Goal: Task Accomplishment & Management: Use online tool/utility

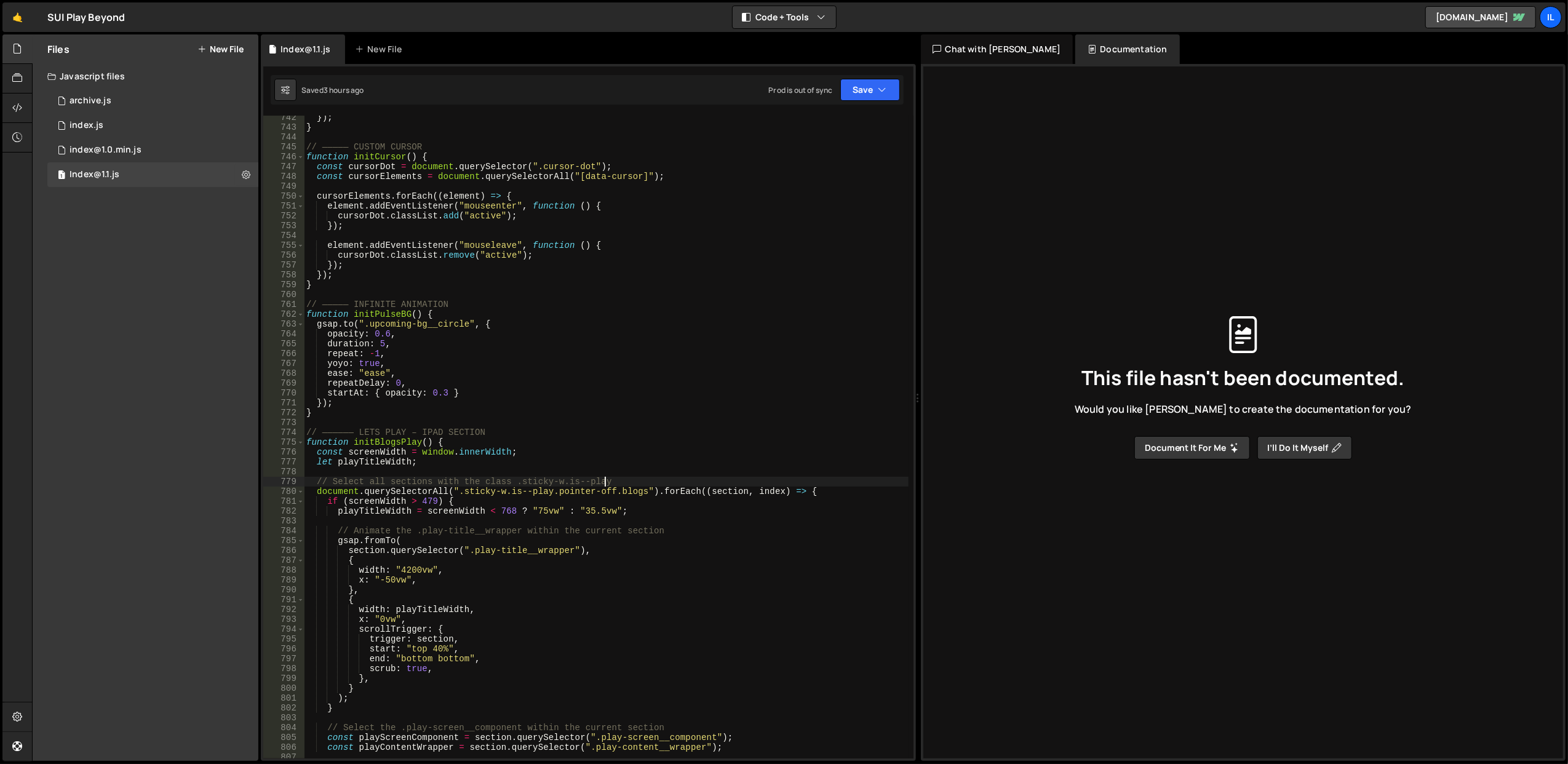
scroll to position [7309, 0]
click at [10, 16] on link "🤙" at bounding box center [18, 17] width 30 height 30
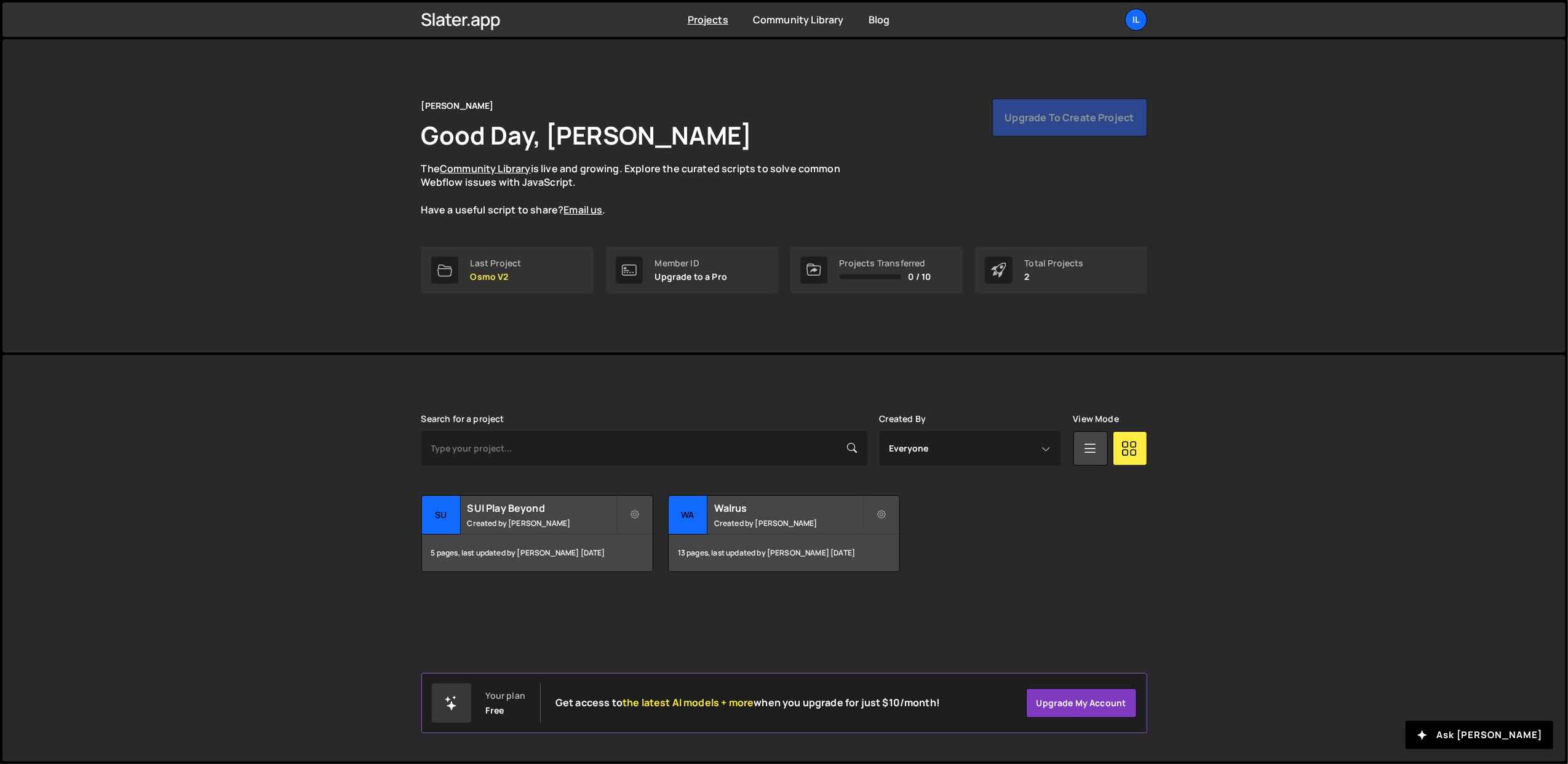
click at [1144, 11] on link "Il" at bounding box center [1136, 19] width 22 height 22
click at [1025, 134] on button "Logout" at bounding box center [1070, 137] width 153 height 21
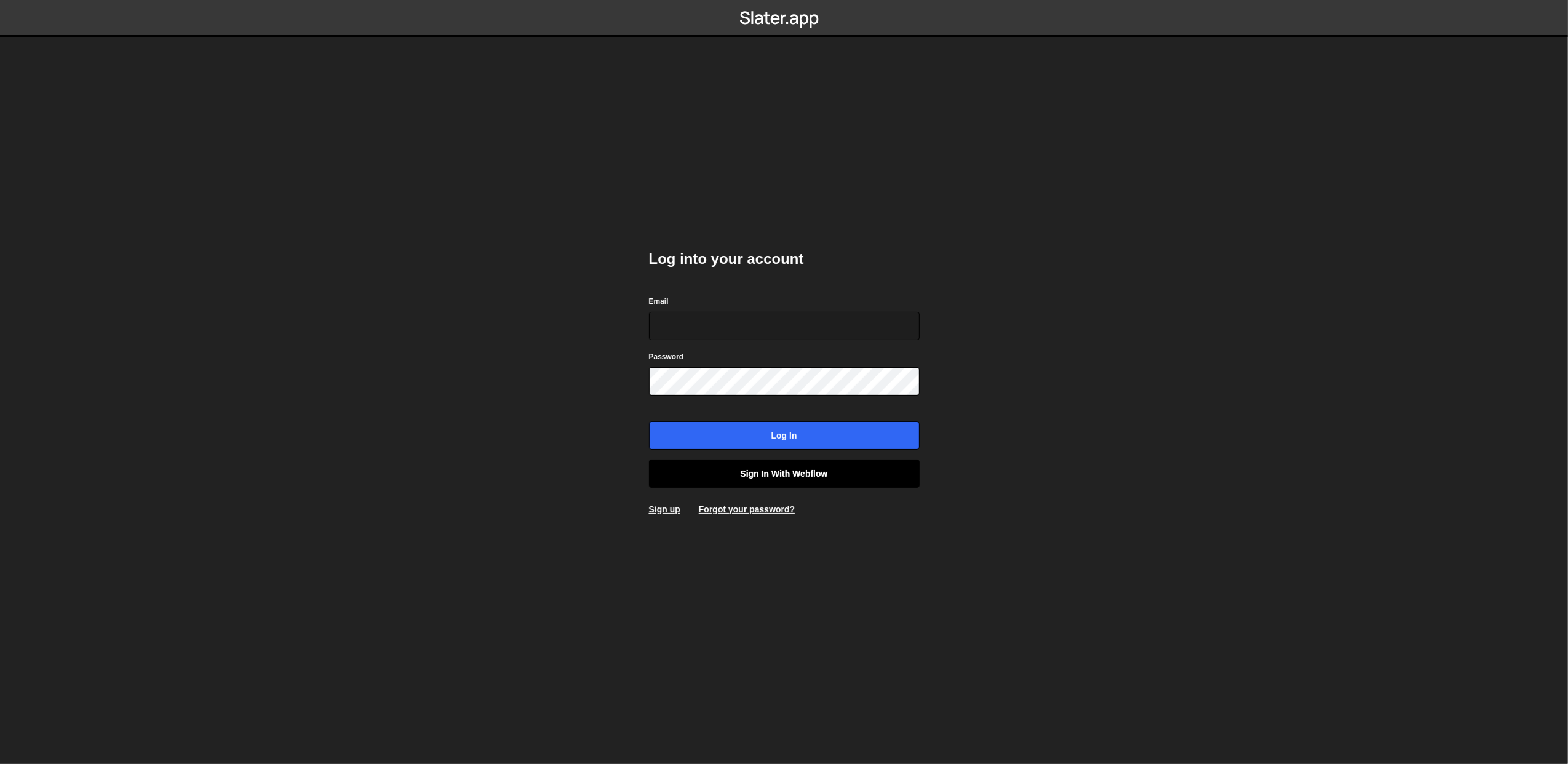
type input "lazar@akka.studio"
click at [741, 466] on link "Sign in with Webflow" at bounding box center [784, 473] width 271 height 28
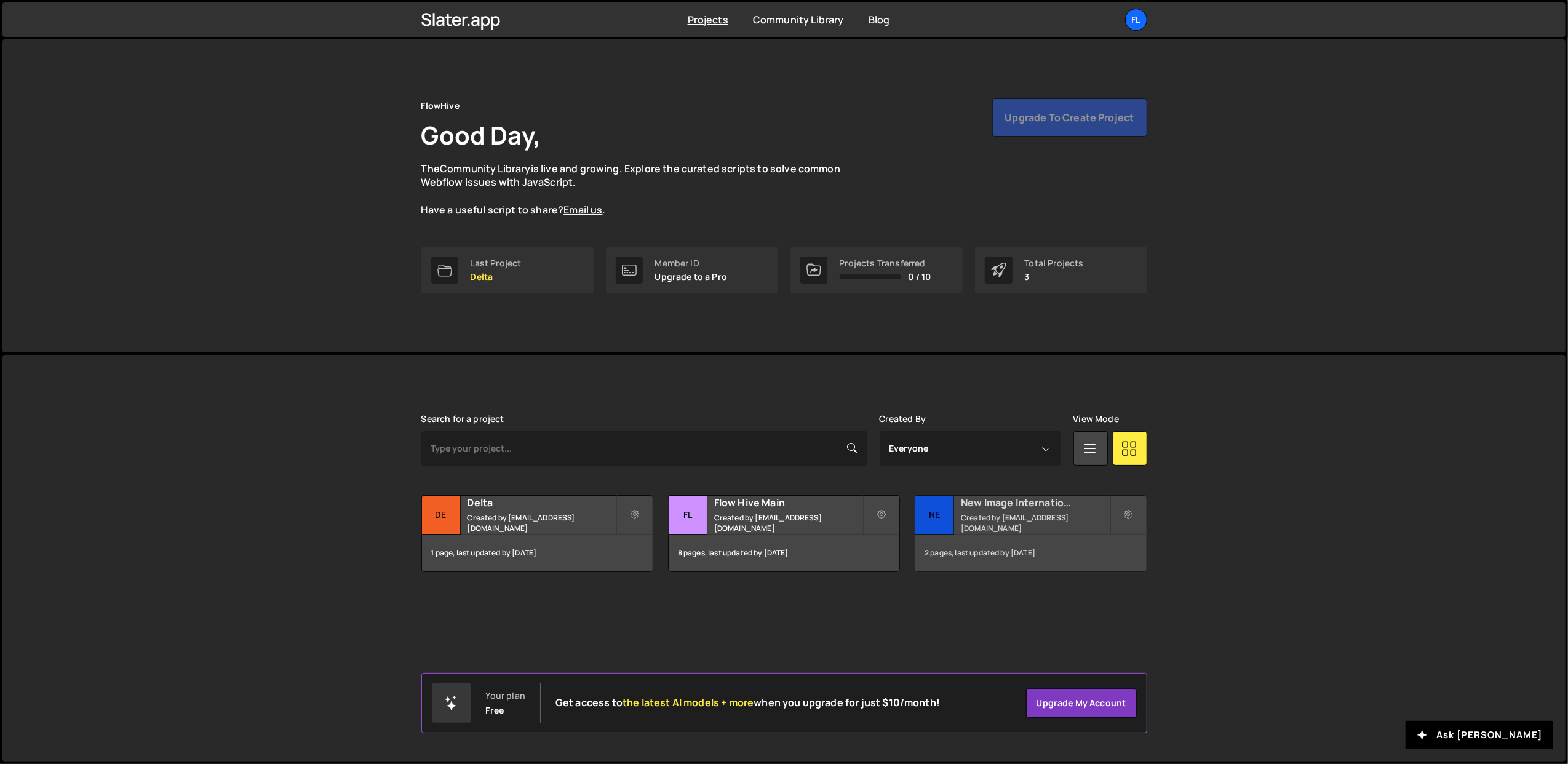
click at [952, 518] on div "Ne" at bounding box center [935, 516] width 39 height 39
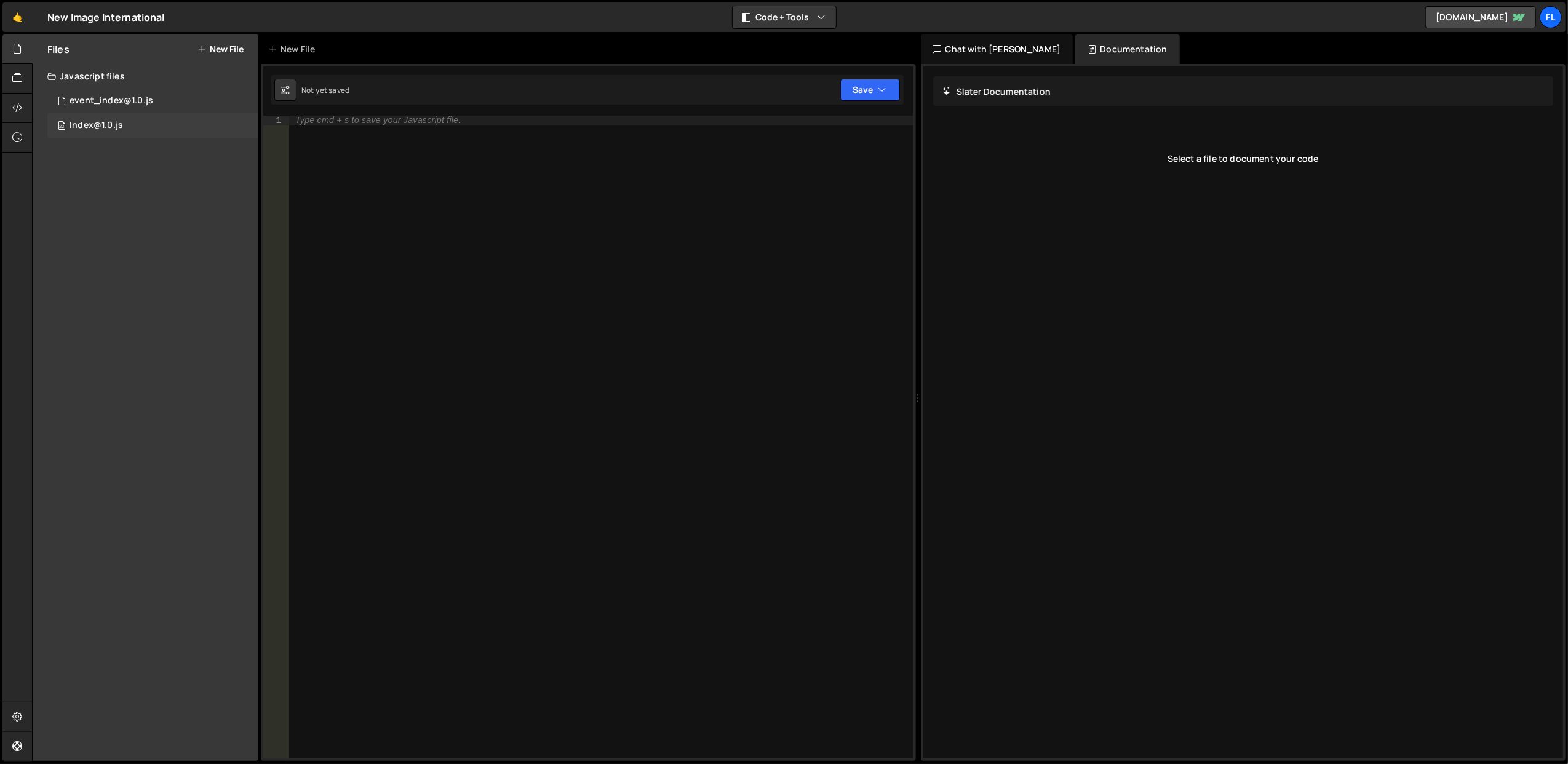
click at [153, 123] on div "22 Index@1.0.js 0" at bounding box center [153, 125] width 211 height 25
click at [230, 45] on button "New File" at bounding box center [220, 49] width 46 height 10
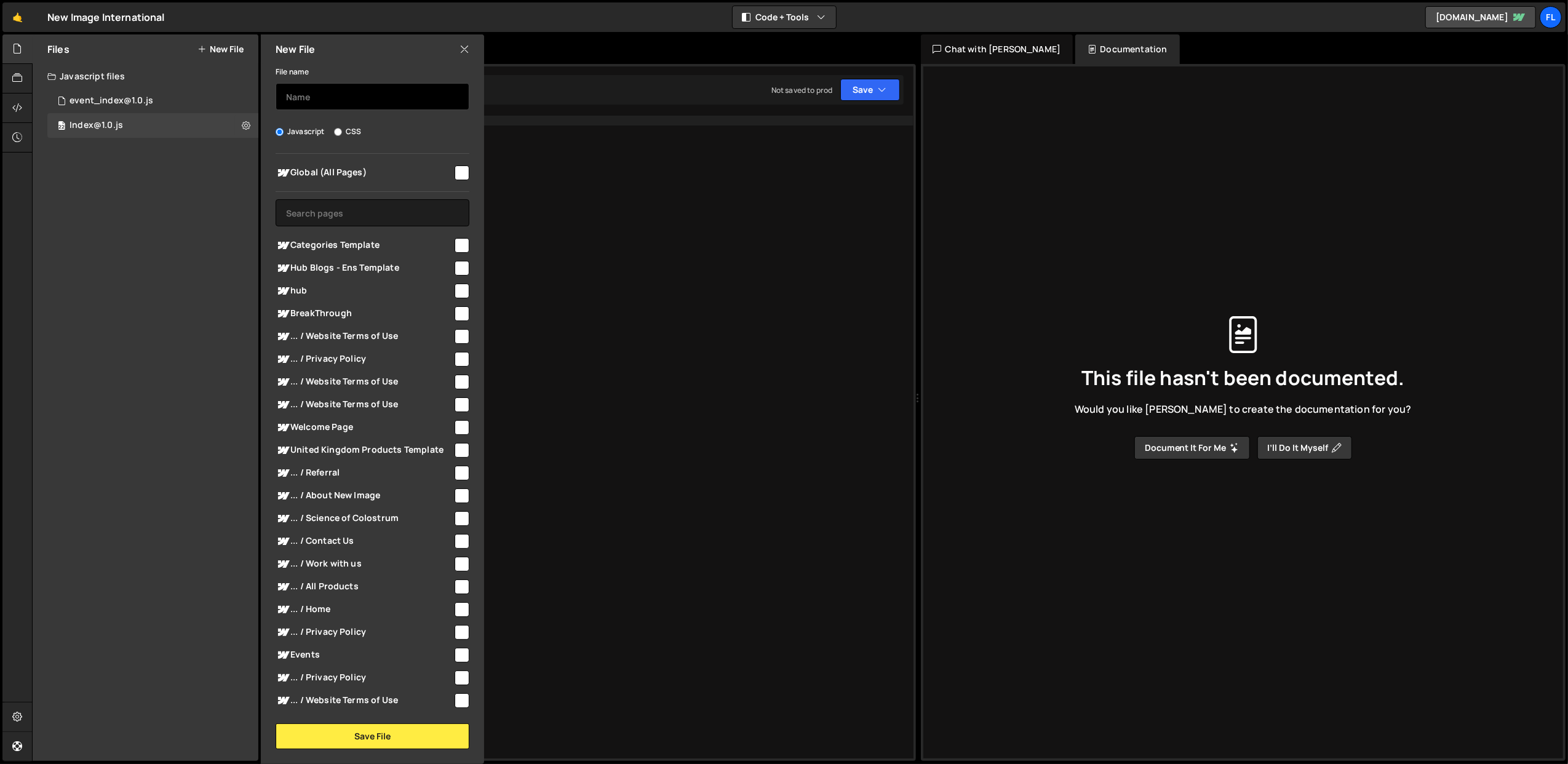
click at [341, 87] on input "text" at bounding box center [372, 96] width 194 height 27
type input "Hub - Main"
click at [355, 216] on input "text" at bounding box center [372, 213] width 194 height 27
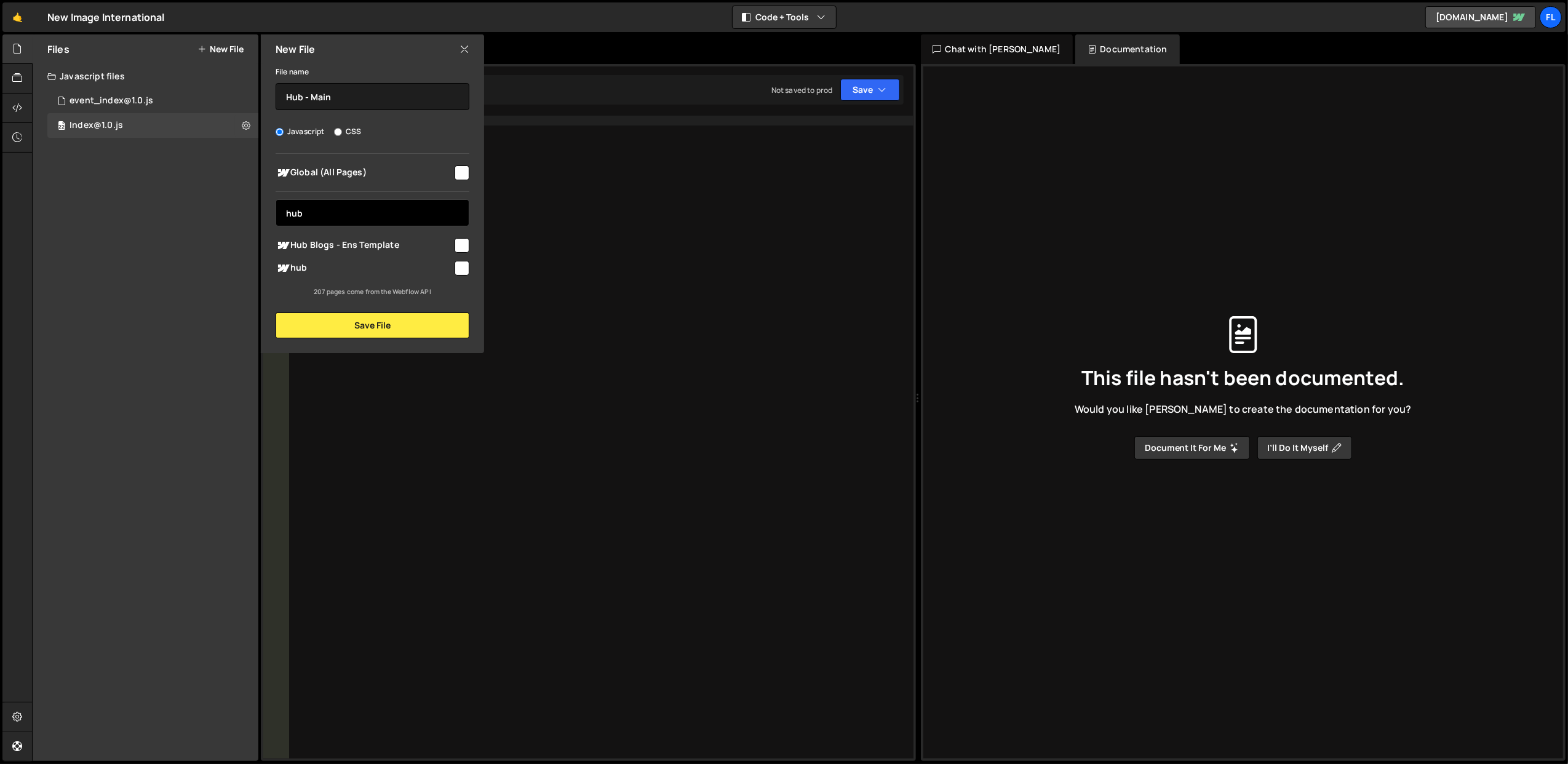
type input "hub"
click at [407, 267] on span "hub" at bounding box center [364, 268] width 177 height 14
checkbox input "true"
click at [424, 323] on button "Save File" at bounding box center [372, 325] width 194 height 26
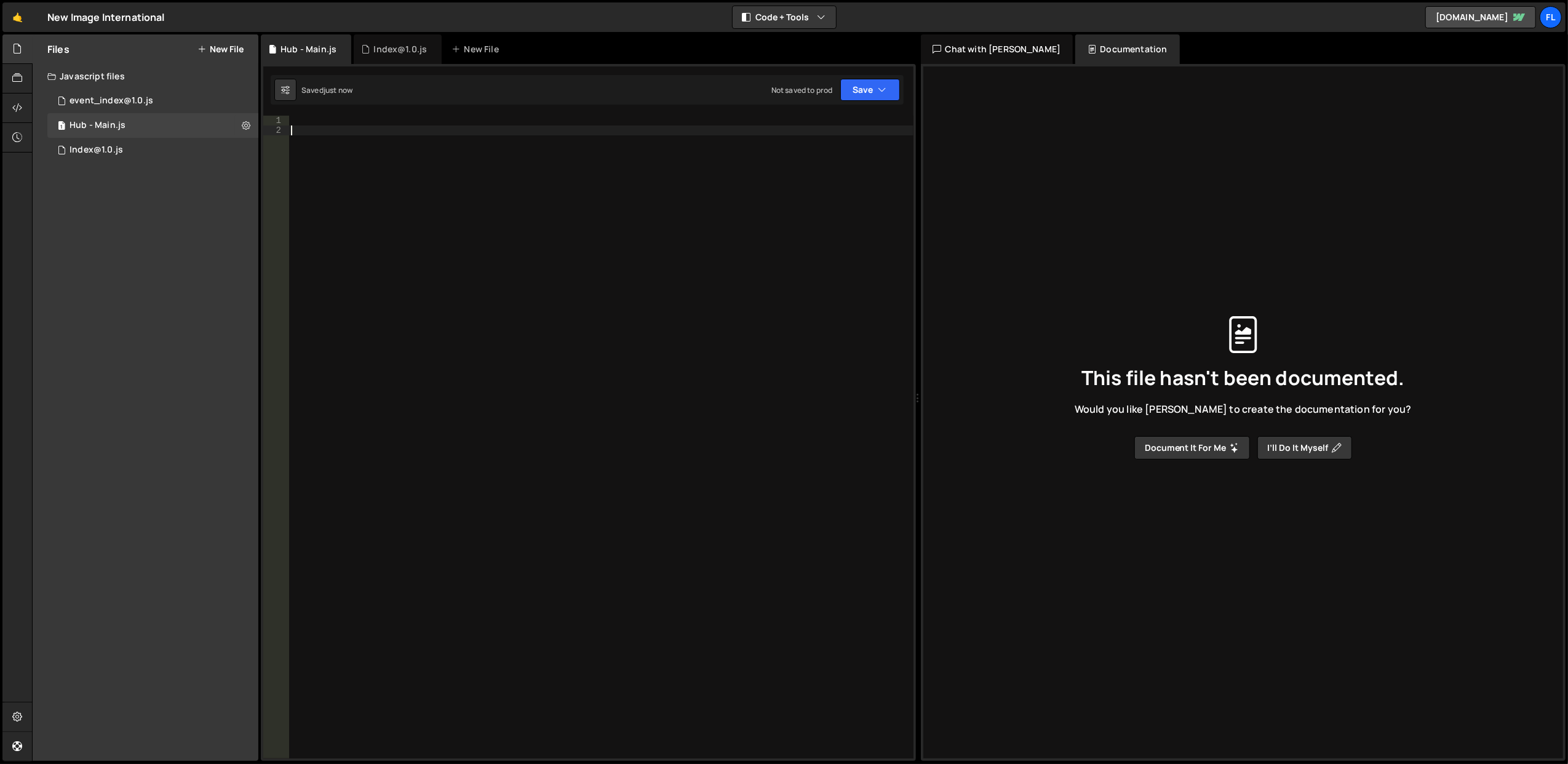
click at [350, 126] on div at bounding box center [601, 447] width 625 height 663
click at [342, 122] on div at bounding box center [601, 447] width 625 height 663
paste textarea "</script>"
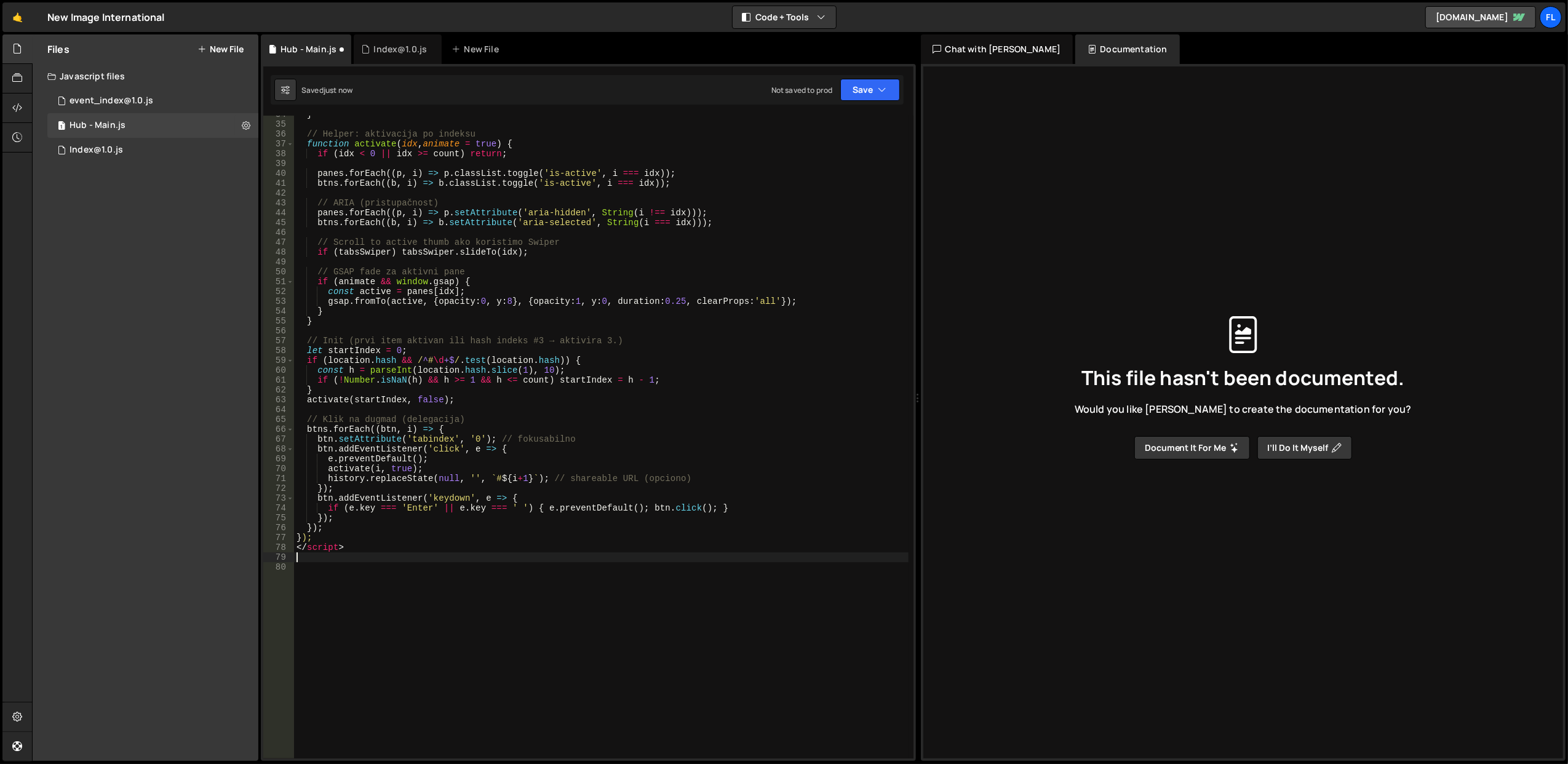
scroll to position [331, 0]
click at [360, 551] on div "} // Helper: aktivacija po indeksu function activate ( idx , animate = true ) {…" at bounding box center [602, 441] width 615 height 663
type textarea "</script>"
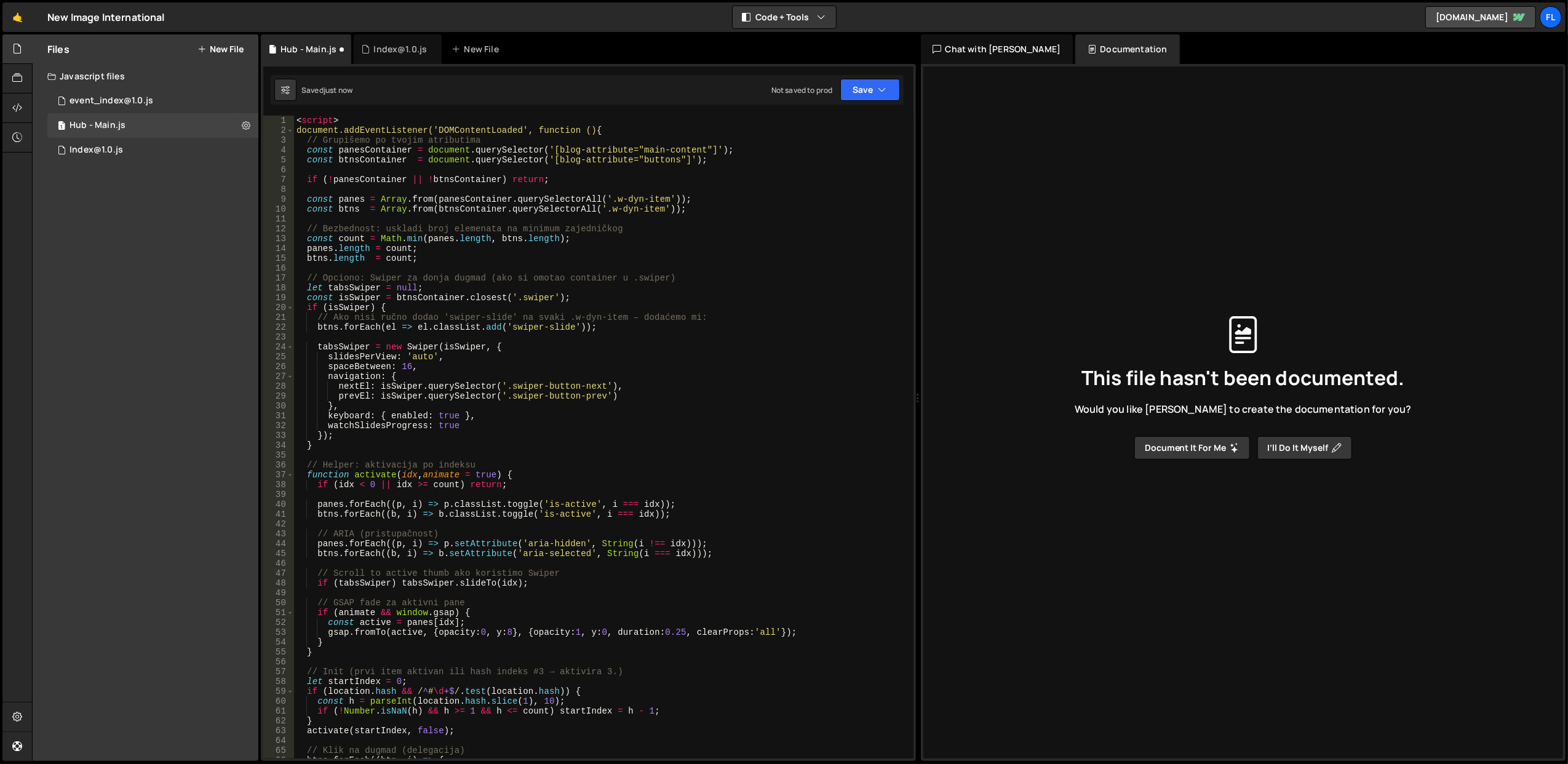
scroll to position [0, 0]
click at [323, 119] on div "< script > document.addEventListener('DOMContentLoaded', function () { // Grupi…" at bounding box center [602, 447] width 615 height 663
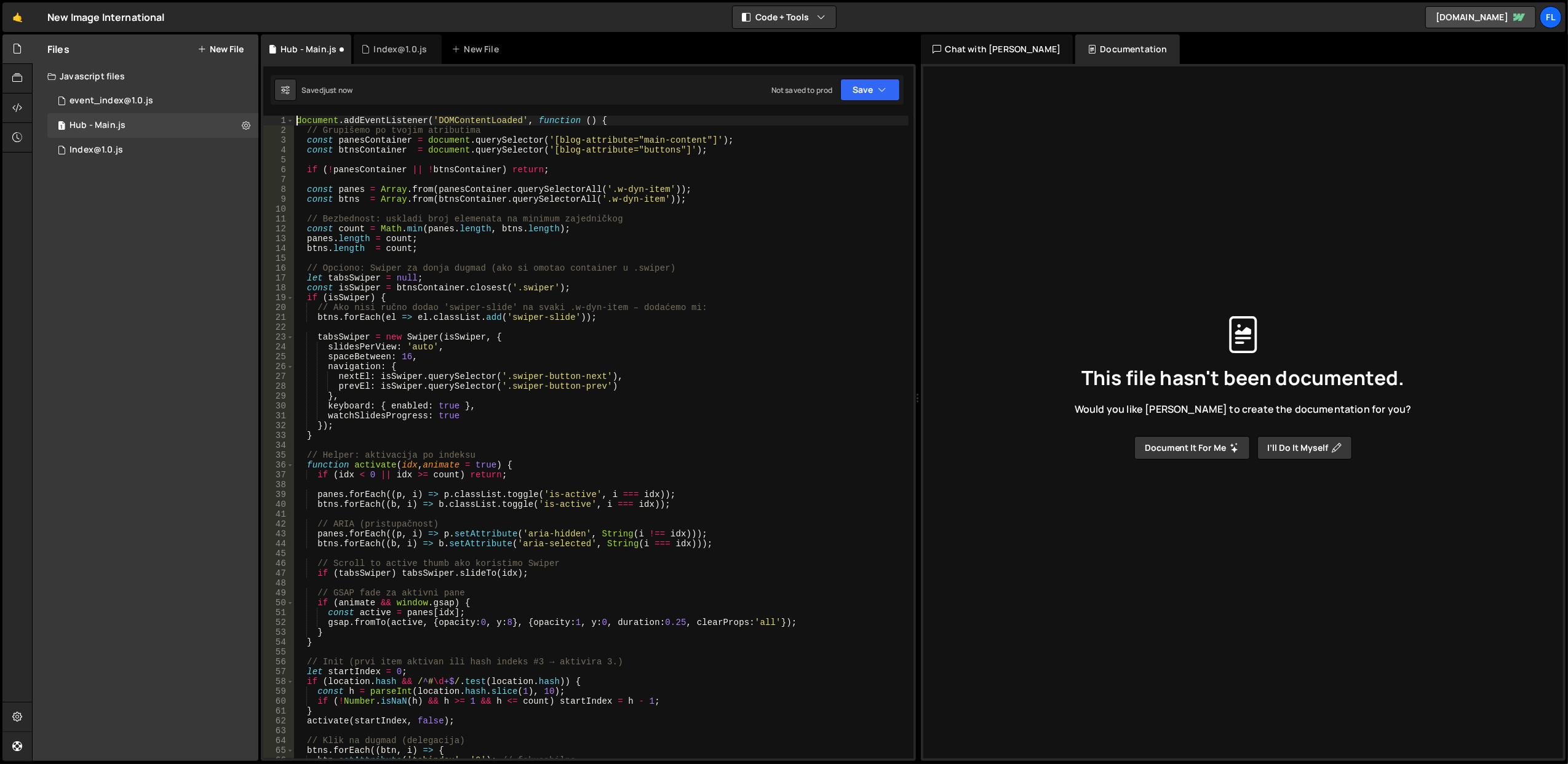
click at [353, 119] on div "document . addEventListener ( 'DOMContentLoaded' , function ( ) { // Grupišemo …" at bounding box center [602, 447] width 615 height 663
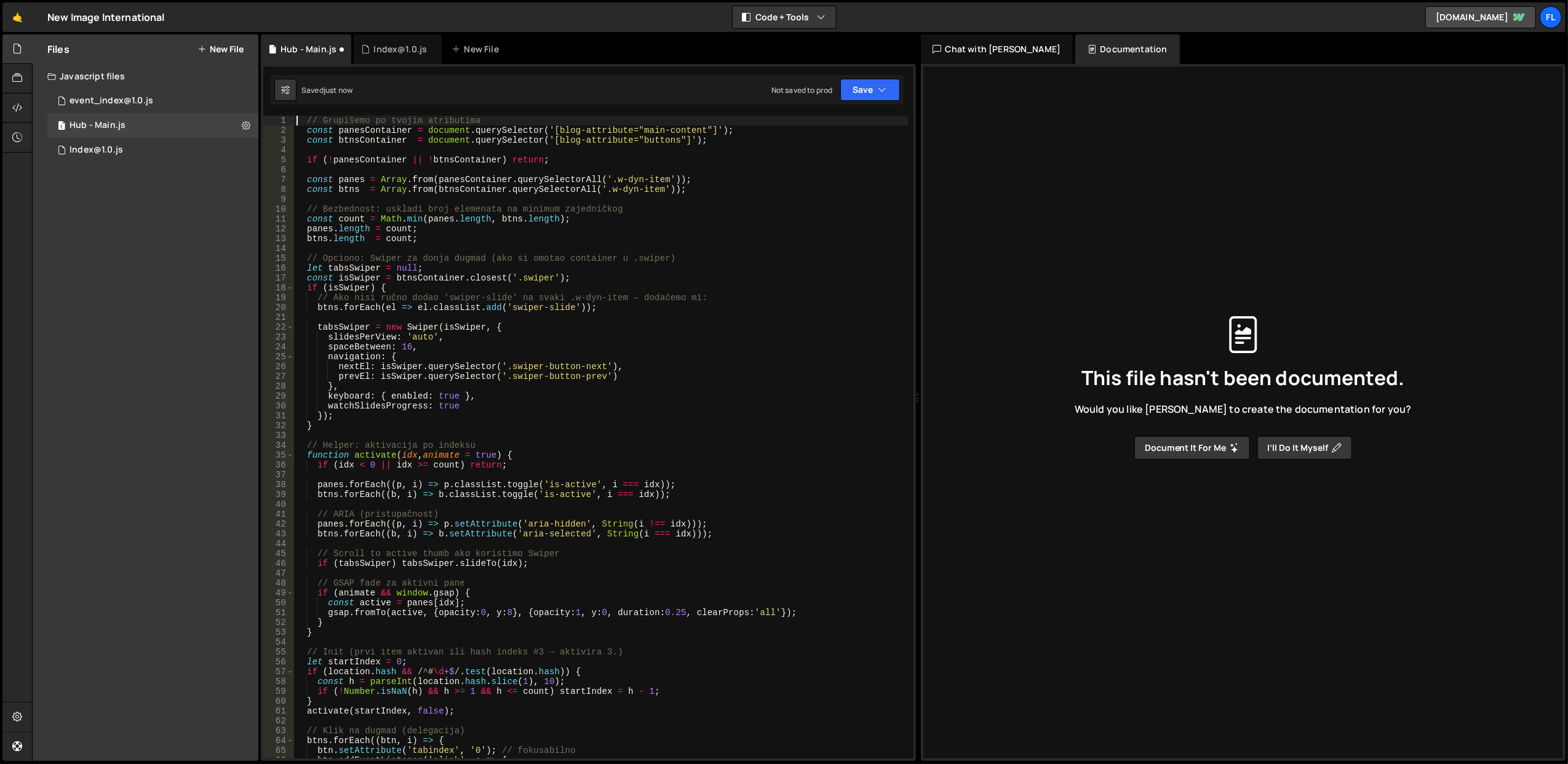
scroll to position [431, 0]
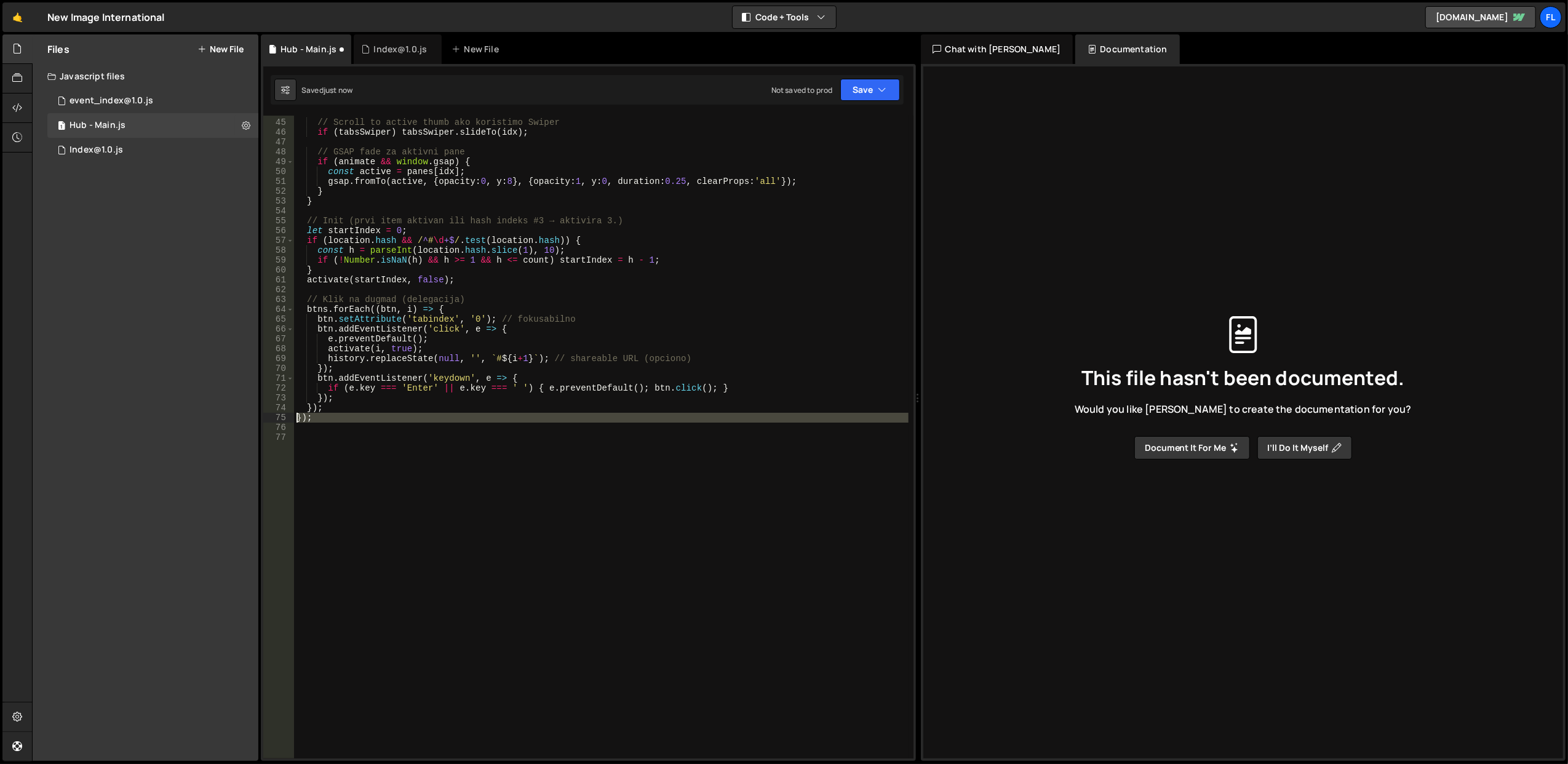
drag, startPoint x: 334, startPoint y: 423, endPoint x: 294, endPoint y: 419, distance: 40.2
click at [294, 419] on div "// Grupišemo po tvojim atributima 44 45 46 47 48 49 50 51 52 53 54 55 56 57 58 …" at bounding box center [588, 437] width 650 height 643
type textarea "});"
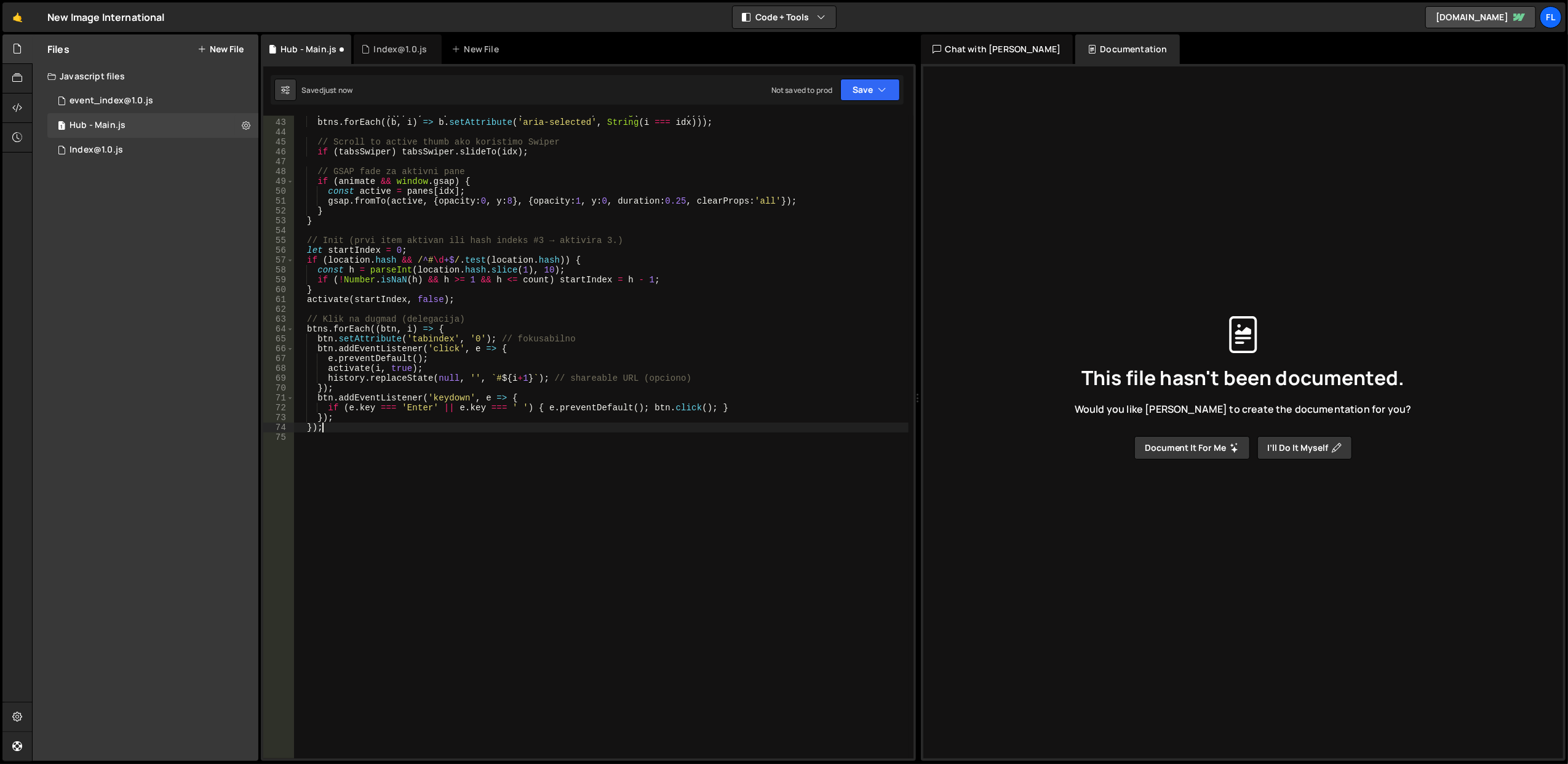
scroll to position [313, 0]
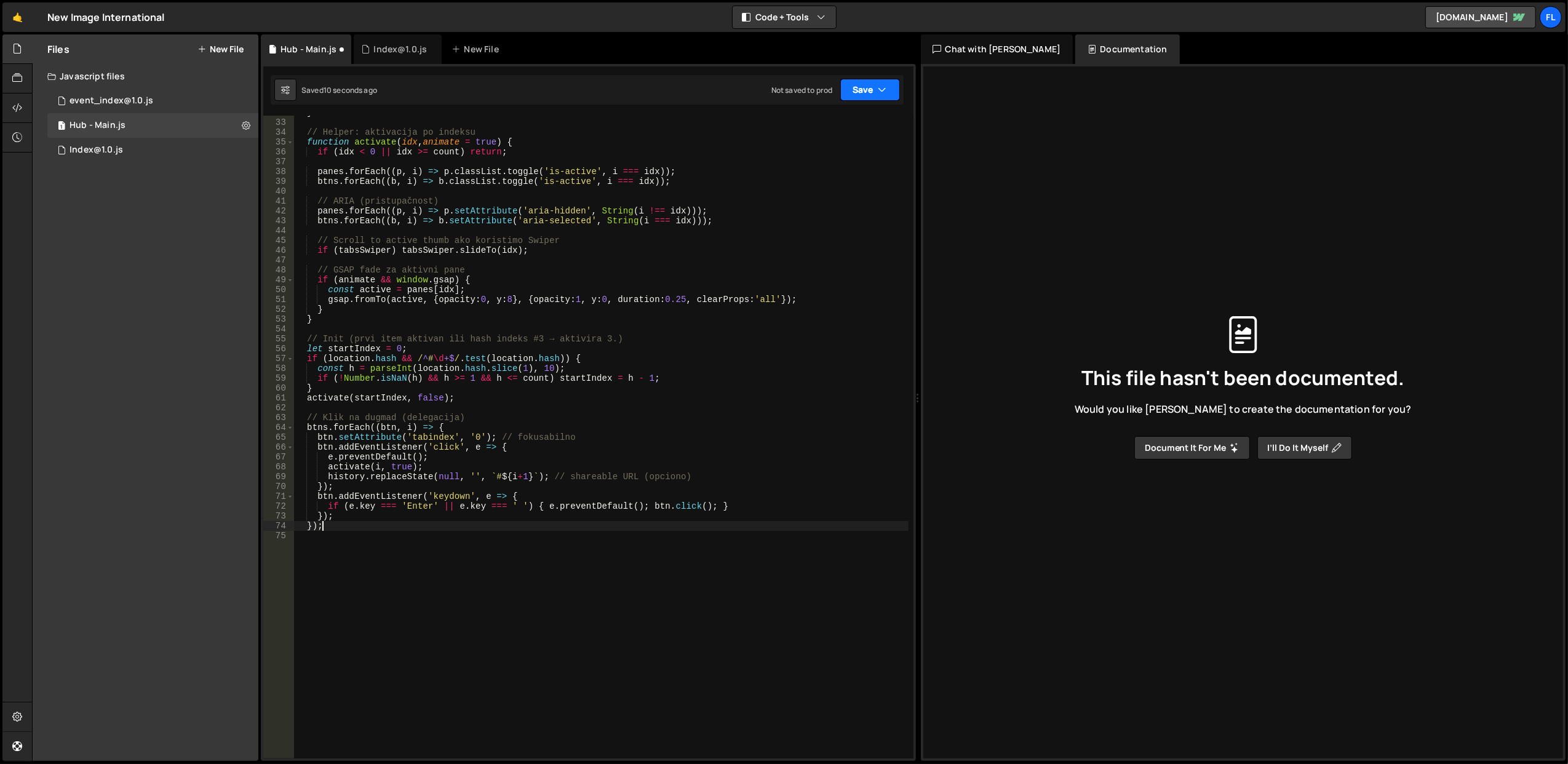
click at [850, 99] on button "Save" at bounding box center [870, 89] width 60 height 22
click at [832, 122] on div "Save to Staging S" at bounding box center [829, 121] width 128 height 13
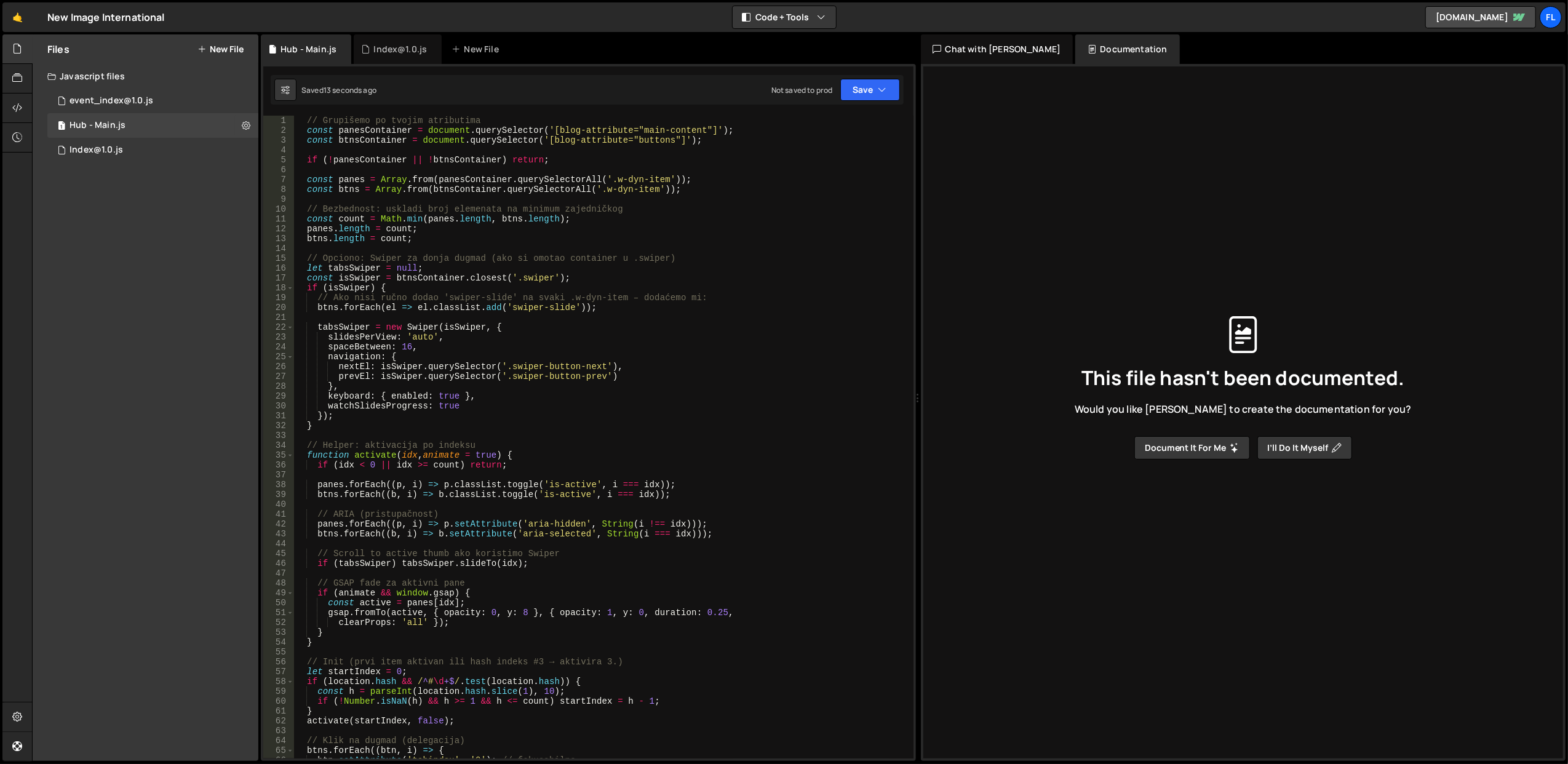
scroll to position [0, 0]
click at [304, 155] on div "// Grupišemo po tvojim atributima const panesContainer = document . querySelect…" at bounding box center [602, 447] width 615 height 663
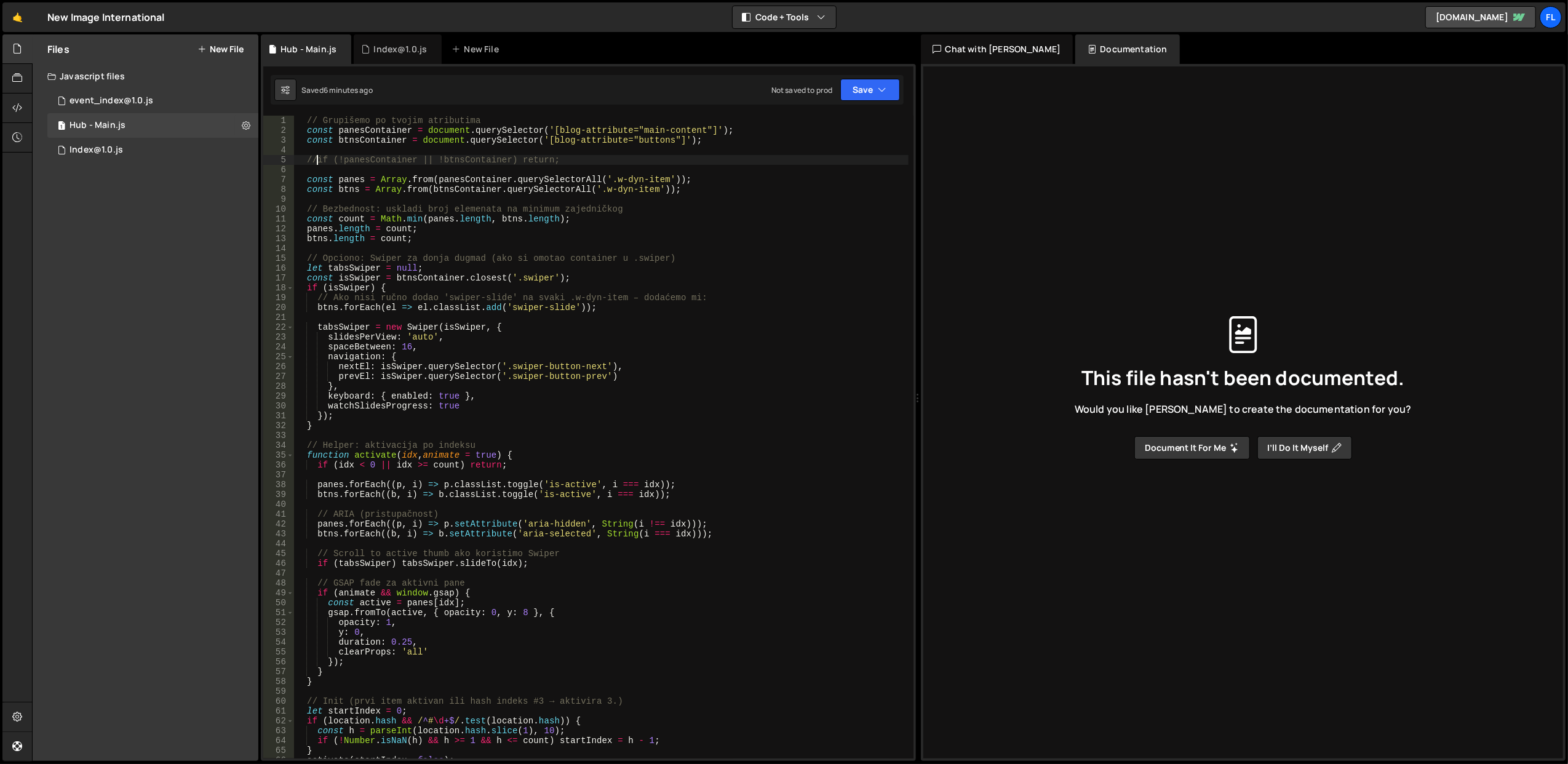
click at [491, 274] on div "// Grupišemo po tvojim atributima const panesContainer = document . querySelect…" at bounding box center [602, 447] width 615 height 663
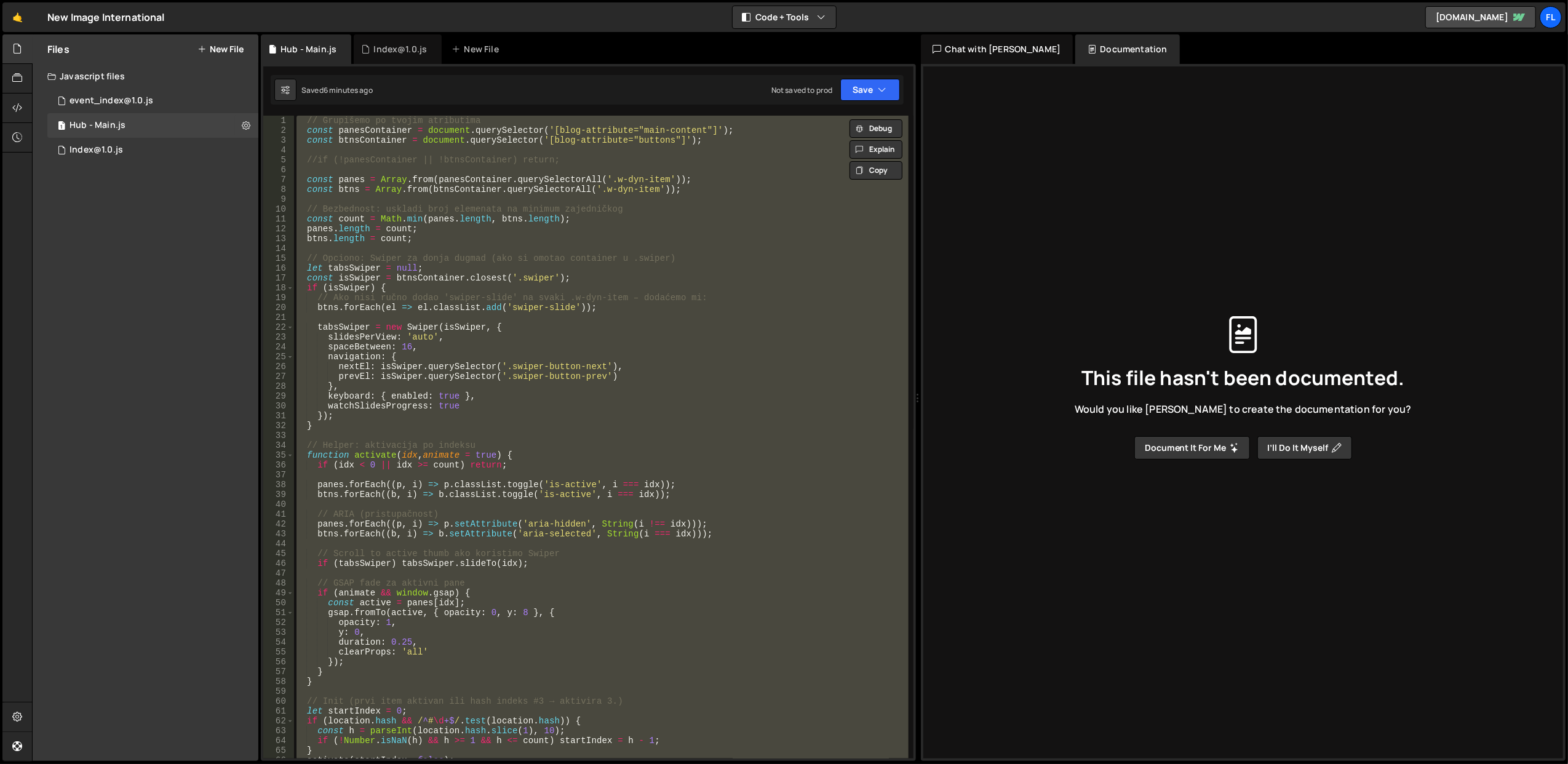
paste textarea "});"
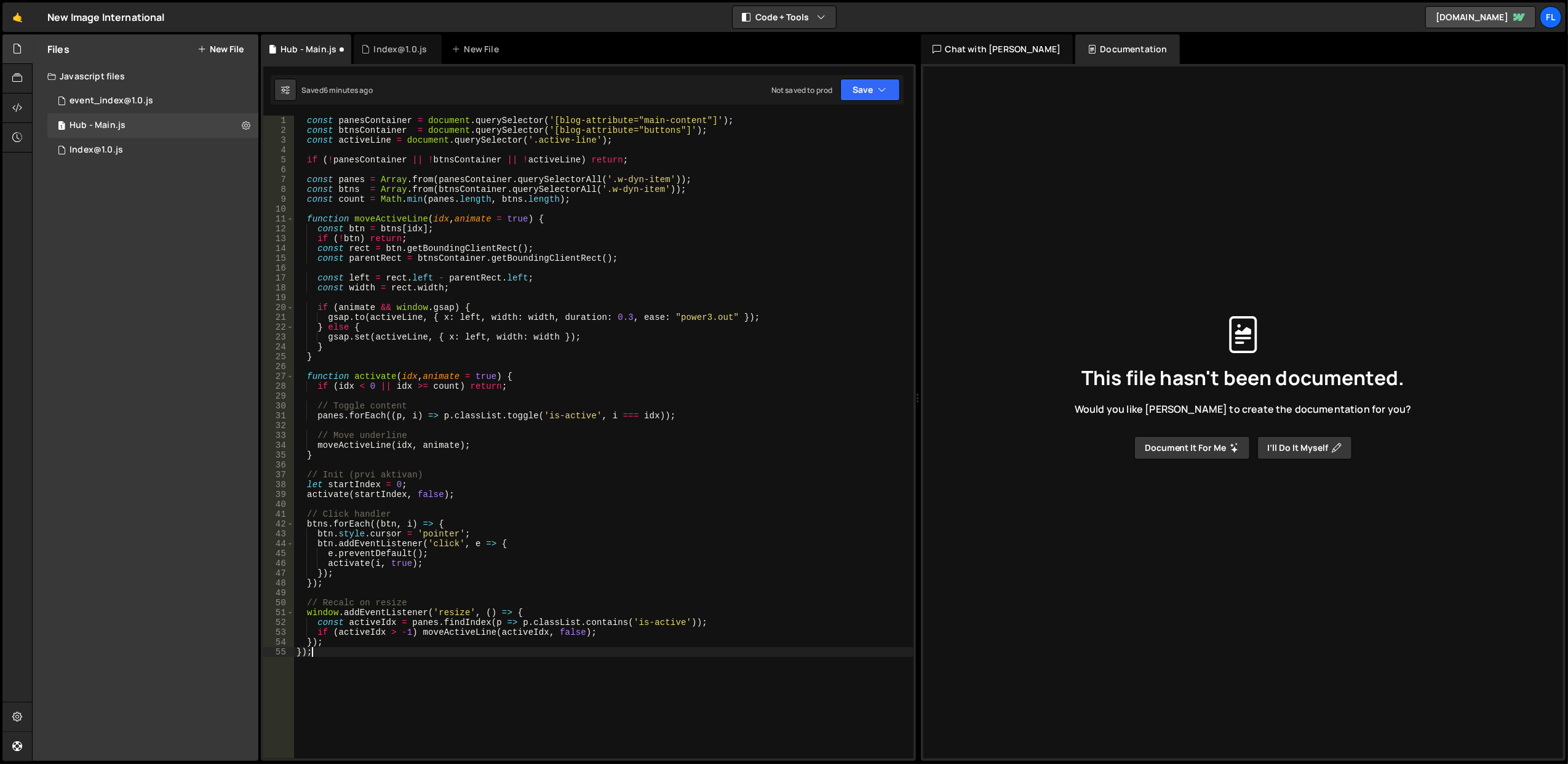
click at [527, 245] on div "const panesContainer = document . querySelector ( '[blog-attribute="main-conten…" at bounding box center [604, 447] width 619 height 663
click at [331, 158] on div "const panesContainer = document . querySelector ( '[blog-attribute="main-conten…" at bounding box center [604, 447] width 619 height 663
type textarea "if (!panesContainer || !btnsContainer || !activeLine) return;"
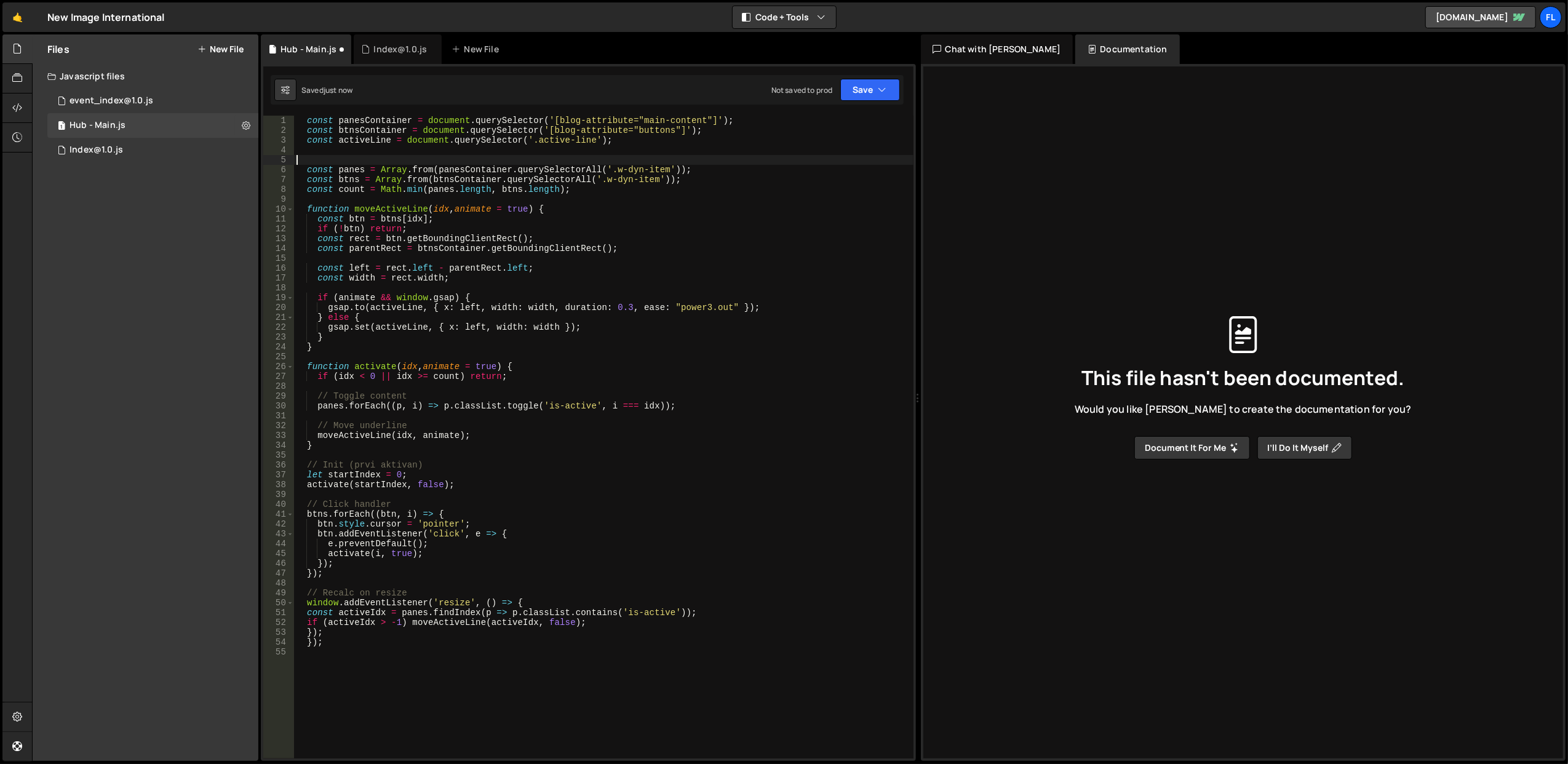
click at [458, 235] on div "const panesContainer = document . querySelector ( '[blog-attribute="main-conten…" at bounding box center [604, 447] width 619 height 663
drag, startPoint x: 328, startPoint y: 650, endPoint x: 326, endPoint y: 643, distance: 7.3
click at [326, 643] on div "const panesContainer = document . querySelector ( '[blog-attribute="main-conten…" at bounding box center [604, 447] width 619 height 663
click at [331, 641] on div "const panesContainer = document . querySelector ( '[blog-attribute="main-conten…" at bounding box center [604, 437] width 619 height 643
type textarea "});"
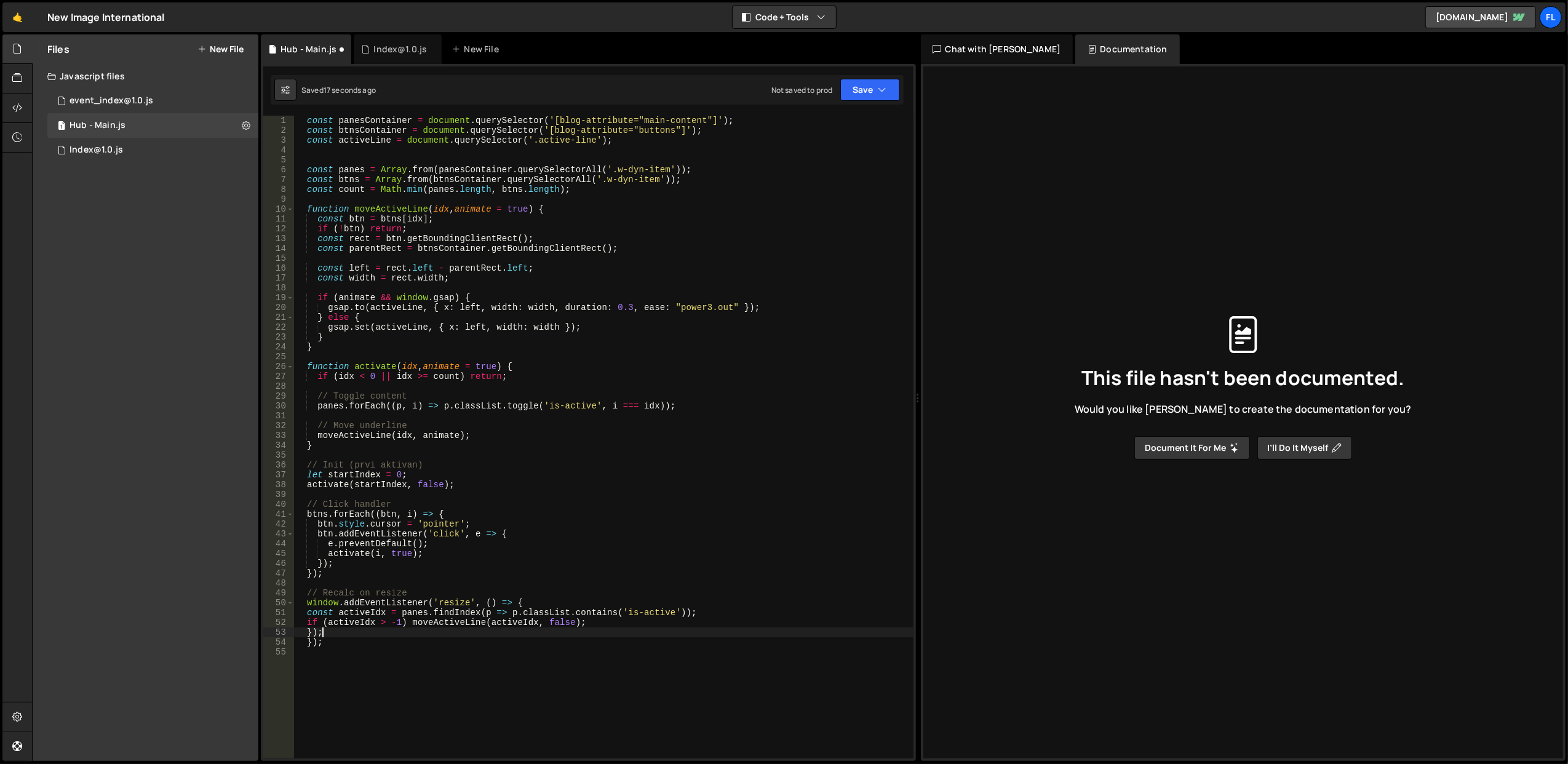
drag, startPoint x: 350, startPoint y: 634, endPoint x: 326, endPoint y: 638, distance: 24.3
click at [324, 636] on div "const panesContainer = document . querySelector ( '[blog-attribute="main-conten…" at bounding box center [604, 447] width 619 height 663
drag, startPoint x: 301, startPoint y: 644, endPoint x: 294, endPoint y: 643, distance: 7.1
click at [289, 644] on div "}); 1 2 3 4 5 6 7 8 9 10 11 12 13 14 15 16 17 18 19 20 21 22 23 24 25 26 27 28 …" at bounding box center [588, 437] width 650 height 643
click at [461, 555] on div "const panesContainer = document . querySelector ( '[blog-attribute="main-conten…" at bounding box center [604, 447] width 619 height 663
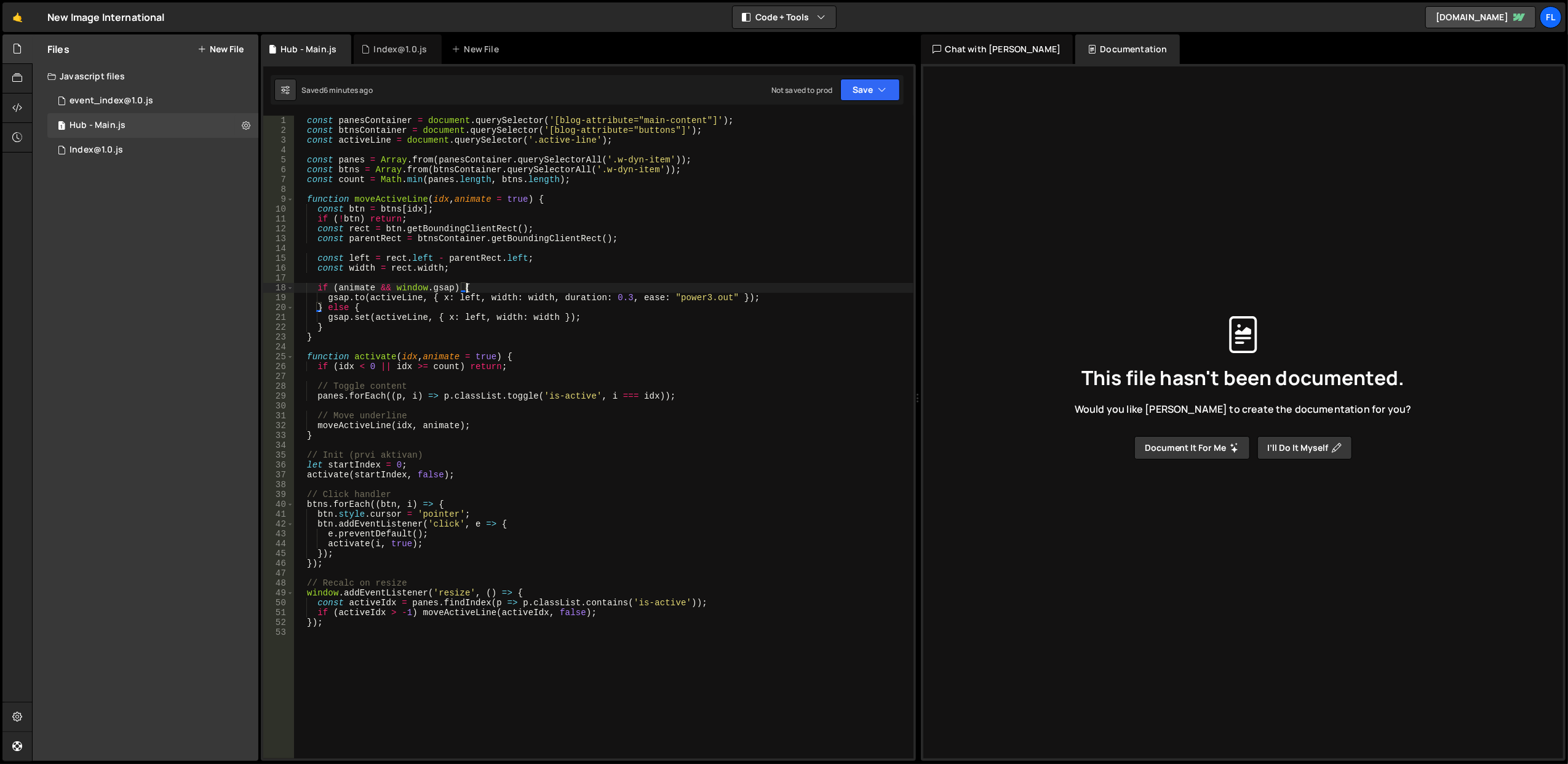
click at [490, 289] on div "const panesContainer = document . querySelector ( '[blog-attribute="main-conten…" at bounding box center [604, 447] width 619 height 663
type textarea "});"
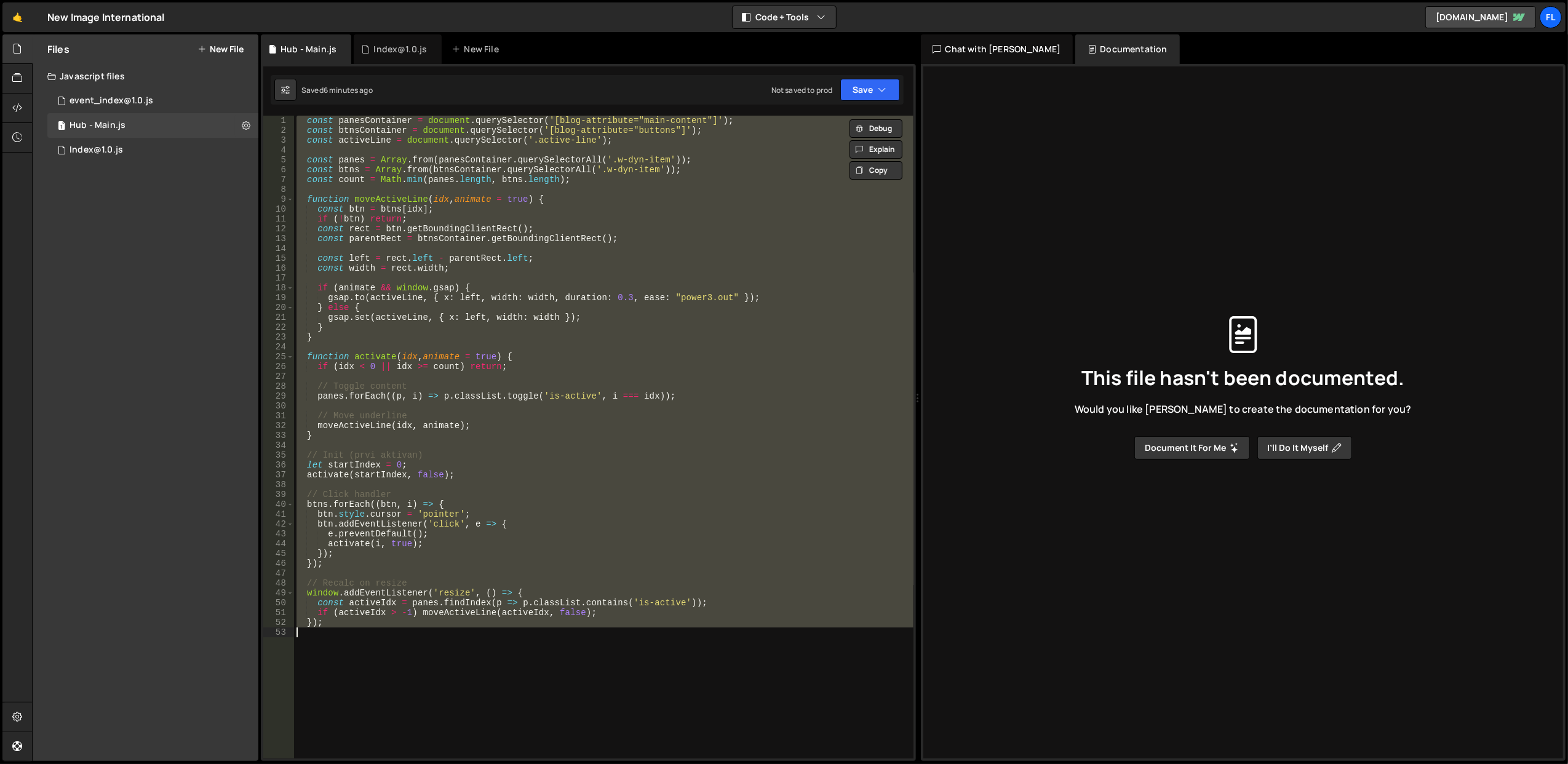
paste textarea
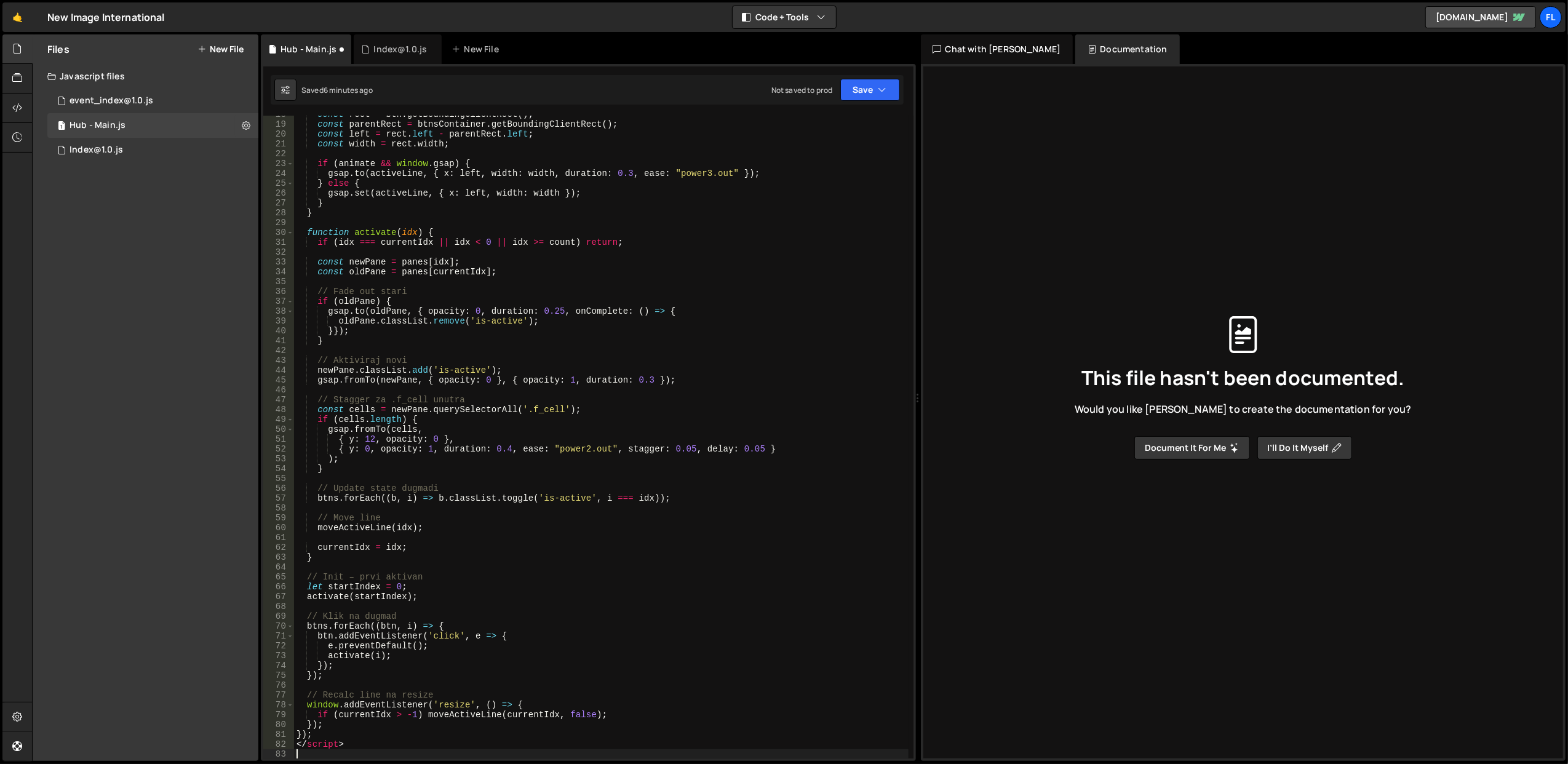
scroll to position [173, 0]
click at [326, 741] on div "const rect = btn . getBoundingClientRect ( ) ; const parentRect = btnsContainer…" at bounding box center [602, 441] width 615 height 663
type textarea "</script>"
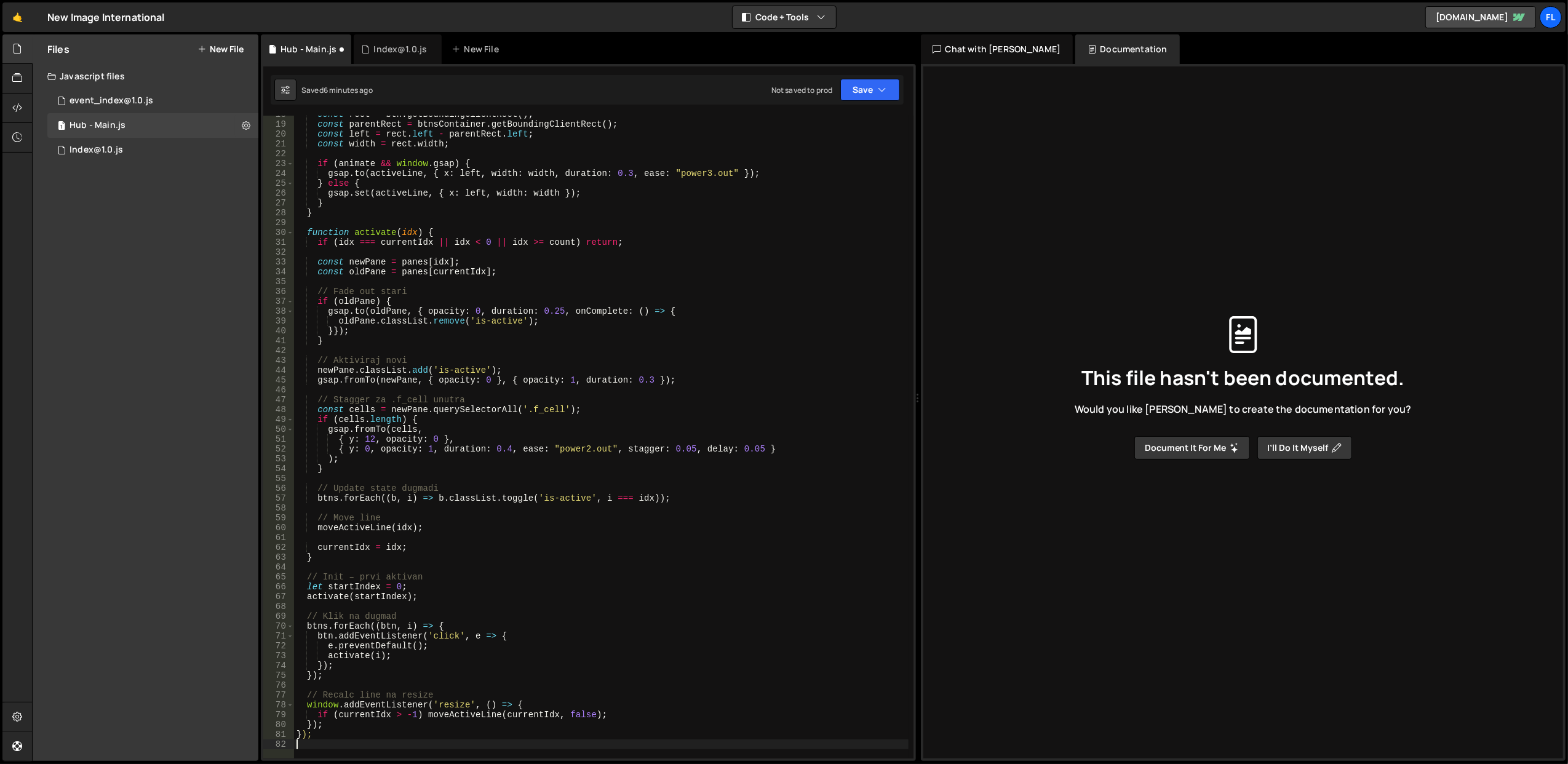
click at [316, 733] on div "const rect = btn . getBoundingClientRect ( ) ; const parentRect = btnsContainer…" at bounding box center [602, 441] width 615 height 663
type textarea "});"
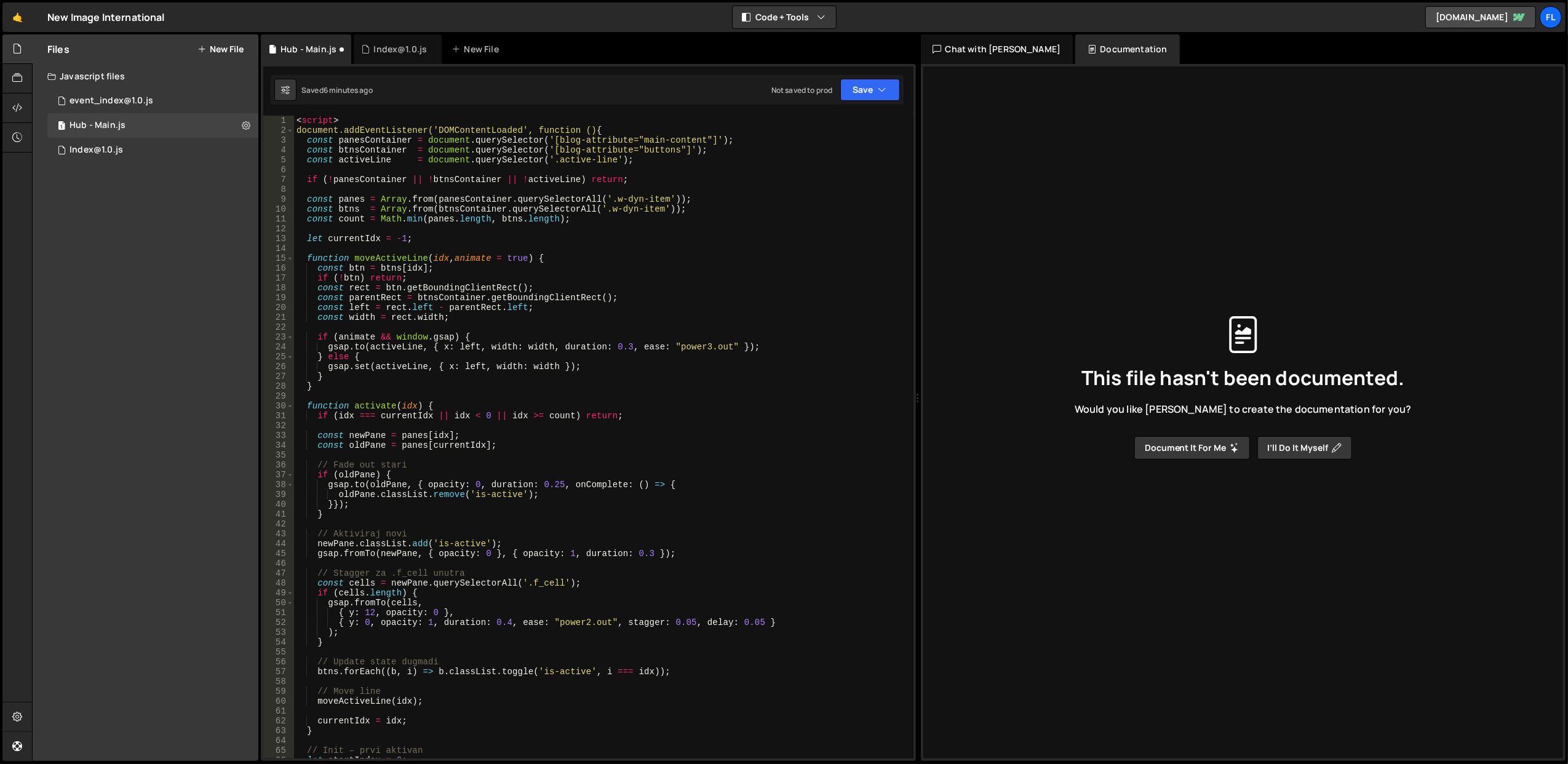
scroll to position [0, 0]
click at [318, 130] on div "< script > document.addEventListener('DOMContentLoaded', function () { const pa…" at bounding box center [602, 447] width 615 height 663
drag, startPoint x: 613, startPoint y: 124, endPoint x: 355, endPoint y: 124, distance: 258.0
click at [355, 124] on div "< script > document.addEventListener('DOMContentLoaded', function () { const pa…" at bounding box center [602, 447] width 615 height 663
drag, startPoint x: 644, startPoint y: 130, endPoint x: 272, endPoint y: 117, distance: 372.2
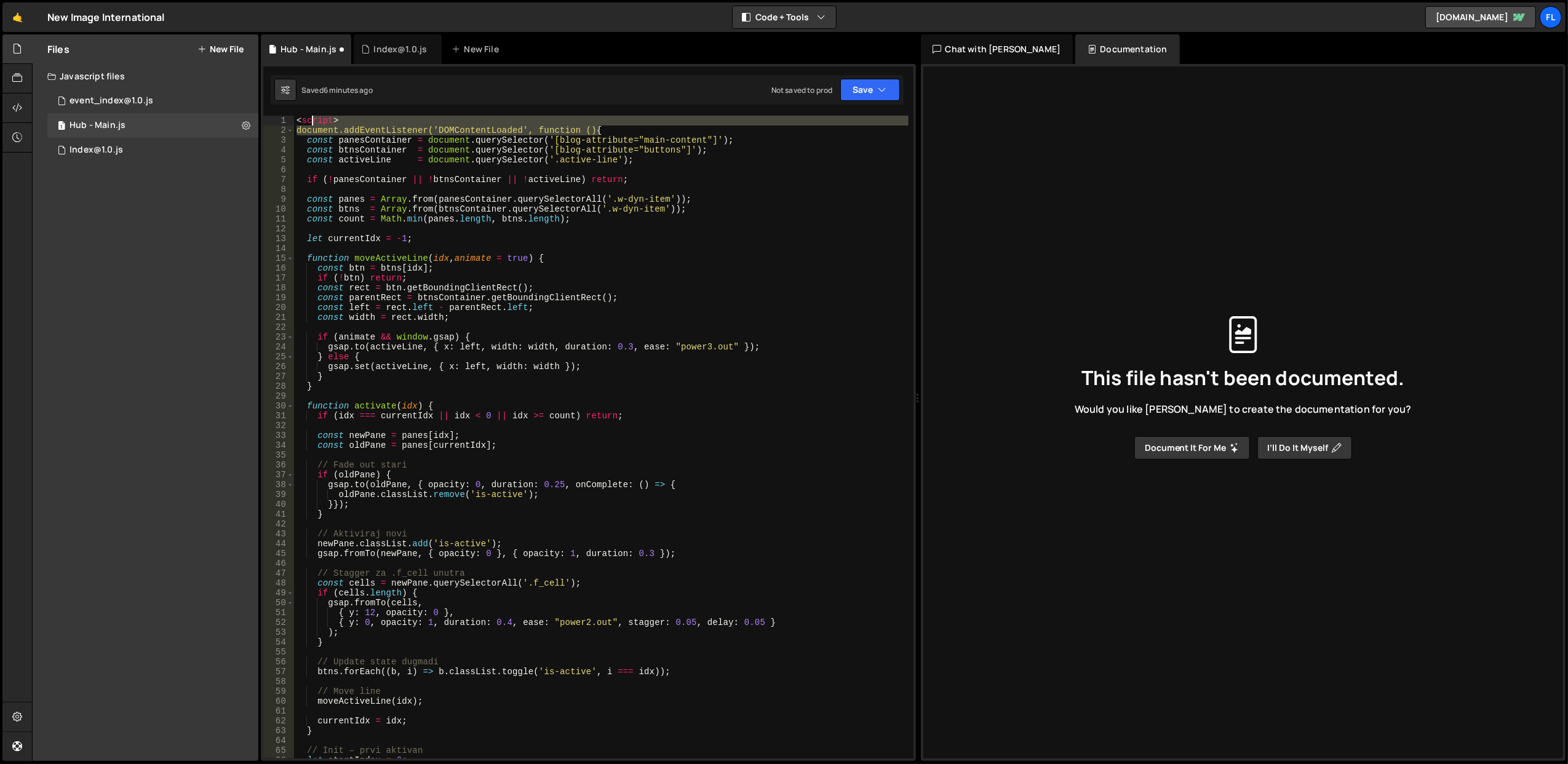
click at [272, 117] on div "<script> 1 2 3 4 5 6 7 8 9 10 11 12 13 14 15 16 17 18 19 20 21 22 23 24 25 26 2…" at bounding box center [588, 437] width 650 height 643
type textarea "<script> document.addEventListener('DOMContentLoaded', function () {"
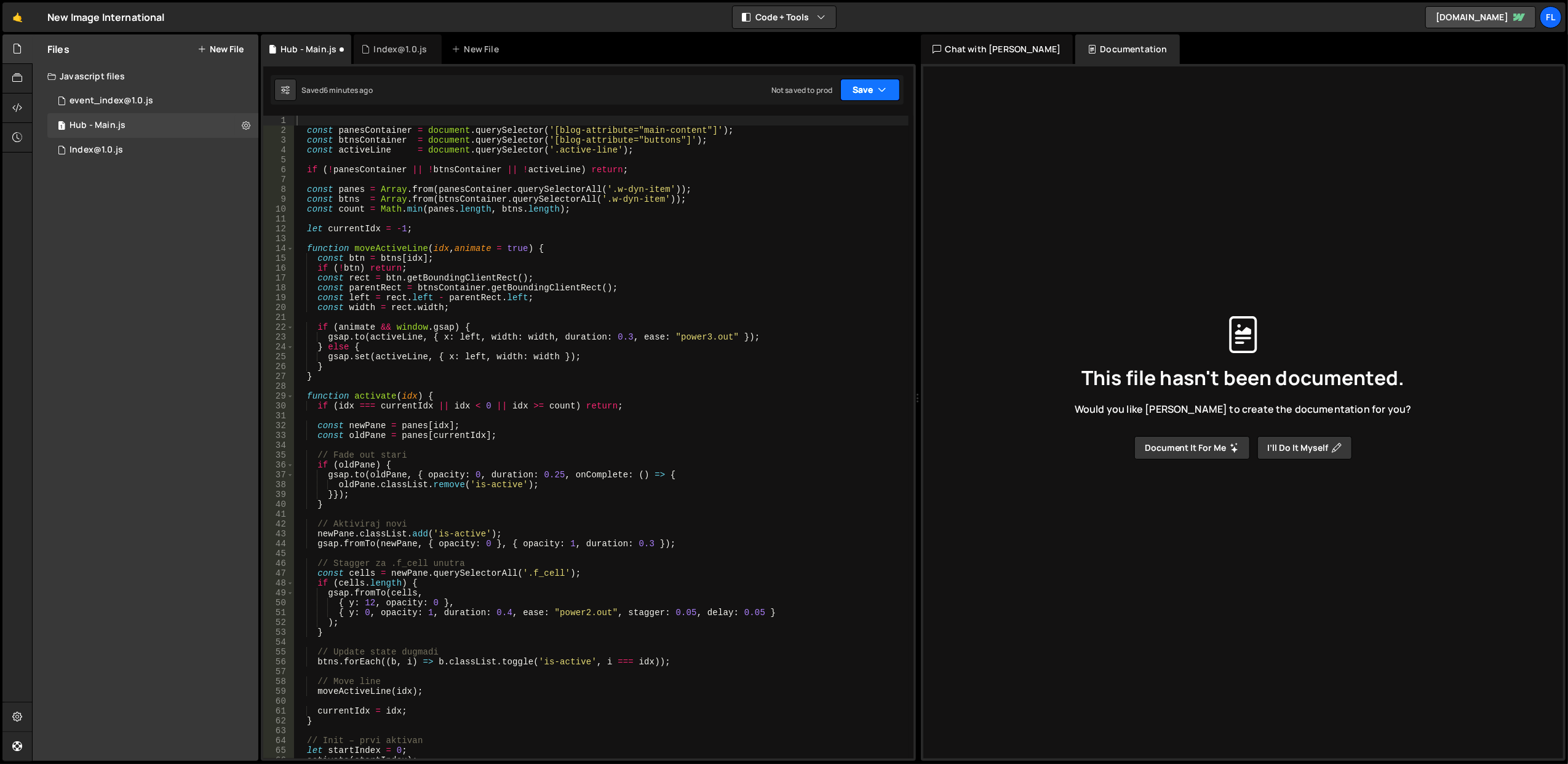
click at [862, 82] on button "Save" at bounding box center [870, 89] width 60 height 22
click at [830, 125] on div "Save to Staging S" at bounding box center [829, 121] width 128 height 13
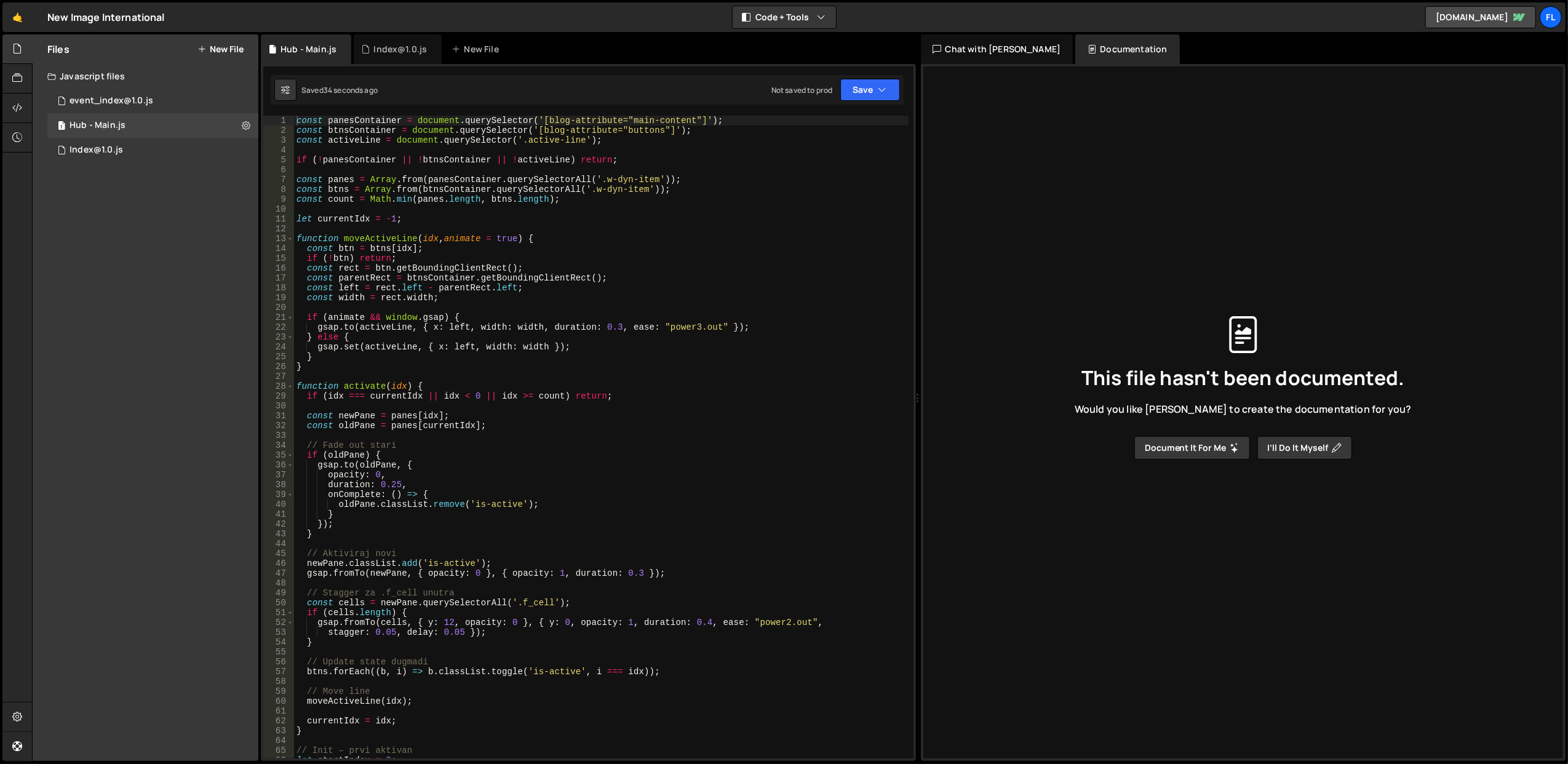
click at [404, 162] on div "const panesContainer = document . querySelector ( '[blog-attribute="main-conten…" at bounding box center [602, 447] width 615 height 663
click at [404, 158] on div "const panesContainer = document . querySelector ( '[blog-attribute="main-conten…" at bounding box center [602, 447] width 615 height 663
type textarea "if (!panesContainer || !btnsContainer || !activeLine) return;"
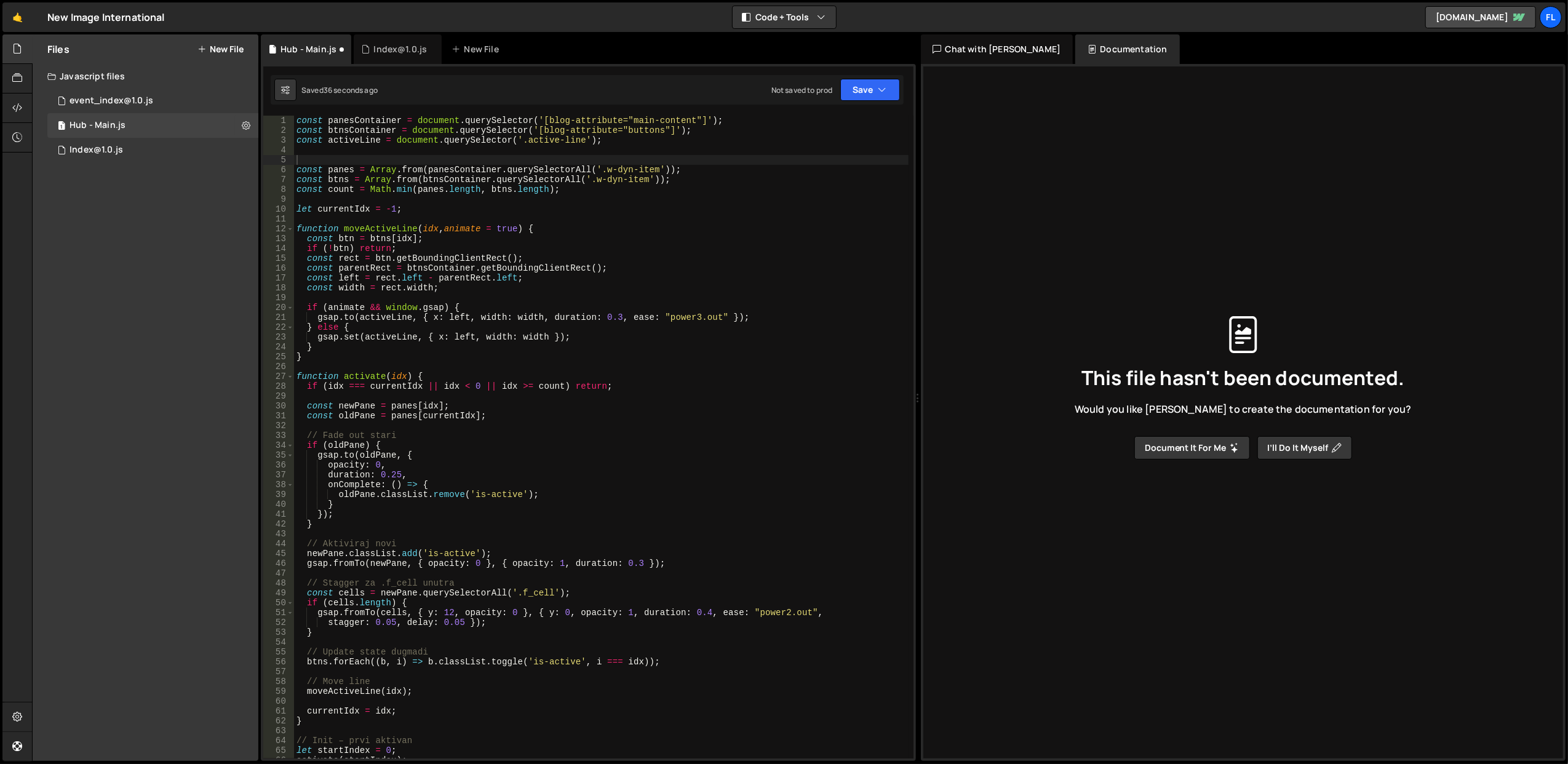
click at [861, 101] on div "Saved 36 seconds ago Not saved to prod Upgrade to Edit Save Save to Staging S S…" at bounding box center [587, 89] width 633 height 30
click at [855, 96] on button "Save" at bounding box center [870, 89] width 60 height 22
click at [829, 130] on div "36 seconds ago" at bounding box center [814, 134] width 55 height 11
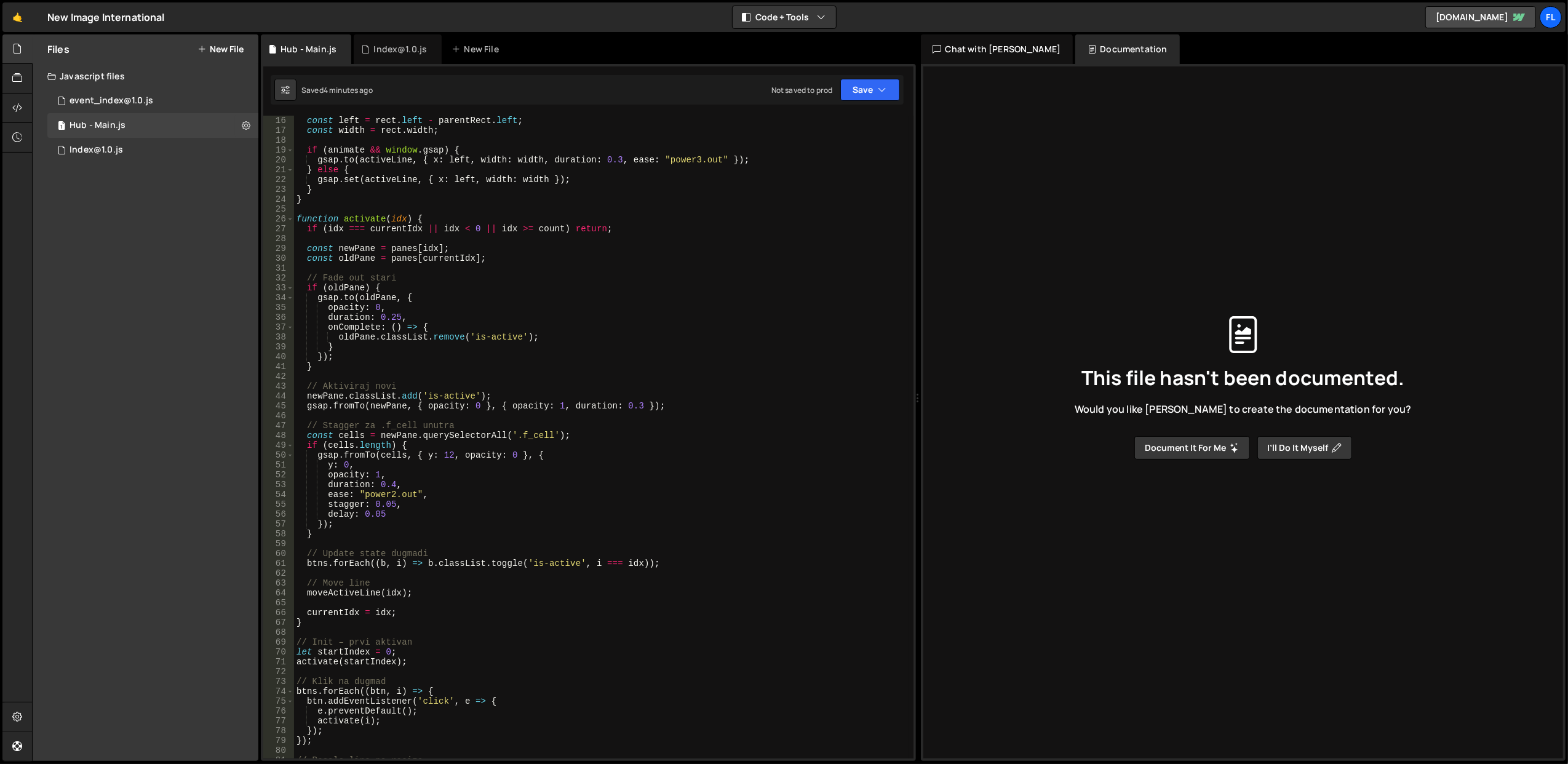
scroll to position [99, 0]
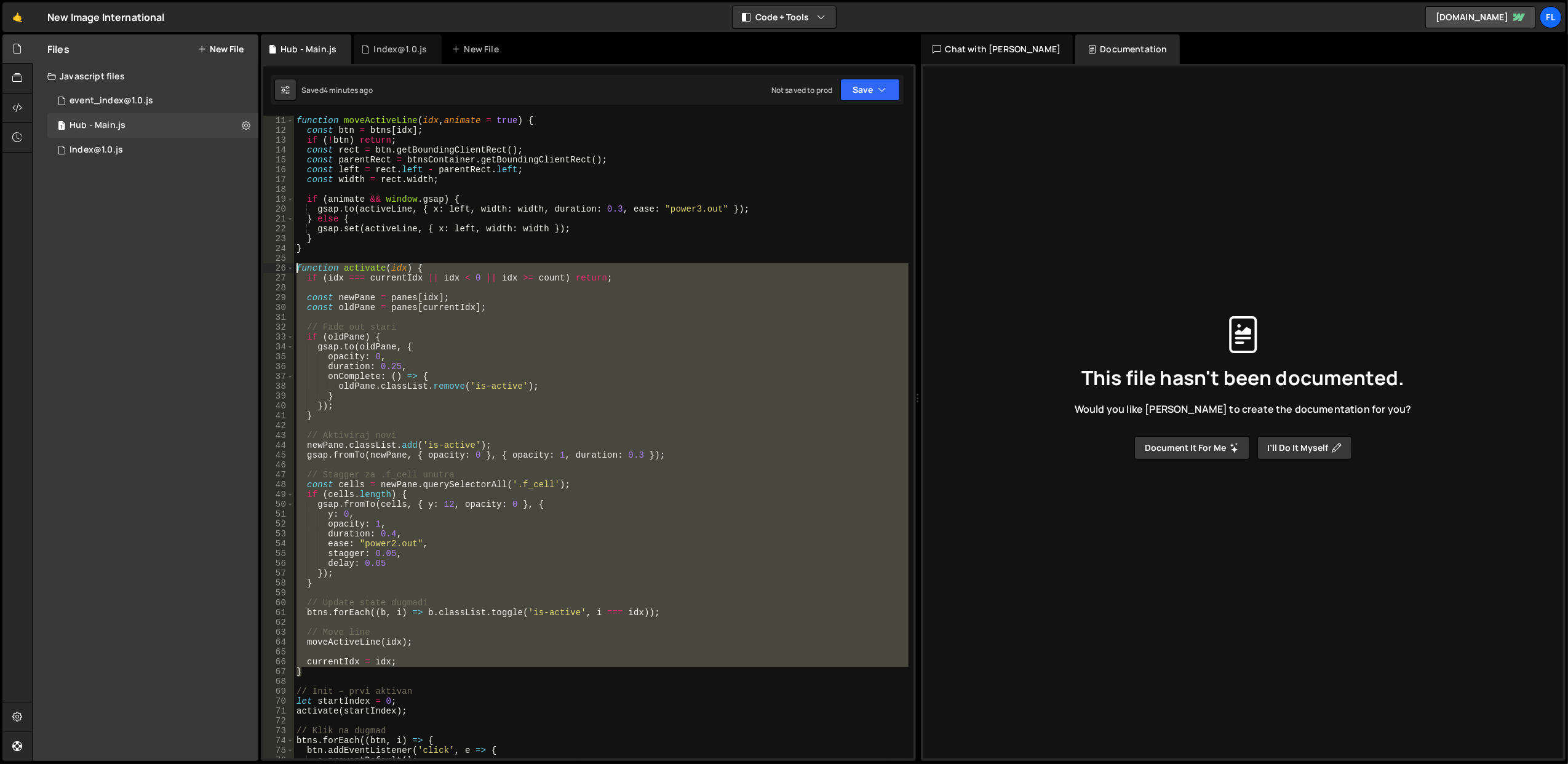
drag, startPoint x: 317, startPoint y: 672, endPoint x: 295, endPoint y: 270, distance: 402.6
click at [295, 270] on div "function moveActiveLine ( idx , animate = true ) { const btn = btns [ idx ] ; i…" at bounding box center [602, 447] width 615 height 663
type textarea "function activate(idx) { if (idx === currentIdx || idx < 0 || idx >= count) ret…"
paste textarea
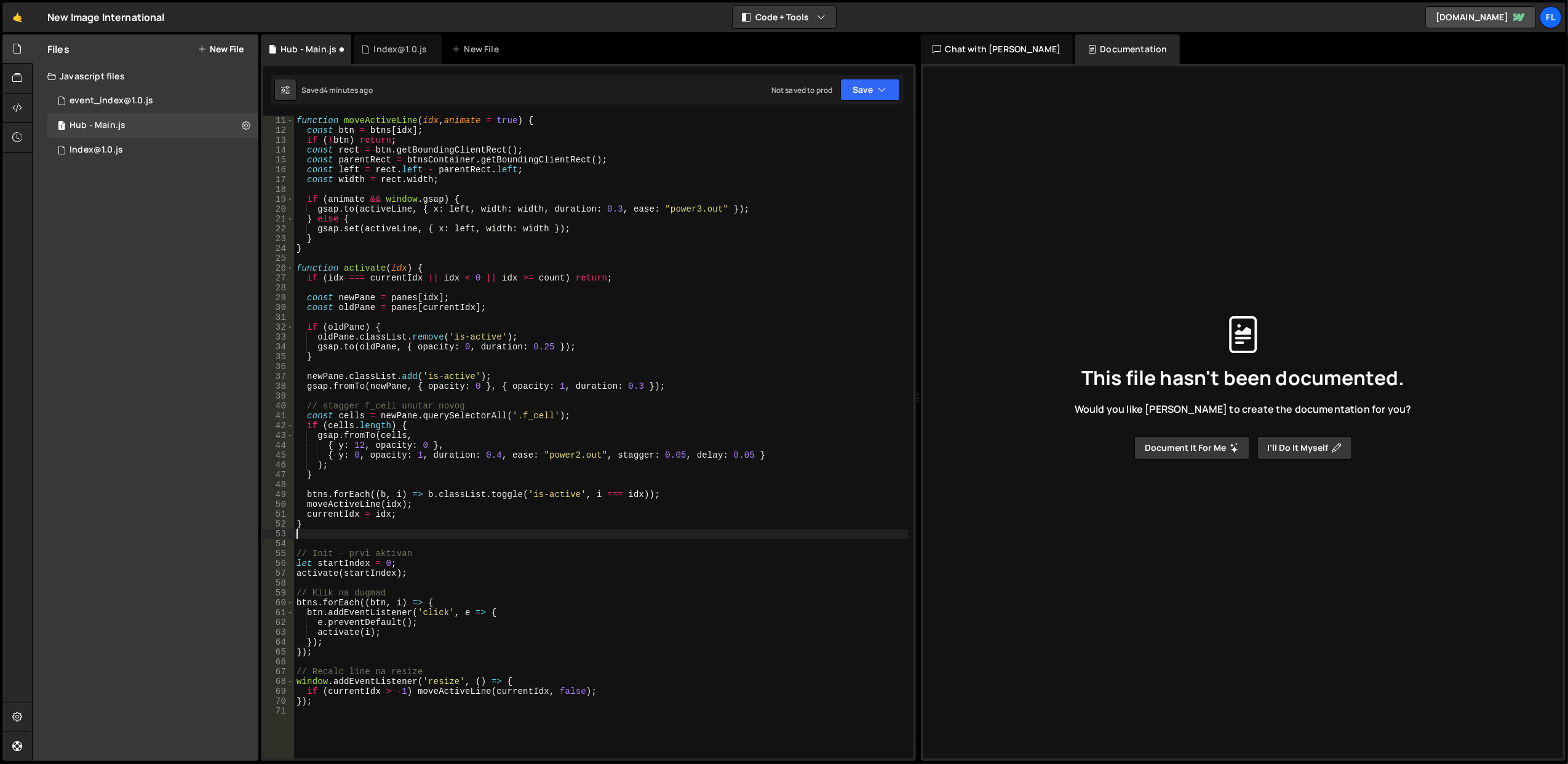
click at [391, 252] on div "function moveActiveLine ( idx , animate = true ) { const btn = btns [ idx ] ; i…" at bounding box center [602, 447] width 615 height 663
type textarea "}"
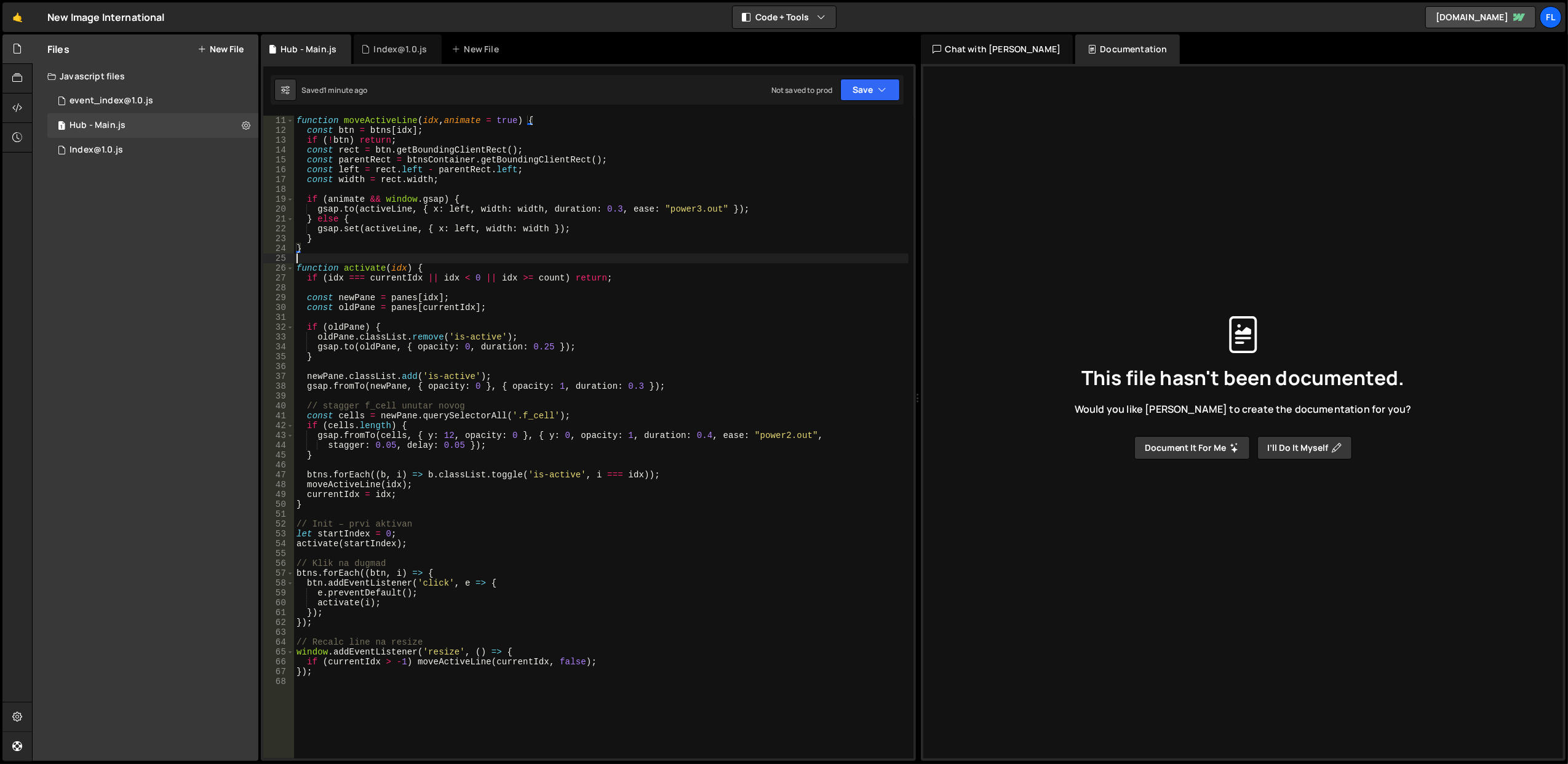
click at [444, 257] on div "function moveActiveLine ( idx , animate = true ) { const btn = btns [ idx ] ; i…" at bounding box center [602, 447] width 615 height 663
type textarea "});"
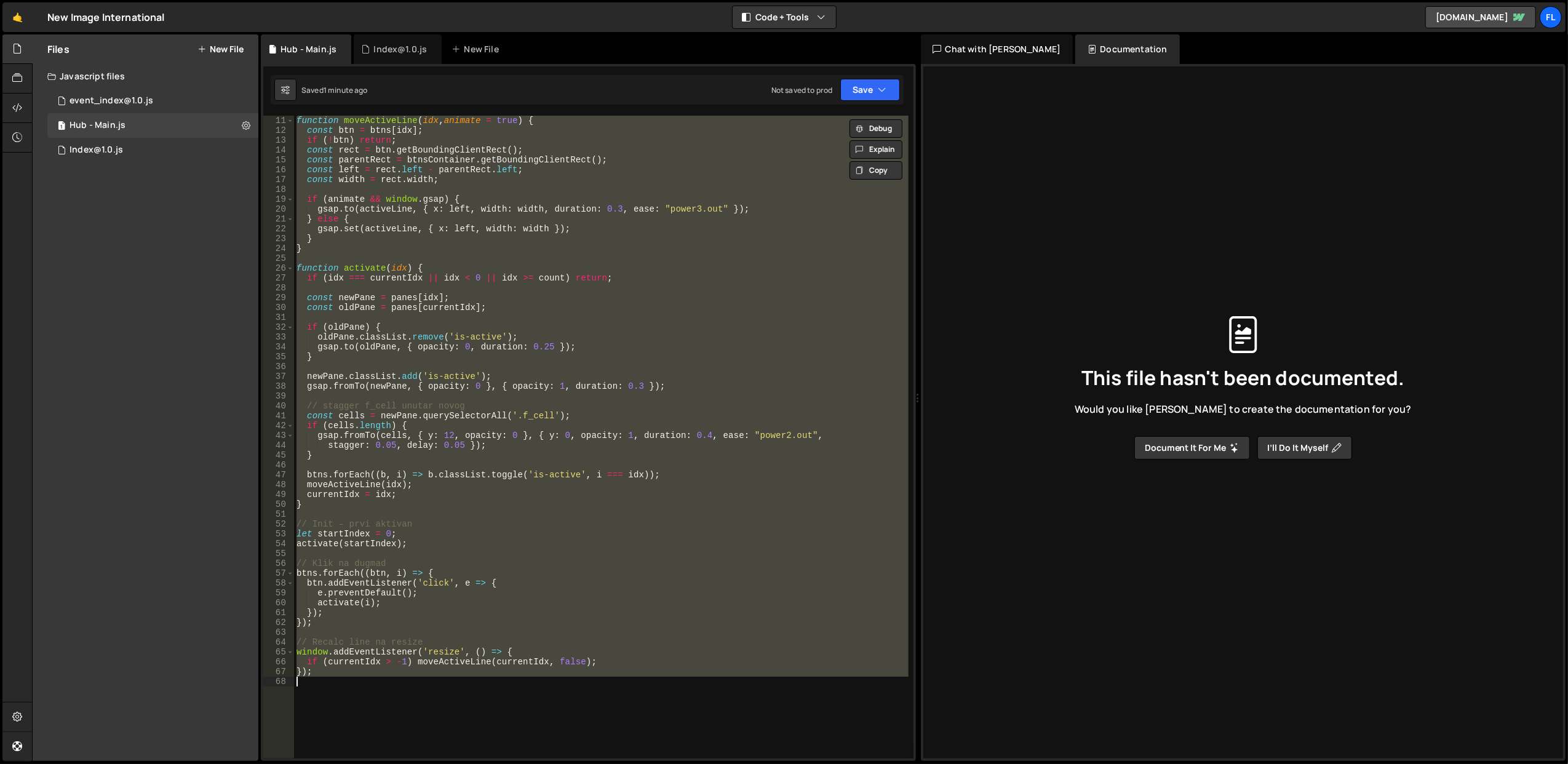
paste textarea
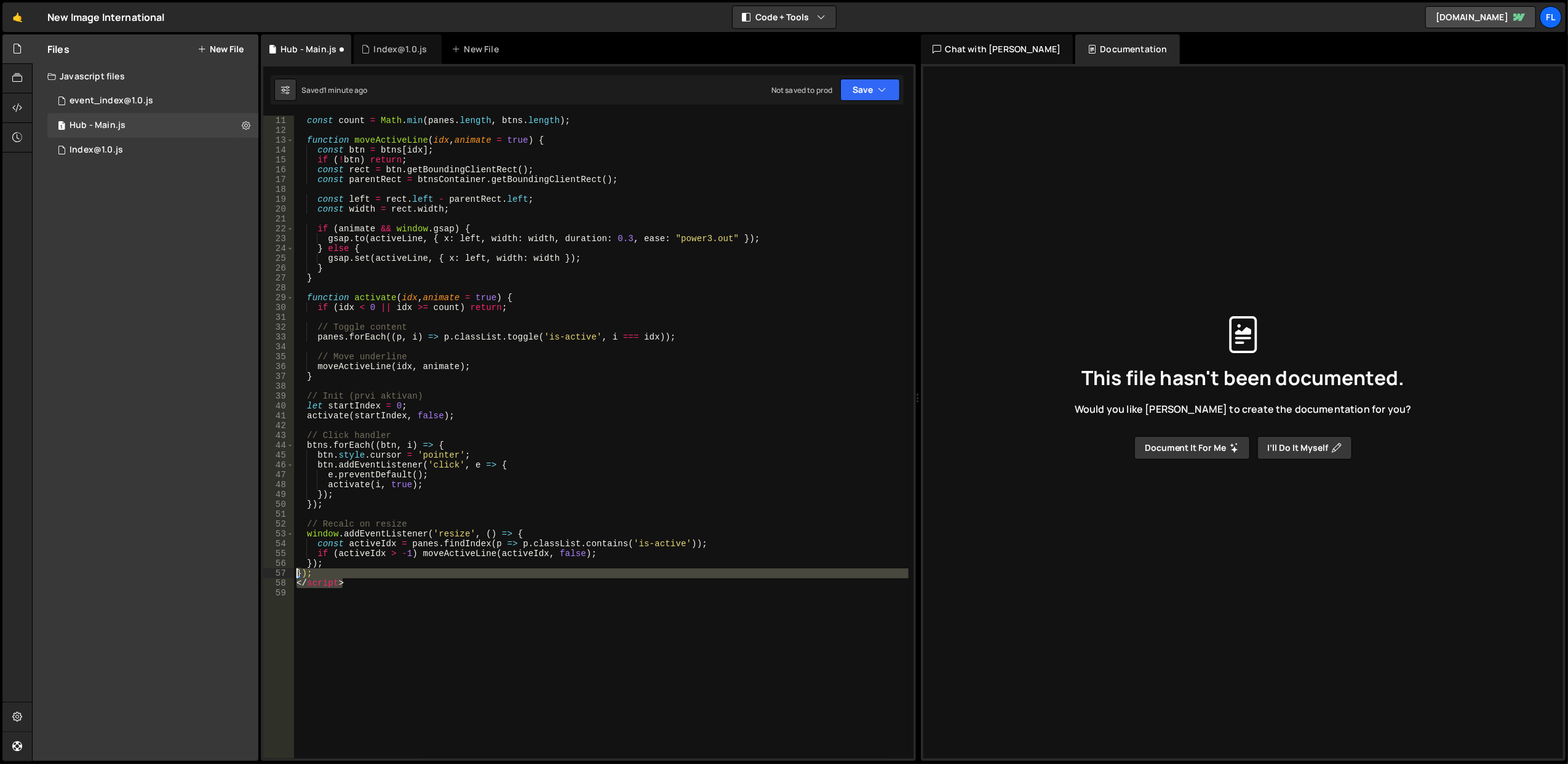
drag, startPoint x: 387, startPoint y: 581, endPoint x: 283, endPoint y: 577, distance: 104.1
click at [283, 577] on div "11 12 13 14 15 16 17 18 19 20 21 22 23 24 25 26 27 28 29 30 31 32 33 34 35 36 3…" at bounding box center [588, 437] width 650 height 643
type textarea "}); </script>"
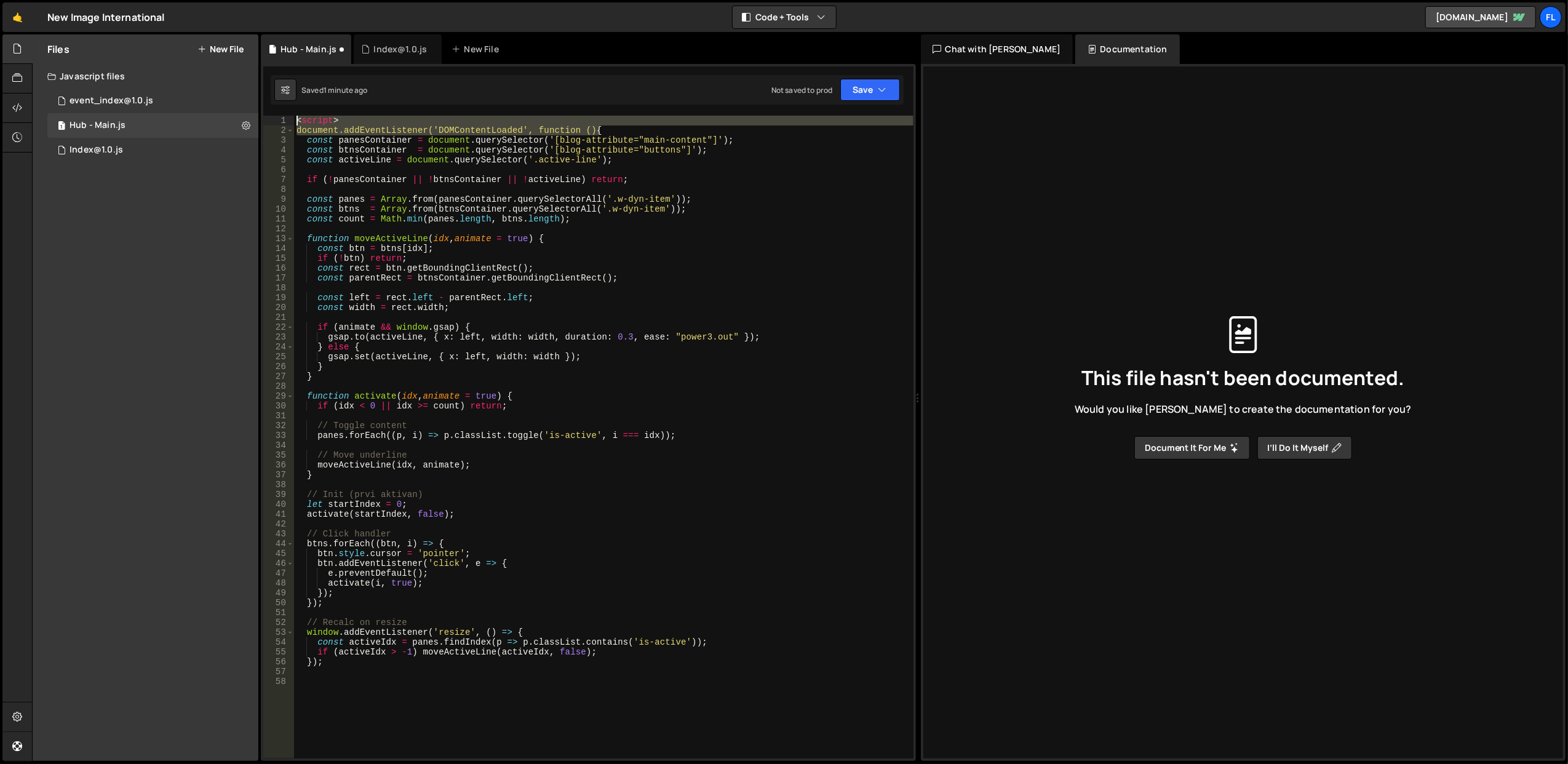
drag, startPoint x: 620, startPoint y: 133, endPoint x: 293, endPoint y: 123, distance: 327.2
click at [293, 123] on div "1 2 3 4 5 6 7 8 9 10 11 12 13 14 15 16 17 18 19 20 21 22 23 24 25 26 27 28 29 3…" at bounding box center [588, 437] width 650 height 643
type textarea "<script> document.addEventListener('DOMContentLoaded', function () {"
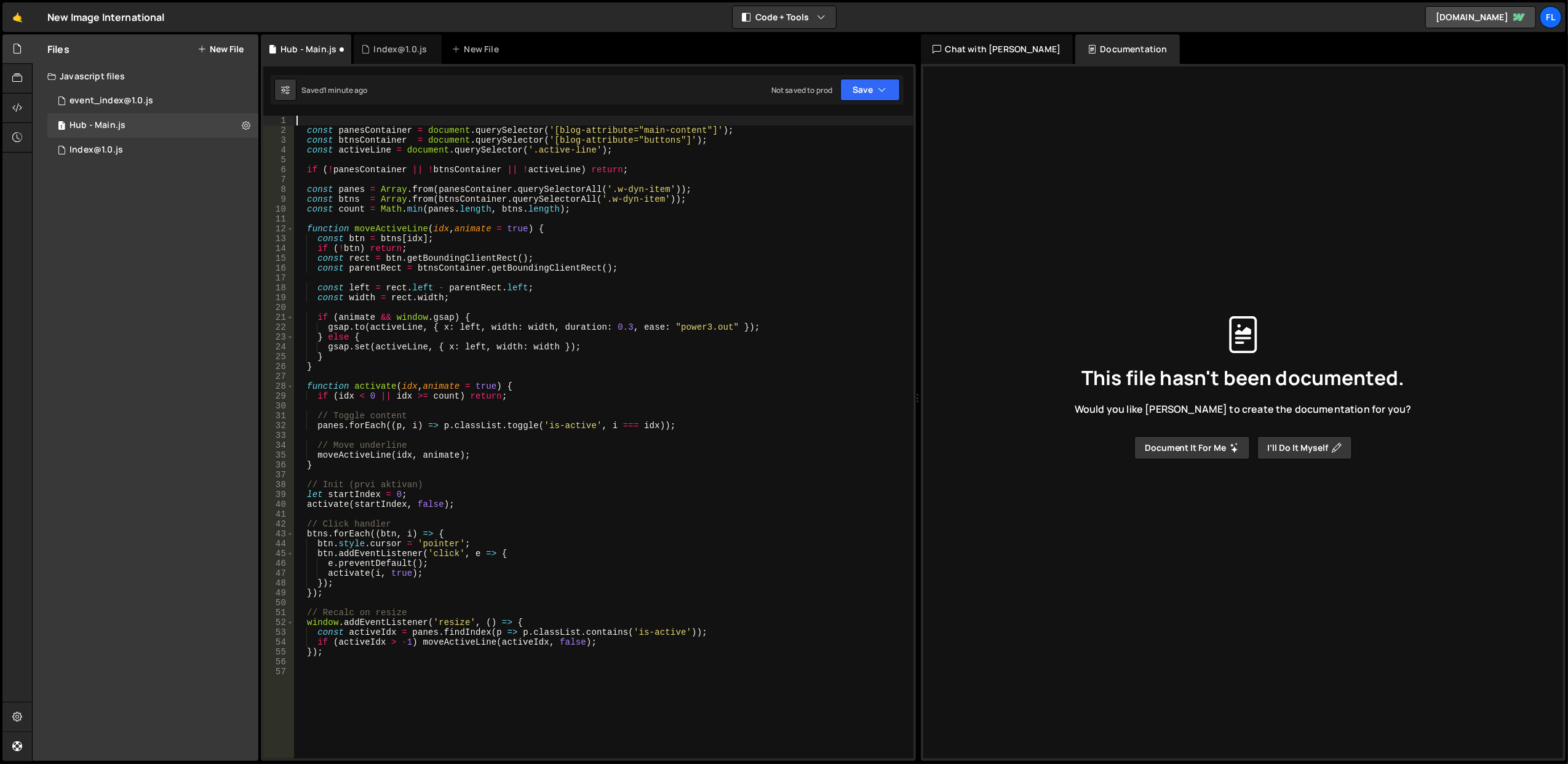
click at [632, 245] on div "const panesContainer = document . querySelector ( '[blog-attribute="main-conten…" at bounding box center [604, 447] width 619 height 663
click at [468, 165] on div "const panesContainer = document . querySelector ( '[blog-attribute="main-conten…" at bounding box center [604, 447] width 619 height 663
type textarea "if (!panesContainer || !btnsContainer || !activeLine) return;"
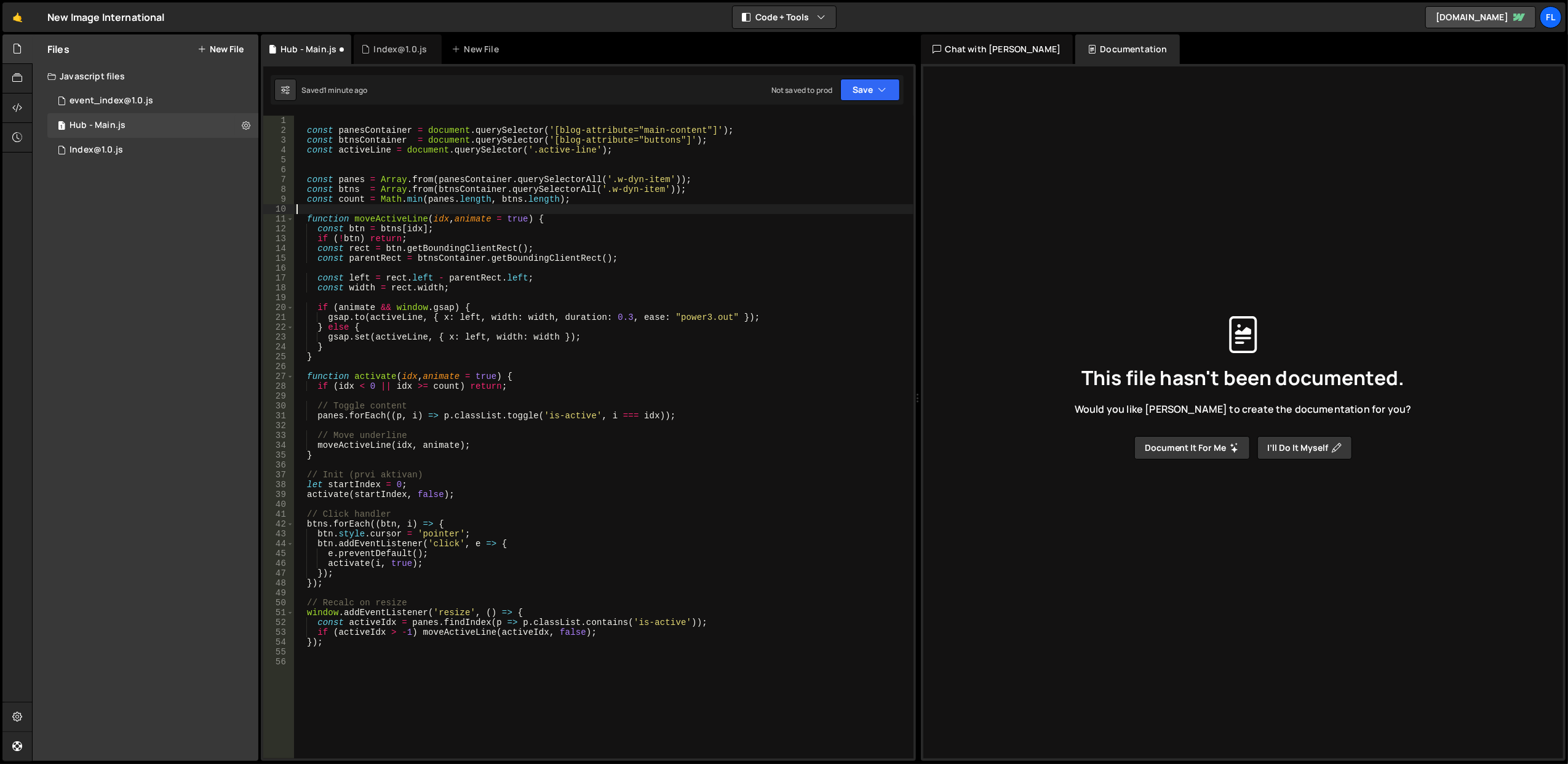
click at [591, 213] on div "const panesContainer = document . querySelector ( '[blog-attribute="main-conten…" at bounding box center [604, 447] width 619 height 663
type textarea "const btn = btns[idx];"
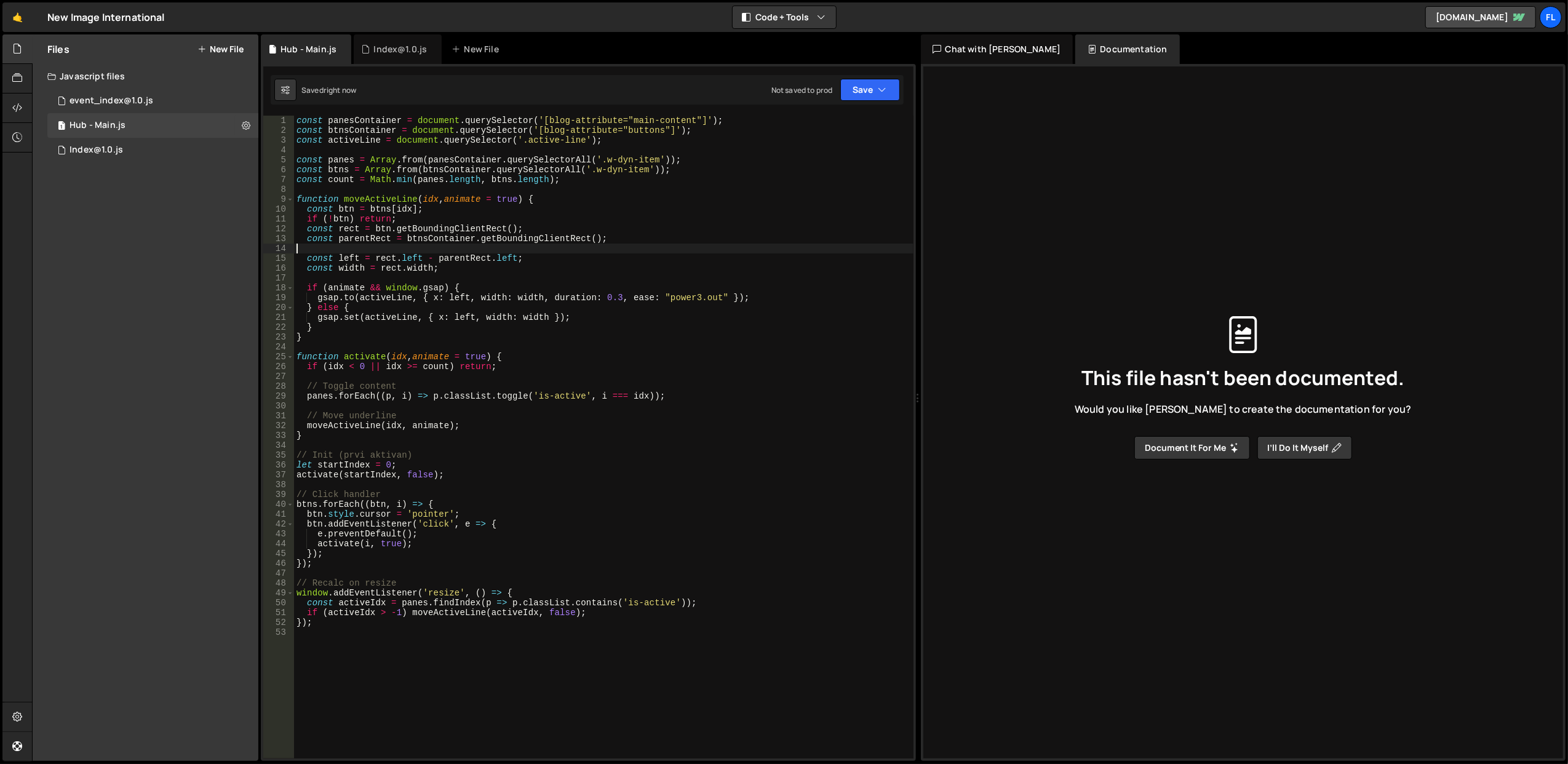
click at [609, 249] on div "const panesContainer = document . querySelector ( '[blog-attribute="main-conten…" at bounding box center [604, 447] width 619 height 663
click at [537, 407] on div "const panesContainer = document . querySelector ( '[blog-attribute="main-conten…" at bounding box center [604, 447] width 619 height 663
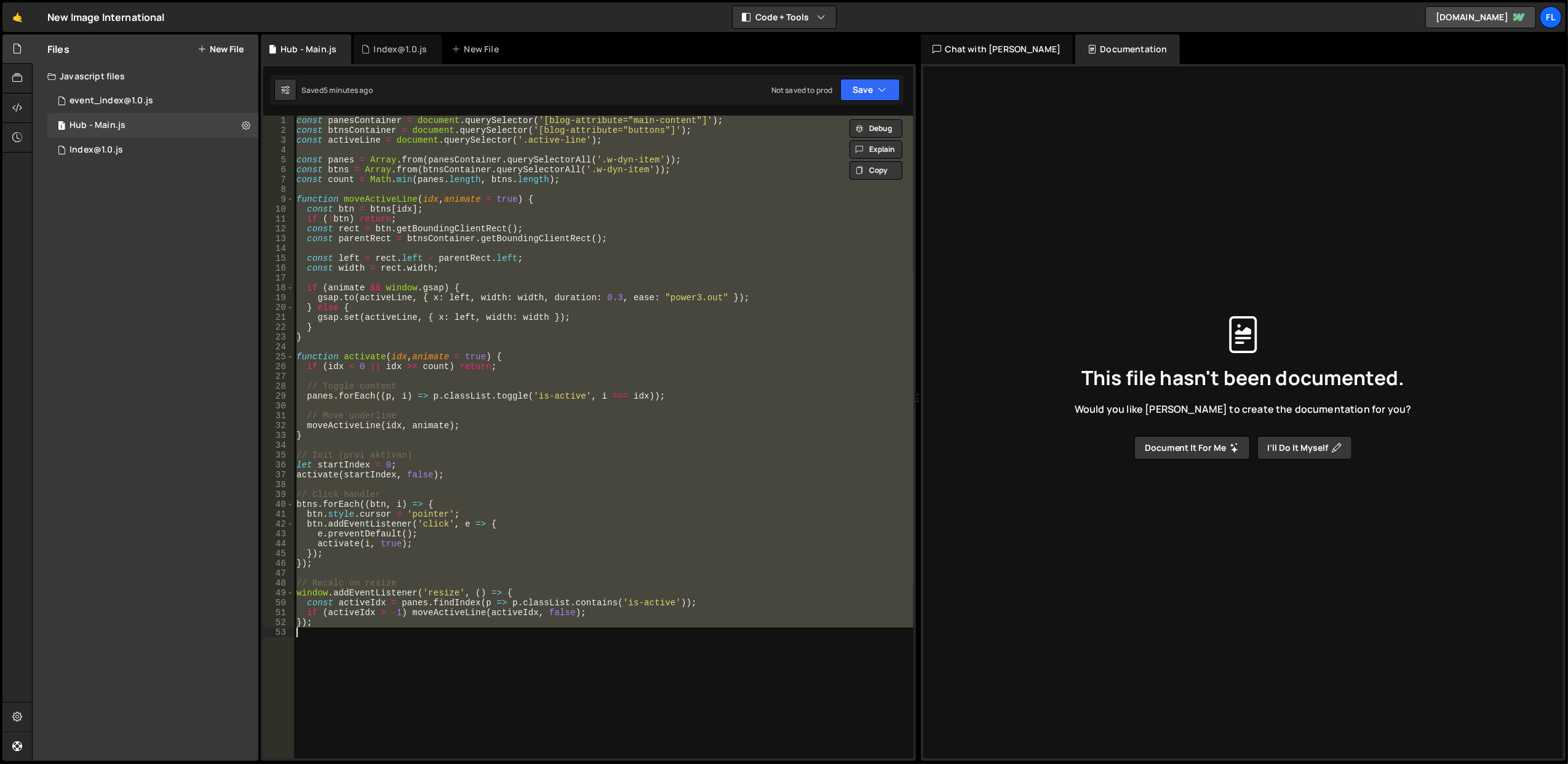
click at [496, 396] on div "const panesContainer = document . querySelector ( '[blog-attribute="main-conten…" at bounding box center [604, 437] width 619 height 643
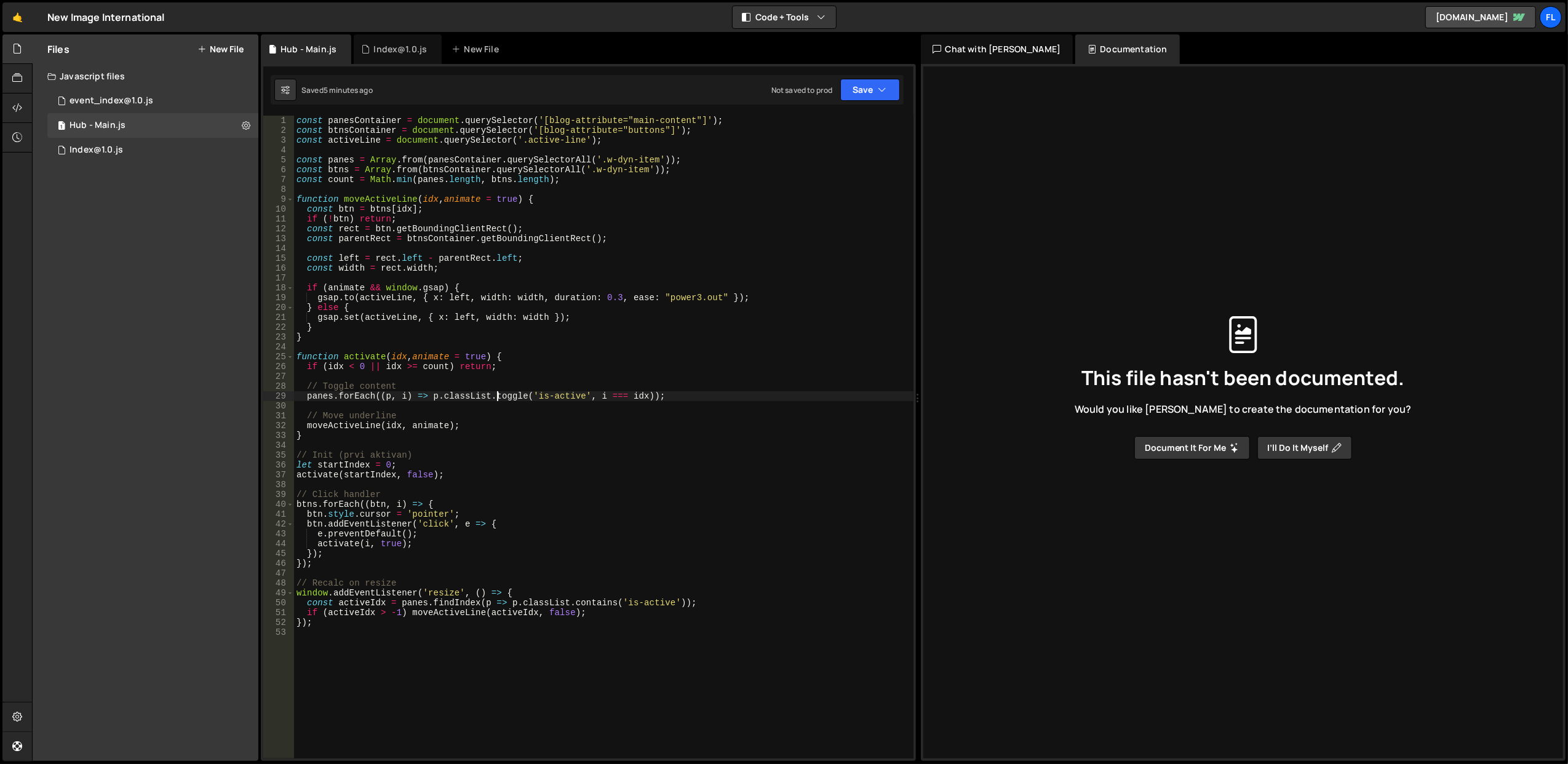
type textarea "});"
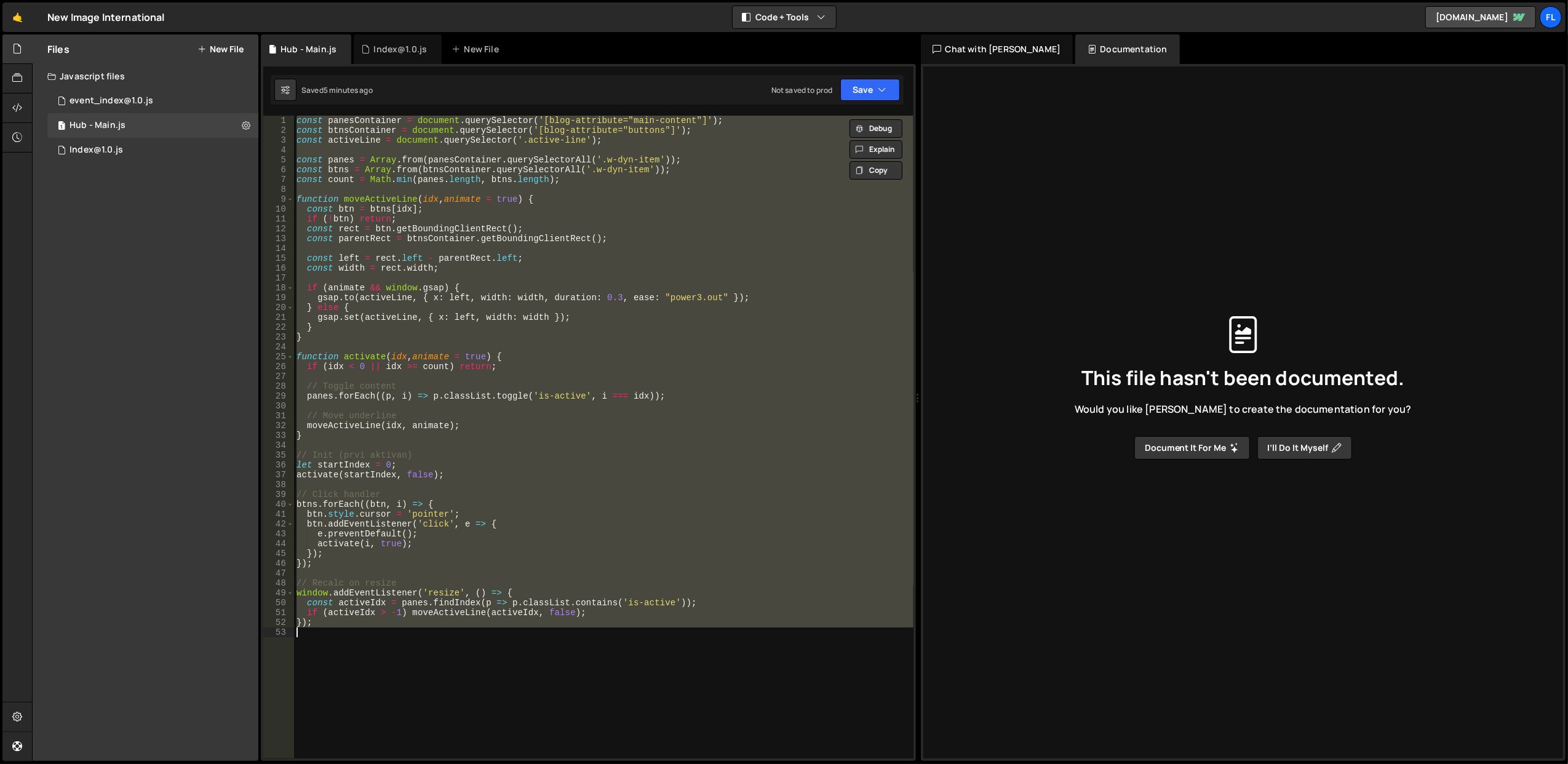
paste textarea
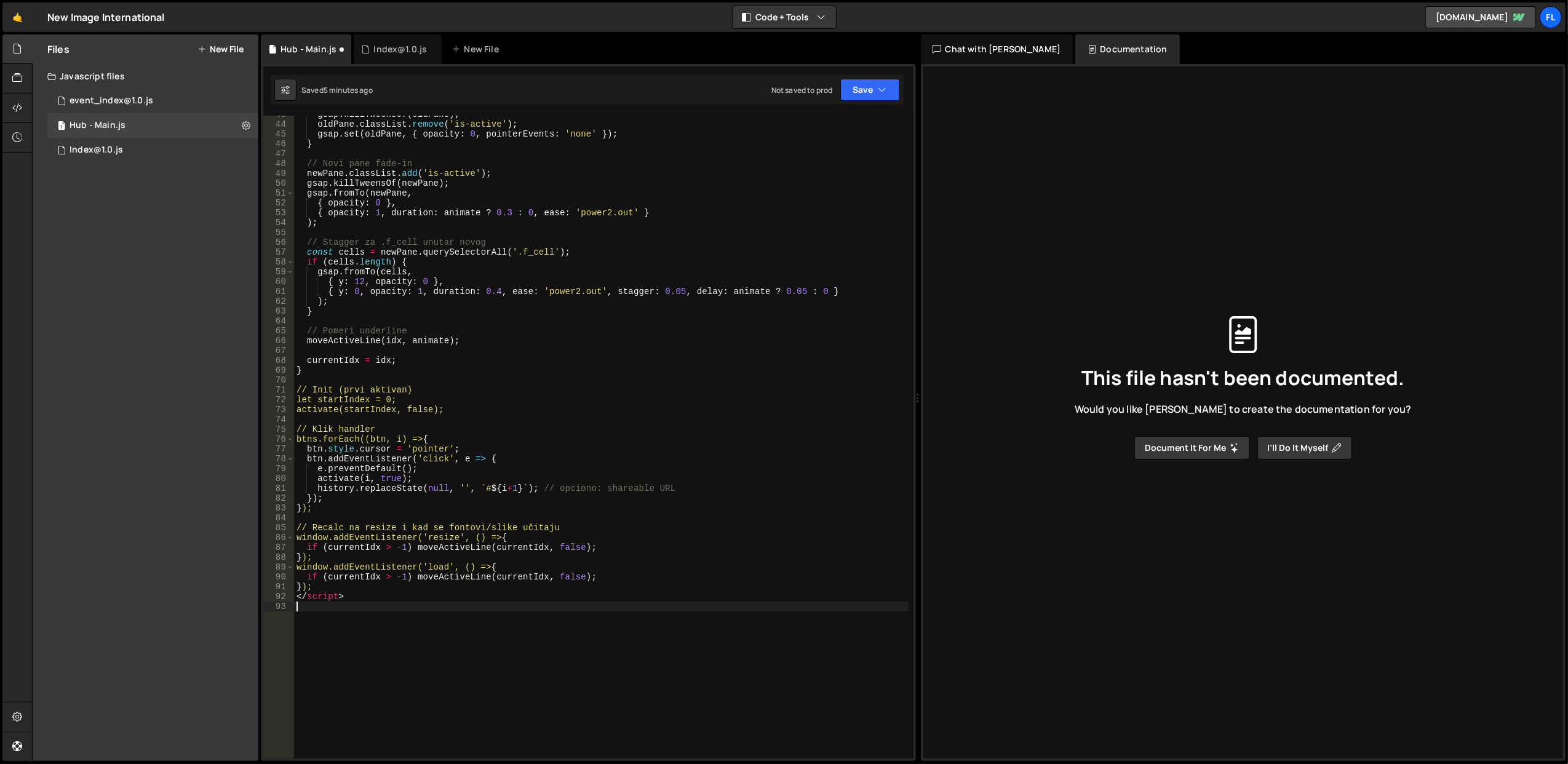
scroll to position [419, 0]
drag, startPoint x: 353, startPoint y: 599, endPoint x: 288, endPoint y: 596, distance: 65.1
click at [288, 596] on div "43 44 45 46 47 48 49 50 51 52 53 54 55 56 57 58 59 60 61 62 63 64 65 66 67 68 6…" at bounding box center [588, 437] width 650 height 643
type textarea "</script>"
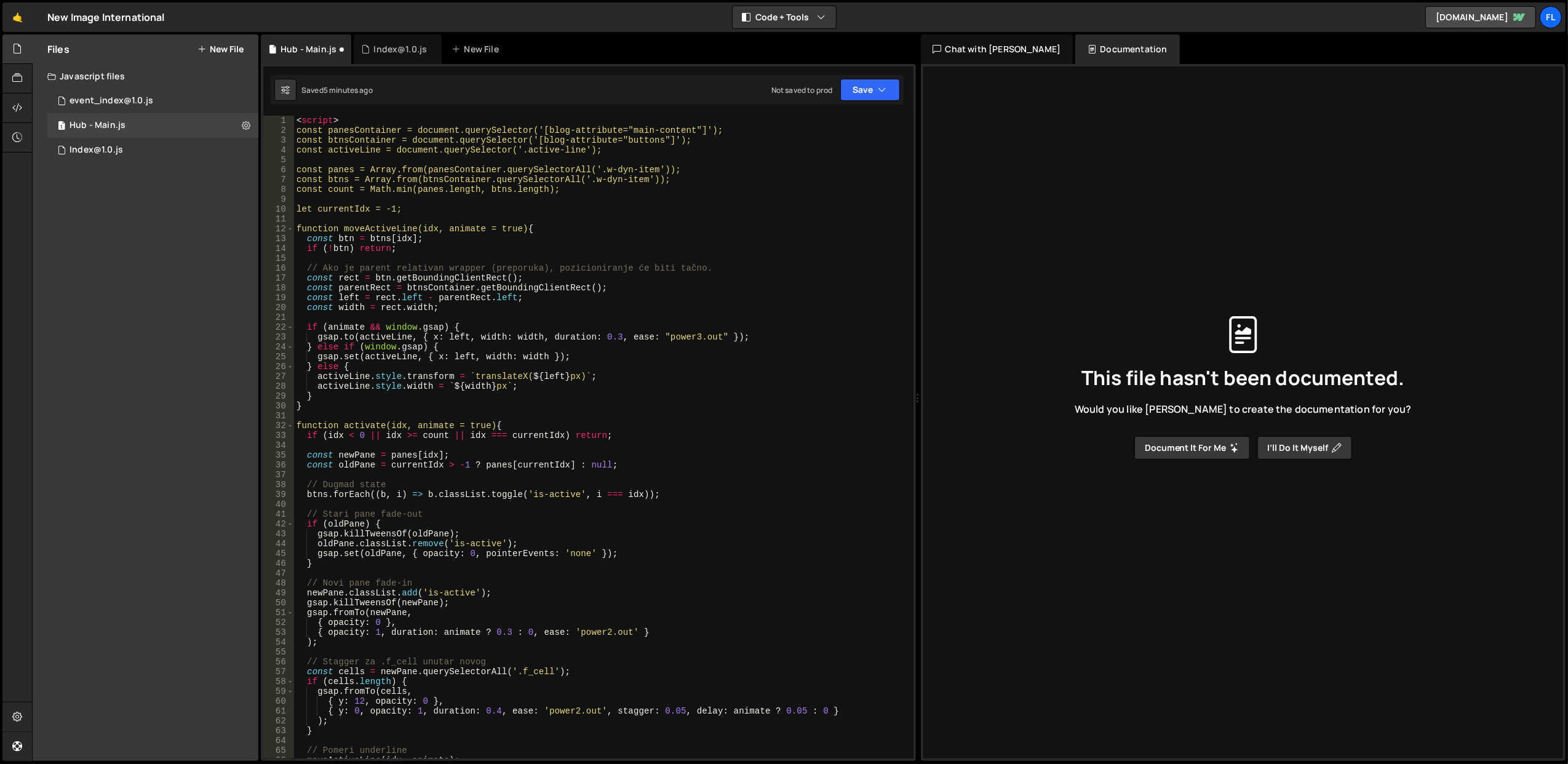
scroll to position [0, 0]
click at [328, 118] on div "< script > const panesContainer = document.querySelector('[blog-attribute="main…" at bounding box center [602, 447] width 615 height 663
type textarea "const panesContainer = document.querySelector('[blog-attribute="main-content"]'…"
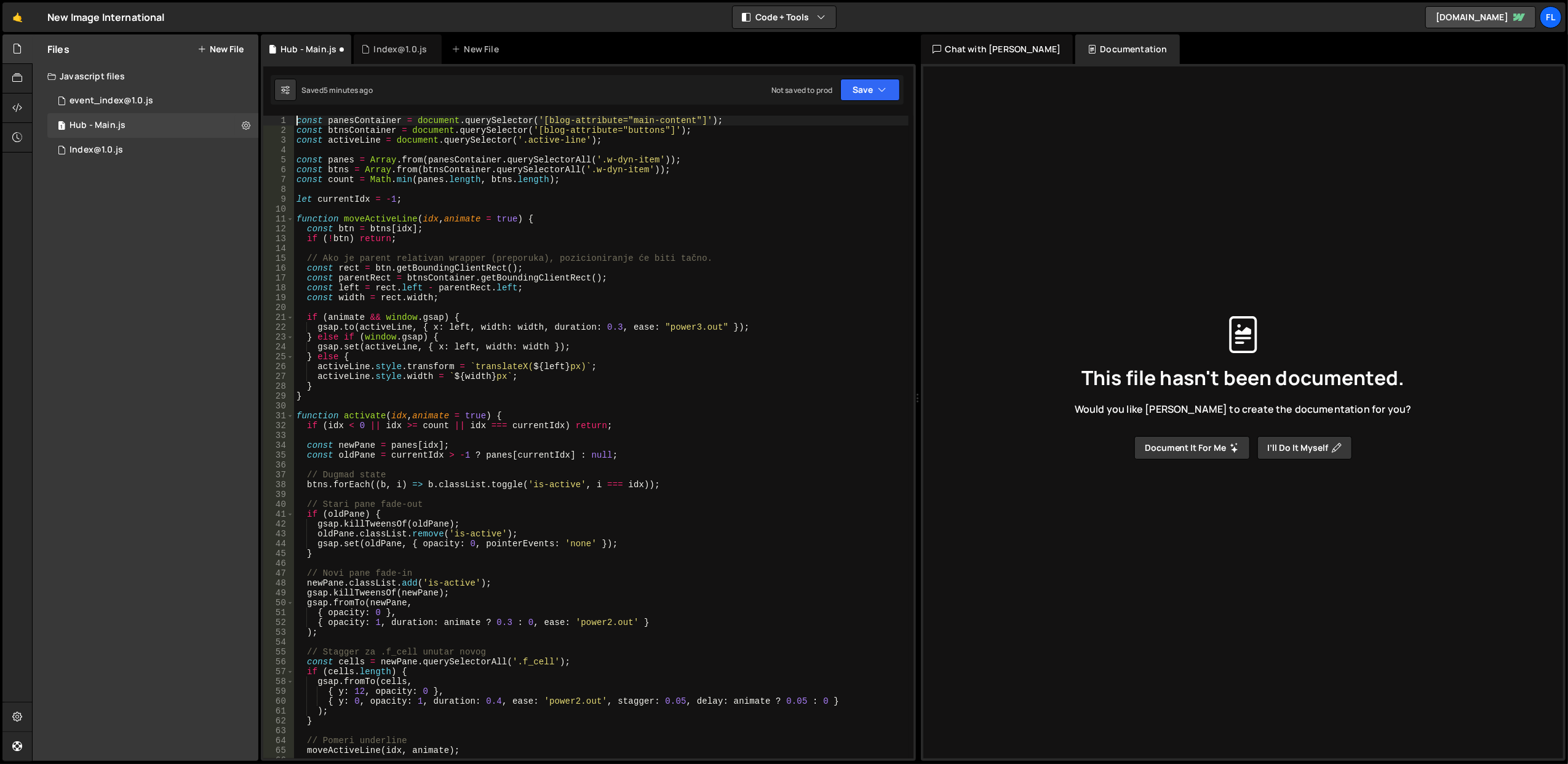
click at [551, 252] on div "const panesContainer = document . querySelector ( '[blog-attribute="main-conten…" at bounding box center [602, 447] width 615 height 663
click at [853, 91] on button "Save" at bounding box center [870, 89] width 60 height 22
click at [842, 123] on div "Save to Staging S" at bounding box center [829, 121] width 128 height 13
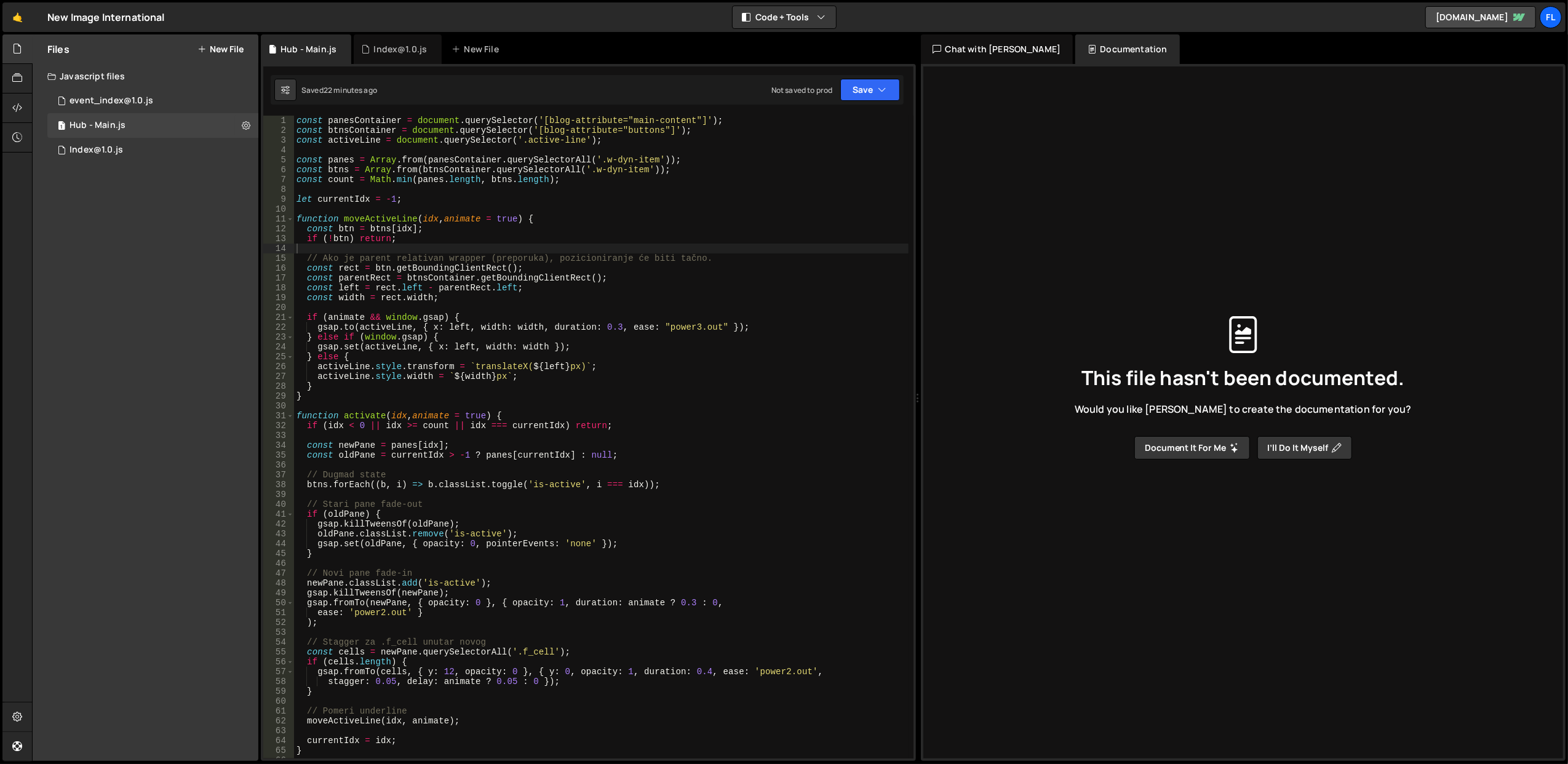
scroll to position [539, 0]
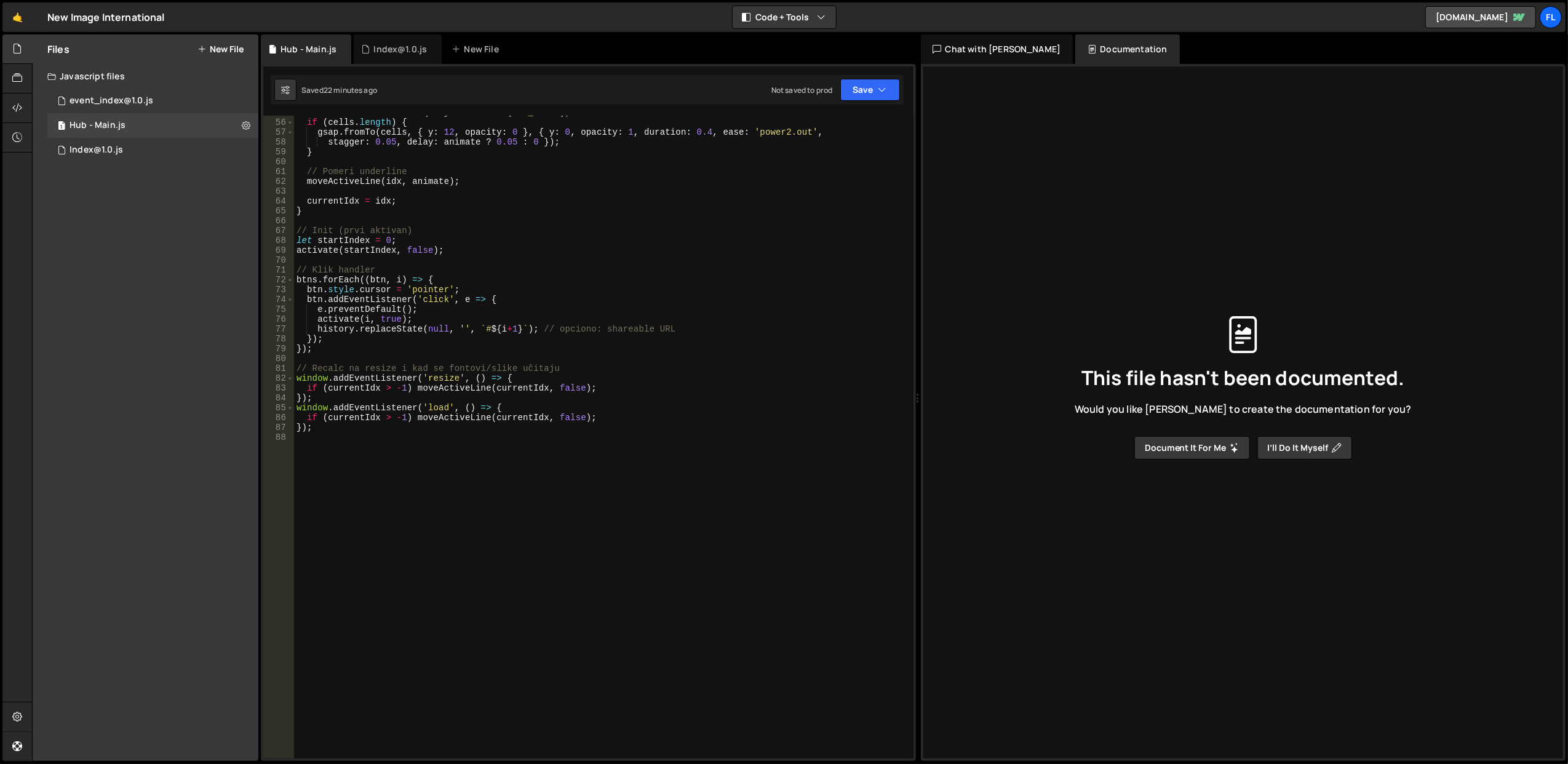
click at [377, 516] on div "const cells = newPane . querySelectorAll ( '.f_cell' ) ; if ( cells . length ) …" at bounding box center [602, 439] width 615 height 663
paste textarea "});"
type textarea "});"
click at [500, 437] on div "const cells = newPane . querySelectorAll ( '.f_cell' ) ; if ( cells . length ) …" at bounding box center [602, 439] width 615 height 663
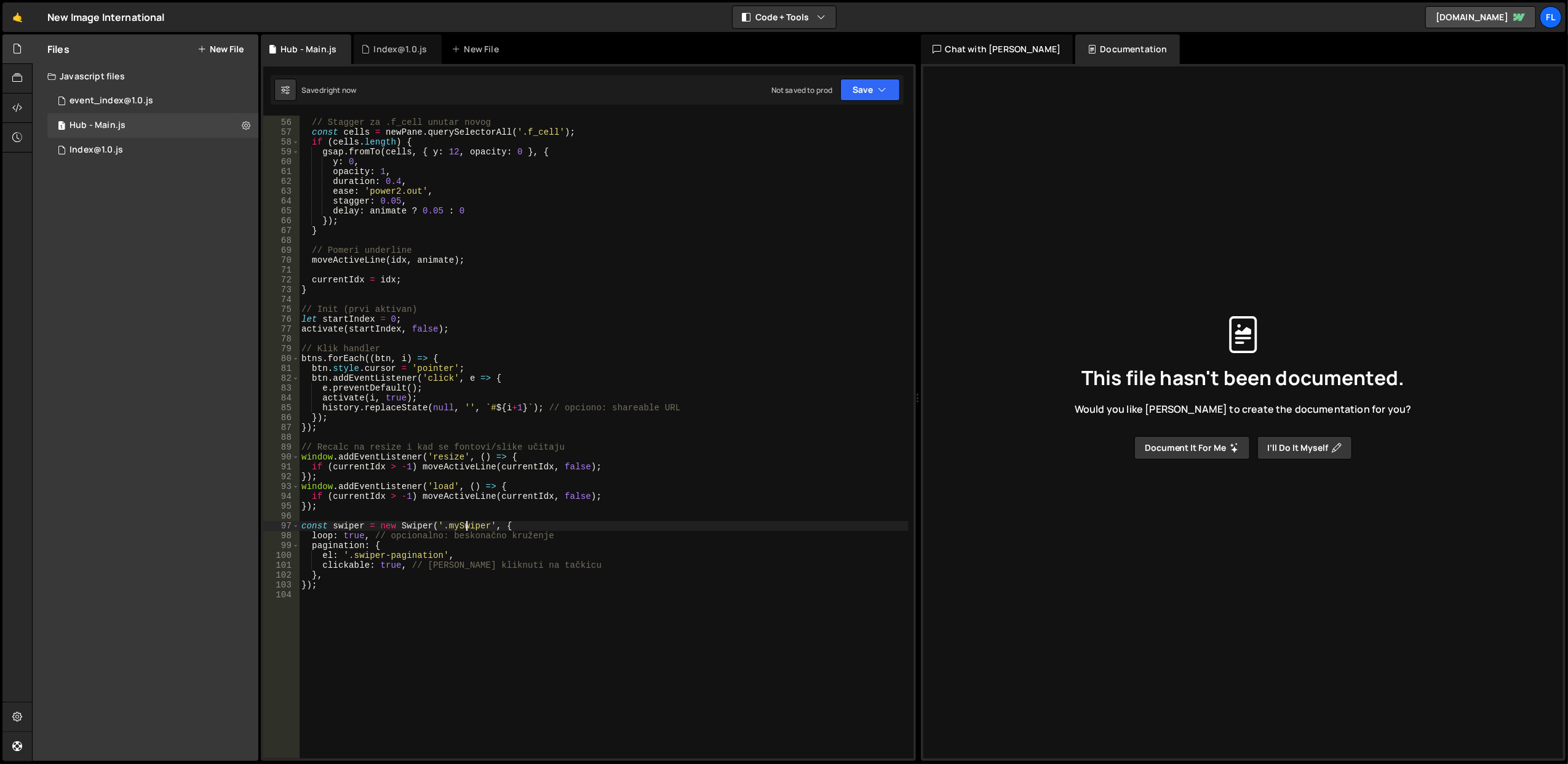
click at [468, 524] on div "// Stagger za .f_cell unutar novog const cells = newPane . querySelectorAll ( '…" at bounding box center [604, 439] width 610 height 663
click at [487, 575] on div "// Stagger za .f_cell unutar novog const cells = newPane . querySelectorAll ( '…" at bounding box center [604, 439] width 610 height 663
click at [491, 589] on div "// Stagger za .f_cell unutar novog const cells = newPane . querySelectorAll ( '…" at bounding box center [604, 439] width 610 height 663
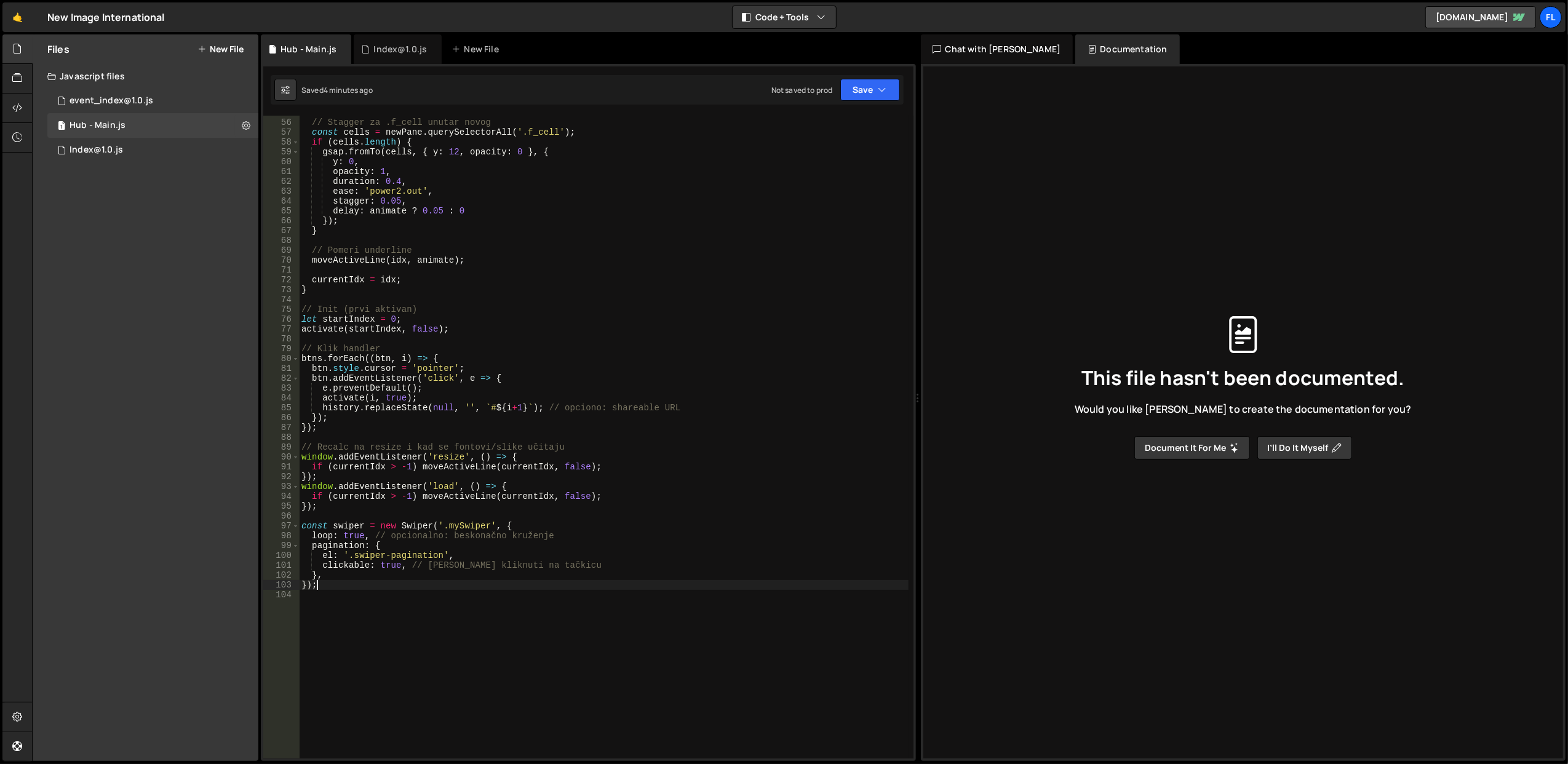
click at [491, 589] on div "// Stagger za .f_cell unutar novog const cells = newPane . querySelectorAll ( '…" at bounding box center [604, 439] width 610 height 663
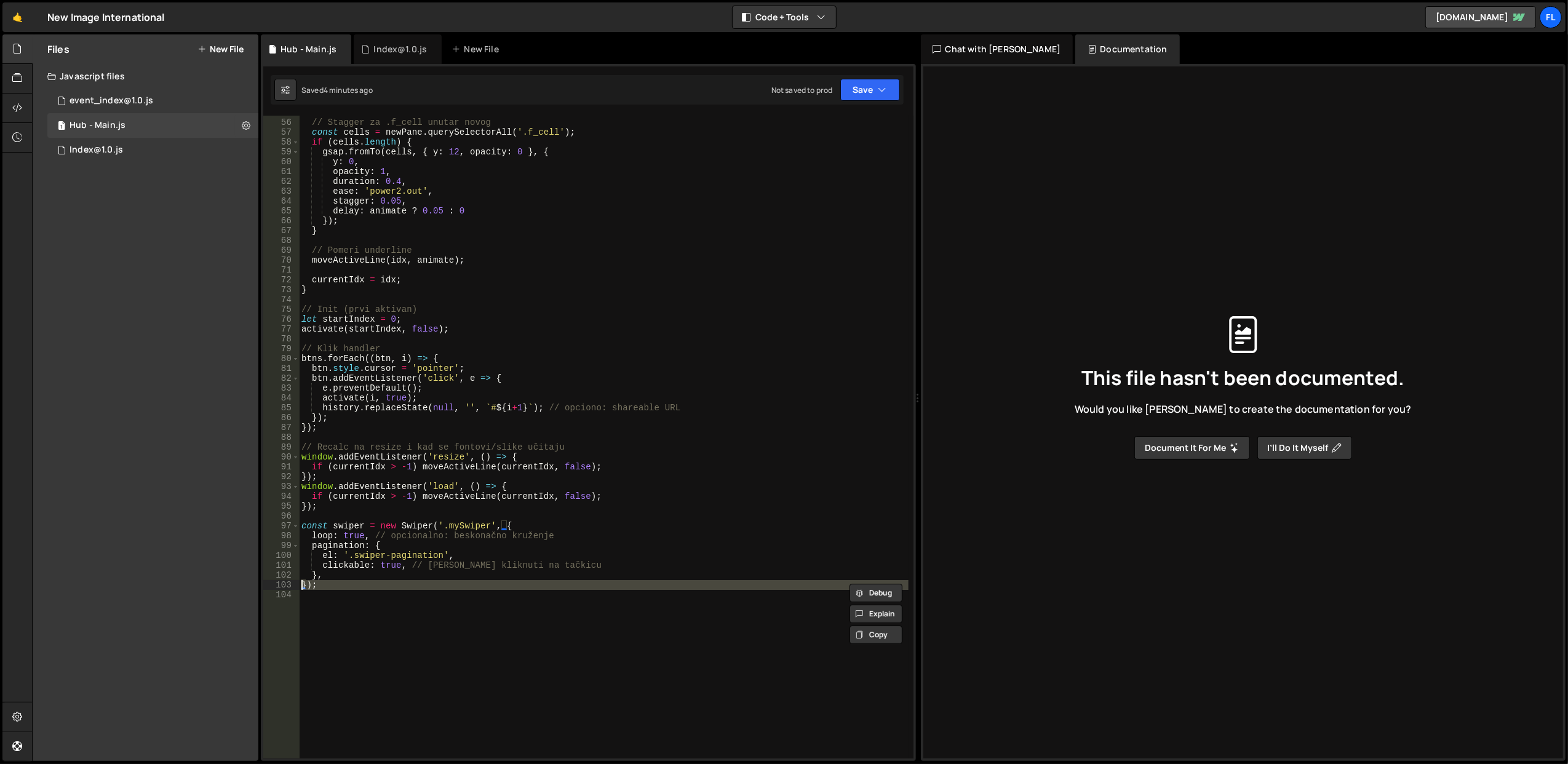
click at [495, 579] on div "// Stagger za .f_cell unutar novog const cells = newPane . querySelectorAll ( '…" at bounding box center [604, 439] width 610 height 663
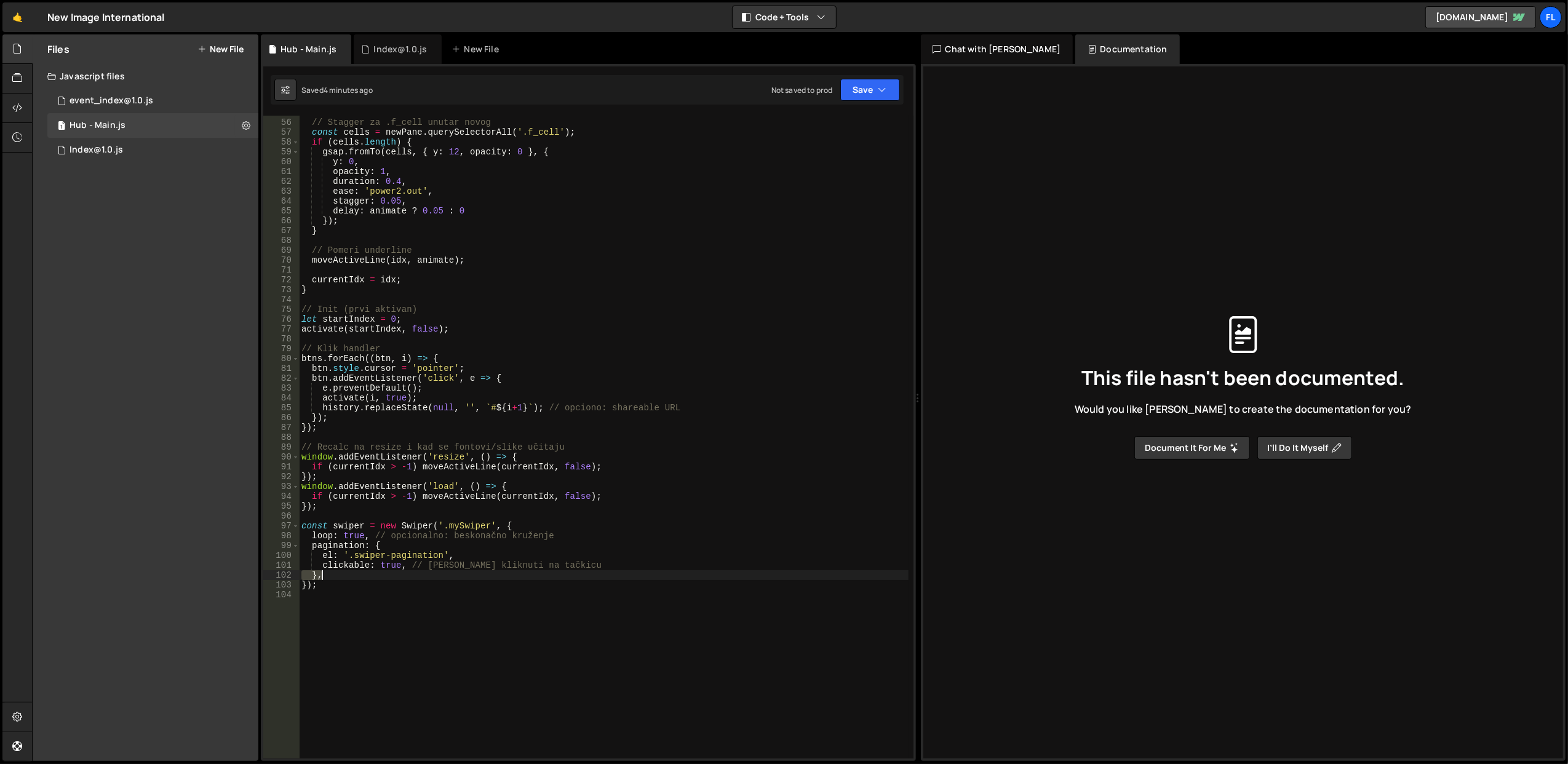
click at [495, 579] on div "// Stagger za .f_cell unutar novog const cells = newPane . querySelectorAll ( '…" at bounding box center [604, 439] width 610 height 663
type textarea "}, });"
click at [495, 596] on div "// Stagger za .f_cell unutar novog const cells = newPane . querySelectorAll ( '…" at bounding box center [604, 439] width 610 height 663
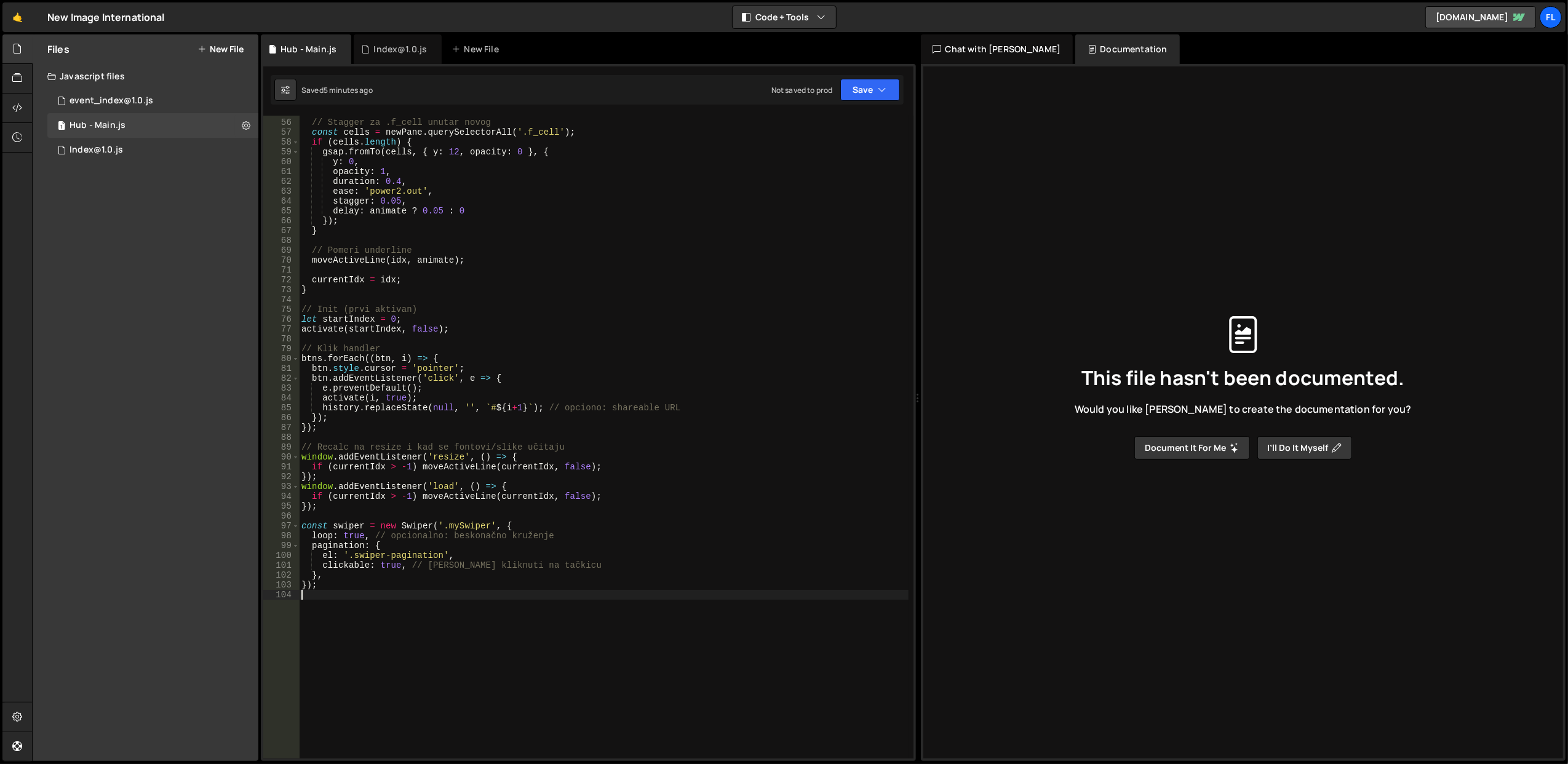
click at [495, 596] on div "// Stagger za .f_cell unutar novog const cells = newPane . querySelectorAll ( '…" at bounding box center [604, 439] width 610 height 663
click at [495, 585] on div "// Stagger za .f_cell unutar novog const cells = newPane . querySelectorAll ( '…" at bounding box center [604, 439] width 610 height 663
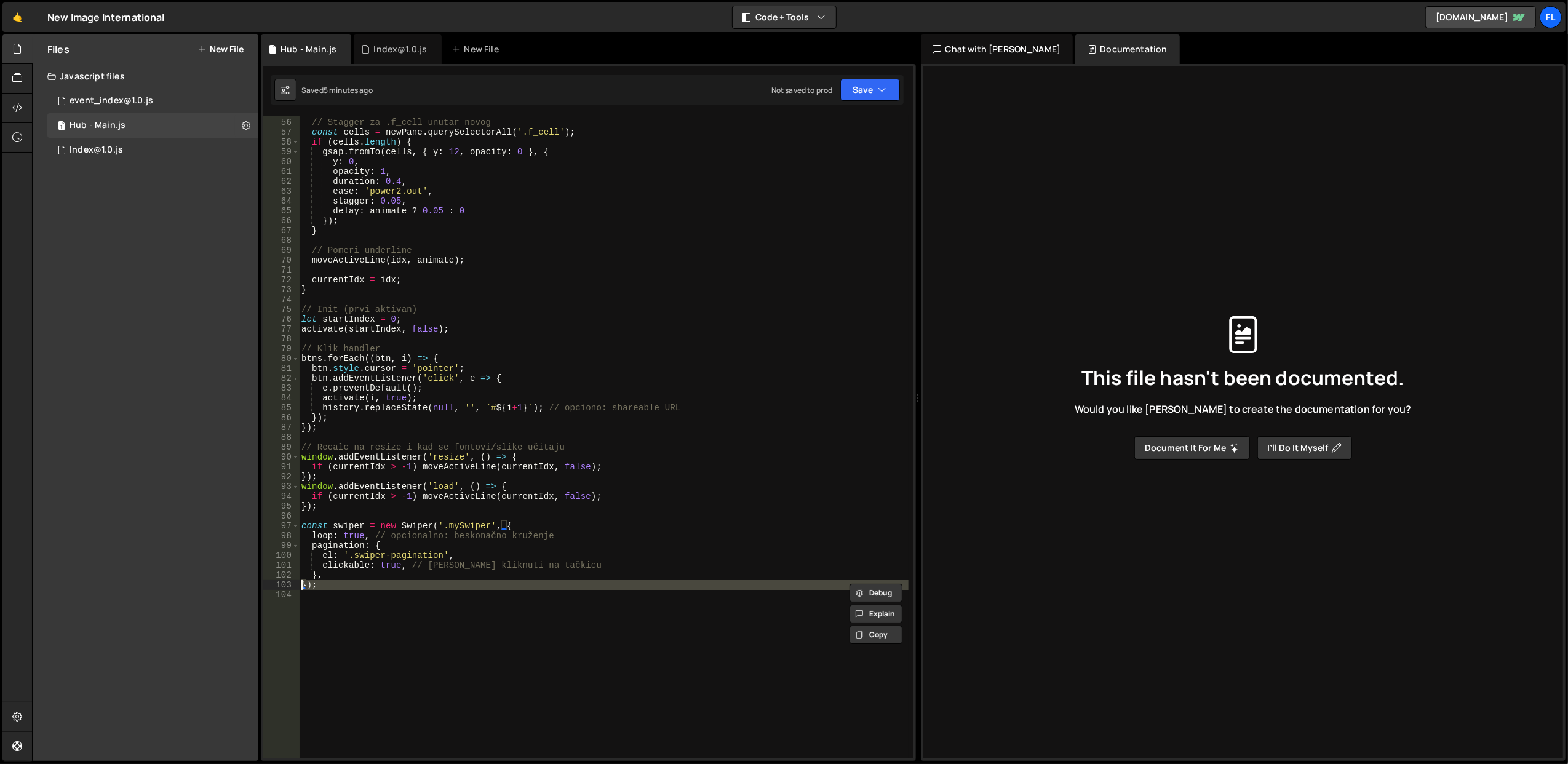
click at [497, 575] on div "// Stagger za .f_cell unutar novog const cells = newPane . querySelectorAll ( '…" at bounding box center [604, 439] width 610 height 663
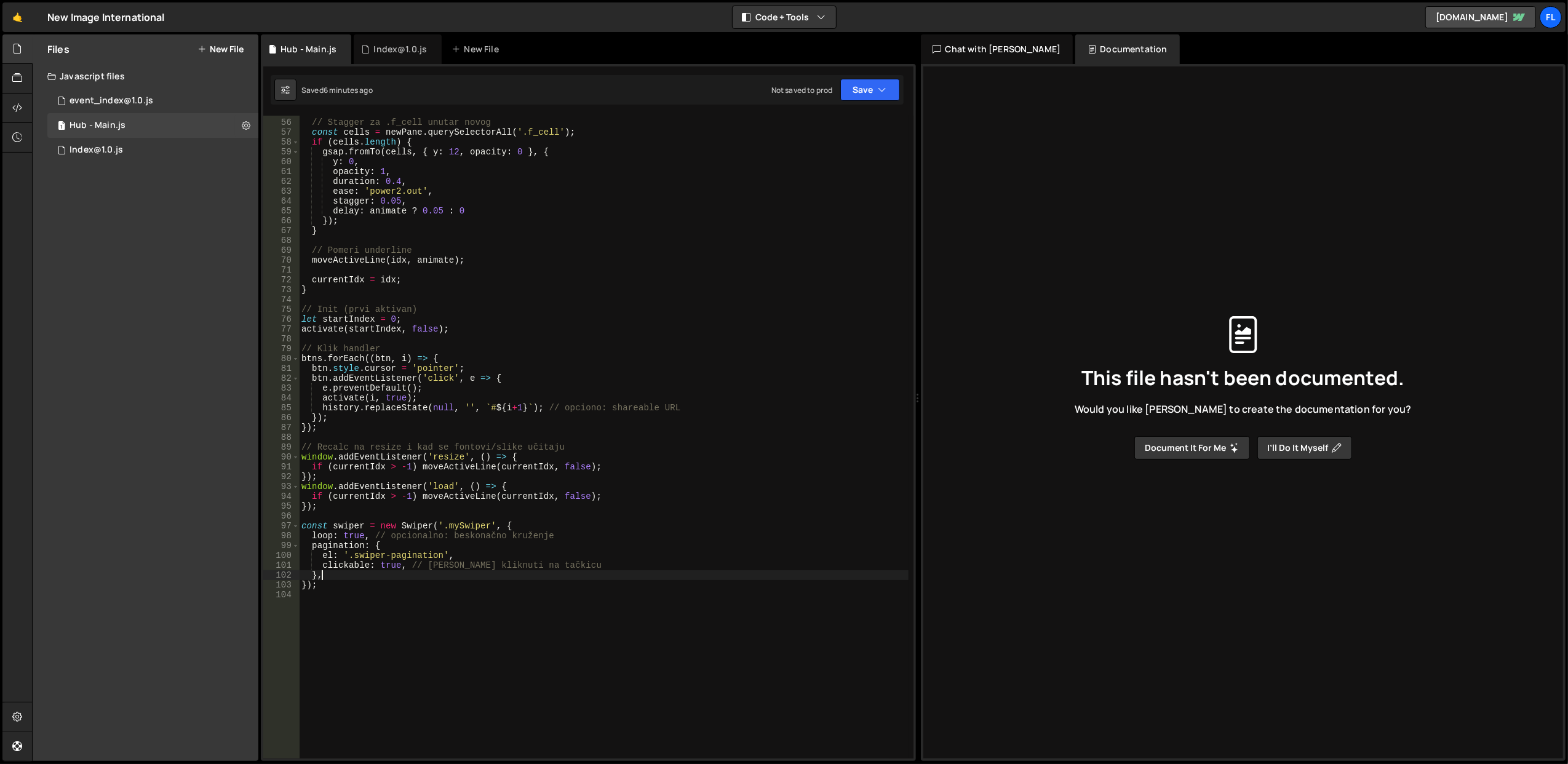
click at [541, 579] on div "// Stagger za .f_cell unutar novog const cells = newPane . querySelectorAll ( '…" at bounding box center [604, 439] width 610 height 663
type textarea "}, });"
click at [542, 599] on div "// Stagger za .f_cell unutar novog const cells = newPane . querySelectorAll ( '…" at bounding box center [604, 439] width 610 height 663
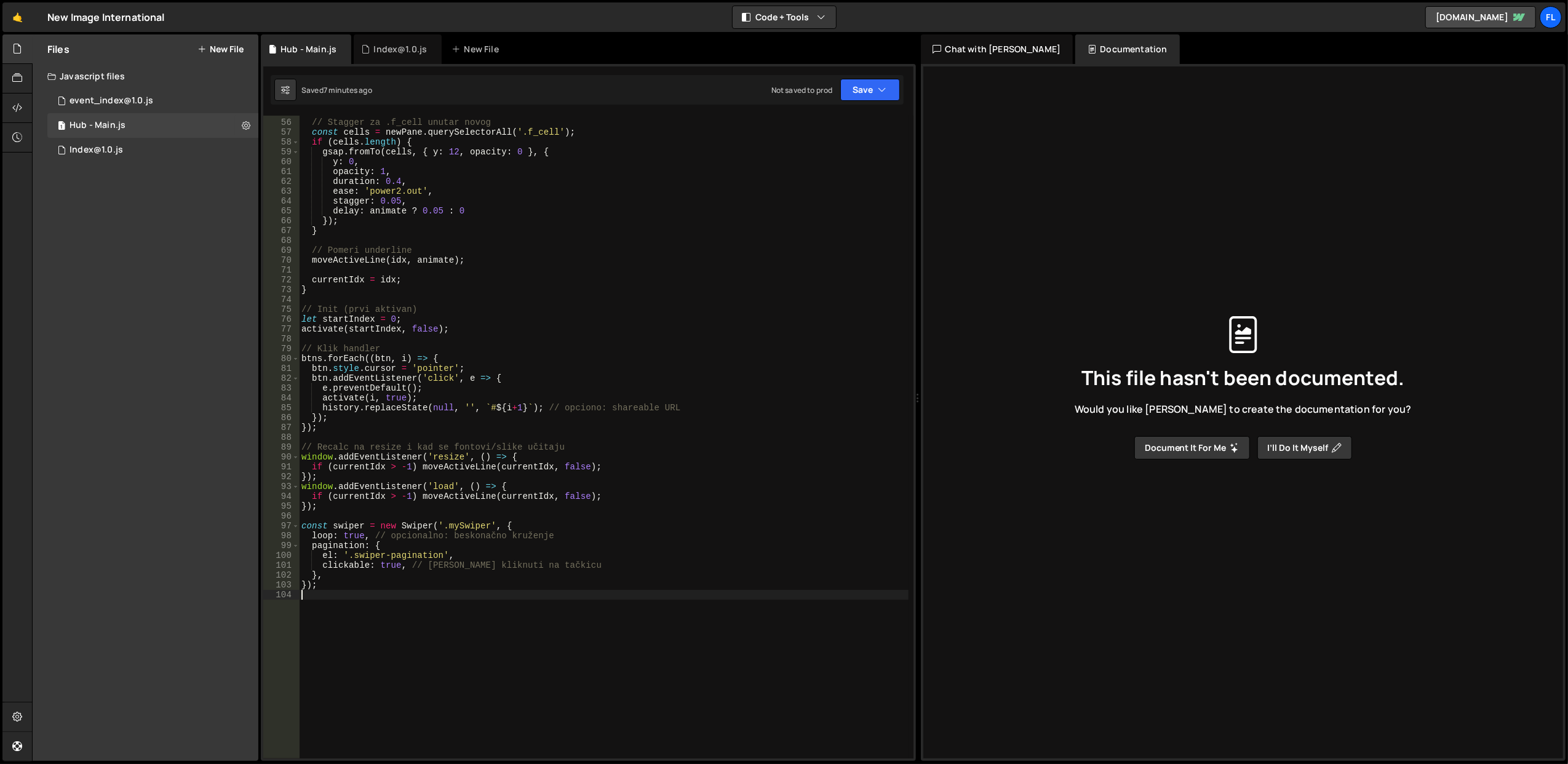
click at [510, 534] on div "// Stagger za .f_cell unutar novog const cells = newPane . querySelectorAll ( '…" at bounding box center [604, 439] width 610 height 663
click at [868, 82] on button "Save" at bounding box center [870, 89] width 60 height 22
click at [875, 126] on div "Save to Staging S" at bounding box center [829, 121] width 128 height 13
click at [456, 545] on div "// Stagger za .f_cell unutar novog const cells = newPane . querySelectorAll ( '…" at bounding box center [604, 439] width 610 height 663
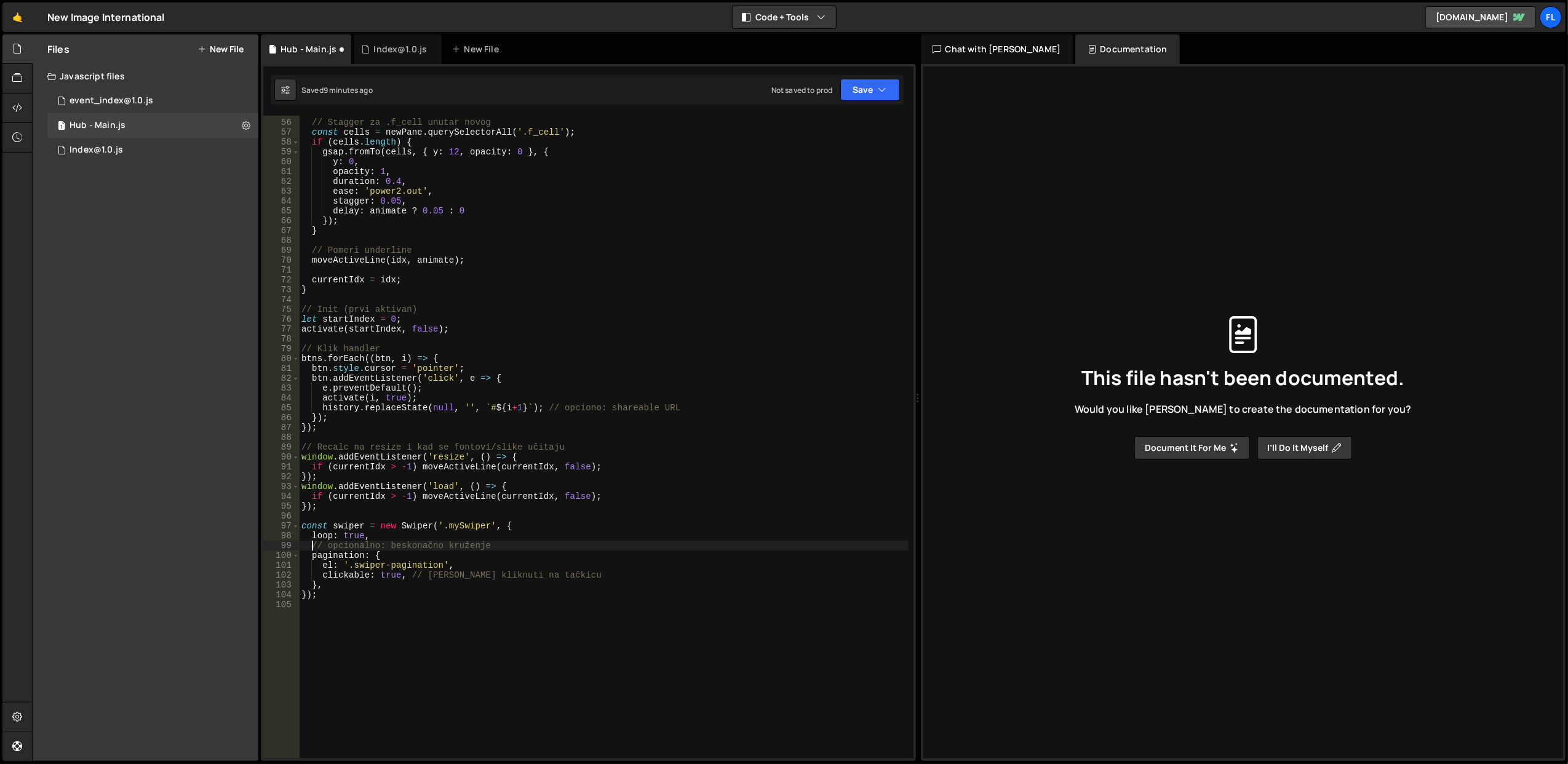
paste textarea "spaceBetween: 32,"
click at [539, 536] on div "// Stagger za .f_cell unutar novog const cells = newPane . querySelectorAll ( '…" at bounding box center [604, 439] width 610 height 663
click at [874, 86] on button "Save" at bounding box center [870, 89] width 60 height 22
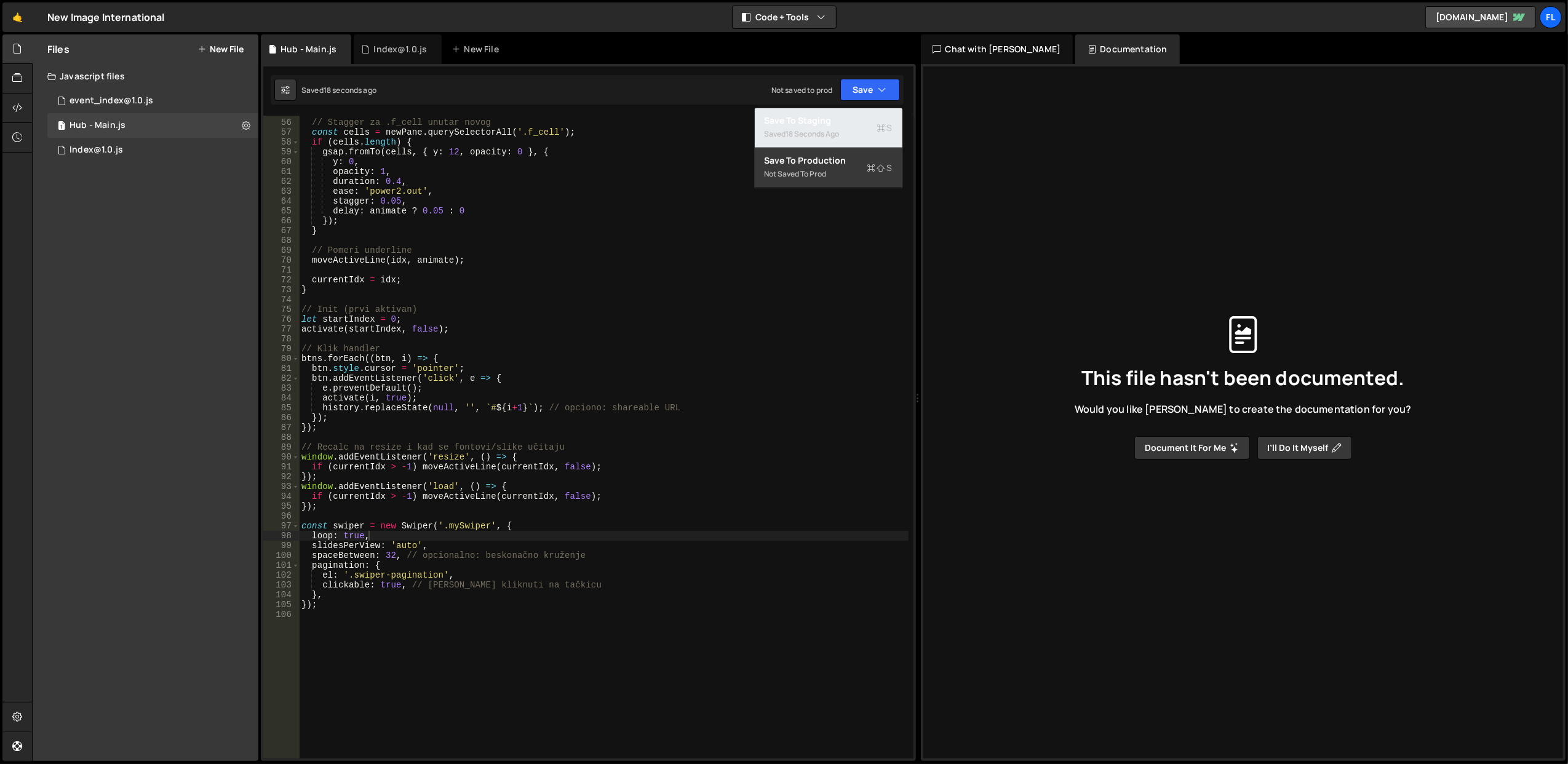
click at [849, 140] on div "Saved 18 seconds ago" at bounding box center [829, 134] width 128 height 14
click at [487, 548] on div "// Stagger za .f_cell unutar novog const cells = newPane . querySelectorAll ( '…" at bounding box center [604, 439] width 610 height 663
click at [455, 601] on div "// Stagger za .f_cell unutar novog const cells = newPane . querySelectorAll ( '…" at bounding box center [604, 439] width 610 height 663
type textarea "});"
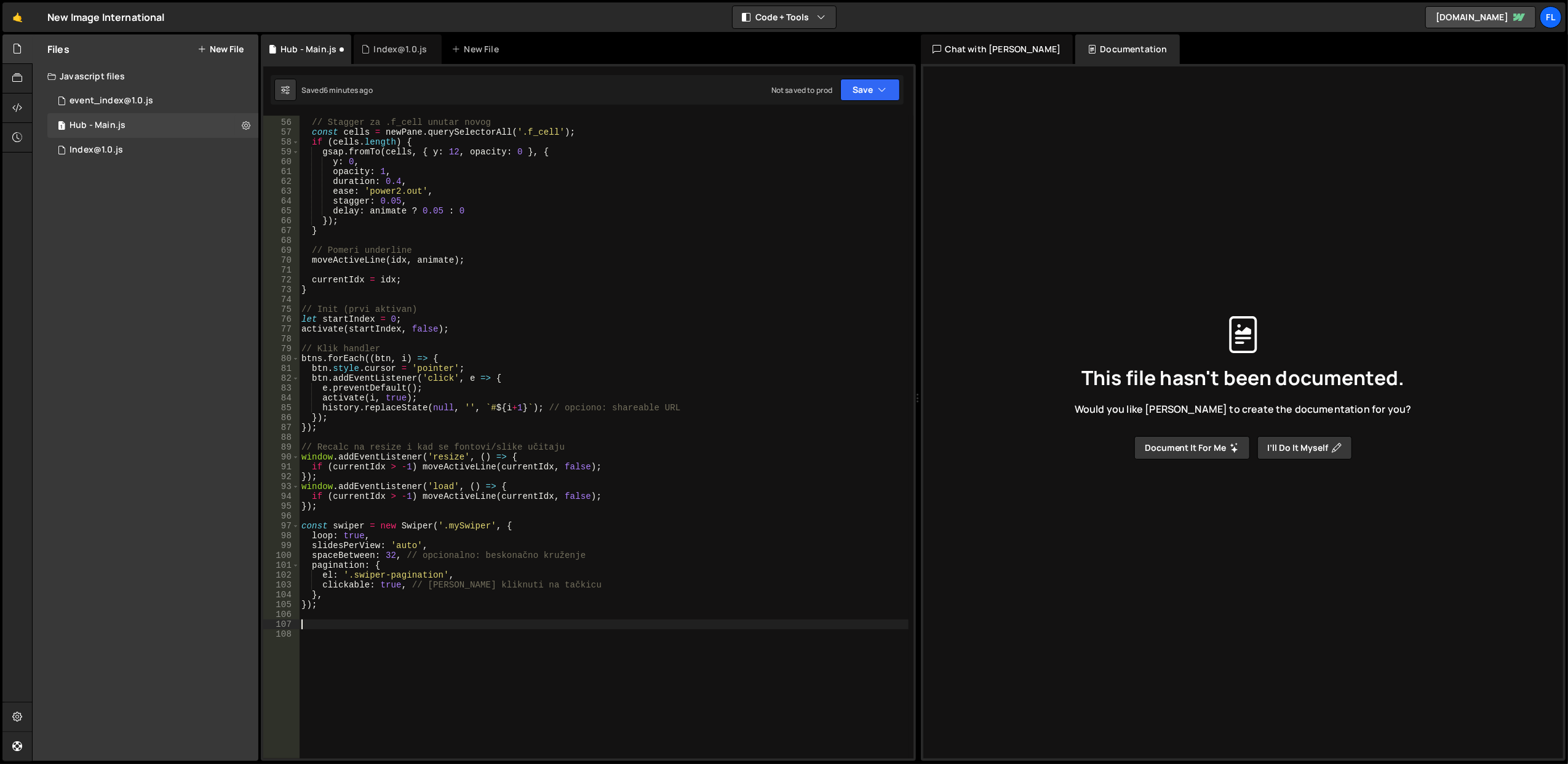
paste textarea "});"
type textarea "});"
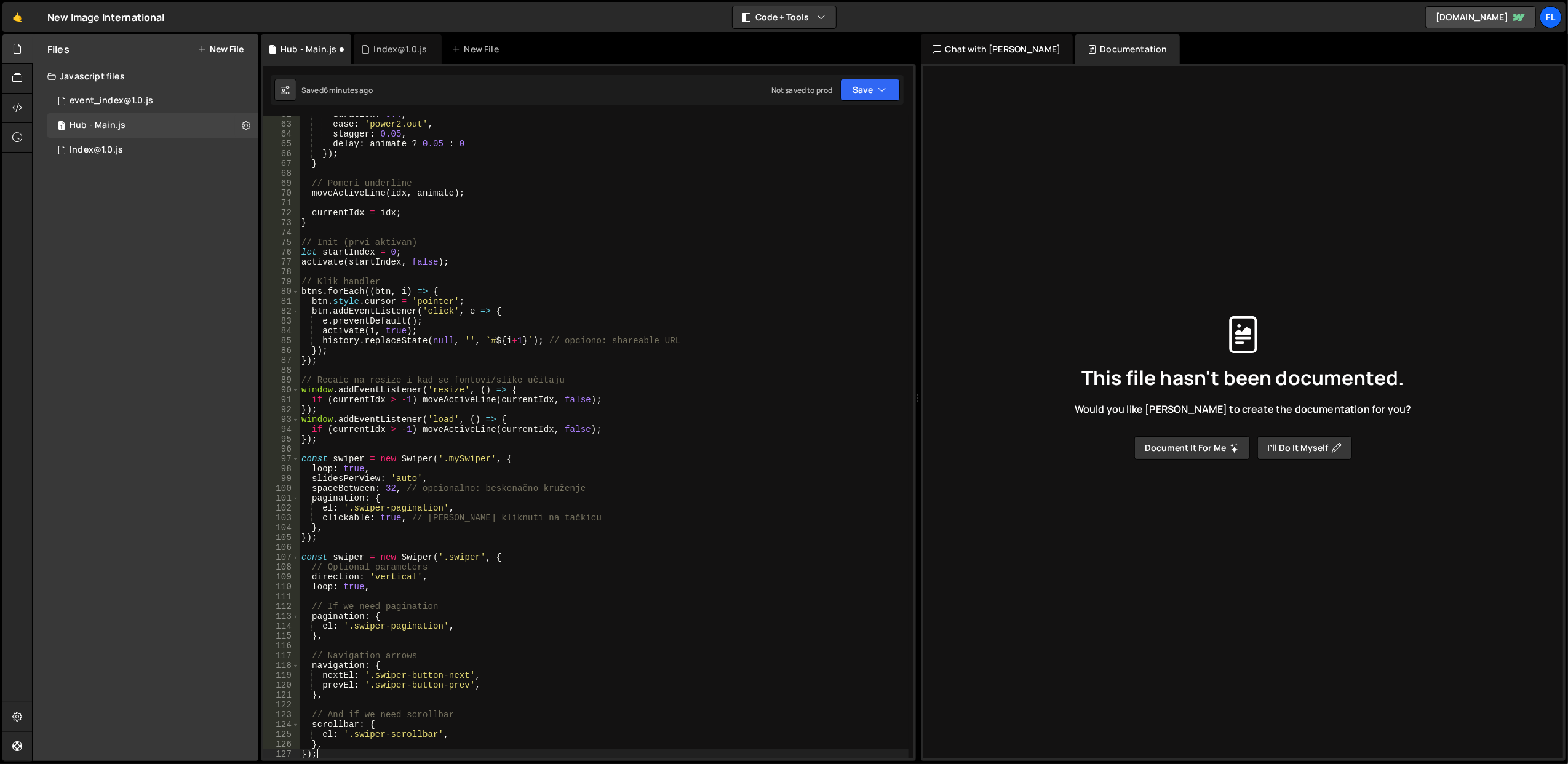
click at [385, 449] on div "duration : 0.4 , ease : 'power2.out' , stagger : 0.05 , delay : animate ? 0.05 …" at bounding box center [604, 441] width 610 height 663
click at [468, 473] on div "duration : 0.4 , ease : 'power2.out' , stagger : 0.05 , delay : animate ? 0.05 …" at bounding box center [604, 441] width 610 height 663
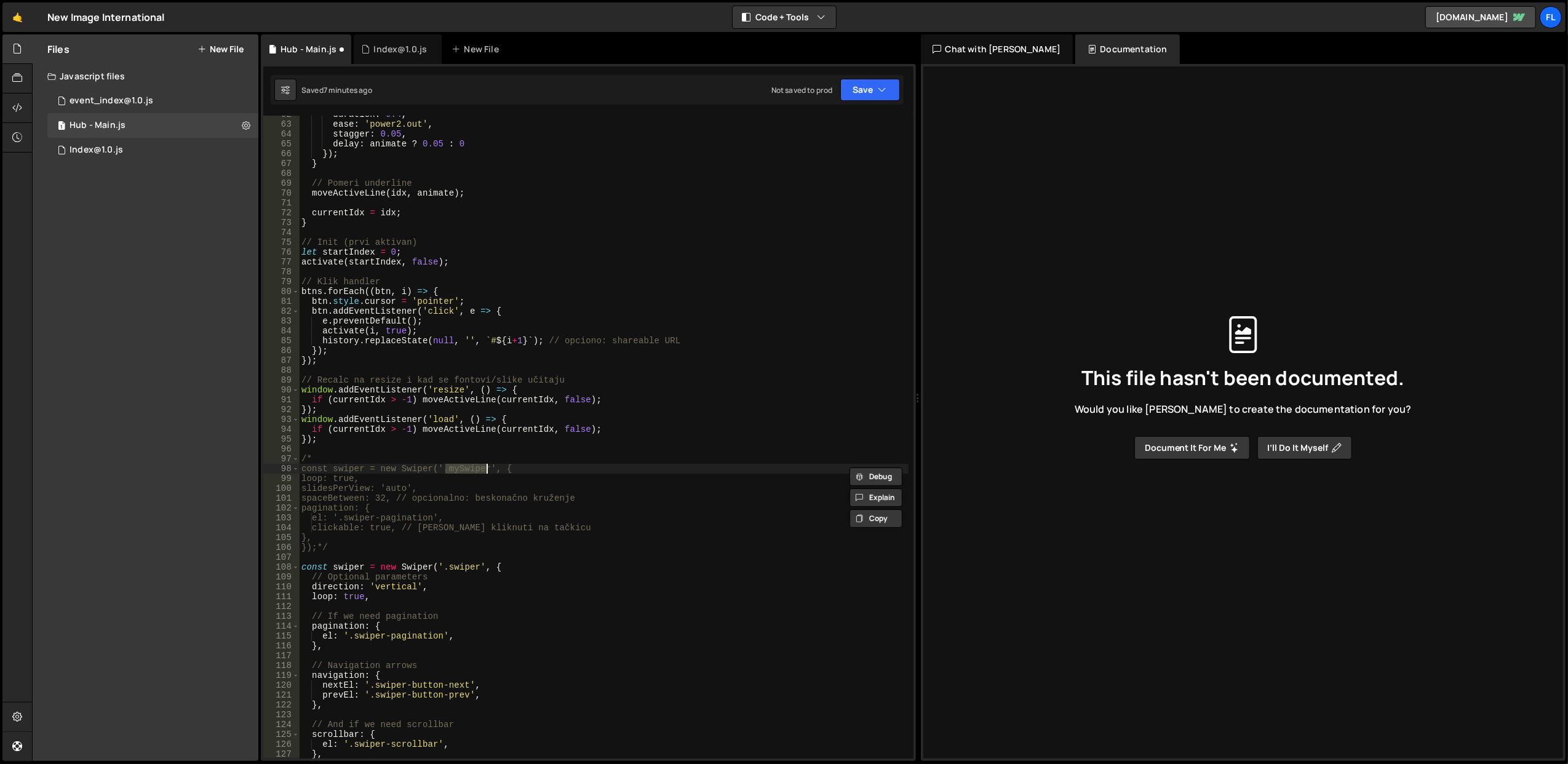
click at [456, 567] on div "duration : 0.4 , ease : 'power2.out' , stagger : 0.05 , delay : animate ? 0.05 …" at bounding box center [604, 441] width 610 height 663
paste textarea "myS"
click at [394, 587] on div "duration : 0.4 , ease : 'power2.out' , stagger : 0.05 , delay : animate ? 0.05 …" at bounding box center [604, 441] width 610 height 663
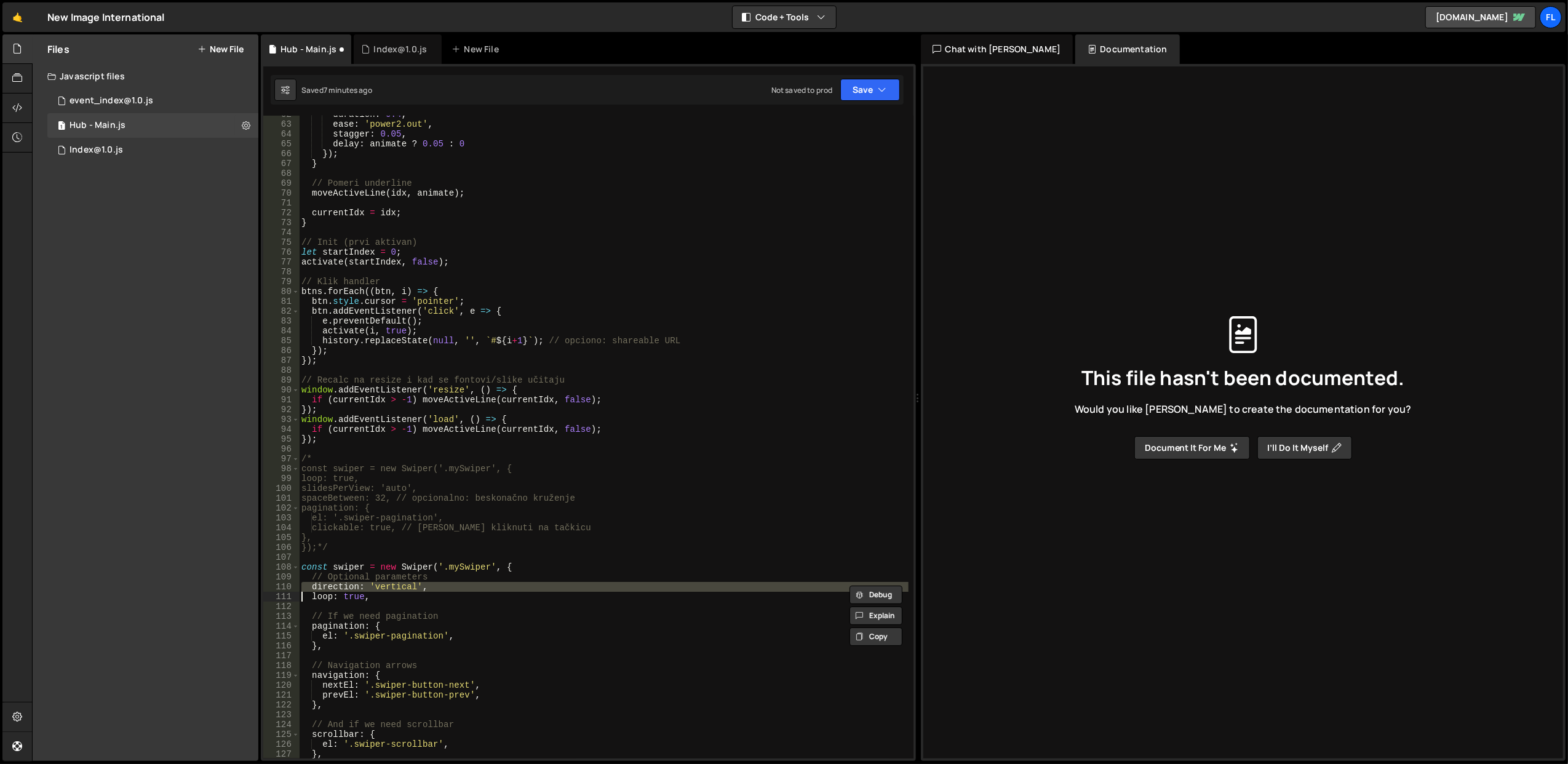
click at [394, 587] on div "duration : 0.4 , ease : 'power2.out' , stagger : 0.05 , delay : animate ? 0.05 …" at bounding box center [604, 441] width 610 height 663
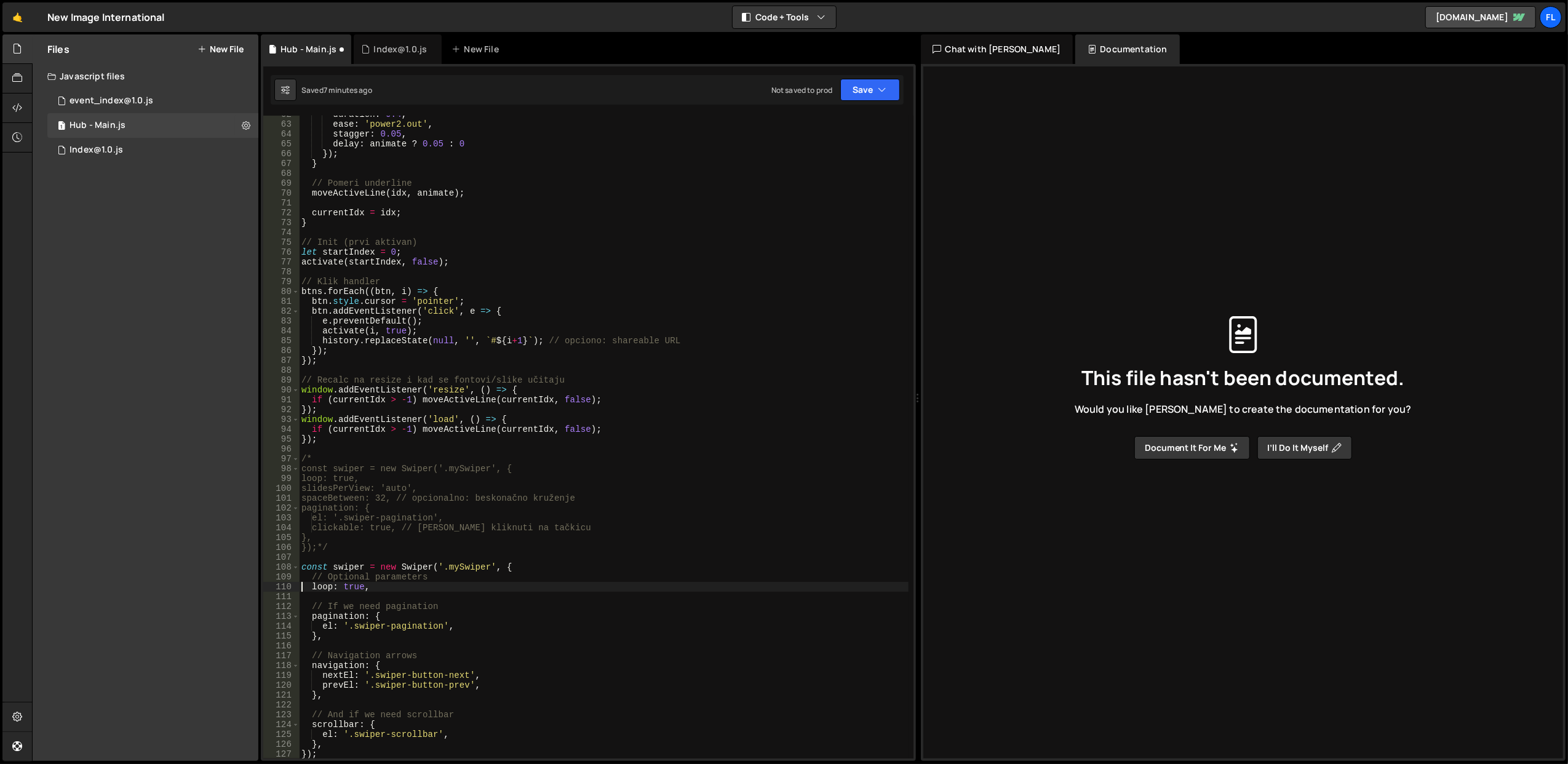
scroll to position [655, 0]
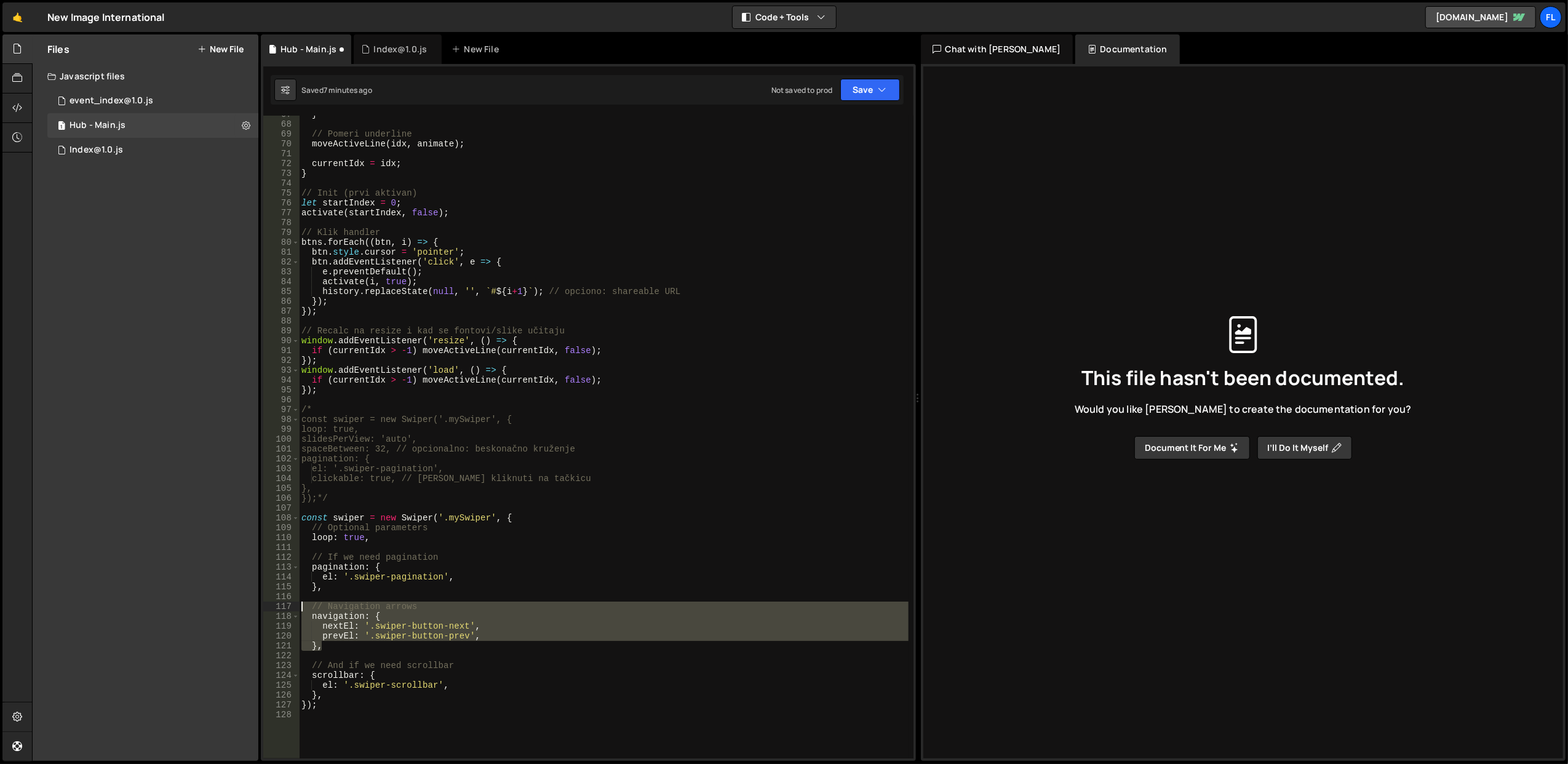
drag, startPoint x: 404, startPoint y: 650, endPoint x: 293, endPoint y: 604, distance: 120.2
click at [293, 604] on div "loop: true, 67 68 69 70 71 72 73 74 75 76 77 78 79 80 81 82 83 84 85 86 87 88 8…" at bounding box center [588, 437] width 650 height 643
type textarea "// Navigation arrows navigation: {"
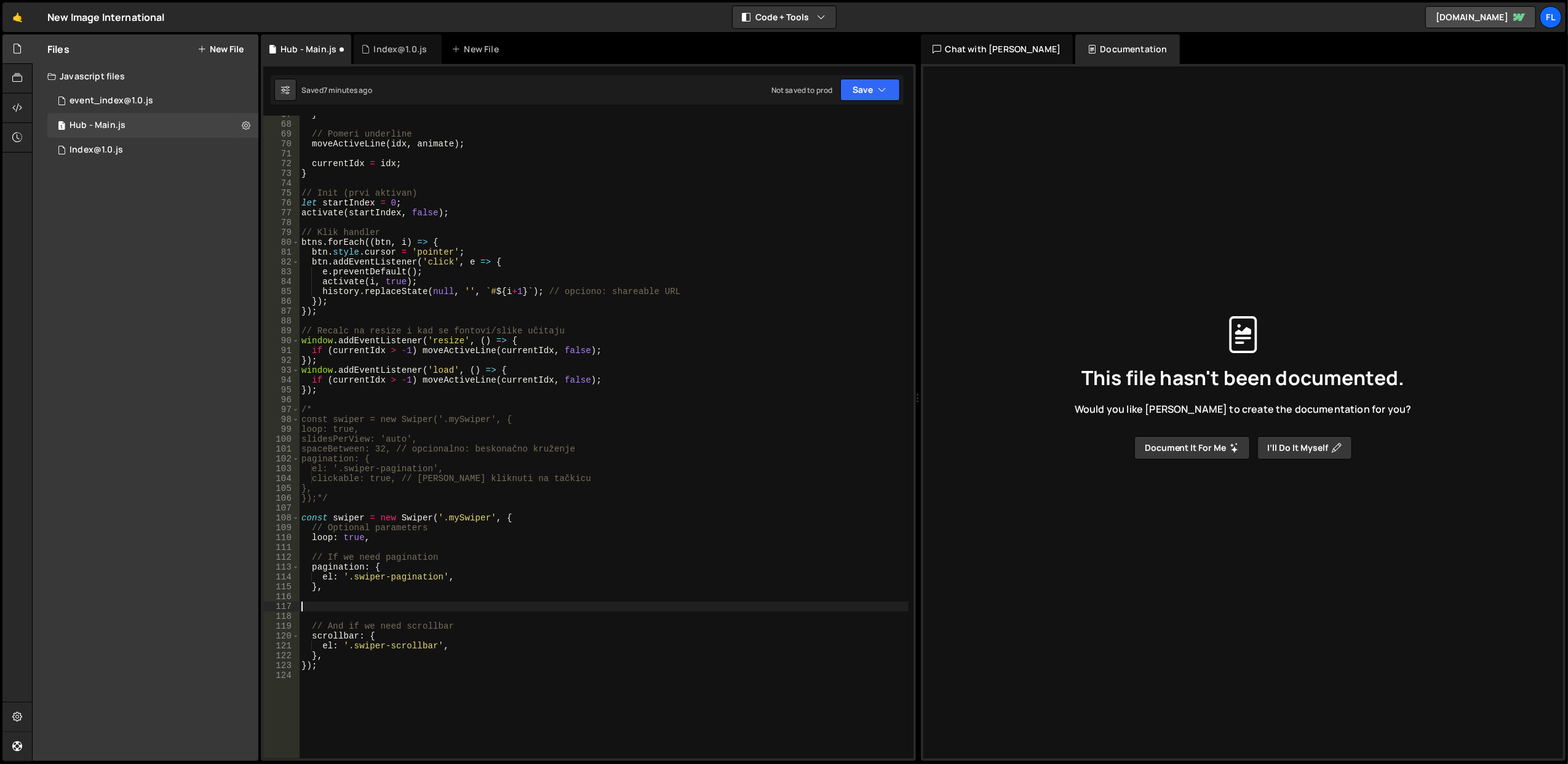
scroll to position [0, 0]
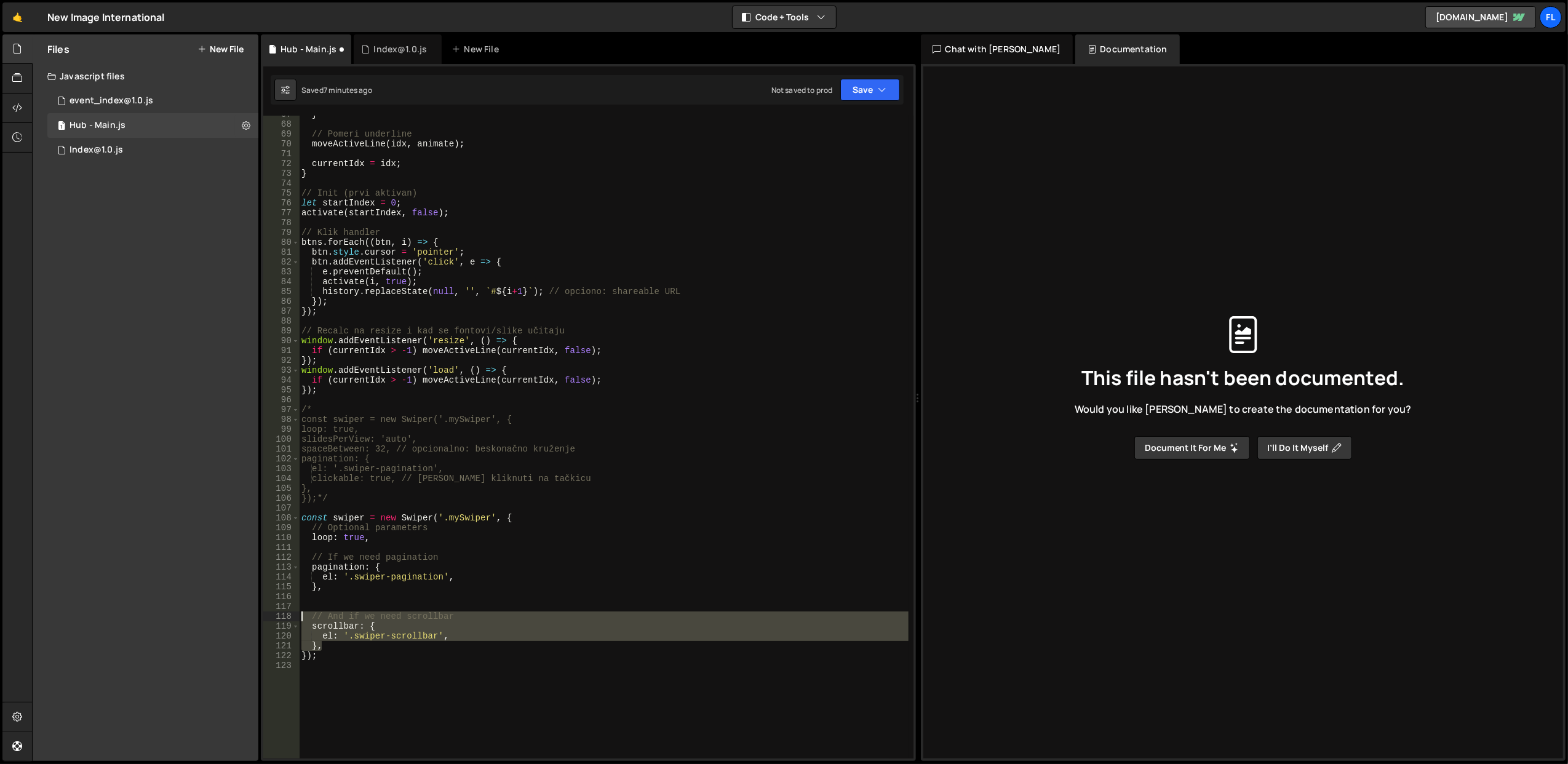
drag, startPoint x: 353, startPoint y: 650, endPoint x: 297, endPoint y: 618, distance: 64.5
click at [297, 618] on div "67 68 69 70 71 72 73 74 75 76 77 78 79 80 81 82 83 84 85 86 87 88 89 90 91 92 9…" at bounding box center [588, 437] width 650 height 643
type textarea "// And if we need scrollbar scrollbar: {"
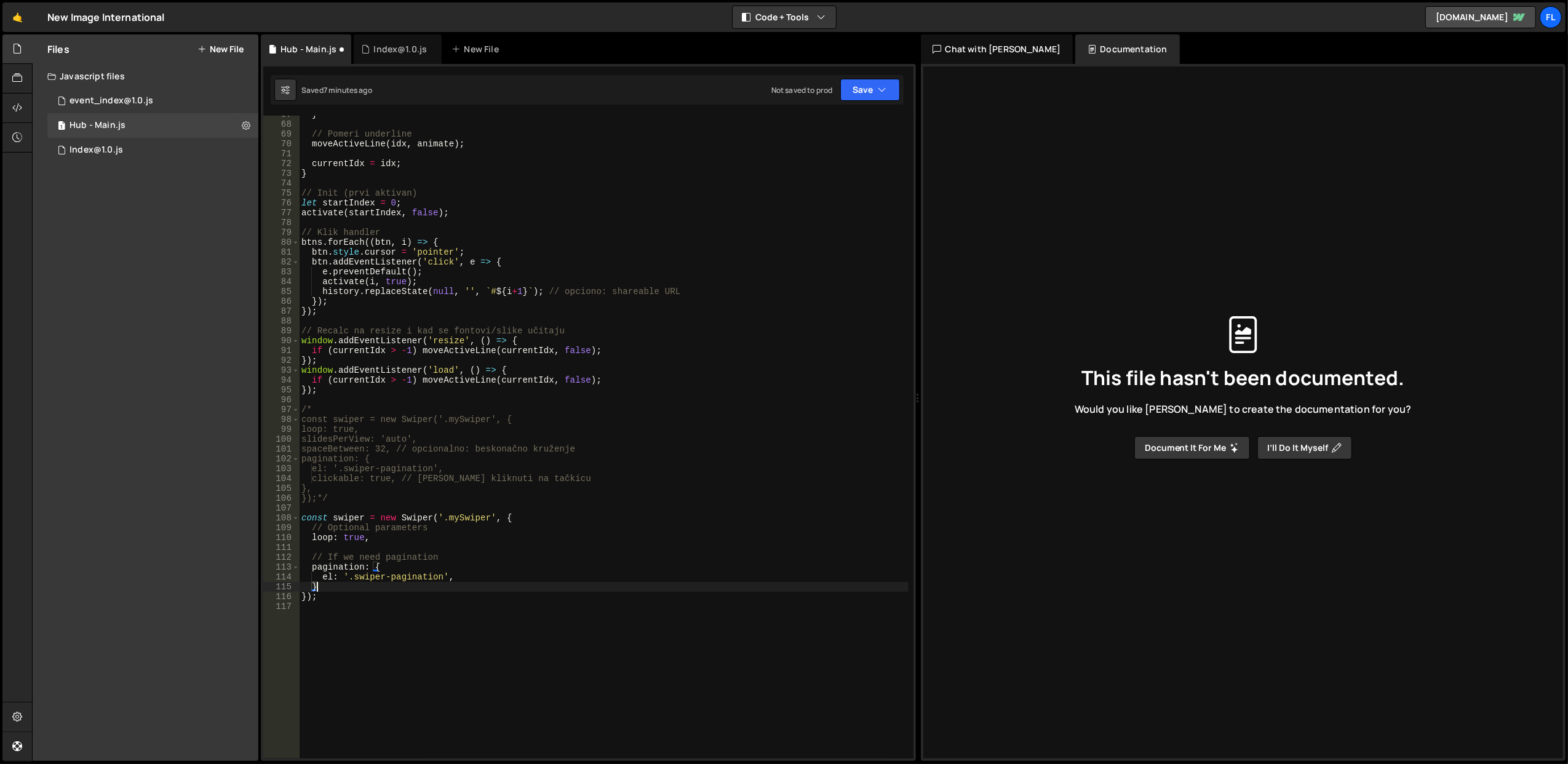
click at [553, 539] on div "} // Pomeri underline moveActiveLine ( idx , animate ) ; currentIdx = idx ; } /…" at bounding box center [604, 441] width 610 height 663
click at [874, 91] on button "Save" at bounding box center [870, 89] width 60 height 22
click at [838, 128] on div "Saved 7 minutes ago" at bounding box center [829, 134] width 128 height 14
click at [343, 590] on div "} // Pomeri underline moveActiveLine ( idx , animate ) ; currentIdx = idx ; } /…" at bounding box center [604, 441] width 610 height 663
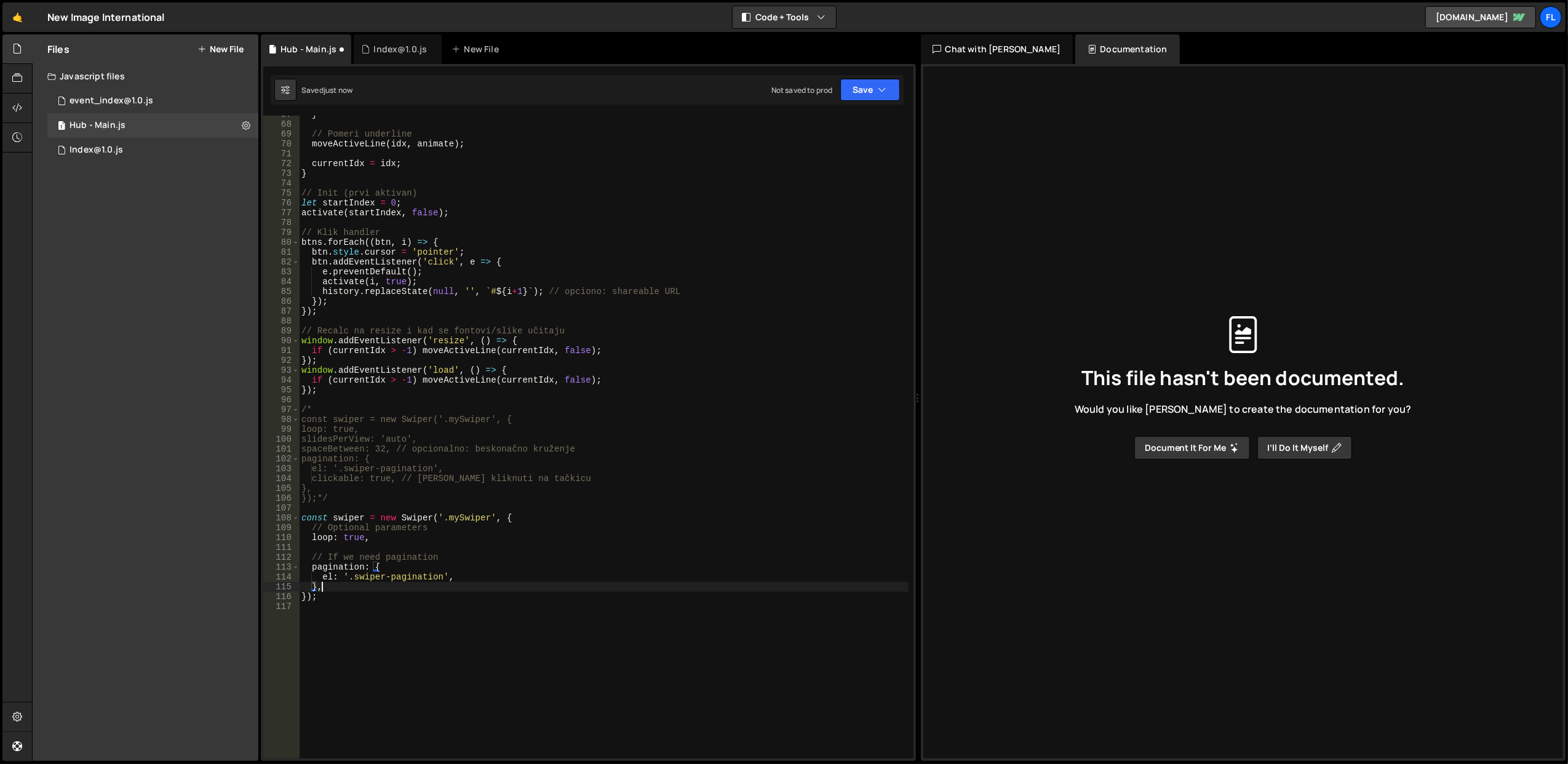
click at [650, 489] on div "} // Pomeri underline moveActiveLine ( idx , animate ) ; currentIdx = idx ; } /…" at bounding box center [604, 441] width 610 height 663
click at [448, 518] on div "} // Pomeri underline moveActiveLine ( idx , animate ) ; currentIdx = idx ; } /…" at bounding box center [604, 441] width 610 height 663
click at [460, 519] on div "} // Pomeri underline moveActiveLine ( idx , animate ) ; currentIdx = idx ; } /…" at bounding box center [604, 437] width 609 height 643
click at [460, 519] on div "} // Pomeri underline moveActiveLine ( idx , animate ) ; currentIdx = idx ; } /…" at bounding box center [604, 441] width 610 height 663
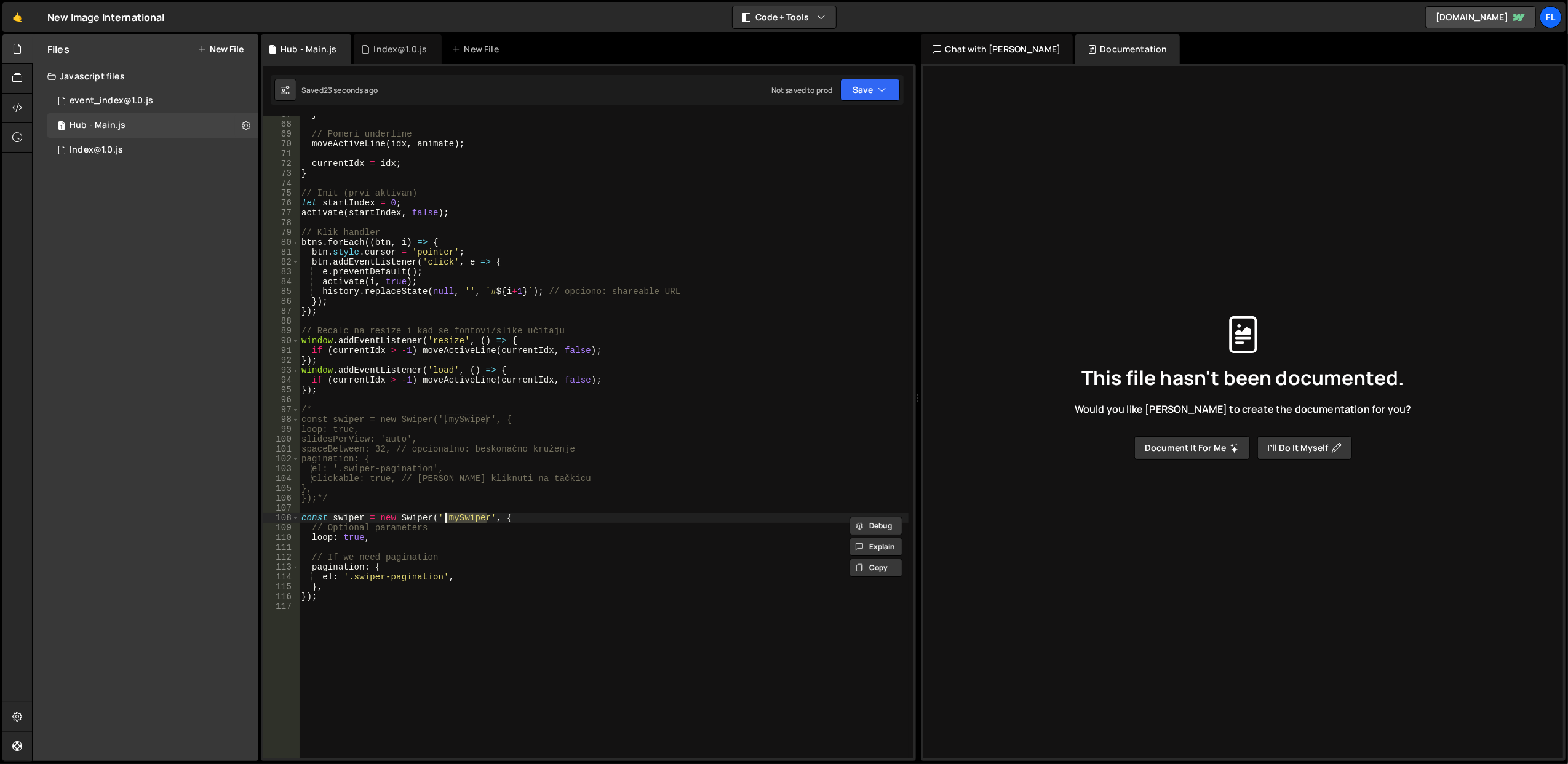
click at [458, 503] on div "} // Pomeri underline moveActiveLine ( idx , animate ) ; currentIdx = idx ; } /…" at bounding box center [604, 441] width 610 height 663
click at [458, 514] on div "} // Pomeri underline moveActiveLine ( idx , animate ) ; currentIdx = idx ; } /…" at bounding box center [604, 441] width 610 height 663
click at [453, 498] on div "} // Pomeri underline moveActiveLine ( idx , animate ) ; currentIdx = idx ; } /…" at bounding box center [604, 441] width 610 height 663
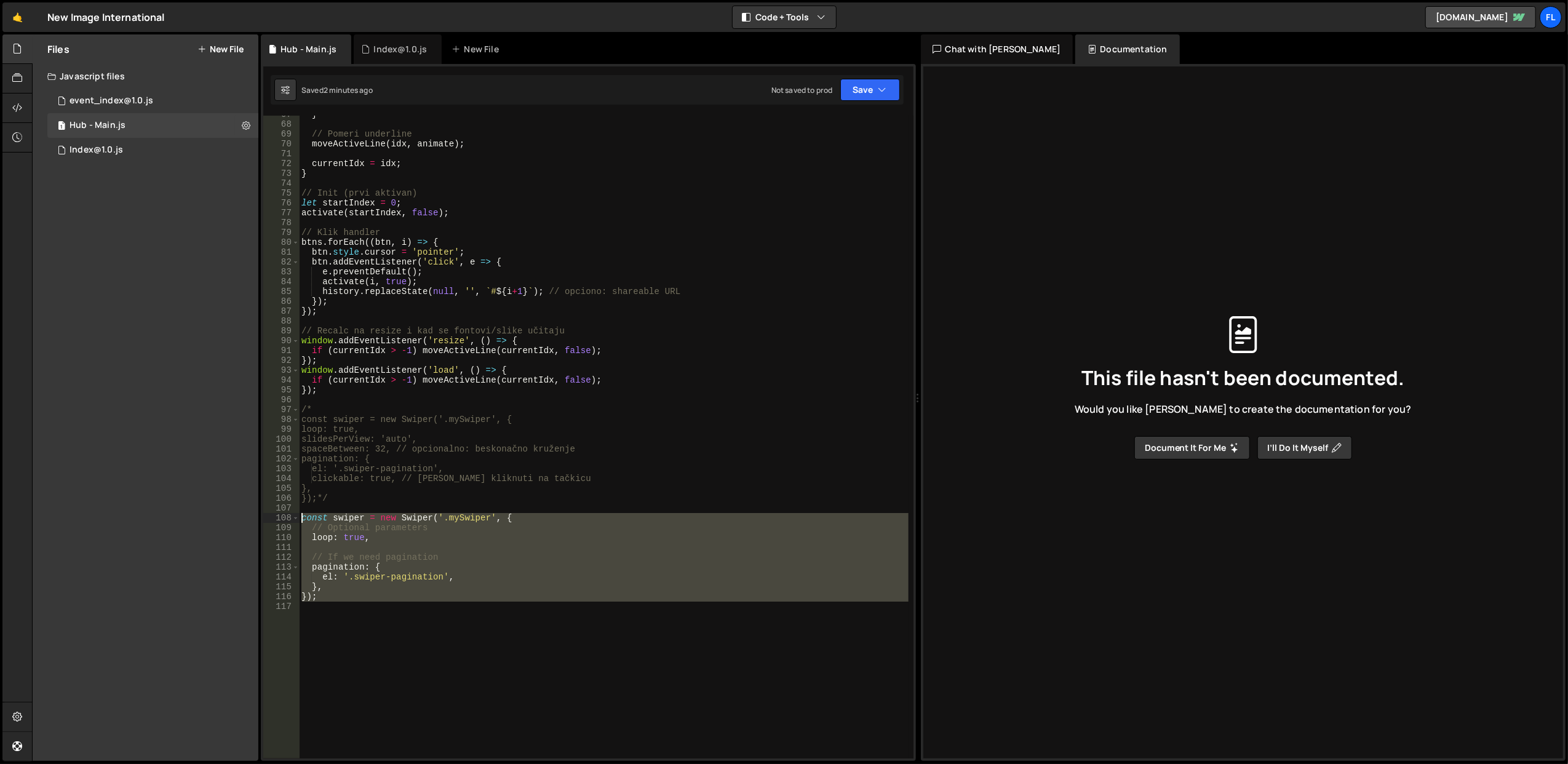
drag, startPoint x: 362, startPoint y: 602, endPoint x: 289, endPoint y: 514, distance: 114.3
click at [289, 514] on div "});*/ 67 68 69 70 71 72 73 74 75 76 77 78 79 80 81 82 83 84 85 86 87 88 89 90 9…" at bounding box center [588, 437] width 650 height 643
type textarea "const swiper = new Swiper('.mySwiper', { // Optional parameters"
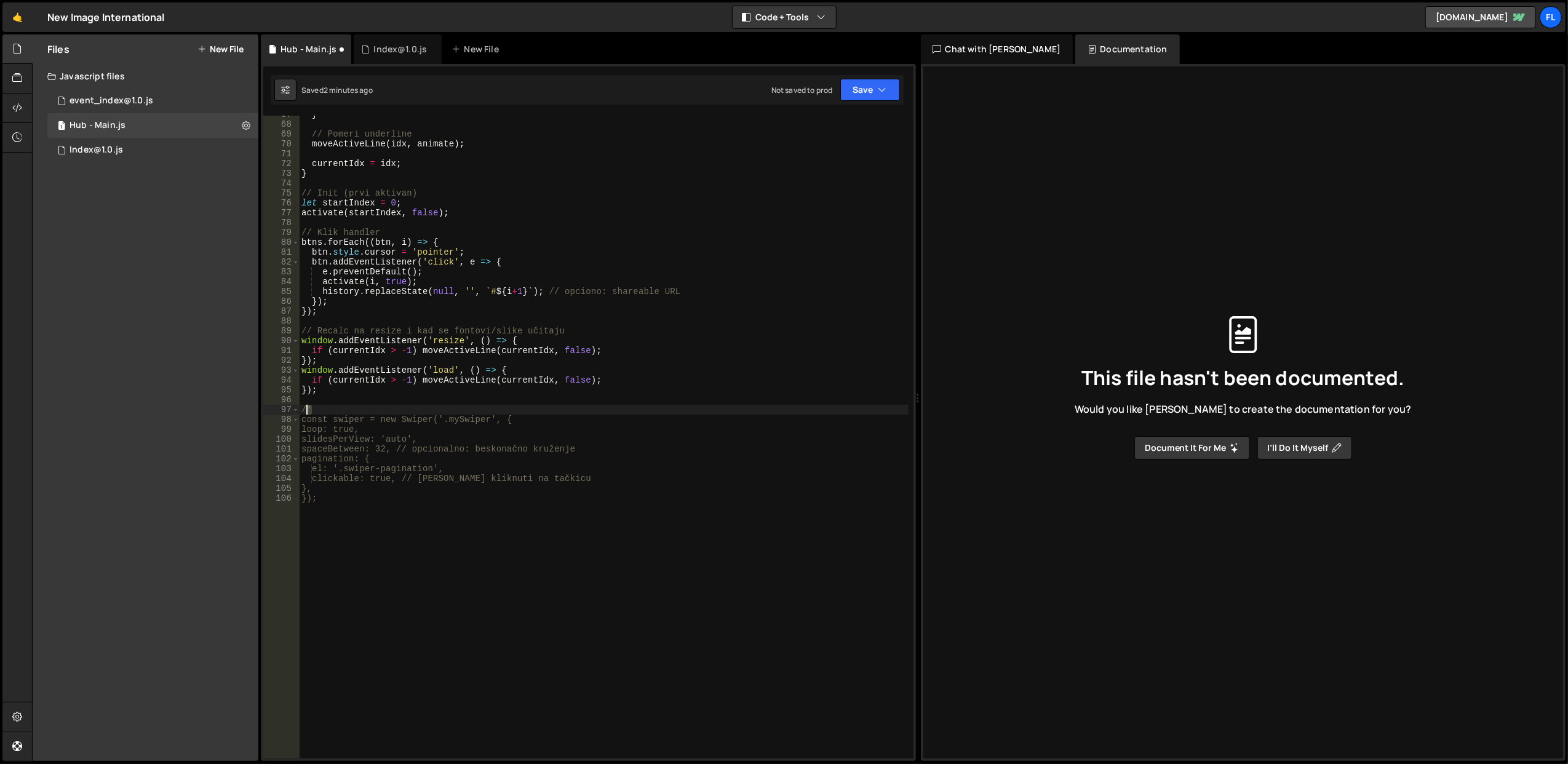
drag, startPoint x: 316, startPoint y: 411, endPoint x: 302, endPoint y: 410, distance: 14.0
click at [302, 410] on div "} // Pomeri underline moveActiveLine ( idx , animate ) ; currentIdx = idx ; } /…" at bounding box center [604, 441] width 610 height 663
type textarea "/*"
click at [872, 94] on button "Save" at bounding box center [870, 89] width 60 height 22
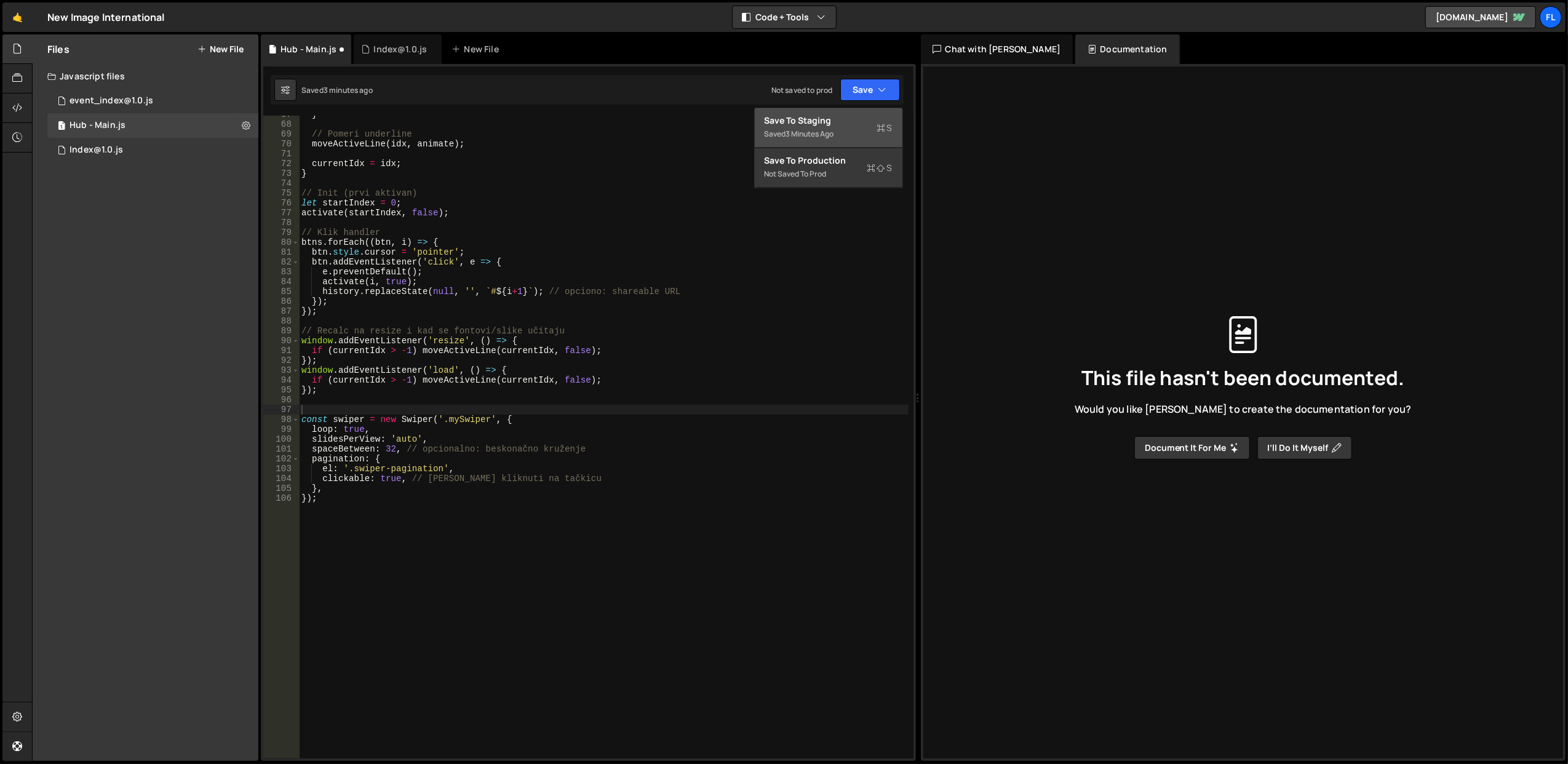
click at [859, 121] on div "Save to Staging S" at bounding box center [829, 121] width 128 height 13
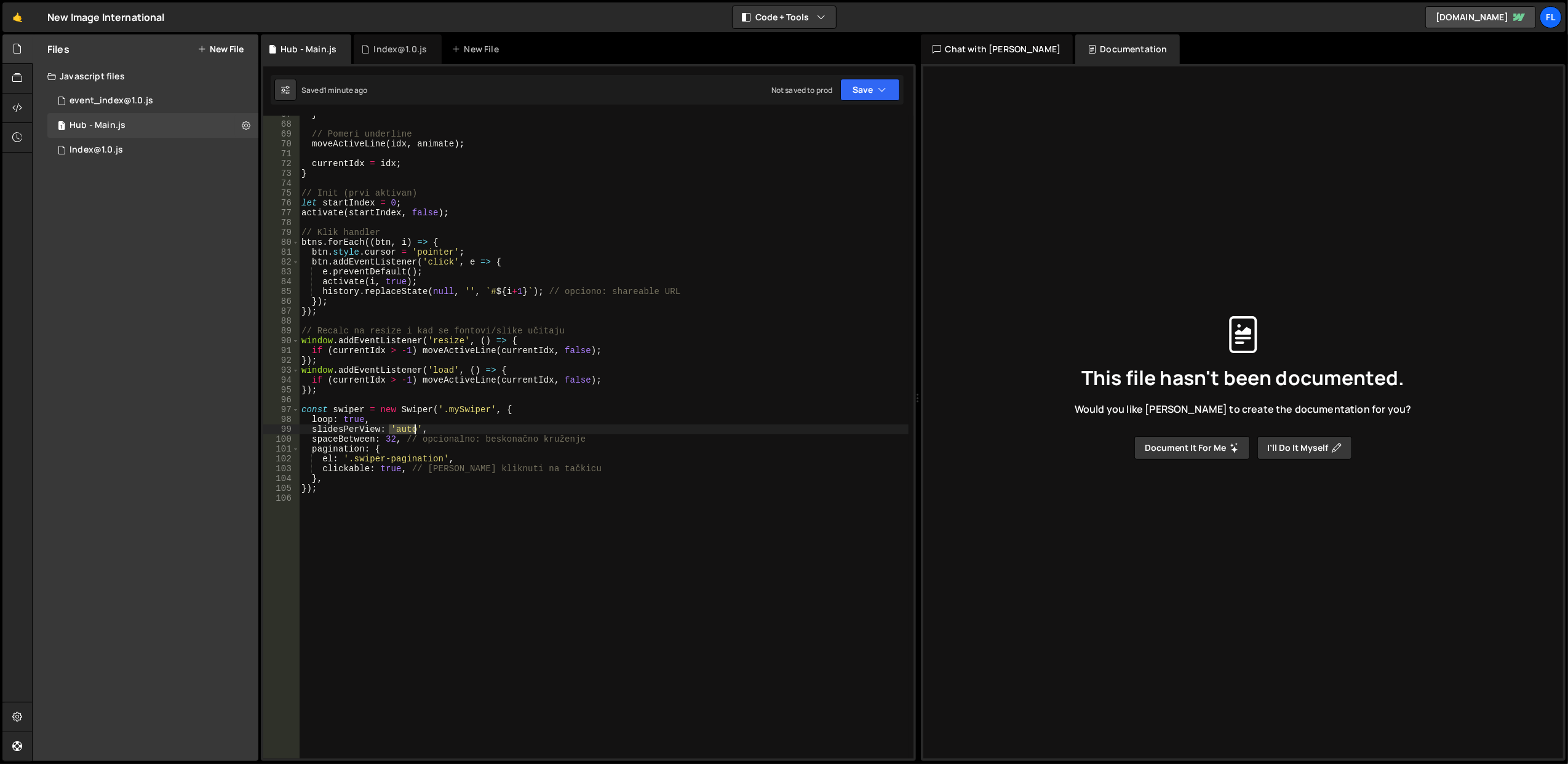
drag, startPoint x: 390, startPoint y: 431, endPoint x: 417, endPoint y: 431, distance: 27.0
click at [417, 431] on div "} // Pomeri underline moveActiveLine ( idx , animate ) ; currentIdx = idx ; } /…" at bounding box center [604, 441] width 610 height 663
type textarea "slidesPerView: 3,"
click at [434, 404] on div "} // Pomeri underline moveActiveLine ( idx , animate ) ; currentIdx = idx ; } /…" at bounding box center [604, 441] width 610 height 663
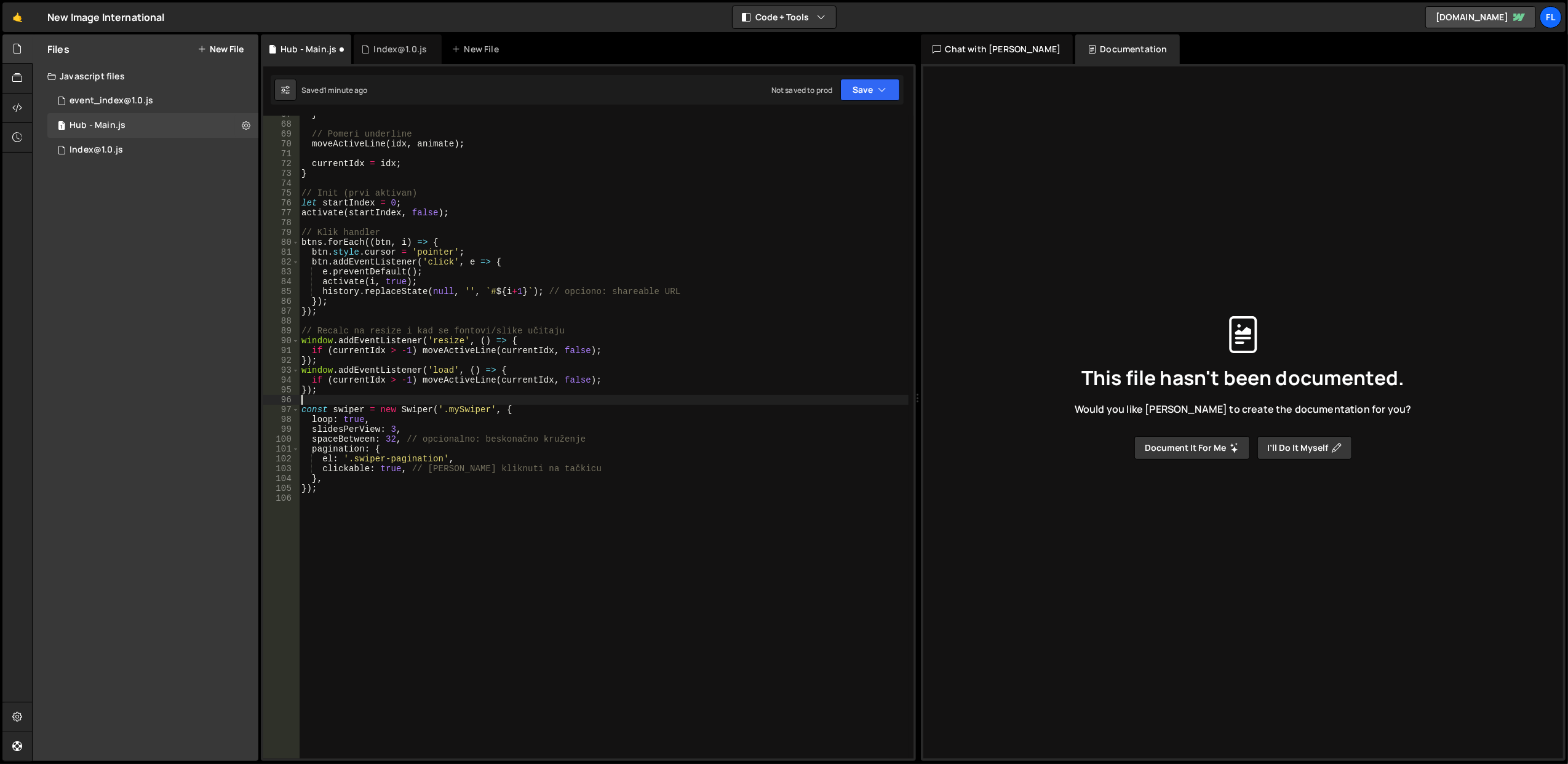
scroll to position [0, 0]
click at [881, 90] on icon "button" at bounding box center [883, 90] width 9 height 13
click at [864, 116] on div "Save to Staging S" at bounding box center [829, 121] width 128 height 13
click at [887, 84] on button "Save" at bounding box center [870, 89] width 60 height 22
click at [873, 135] on div "Saved just now" at bounding box center [829, 134] width 128 height 14
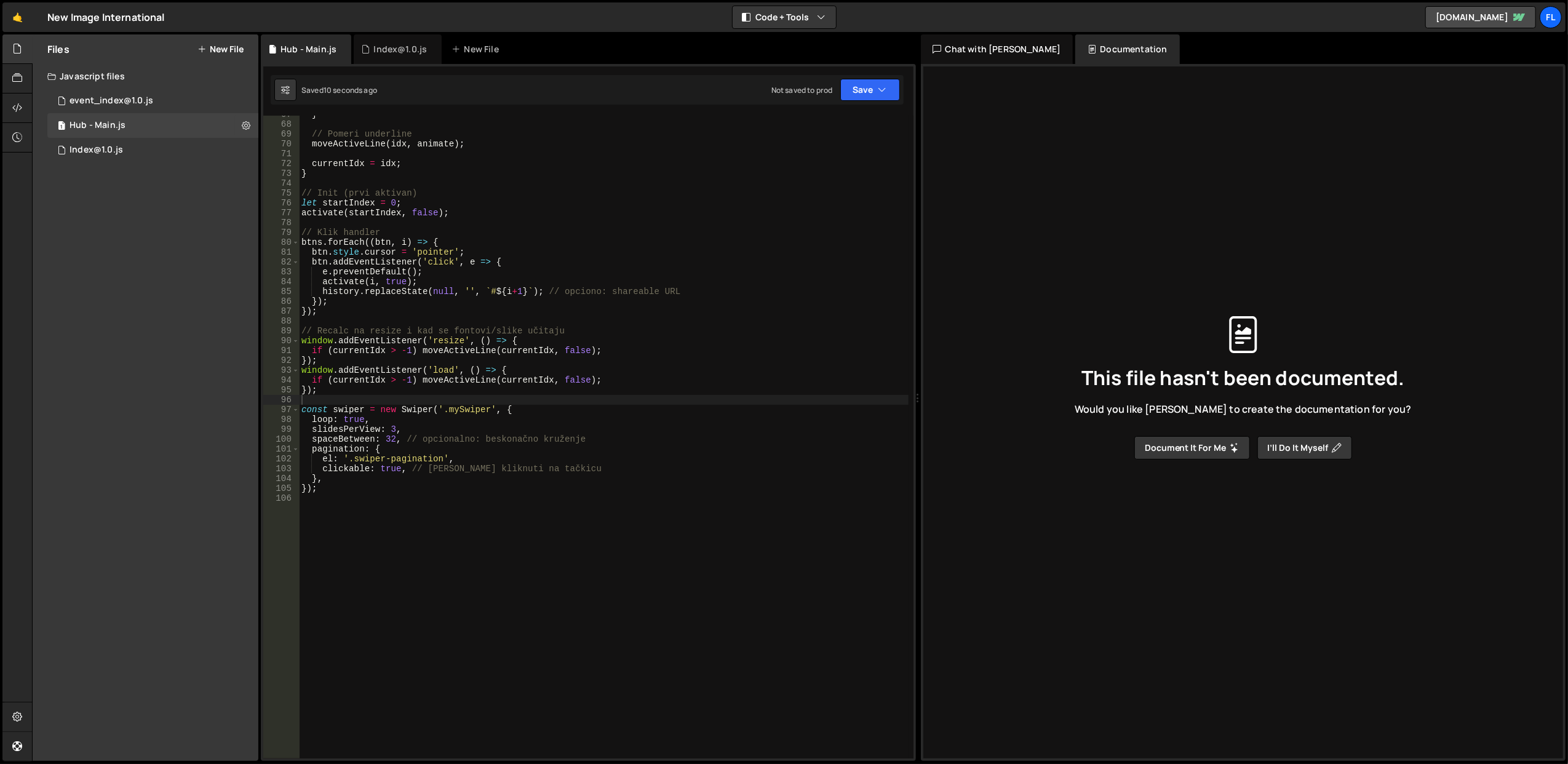
type textarea "slidesPerView: 3,"
click at [446, 434] on div "} // Pomeri underline moveActiveLine ( idx , animate ) ; currentIdx = idx ; } /…" at bounding box center [604, 441] width 610 height 663
click at [508, 527] on div "} // Pomeri underline moveActiveLine ( idx , animate ) ; currentIdx = idx ; } /…" at bounding box center [604, 441] width 610 height 663
drag, startPoint x: 407, startPoint y: 427, endPoint x: 311, endPoint y: 426, distance: 96.0
click at [311, 426] on div "} // Pomeri underline moveActiveLine ( idx , animate ) ; currentIdx = idx ; } /…" at bounding box center [604, 441] width 610 height 663
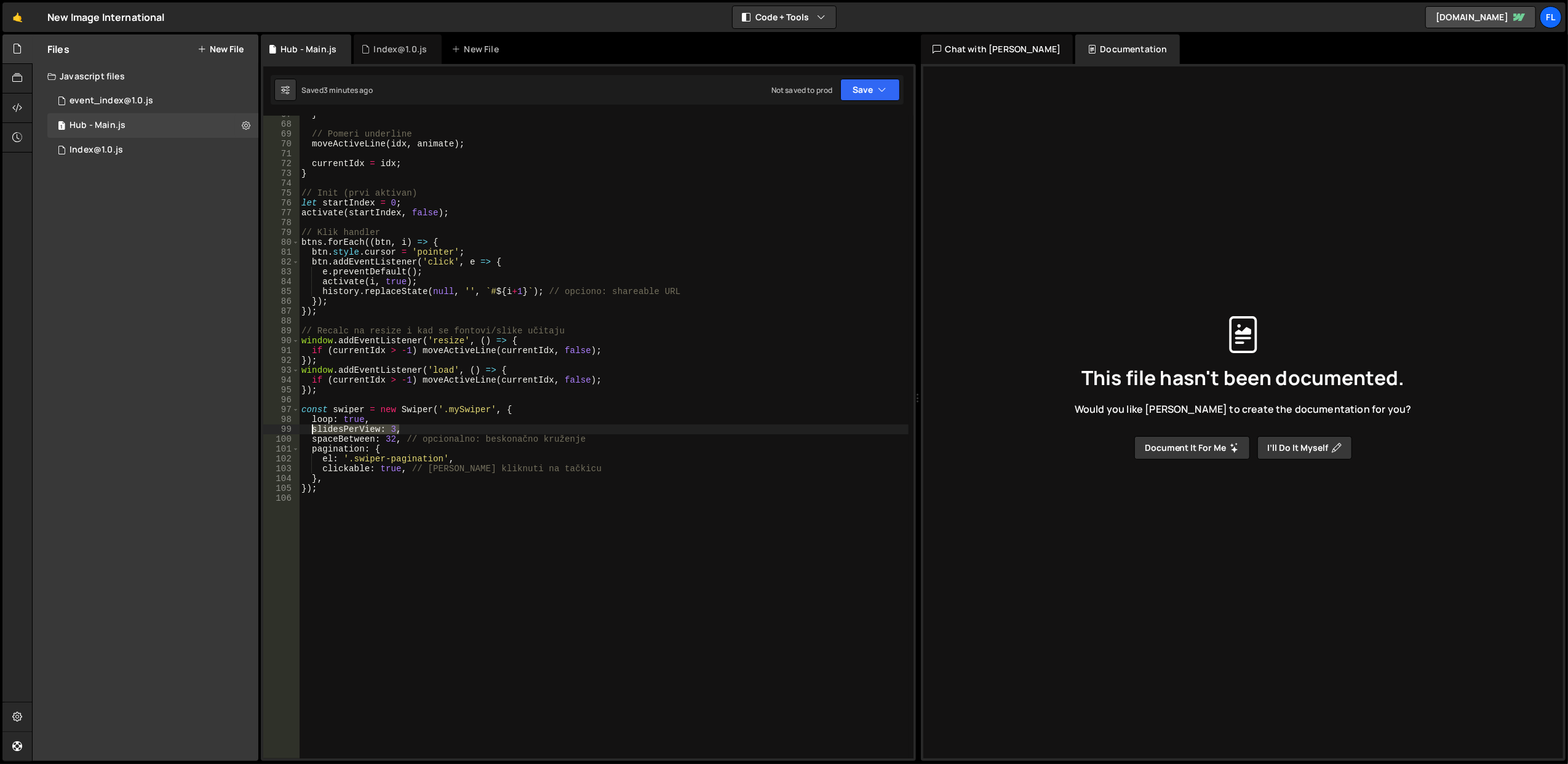
paste textarea "'auto'"
type textarea "slidesPerView: 'auto',"
click at [395, 395] on div "} // Pomeri underline moveActiveLine ( idx , animate ) ; currentIdx = idx ; } /…" at bounding box center [604, 441] width 610 height 663
click at [604, 395] on div "} // Pomeri underline moveActiveLine ( idx , animate ) ; currentIdx = idx ; } /…" at bounding box center [604, 441] width 610 height 663
click at [609, 402] on div "} // Pomeri underline moveActiveLine ( idx , animate ) ; currentIdx = idx ; } /…" at bounding box center [604, 441] width 610 height 663
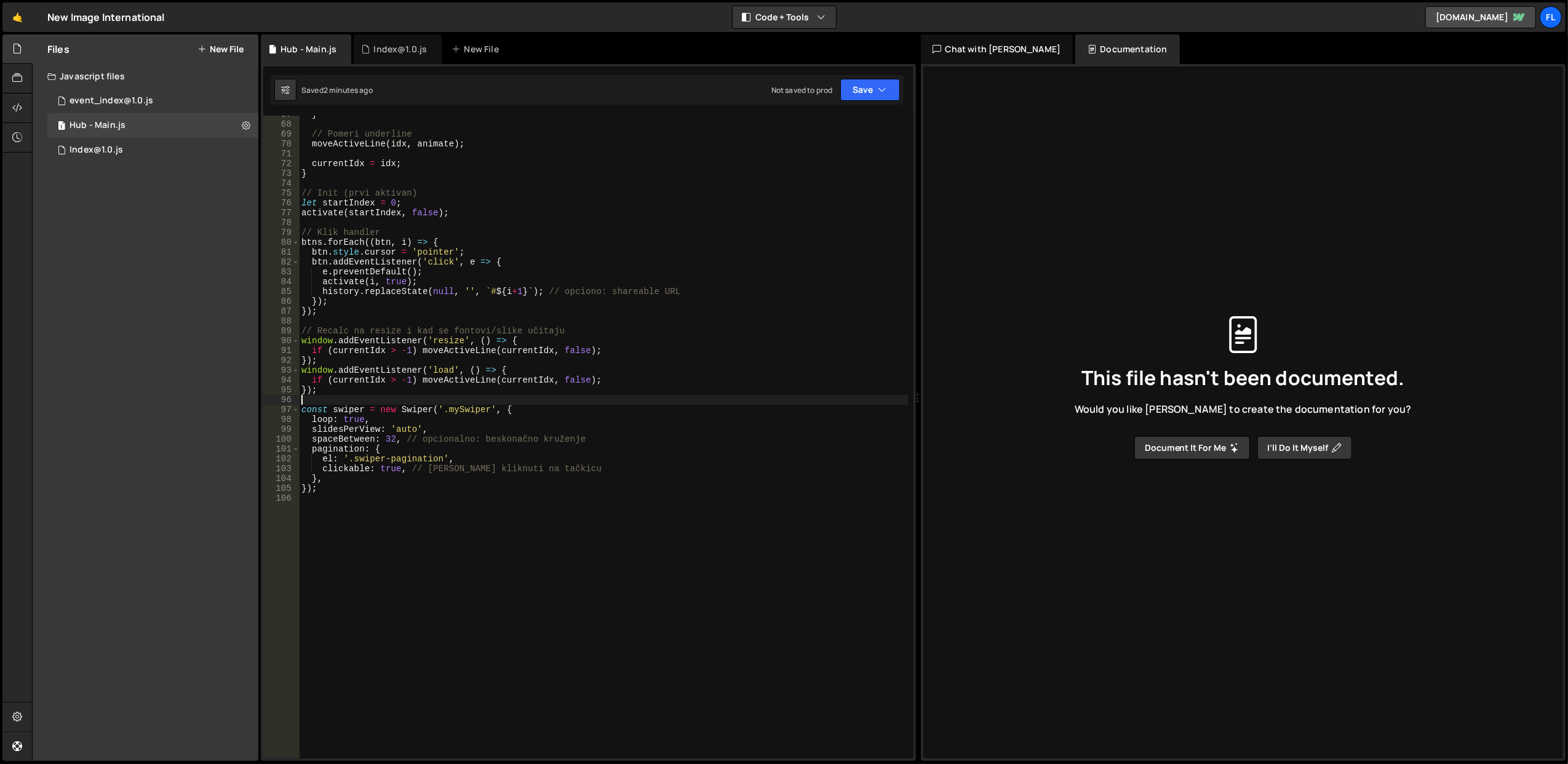
click at [616, 412] on div "} // Pomeri underline moveActiveLine ( idx , animate ) ; currentIdx = idx ; } /…" at bounding box center [604, 441] width 610 height 663
type textarea "const swiper = new Swiper('.mySwiper', {"
click at [873, 99] on button "Save" at bounding box center [870, 89] width 60 height 22
click at [842, 133] on div "Saved 2 minutes ago" at bounding box center [829, 134] width 128 height 14
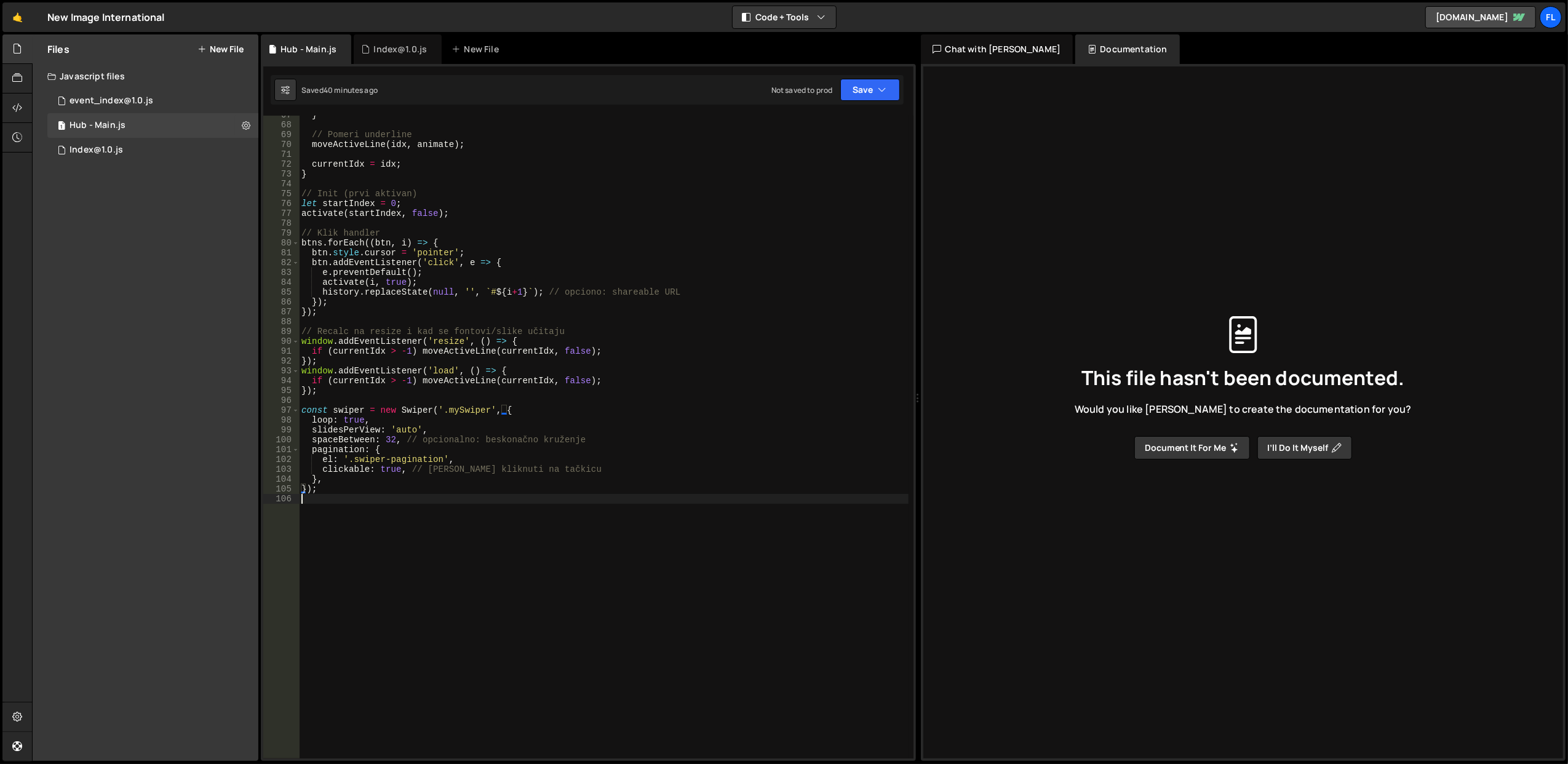
click at [482, 510] on div "} // Pomeri underline moveActiveLine ( idx , animate ) ; currentIdx = idx ; } /…" at bounding box center [604, 441] width 610 height 663
paste textarea "});"
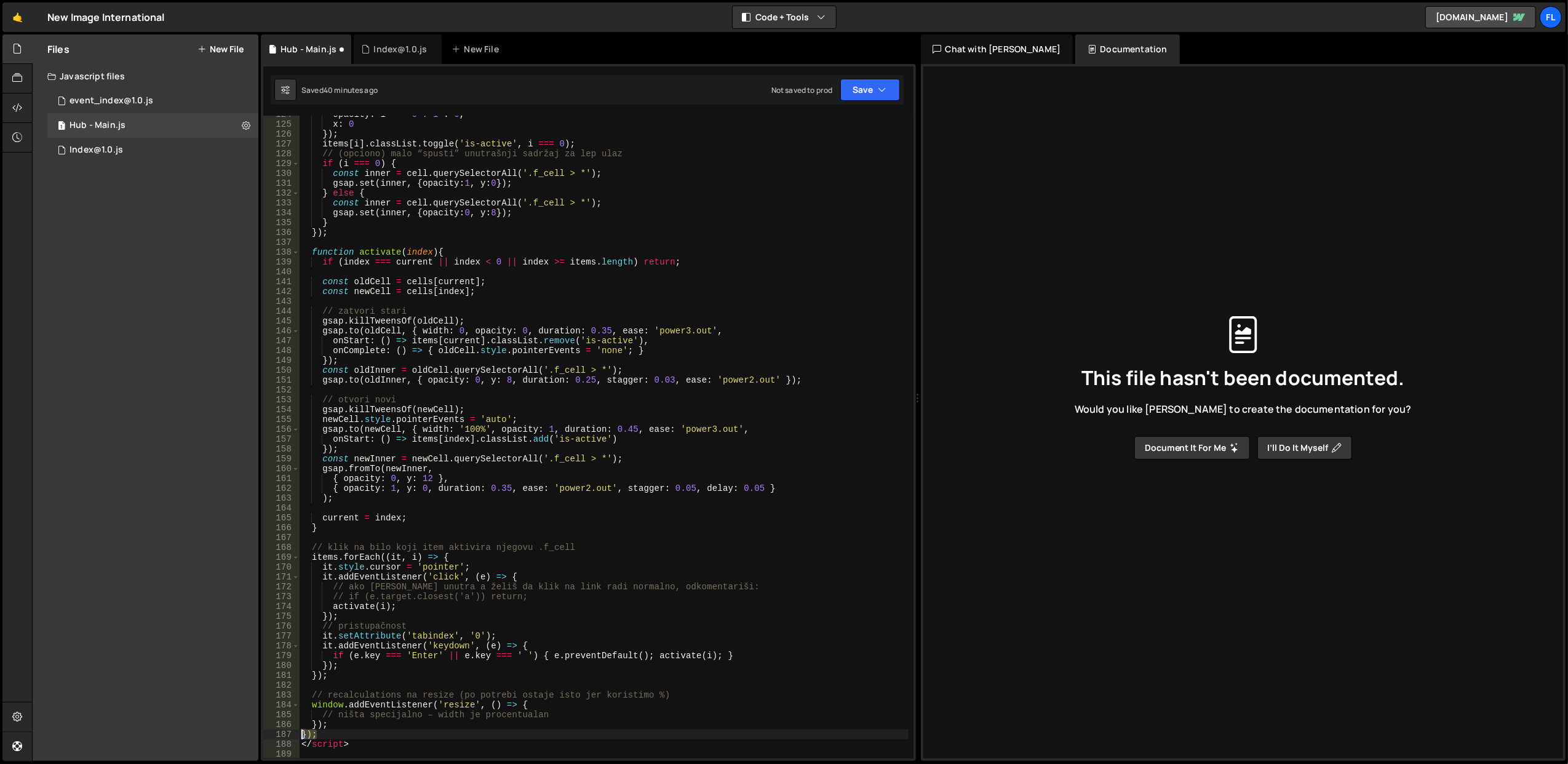
drag, startPoint x: 345, startPoint y: 741, endPoint x: 304, endPoint y: 734, distance: 41.6
click at [299, 734] on div "124 125 126 127 128 129 130 131 132 133 134 135 136 137 138 139 140 141 142 143…" at bounding box center [588, 437] width 650 height 643
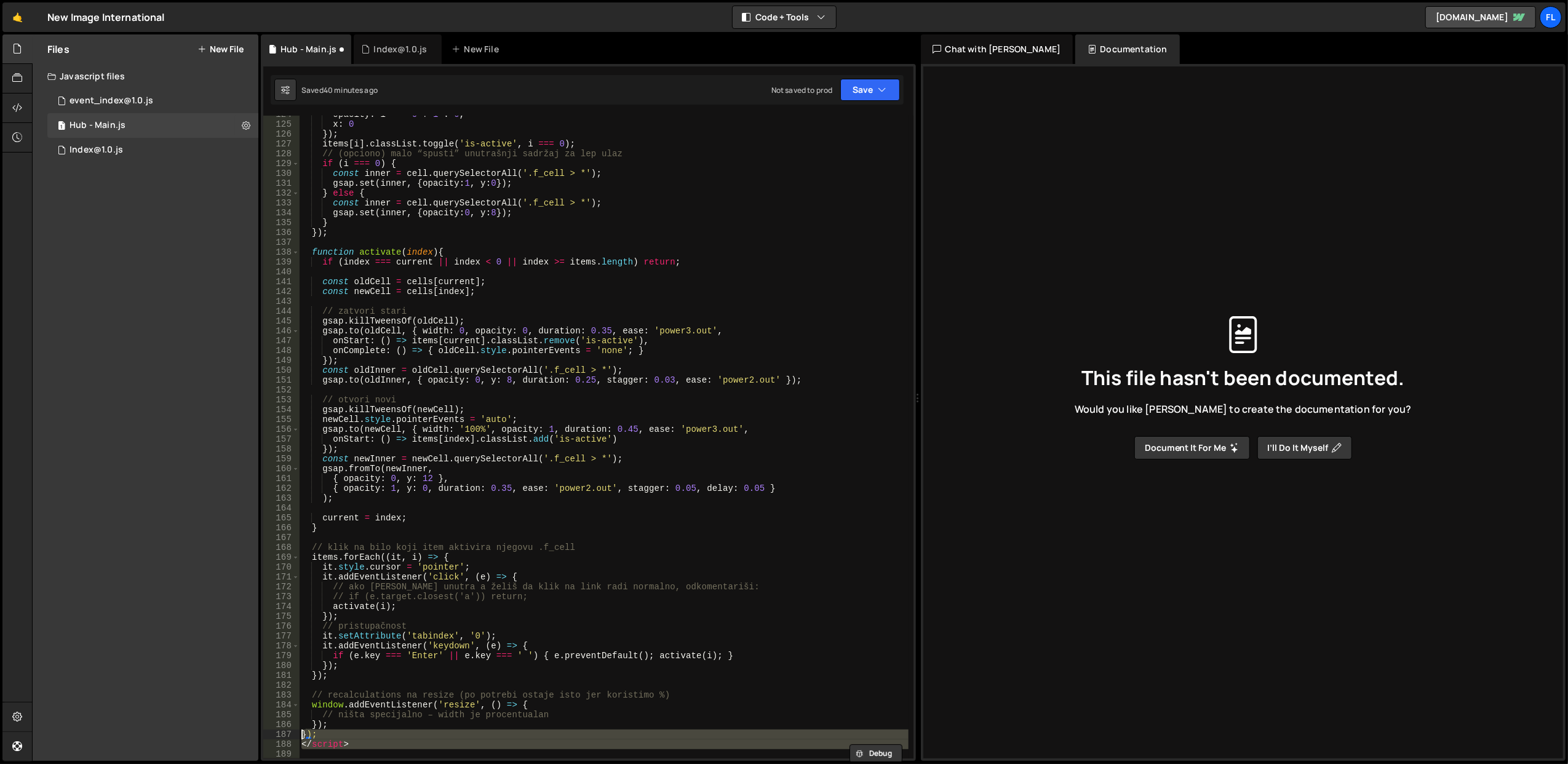
drag, startPoint x: 370, startPoint y: 751, endPoint x: 296, endPoint y: 737, distance: 75.3
click at [296, 737] on div "}); 124 125 126 127 128 129 130 131 132 133 134 135 136 137 138 139 140 141 142…" at bounding box center [588, 437] width 650 height 643
type textarea "}); </script>"
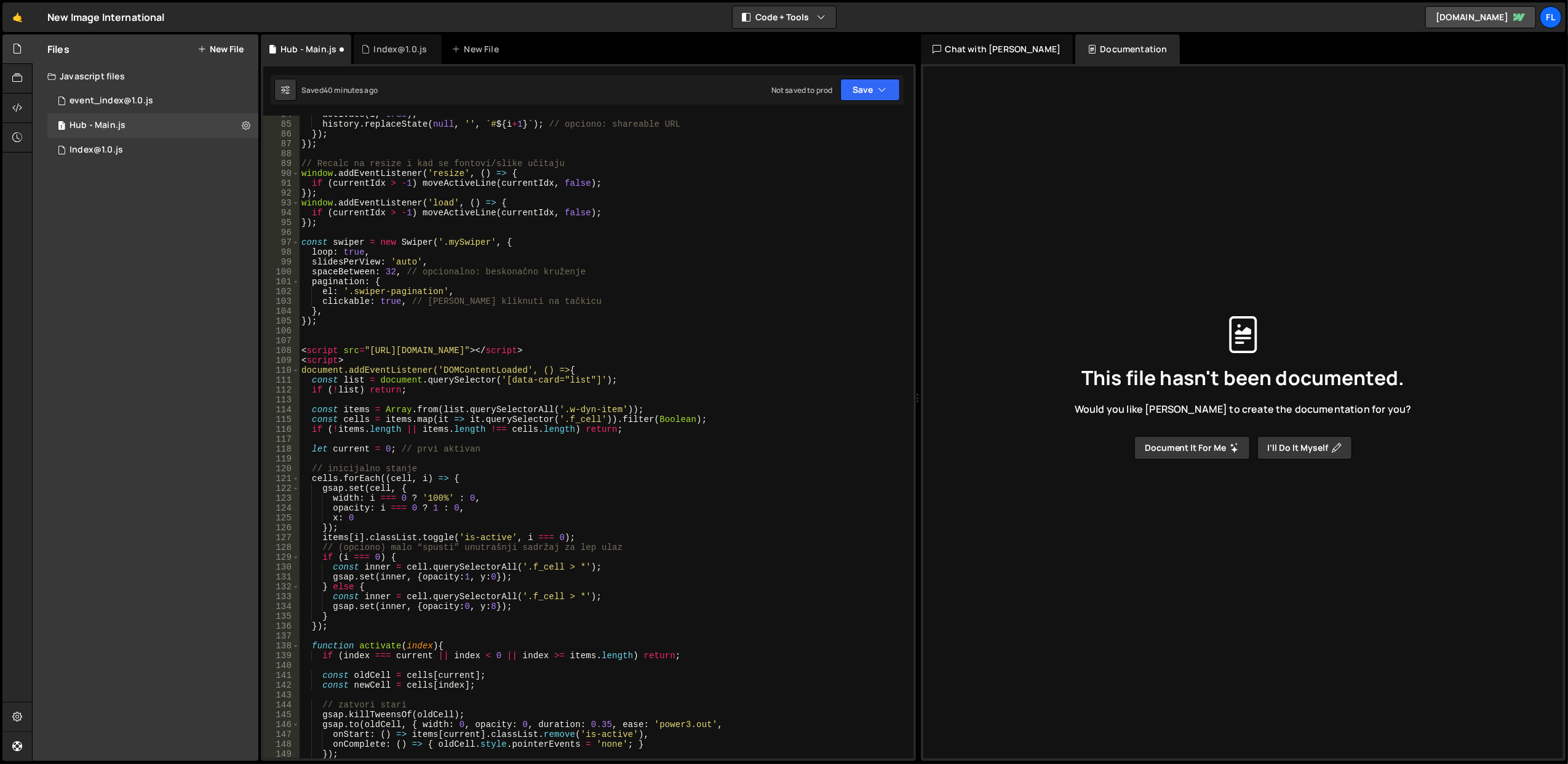
scroll to position [774, 0]
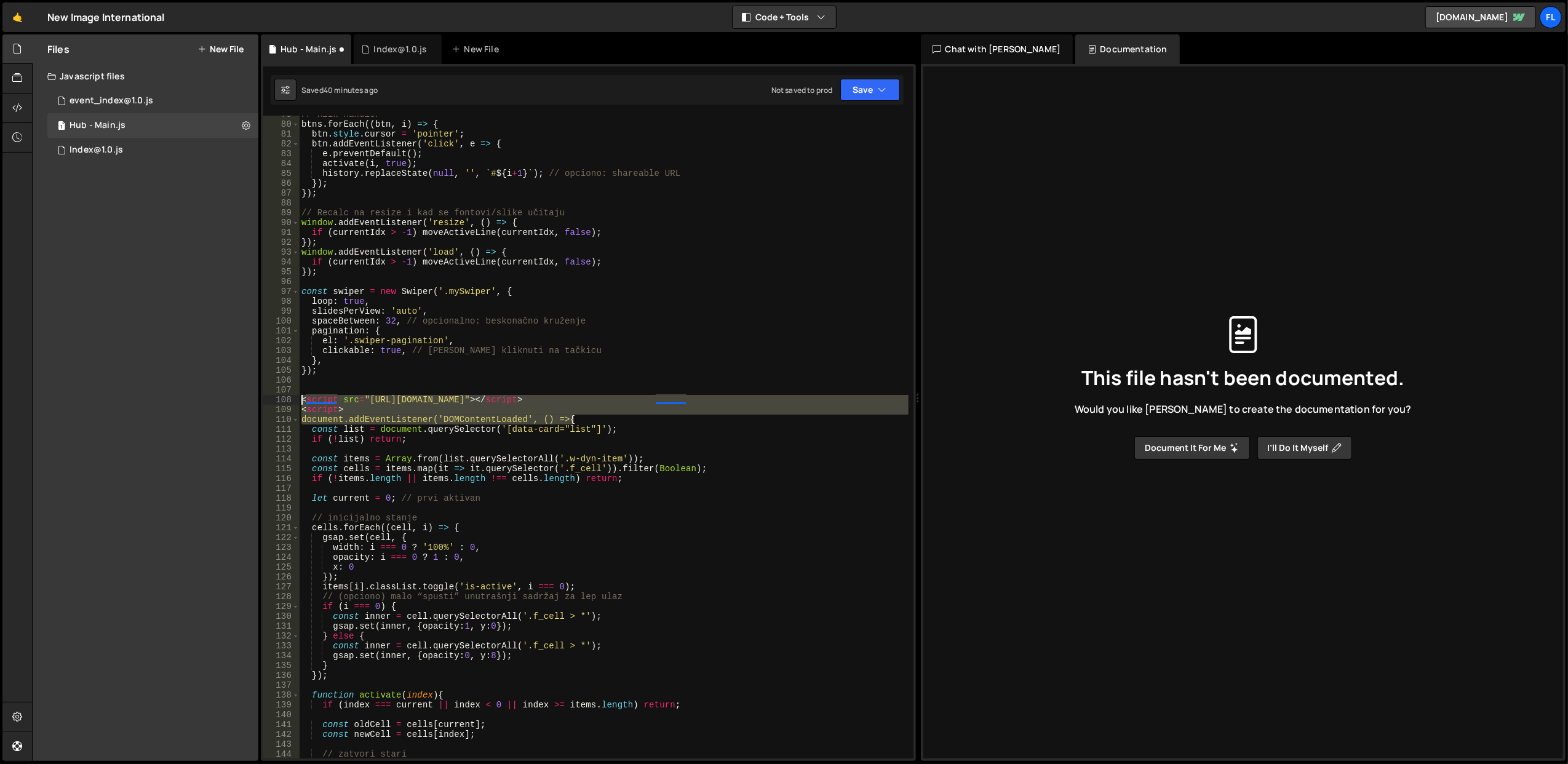
drag, startPoint x: 590, startPoint y: 416, endPoint x: 282, endPoint y: 402, distance: 308.3
click at [282, 402] on div "}); 79 80 81 82 83 84 85 86 87 88 89 90 91 92 93 94 95 96 97 98 99 100 101 102 …" at bounding box center [588, 437] width 650 height 643
type textarea "<script src="[URL][DOMAIN_NAME]"></script> <script>"
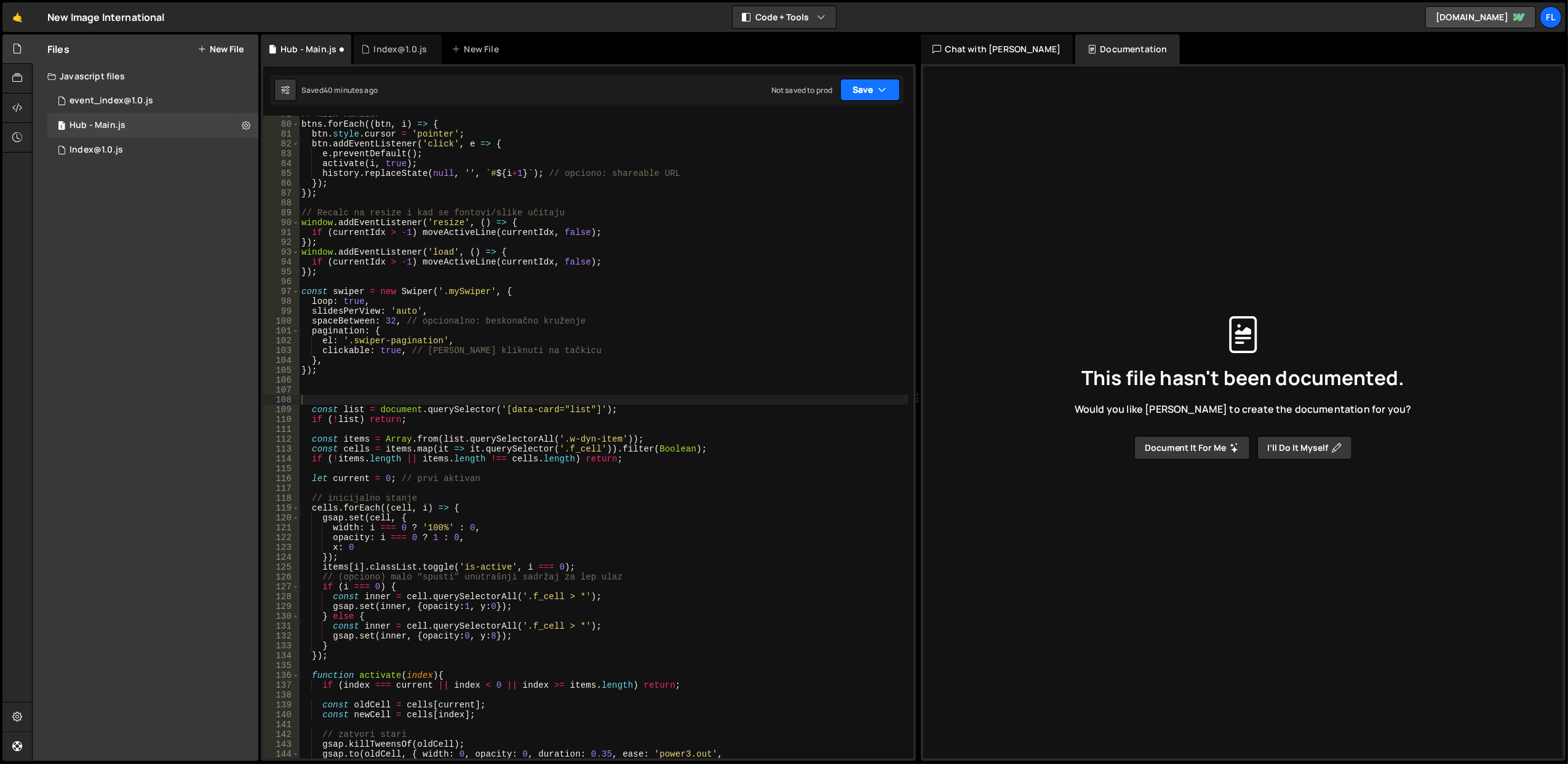
click at [869, 97] on button "Save" at bounding box center [870, 89] width 60 height 22
click at [846, 124] on div "Save to Staging S" at bounding box center [829, 121] width 128 height 13
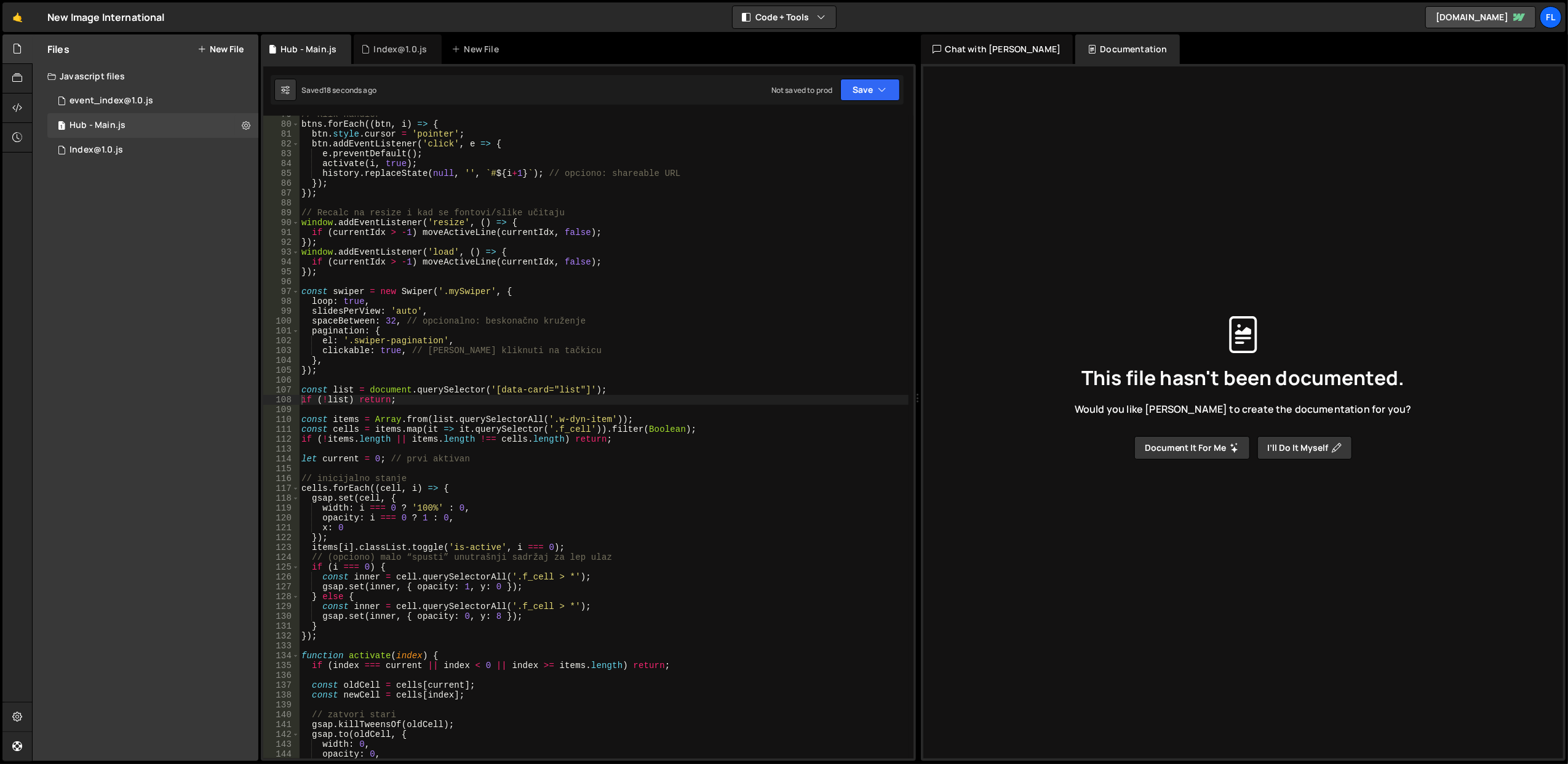
click at [352, 404] on div "// Klik handler btns . forEach (( btn , i ) => { btn . style . cursor = 'pointe…" at bounding box center [604, 441] width 610 height 663
type textarea "if (!list) return;"
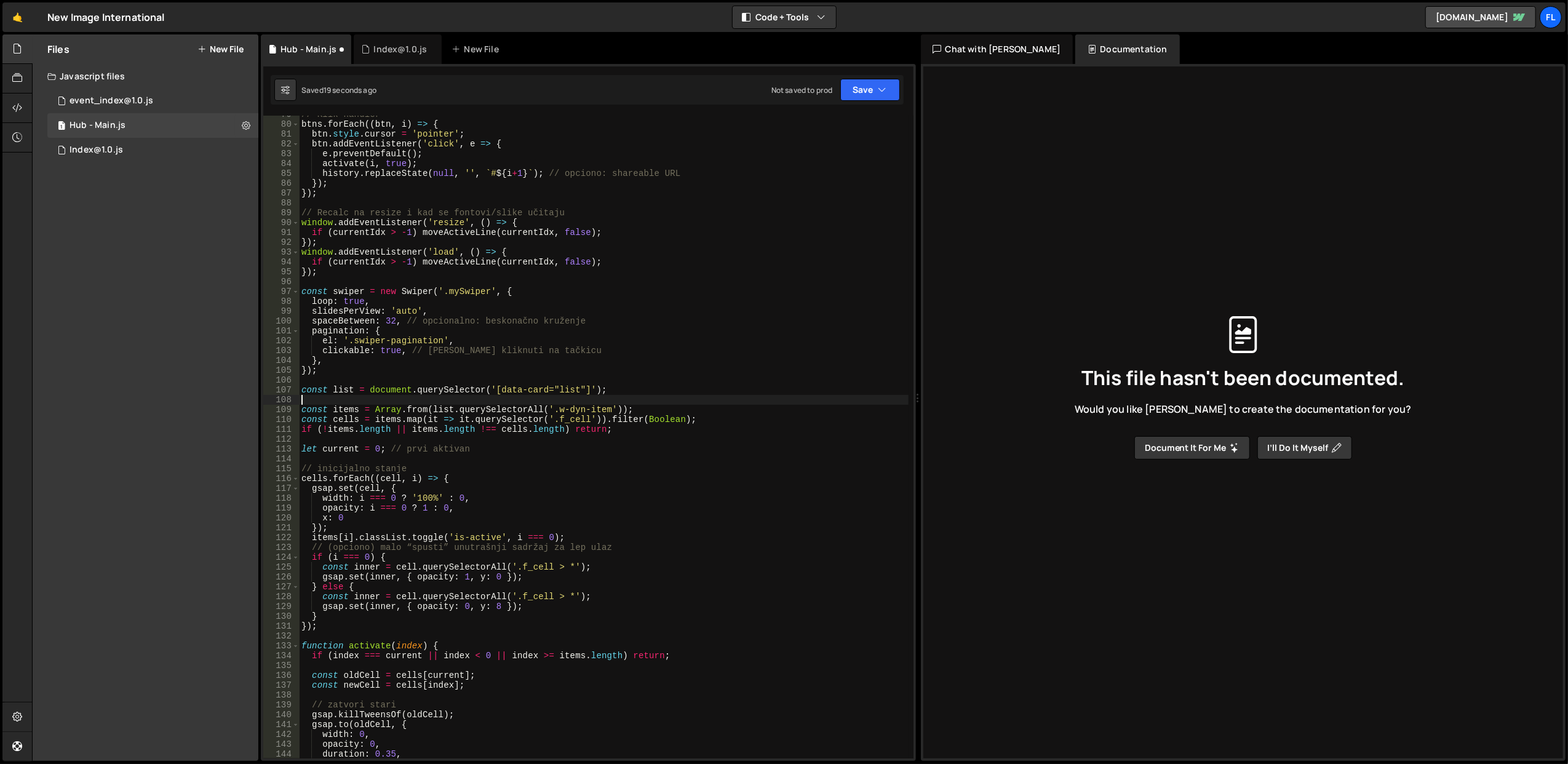
click at [577, 346] on div "// Klik handler btns . forEach (( btn , i ) => { btn . style . cursor = 'pointe…" at bounding box center [604, 441] width 610 height 663
click at [411, 431] on div "// Klik handler btns . forEach (( btn , i ) => { btn . style . cursor = 'pointe…" at bounding box center [604, 441] width 610 height 663
type textarea "if (!items.length || items.length !== cells.length) return;"
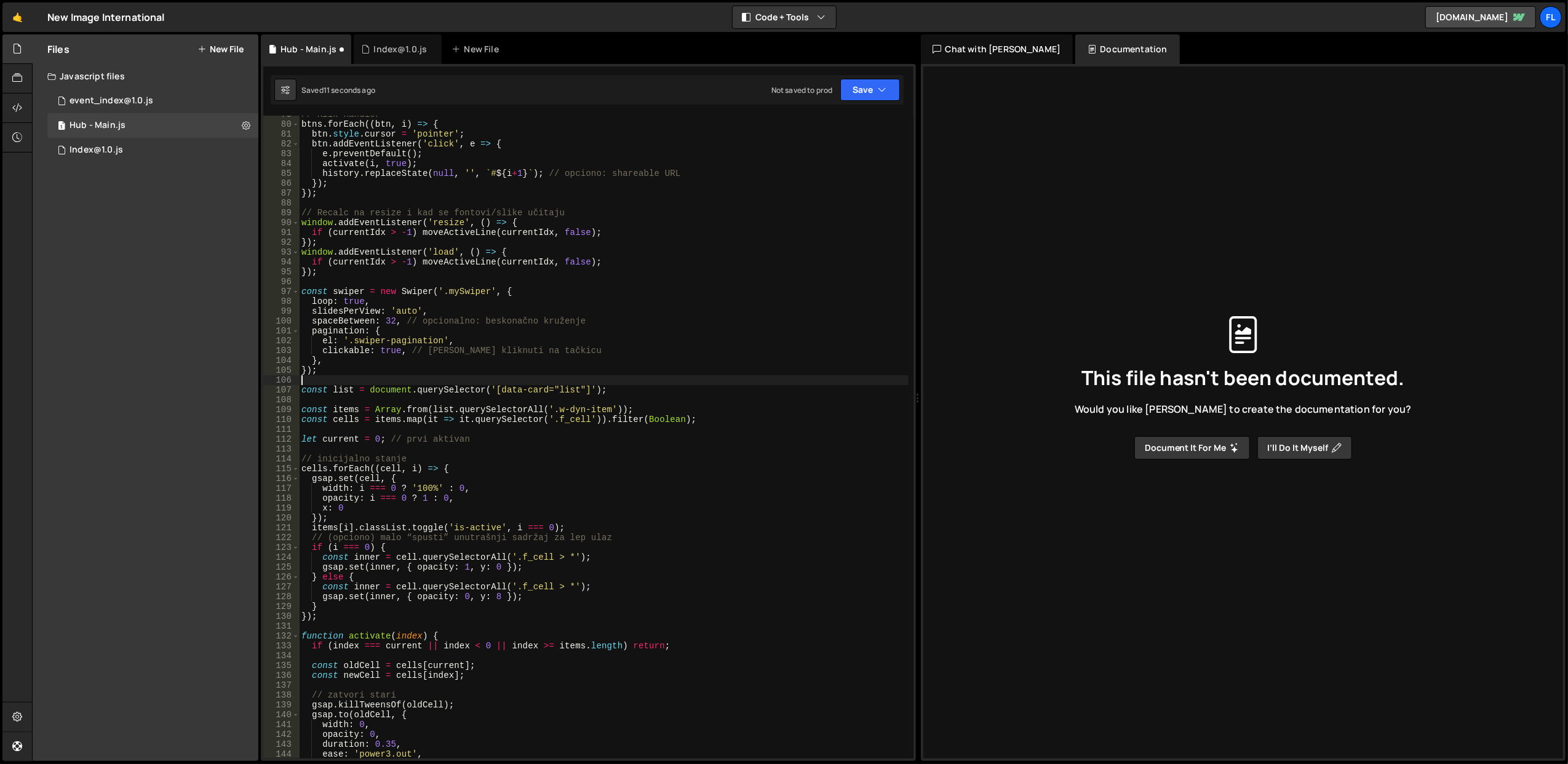
click at [505, 380] on div "// Klik handler btns . forEach (( btn , i ) => { btn . style . cursor = 'pointe…" at bounding box center [604, 441] width 610 height 663
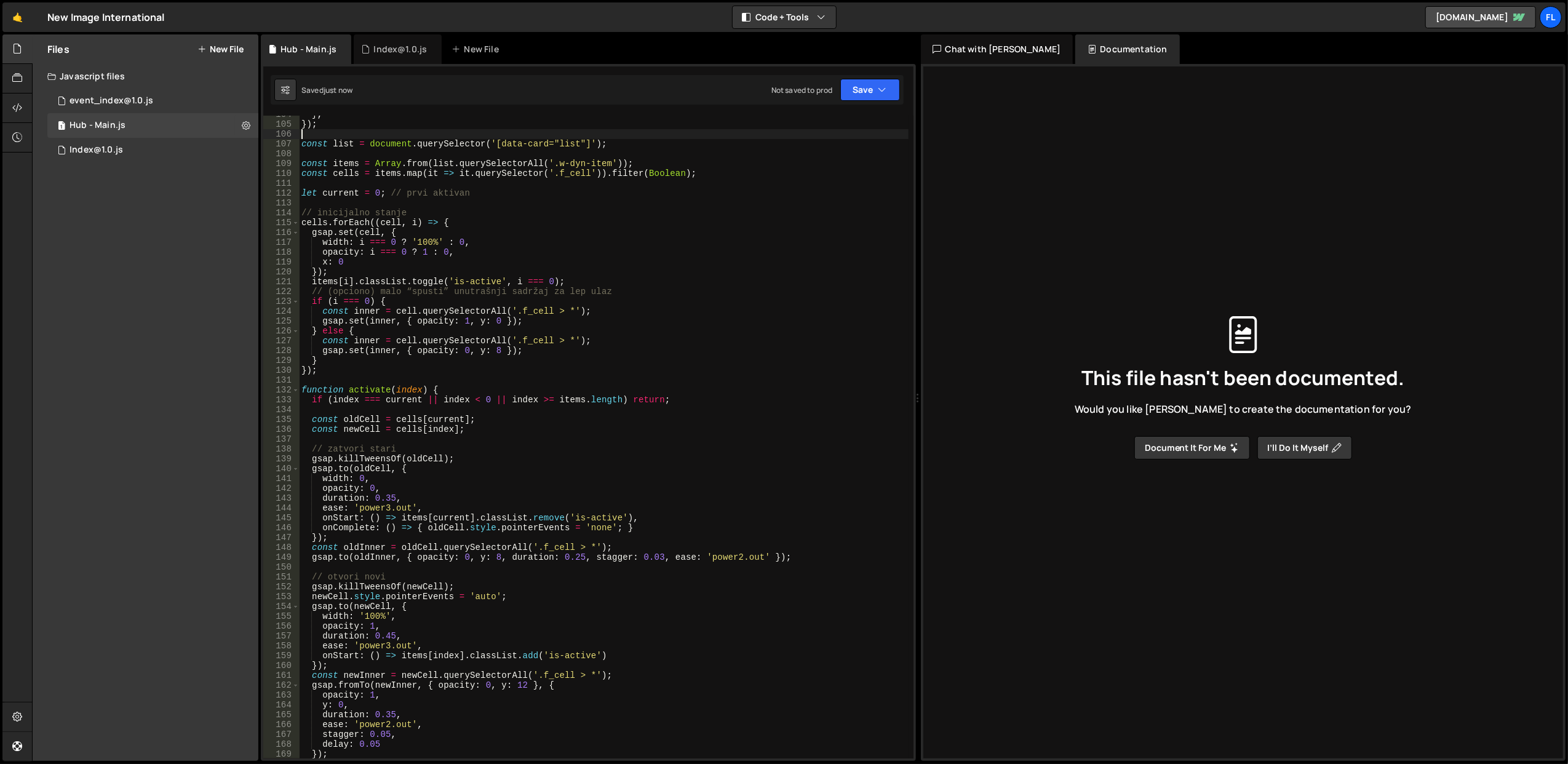
scroll to position [1021, 0]
click at [370, 391] on div "} , }) ; const list = document . querySelector ( '[data-card="list"]' ) ; const…" at bounding box center [604, 441] width 610 height 663
click at [387, 391] on div "} , }) ; const list = document . querySelector ( '[data-card="list"]' ) ; const…" at bounding box center [604, 437] width 609 height 643
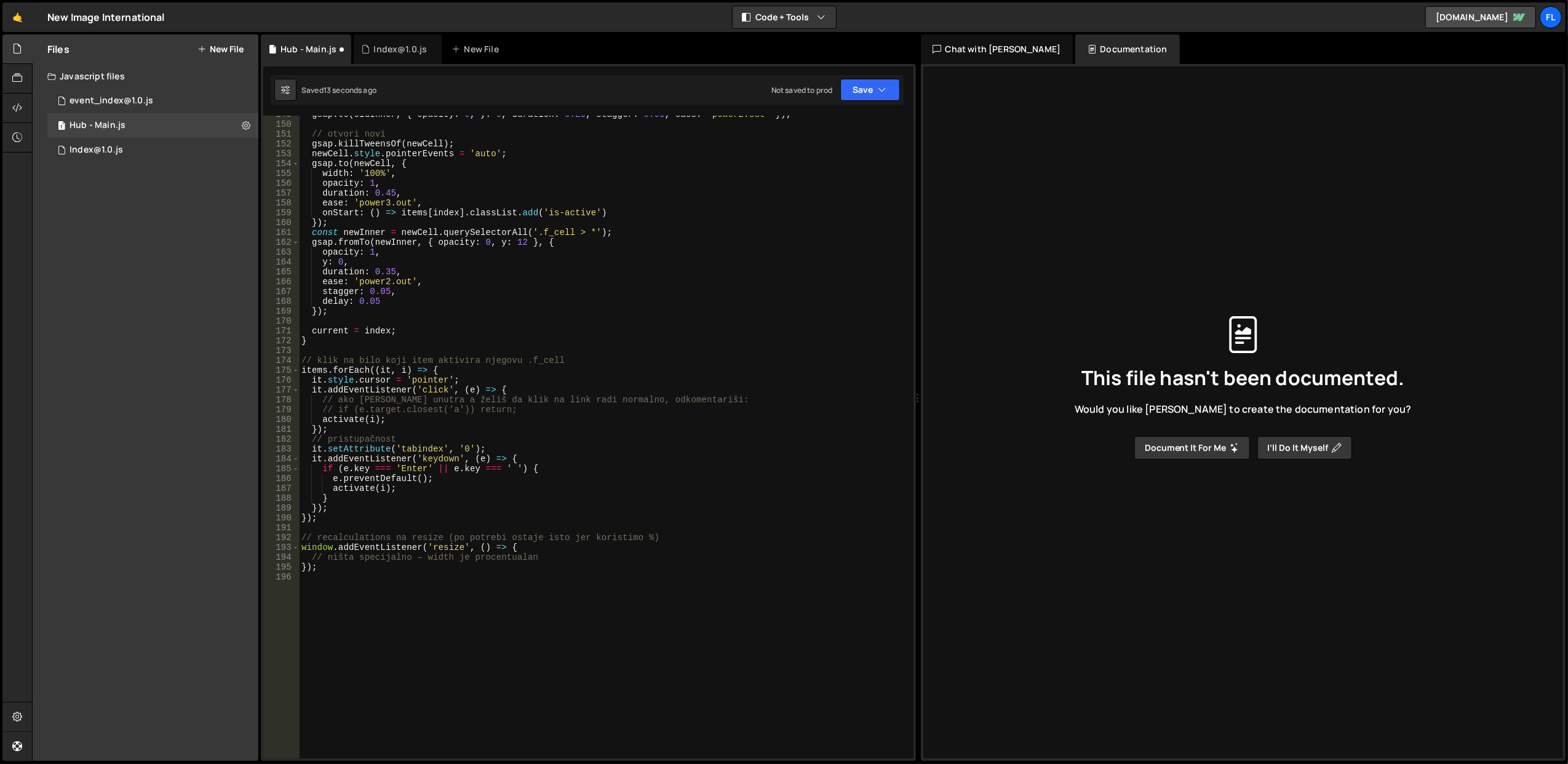
scroll to position [1512, 0]
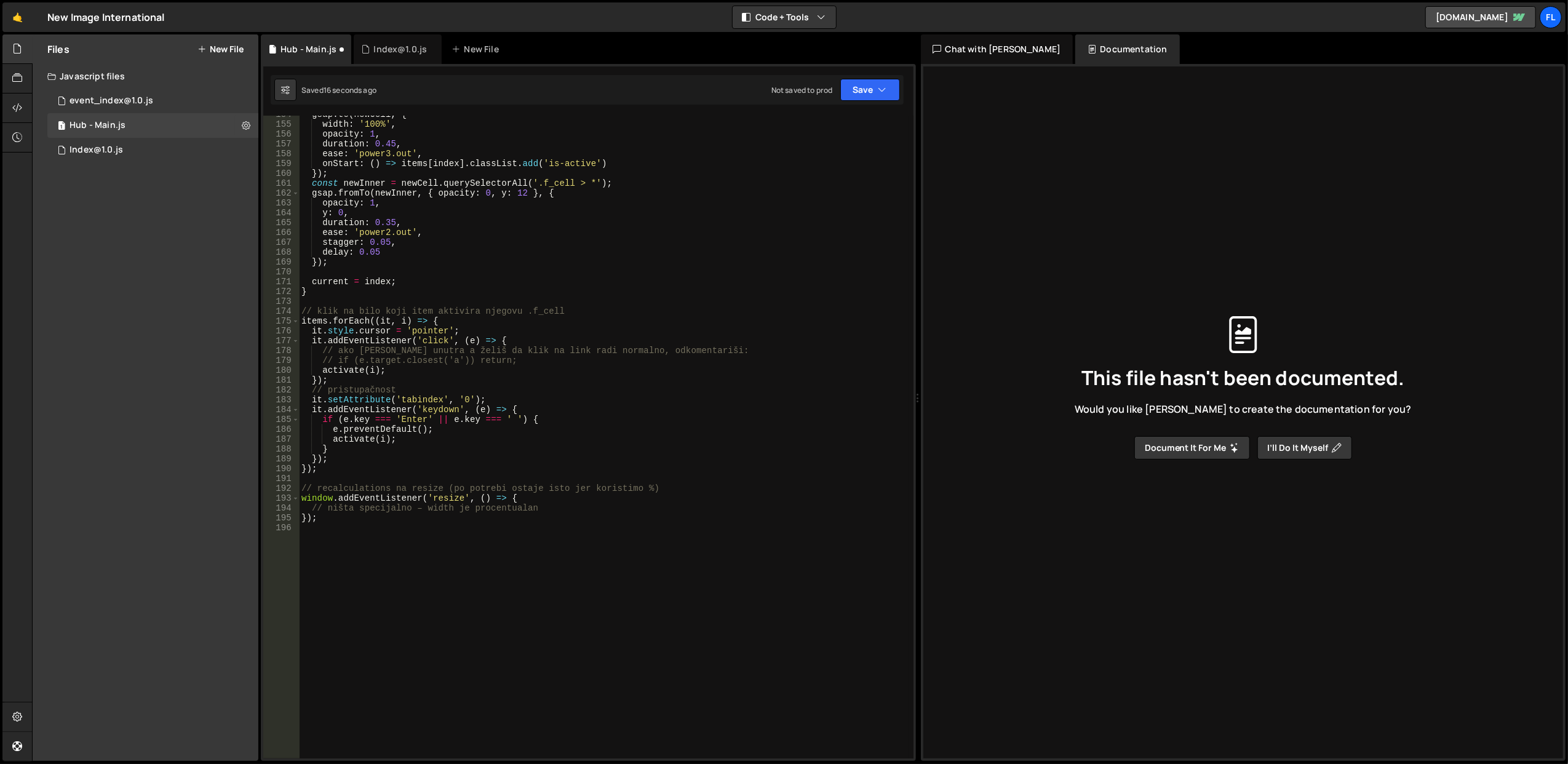
click at [370, 443] on div "gsap . to ( newCell , { width : '100%' , opacity : 1 , duration : 0.45 , ease :…" at bounding box center [604, 441] width 610 height 663
click at [375, 443] on div "gsap . to ( newCell , { width : '100%' , opacity : 1 , duration : 0.45 , ease :…" at bounding box center [604, 441] width 610 height 663
click at [362, 369] on div "gsap . to ( newCell , { width : '100%' , opacity : 1 , duration : 0.45 , ease :…" at bounding box center [604, 441] width 610 height 663
drag, startPoint x: 320, startPoint y: 372, endPoint x: 363, endPoint y: 372, distance: 43.0
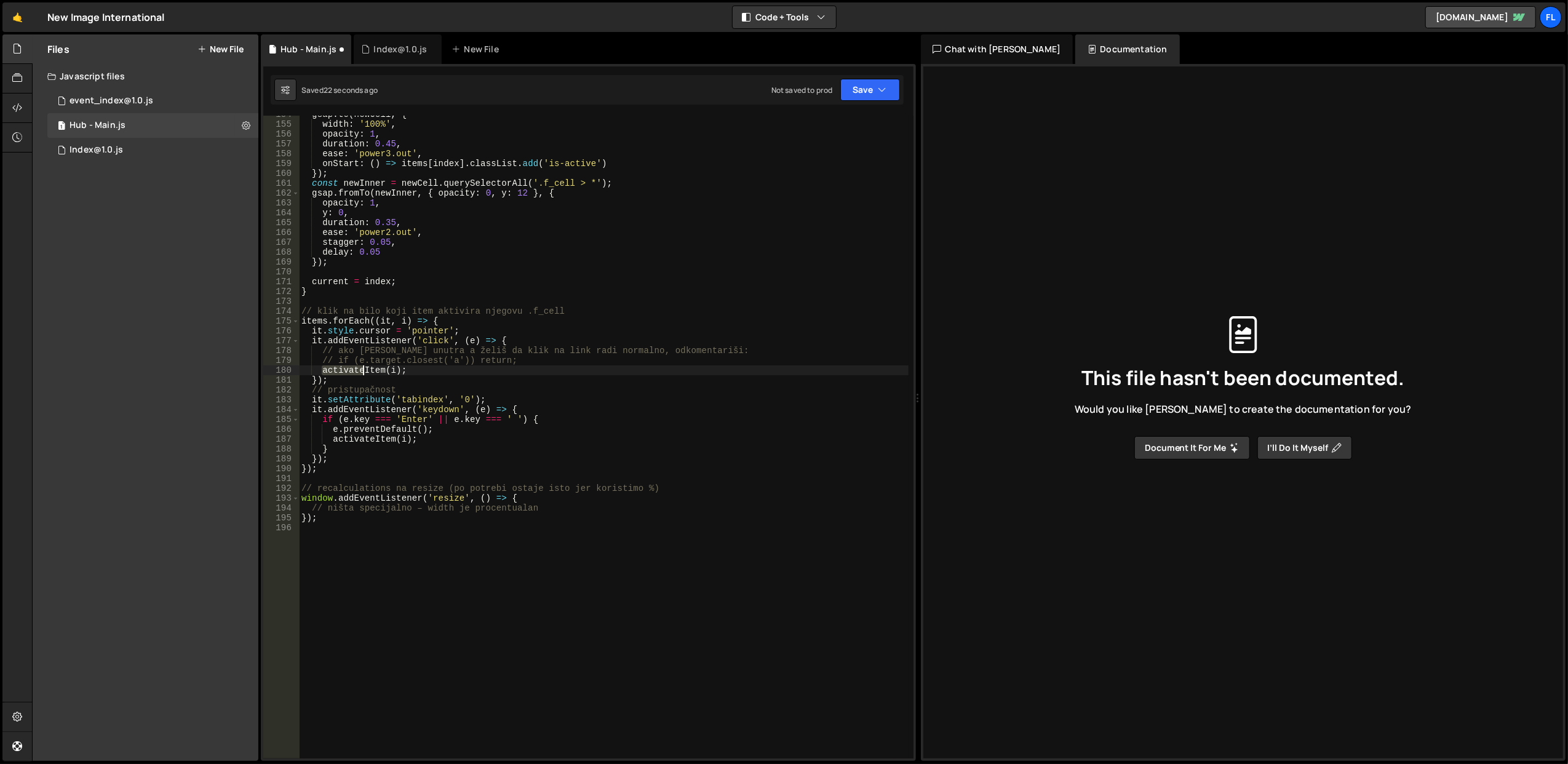
click at [363, 372] on div "gsap . to ( newCell , { width : '100%' , opacity : 1 , duration : 0.45 , ease :…" at bounding box center [604, 441] width 610 height 663
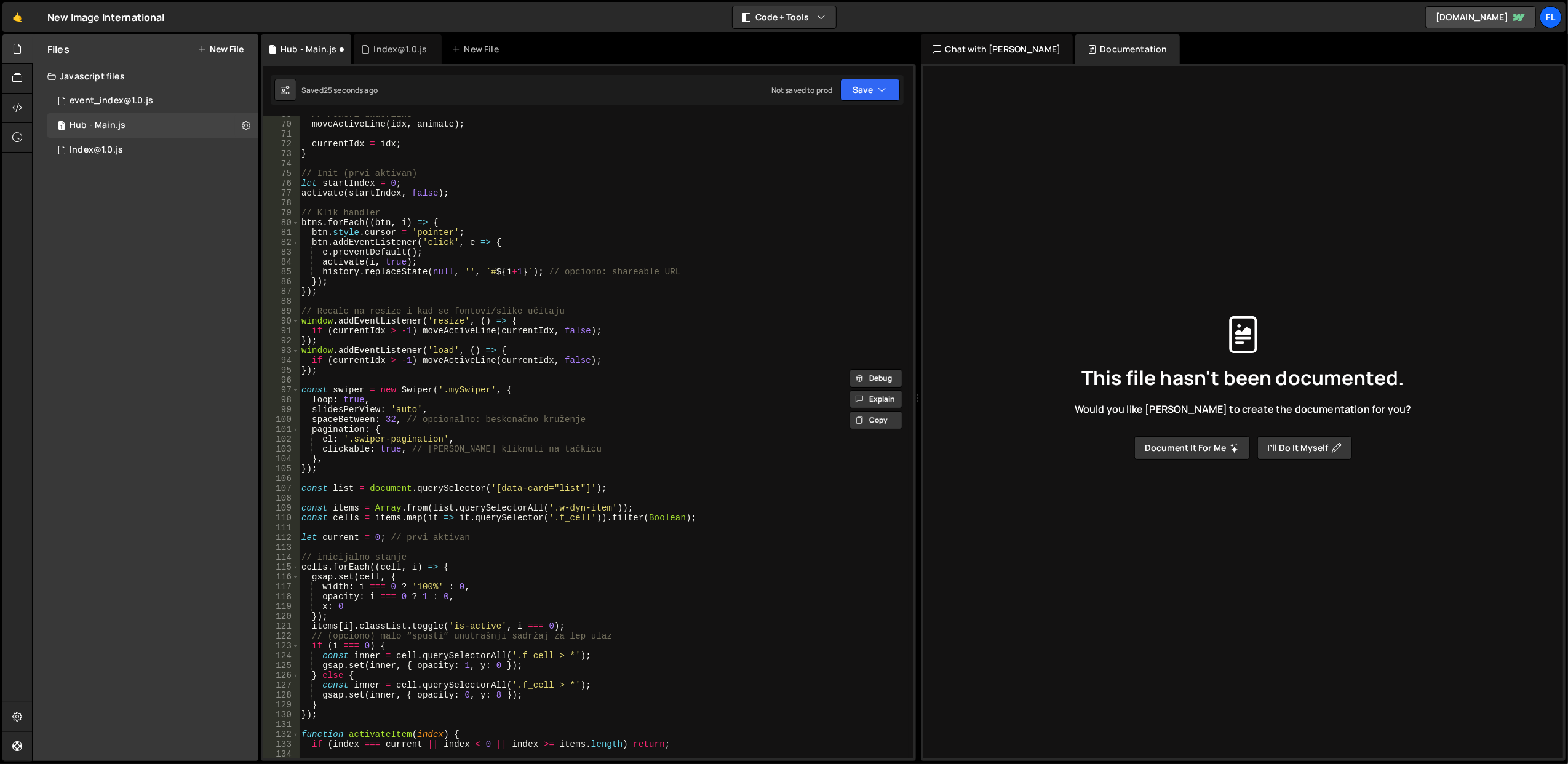
scroll to position [479, 0]
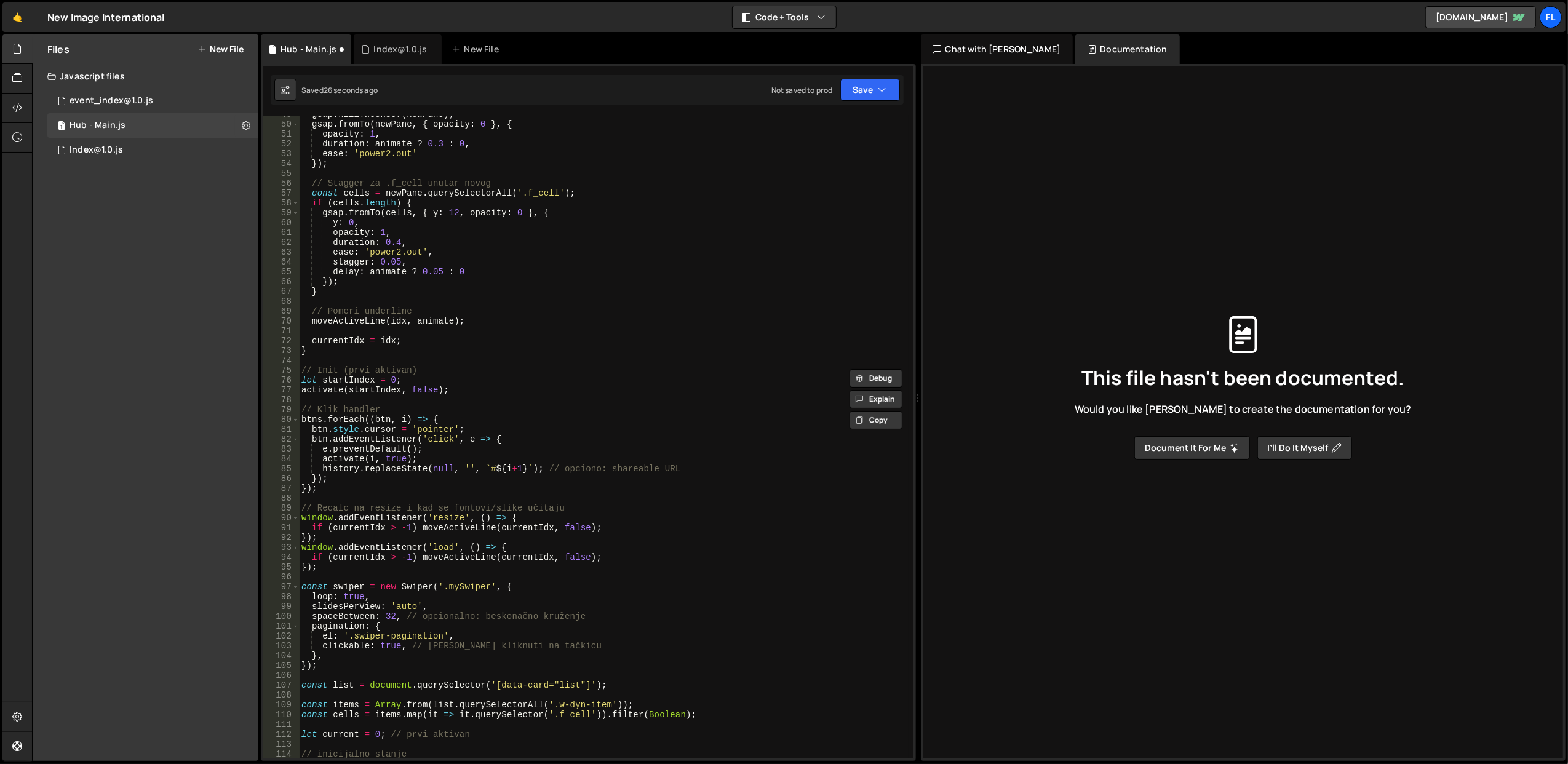
click at [483, 238] on div "gsap . killTweensOf ( newPane ) ; gsap . fromTo ( newPane , { opacity : 0 } , {…" at bounding box center [604, 441] width 610 height 663
type textarea "duration: 0.4,"
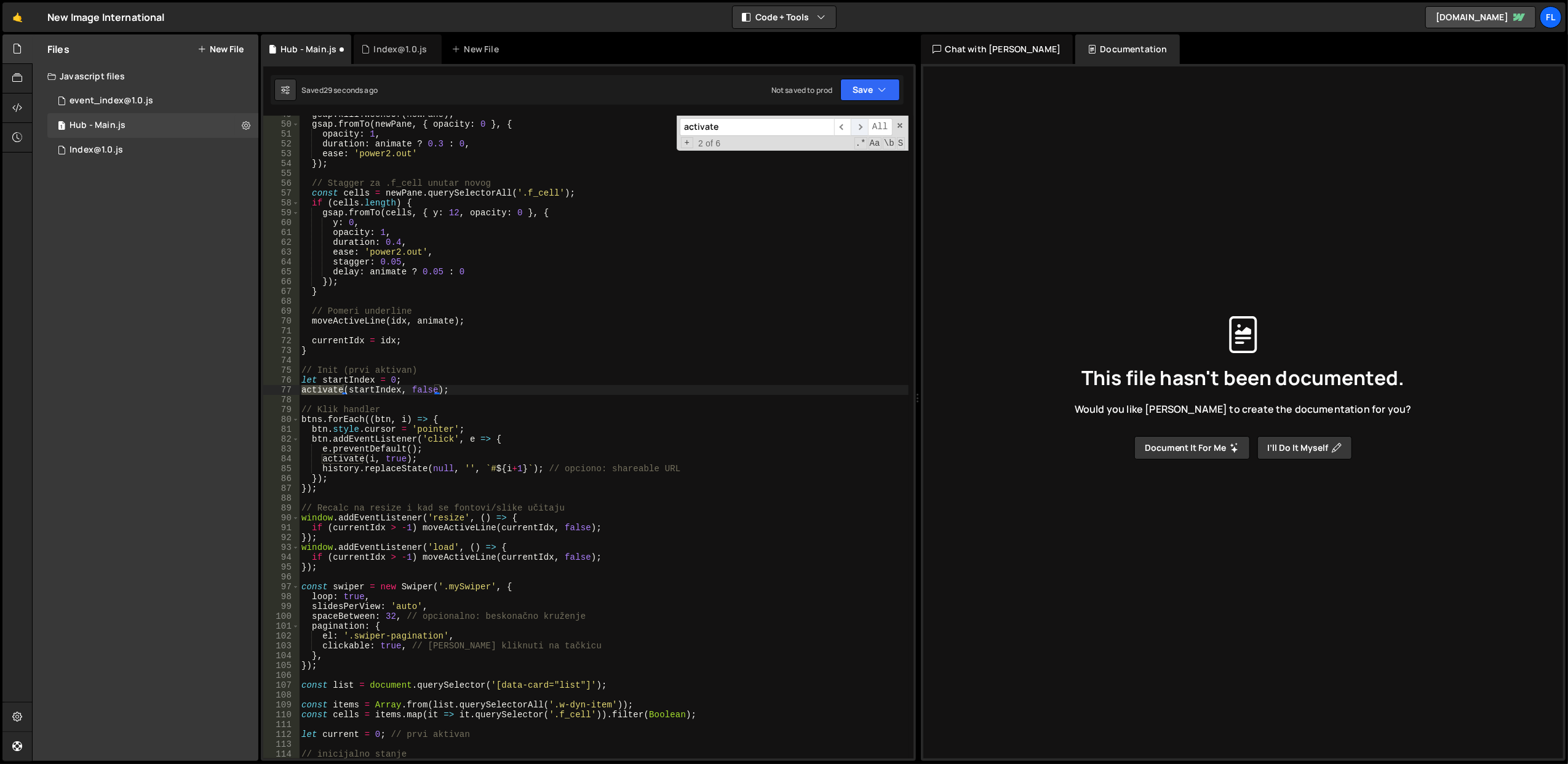
type input "activate"
click at [858, 127] on span "​" at bounding box center [859, 127] width 17 height 18
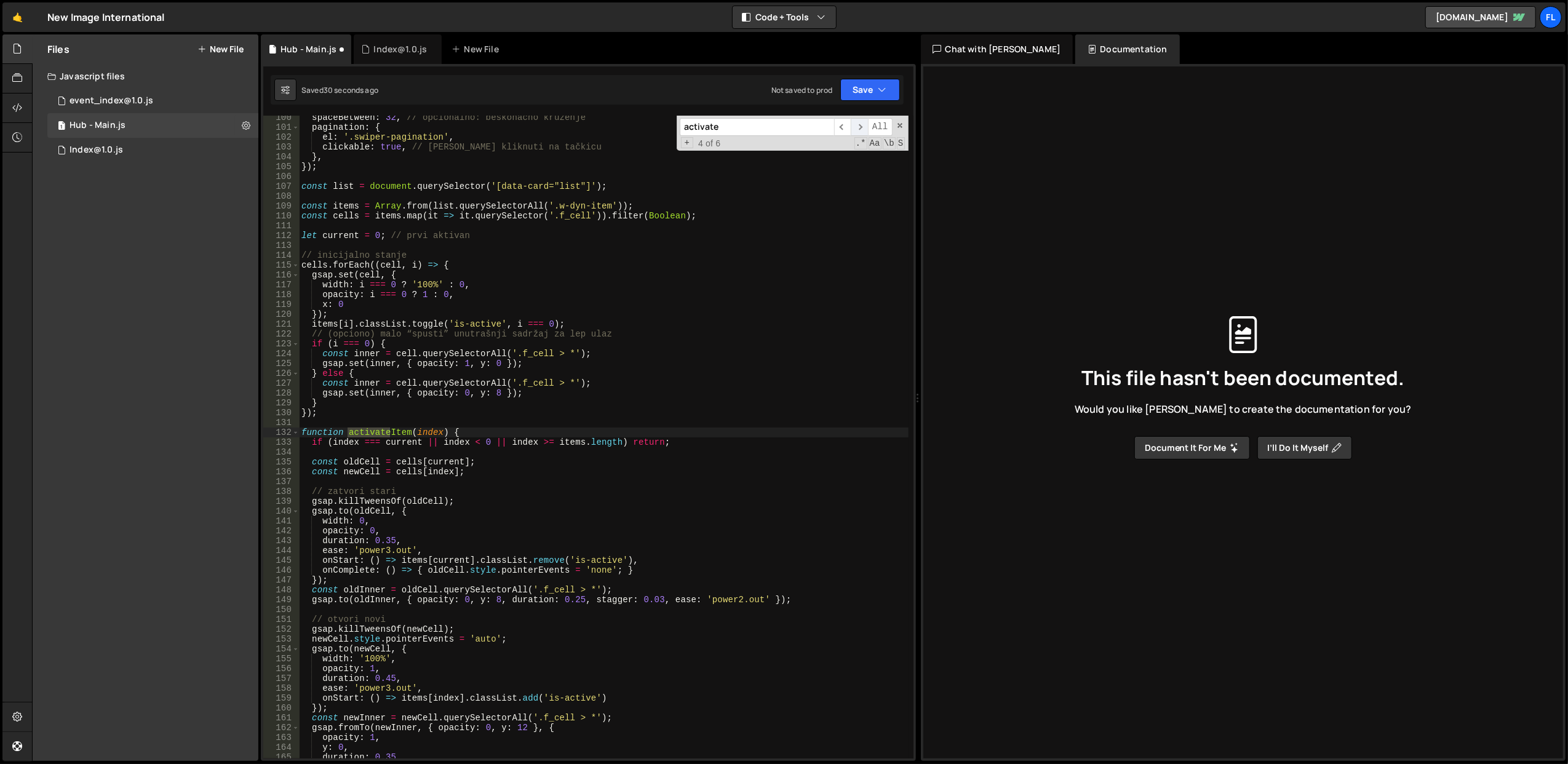
scroll to position [978, 0]
click at [858, 127] on span "​" at bounding box center [859, 127] width 17 height 18
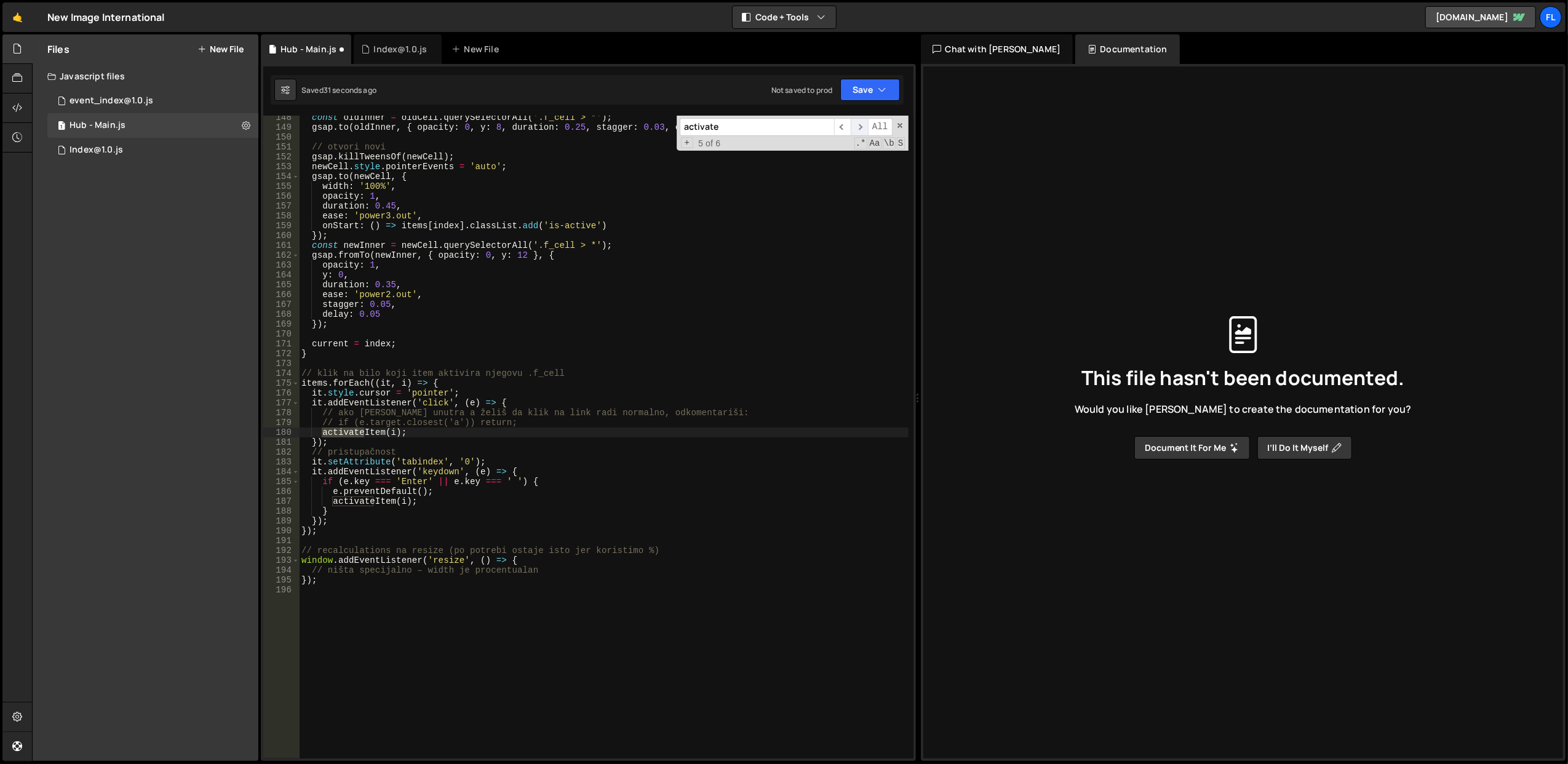
scroll to position [1450, 0]
click at [858, 127] on span "​" at bounding box center [859, 127] width 17 height 18
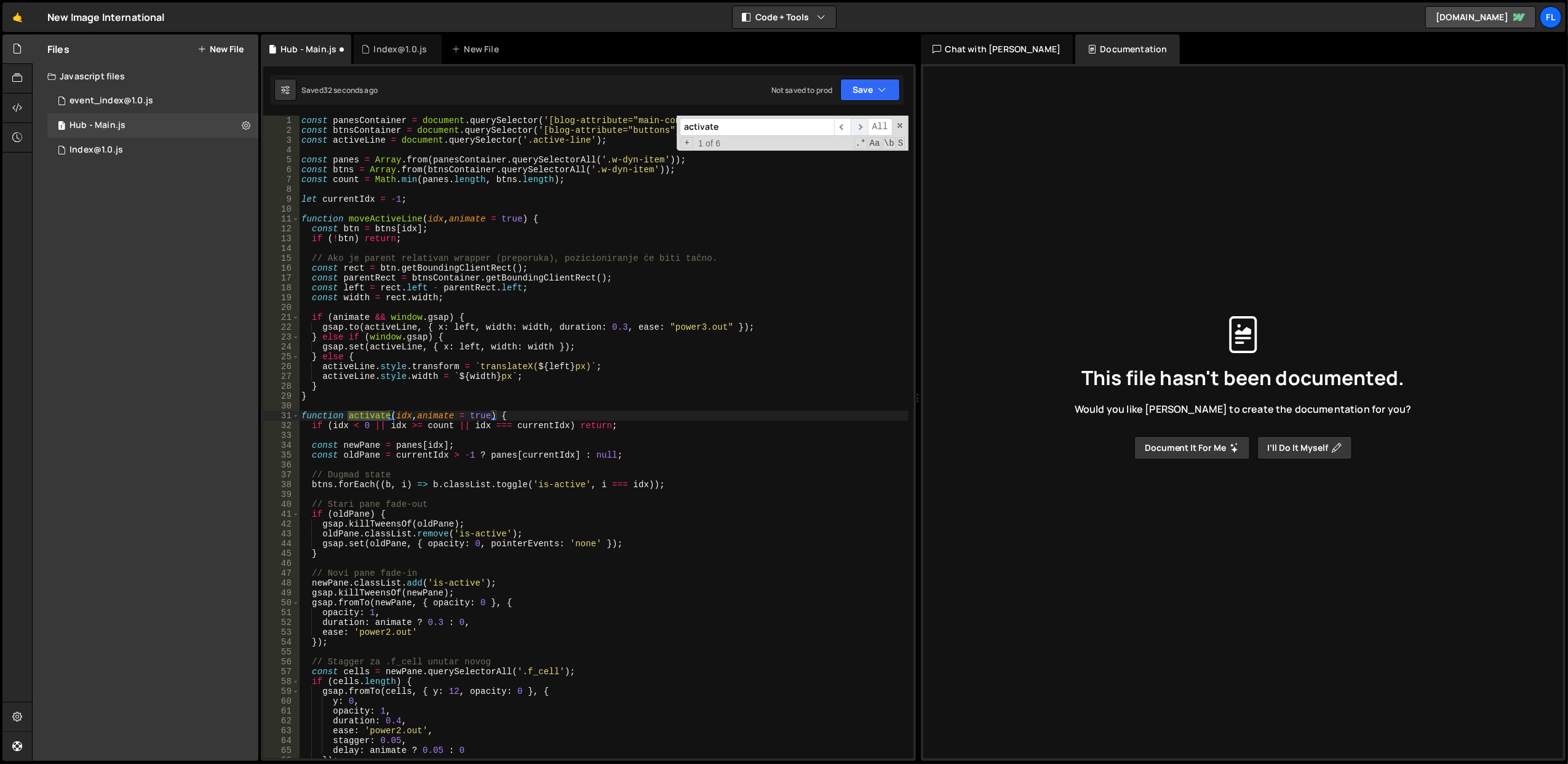
click at [858, 127] on span "​" at bounding box center [859, 127] width 17 height 18
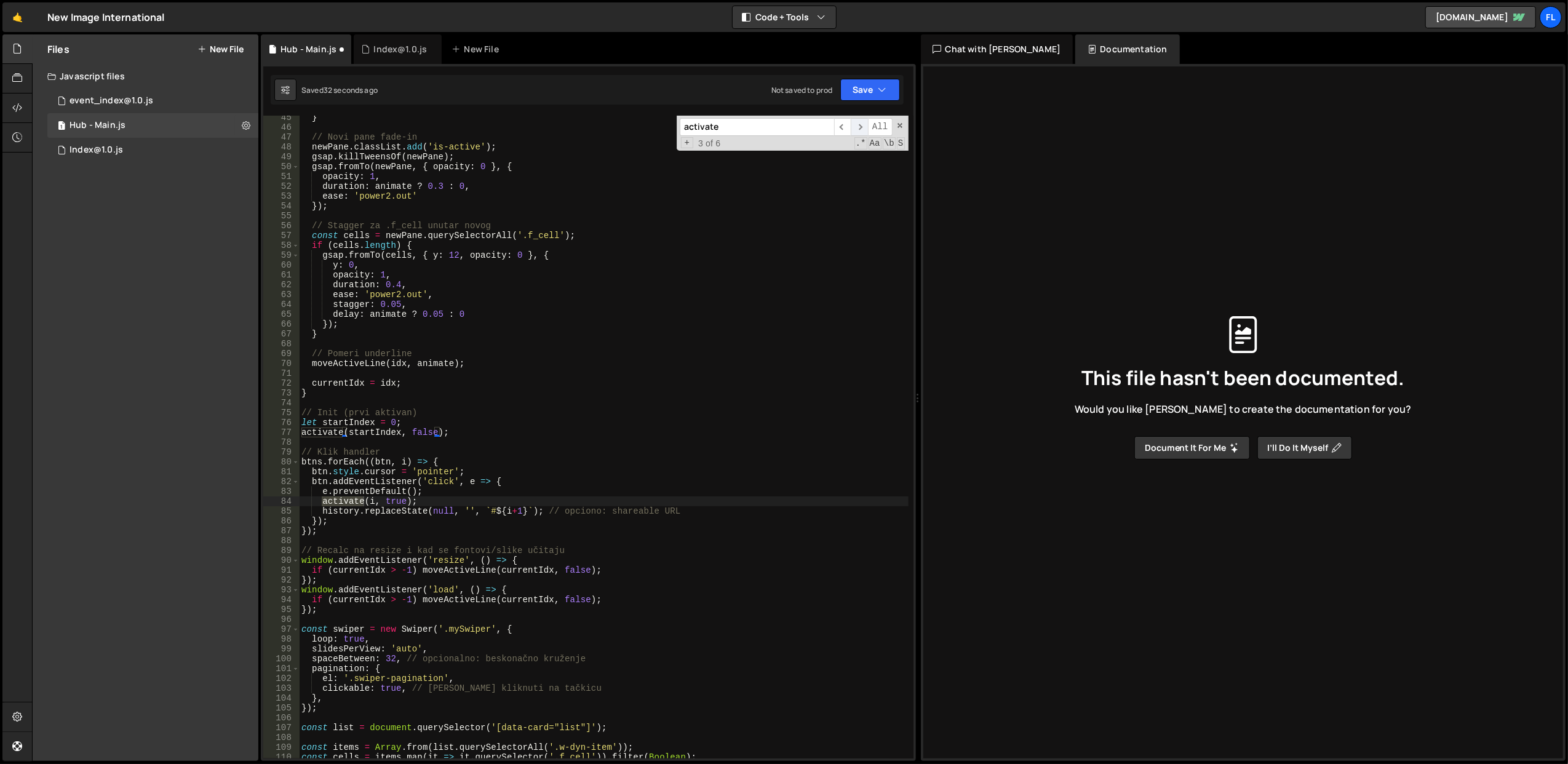
click at [858, 127] on span "​" at bounding box center [859, 127] width 17 height 18
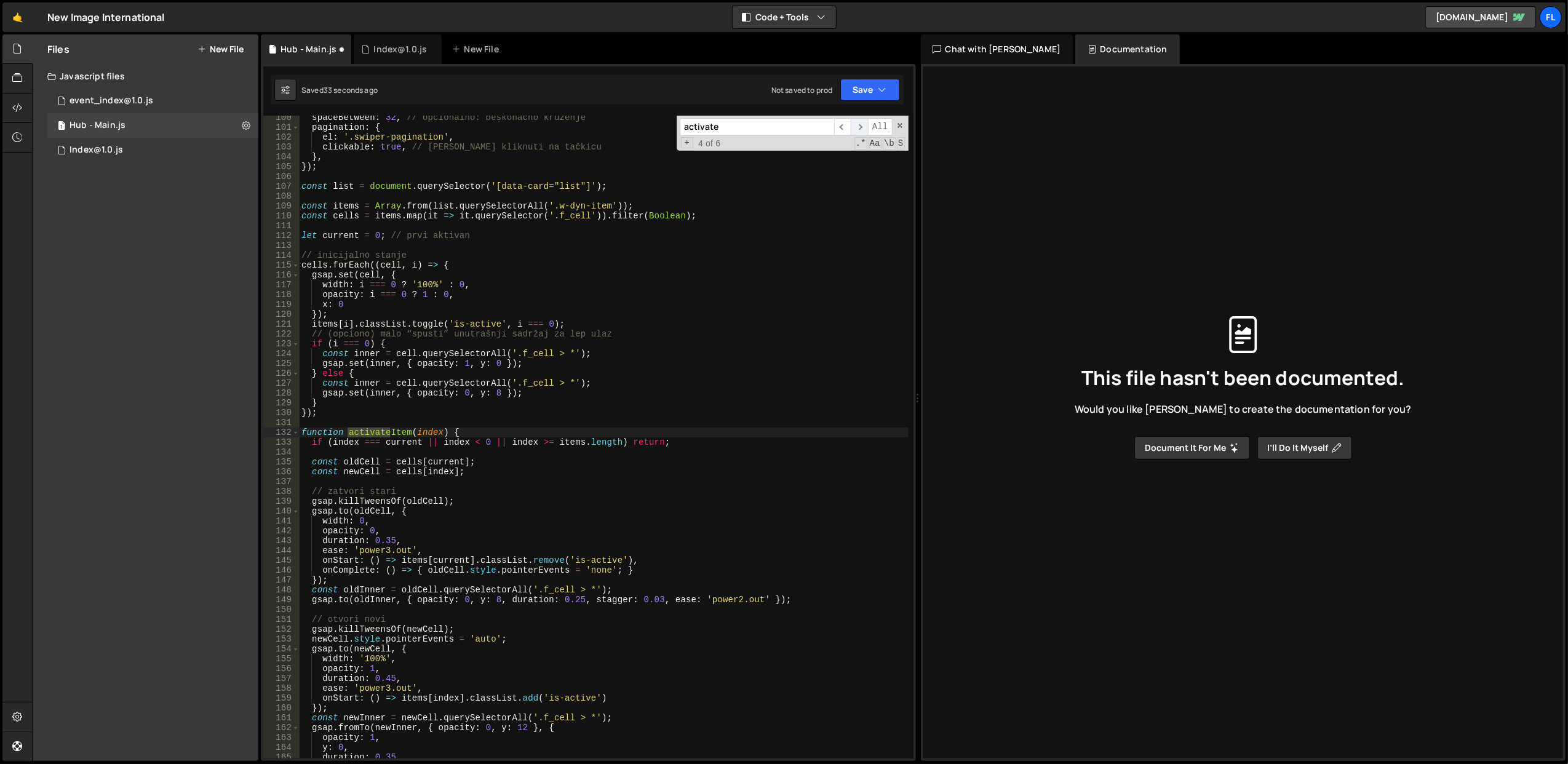
scroll to position [978, 0]
click at [875, 89] on button "Save" at bounding box center [870, 89] width 60 height 22
click at [847, 121] on div "Save to Staging S" at bounding box center [829, 121] width 128 height 13
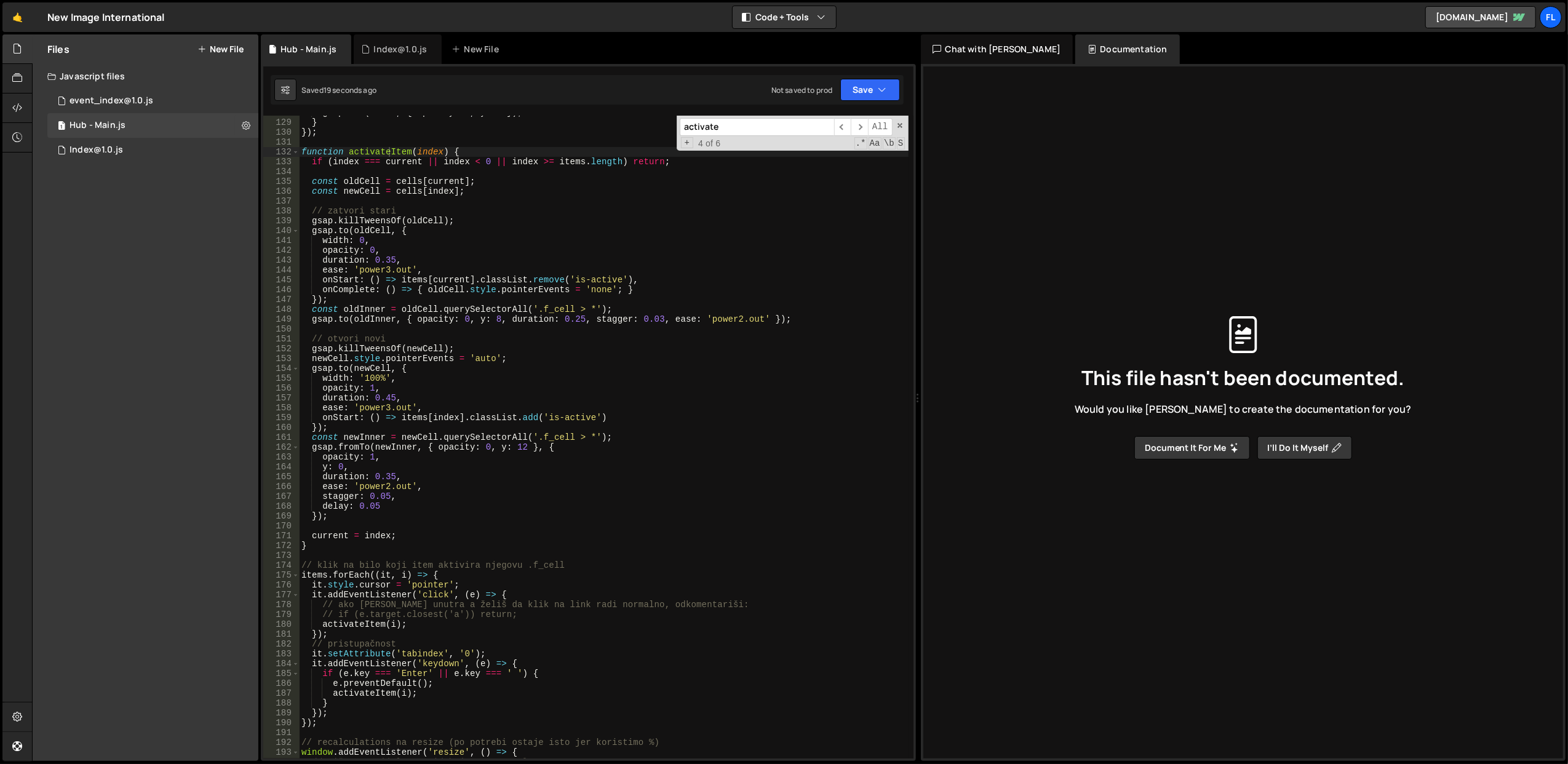
scroll to position [1258, 0]
drag, startPoint x: 375, startPoint y: 399, endPoint x: 392, endPoint y: 399, distance: 17.0
click at [392, 399] on div "gsap . set ( inner , { opacity : 0 , y : 8 }) ; } }) ; function activateItem ( …" at bounding box center [604, 439] width 610 height 663
click at [429, 385] on div "gsap . set ( inner , { opacity : 0 , y : 8 }) ; } }) ; function activateItem ( …" at bounding box center [604, 439] width 610 height 663
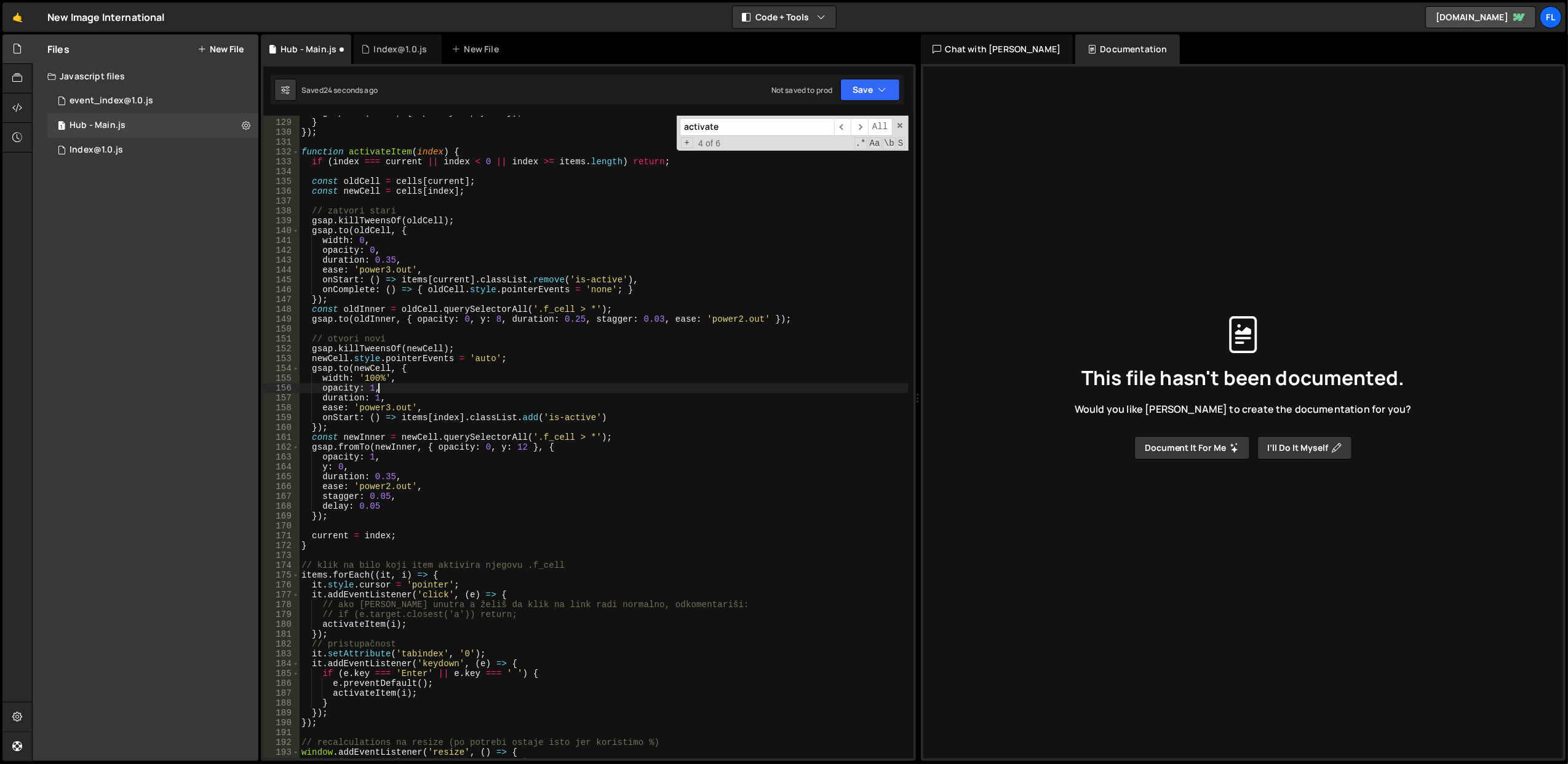
click at [510, 388] on div "gsap . set ( inner , { opacity : 0 , y : 8 }) ; } }) ; function activateItem ( …" at bounding box center [604, 439] width 610 height 663
drag, startPoint x: 374, startPoint y: 259, endPoint x: 394, endPoint y: 262, distance: 20.2
click at [394, 262] on div "gsap . set ( inner , { opacity : 0 , y : 8 }) ; } }) ; function activateItem ( …" at bounding box center [604, 439] width 610 height 663
click at [416, 245] on div "gsap . set ( inner , { opacity : 0 , y : 8 }) ; } }) ; function activateItem ( …" at bounding box center [604, 439] width 610 height 663
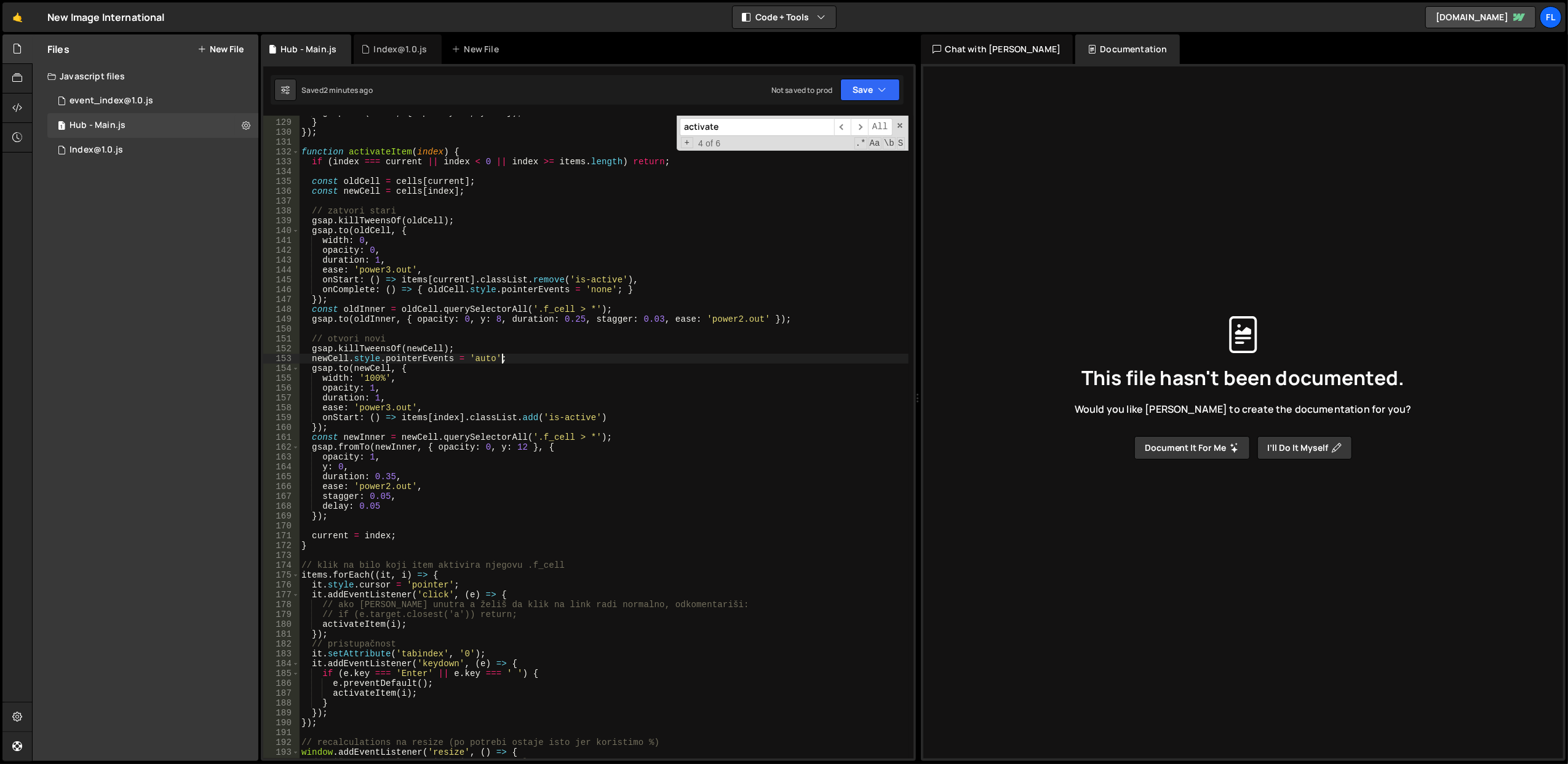
drag, startPoint x: 549, startPoint y: 358, endPoint x: 530, endPoint y: 360, distance: 19.1
click at [530, 360] on div "gsap . set ( inner , { opacity : 0 , y : 8 }) ; } }) ; function activateItem ( …" at bounding box center [604, 439] width 610 height 663
drag, startPoint x: 373, startPoint y: 476, endPoint x: 395, endPoint y: 476, distance: 22.0
click at [395, 476] on div "gsap . set ( inner , { opacity : 0 , y : 8 }) ; } }) ; function activateItem ( …" at bounding box center [604, 439] width 610 height 663
click at [516, 388] on div "gsap . set ( inner , { opacity : 0 , y : 8 }) ; } }) ; function activateItem ( …" at bounding box center [604, 439] width 610 height 663
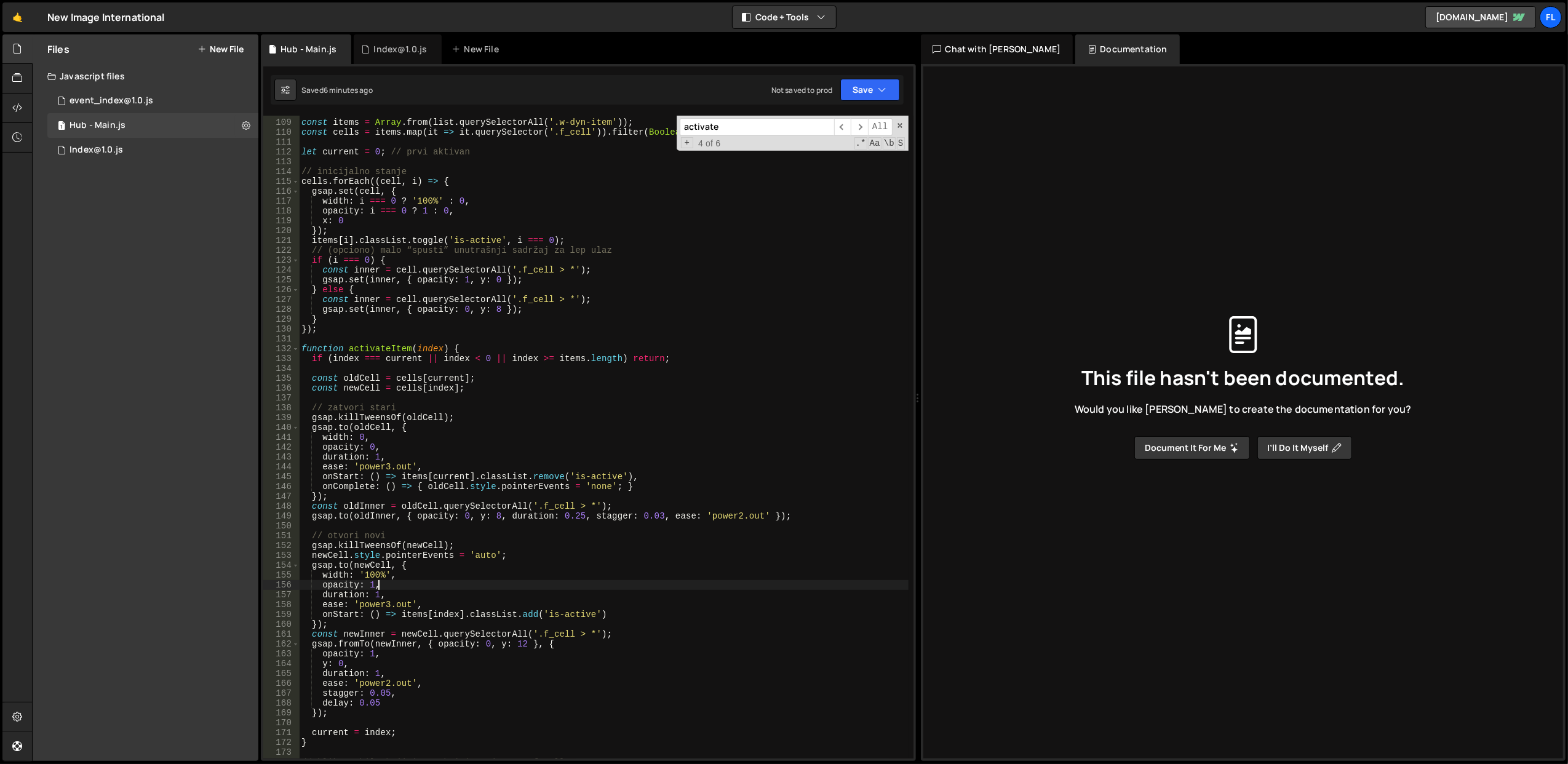
scroll to position [1160, 0]
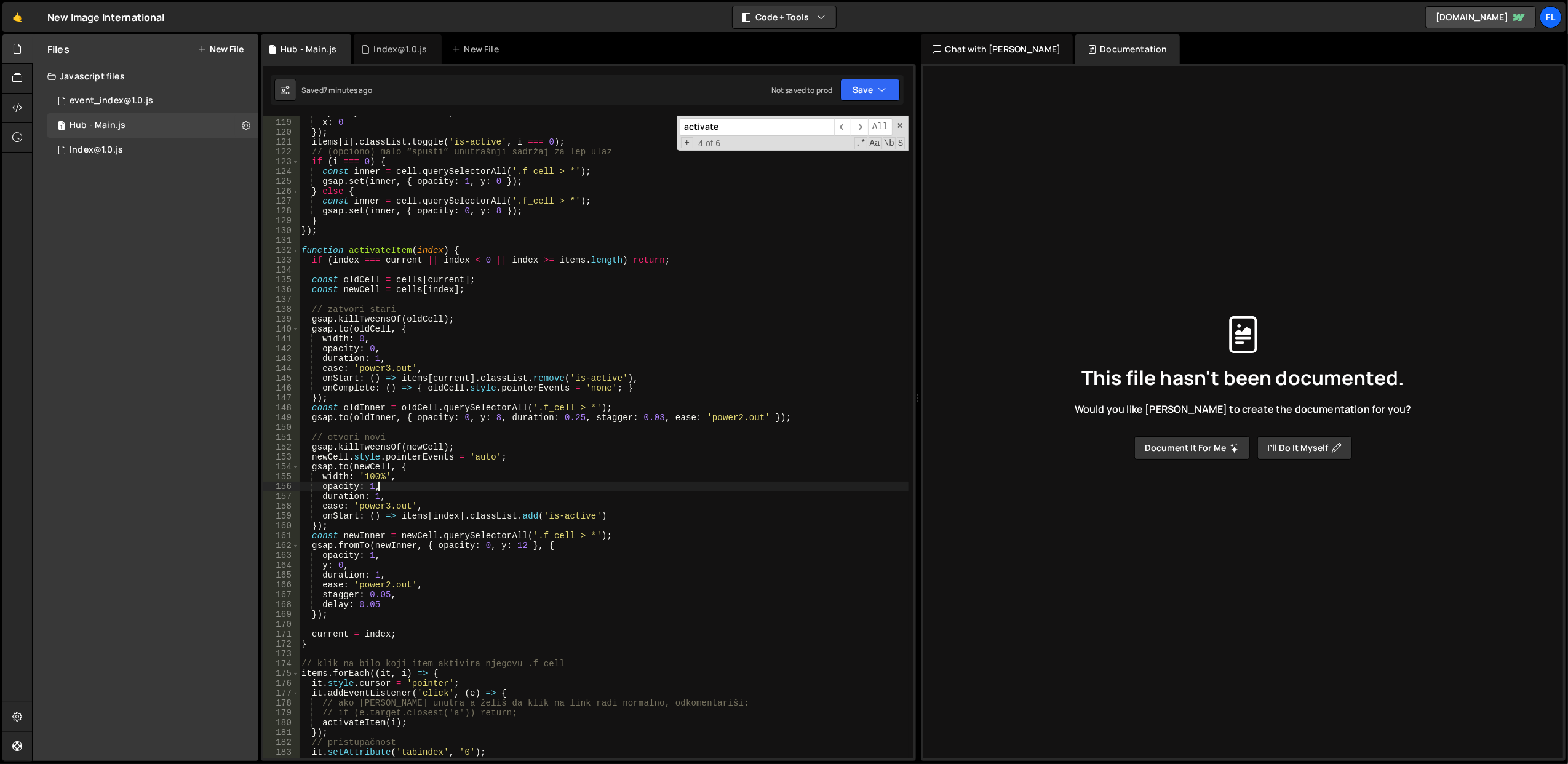
click at [343, 387] on div "opacity : i === 0 ? 1 : 0 , x : 0 }) ; items [ i ] . classList . toggle ( 'is-a…" at bounding box center [604, 439] width 610 height 663
click at [409, 350] on div "opacity : i === 0 ? 1 : 0 , x : 0 }) ; items [ i ] . classList . toggle ( 'is-a…" at bounding box center [604, 439] width 610 height 663
click at [353, 387] on div "opacity : i === 0 ? 1 : 0 , x : 0 }) ; items [ i ] . classList . toggle ( 'is-a…" at bounding box center [604, 439] width 610 height 663
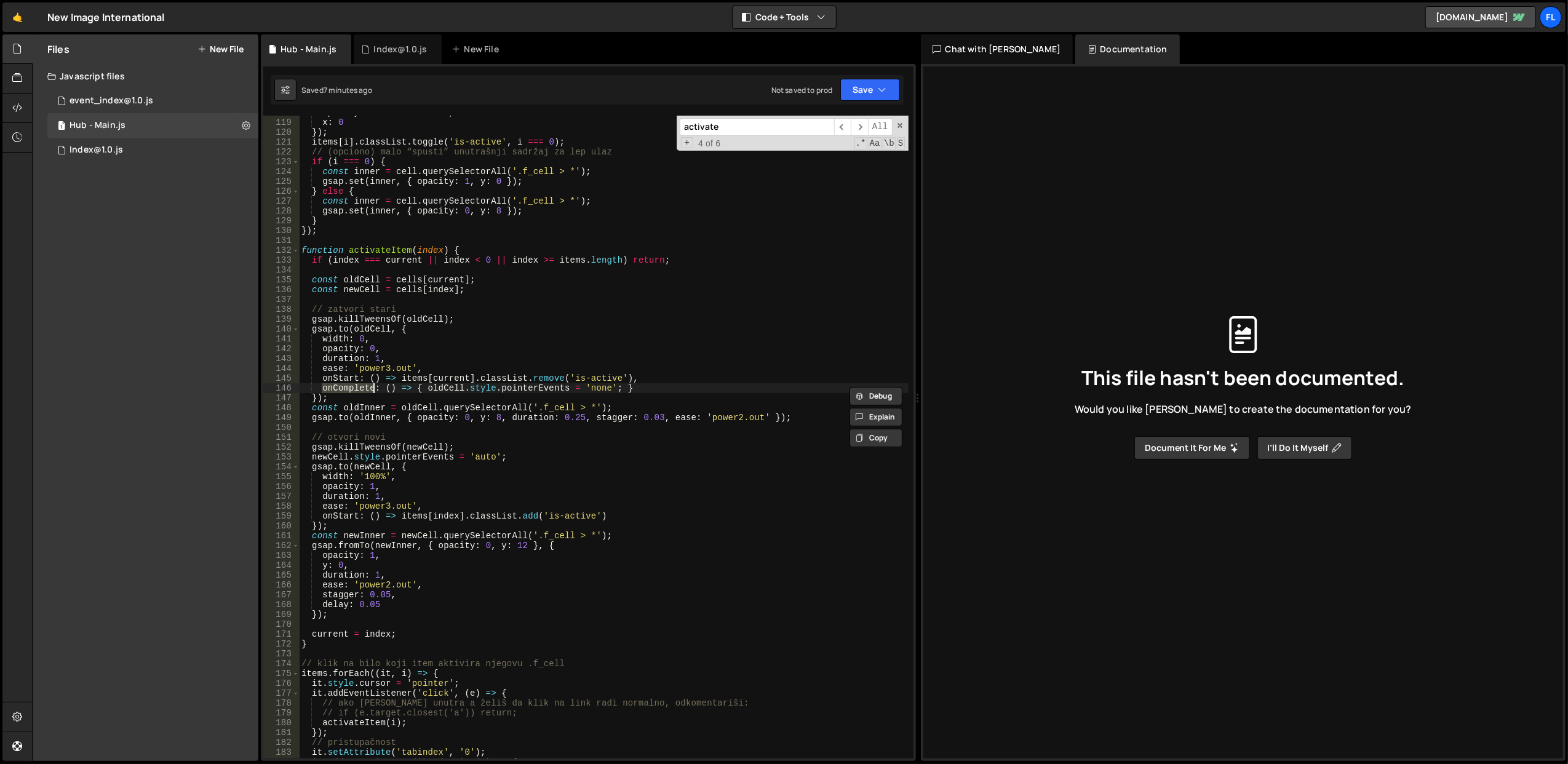
click at [504, 356] on div "opacity : i === 0 ? 1 : 0 , x : 0 }) ; items [ i ] . classList . toggle ( 'is-a…" at bounding box center [604, 439] width 610 height 663
click at [426, 617] on div "opacity : i === 0 ? 1 : 0 , x : 0 }) ; items [ i ] . classList . toggle ( 'is-a…" at bounding box center [604, 439] width 610 height 663
type textarea "});"
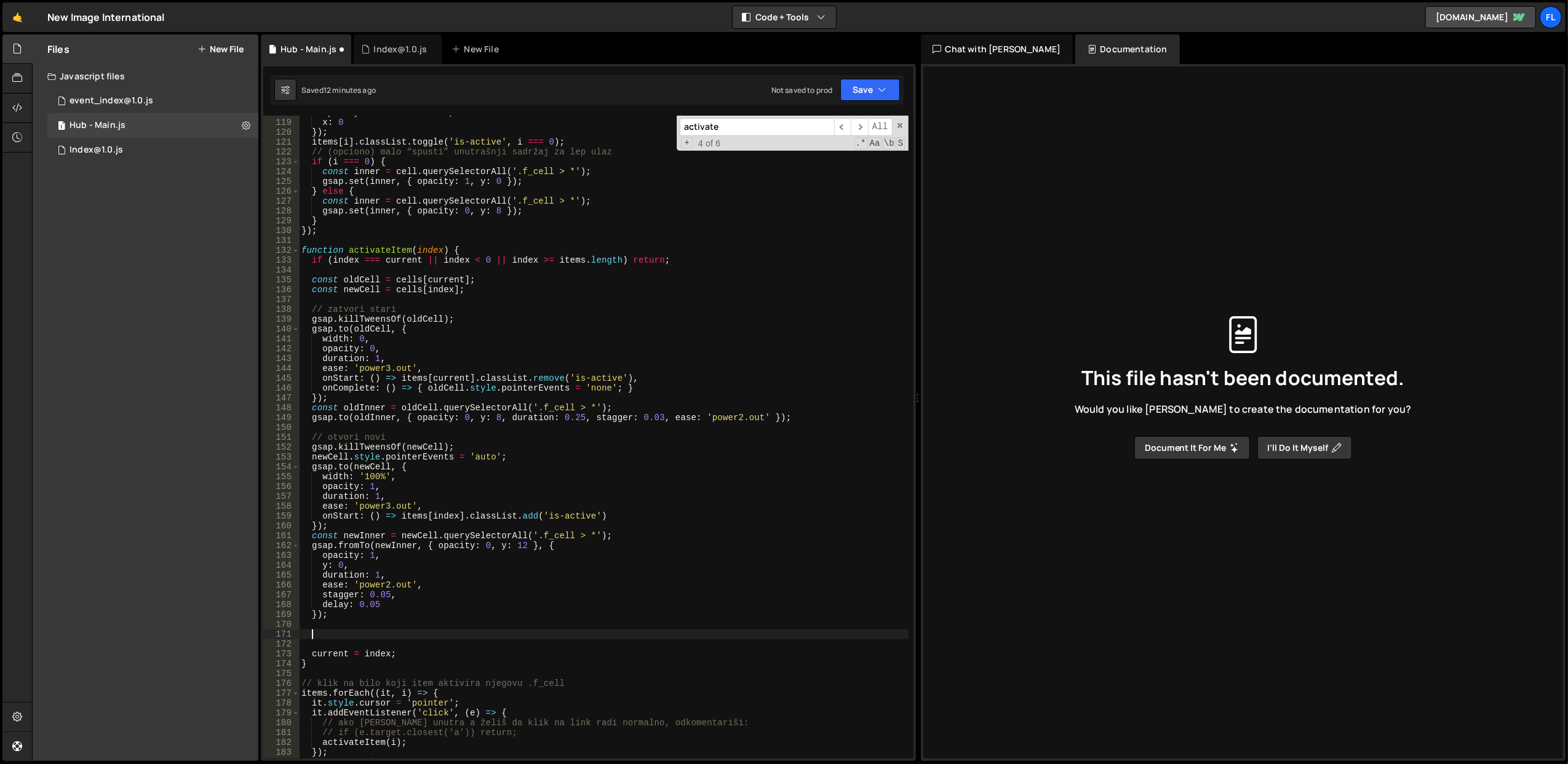
paste textarea ".style.background = '#fff';"
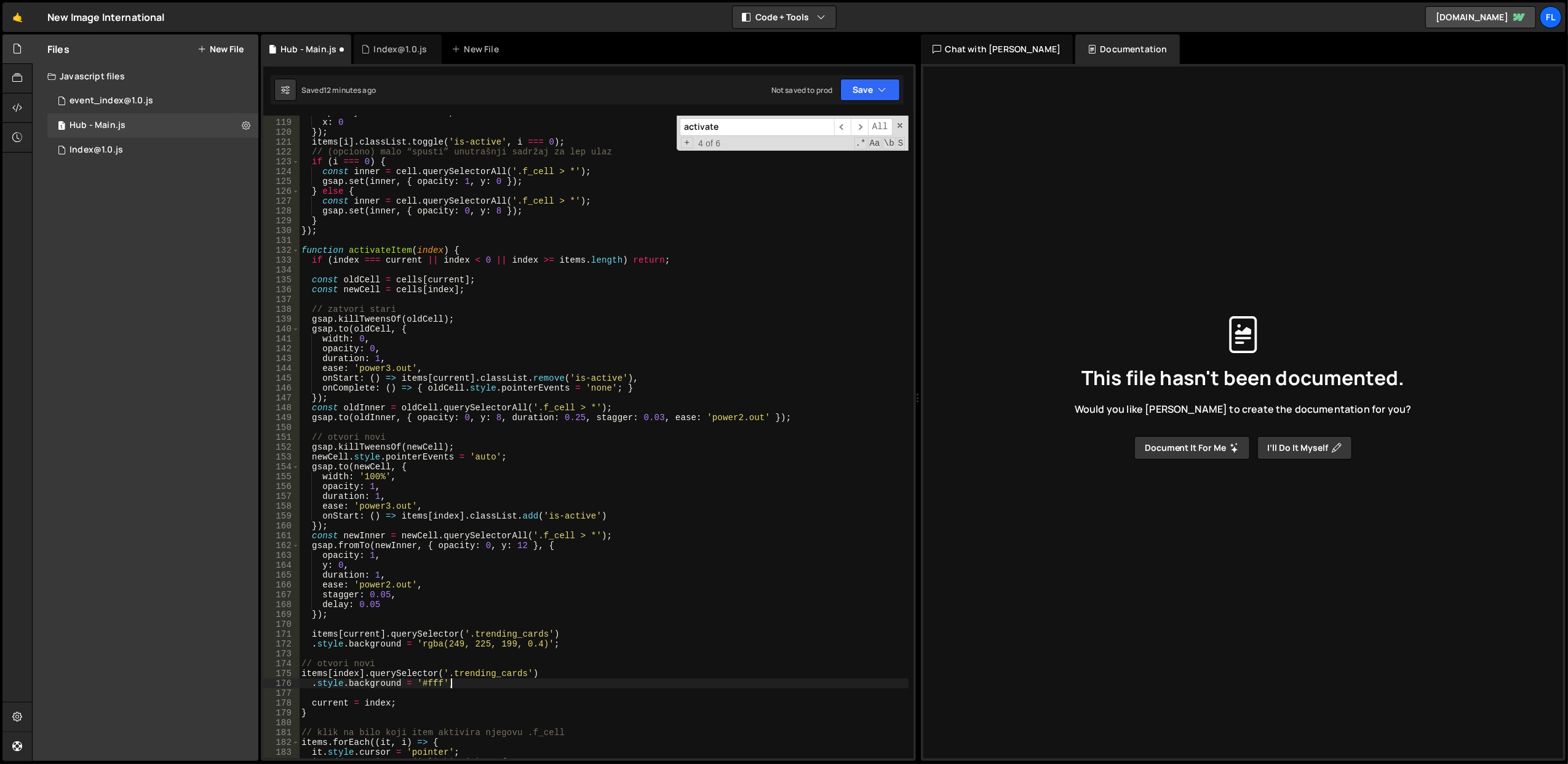
click at [426, 616] on div "opacity : i === 0 ? 1 : 0 , x : 0 }) ; items [ i ] . classList . toggle ( 'is-a…" at bounding box center [604, 439] width 610 height 663
click at [400, 257] on div "opacity : i === 0 ? 1 : 0 , x : 0 }) ; items [ i ] . classList . toggle ( 'is-a…" at bounding box center [604, 439] width 610 height 663
type textarea "if (index === current || index < 0 || index >= items.length) return;"
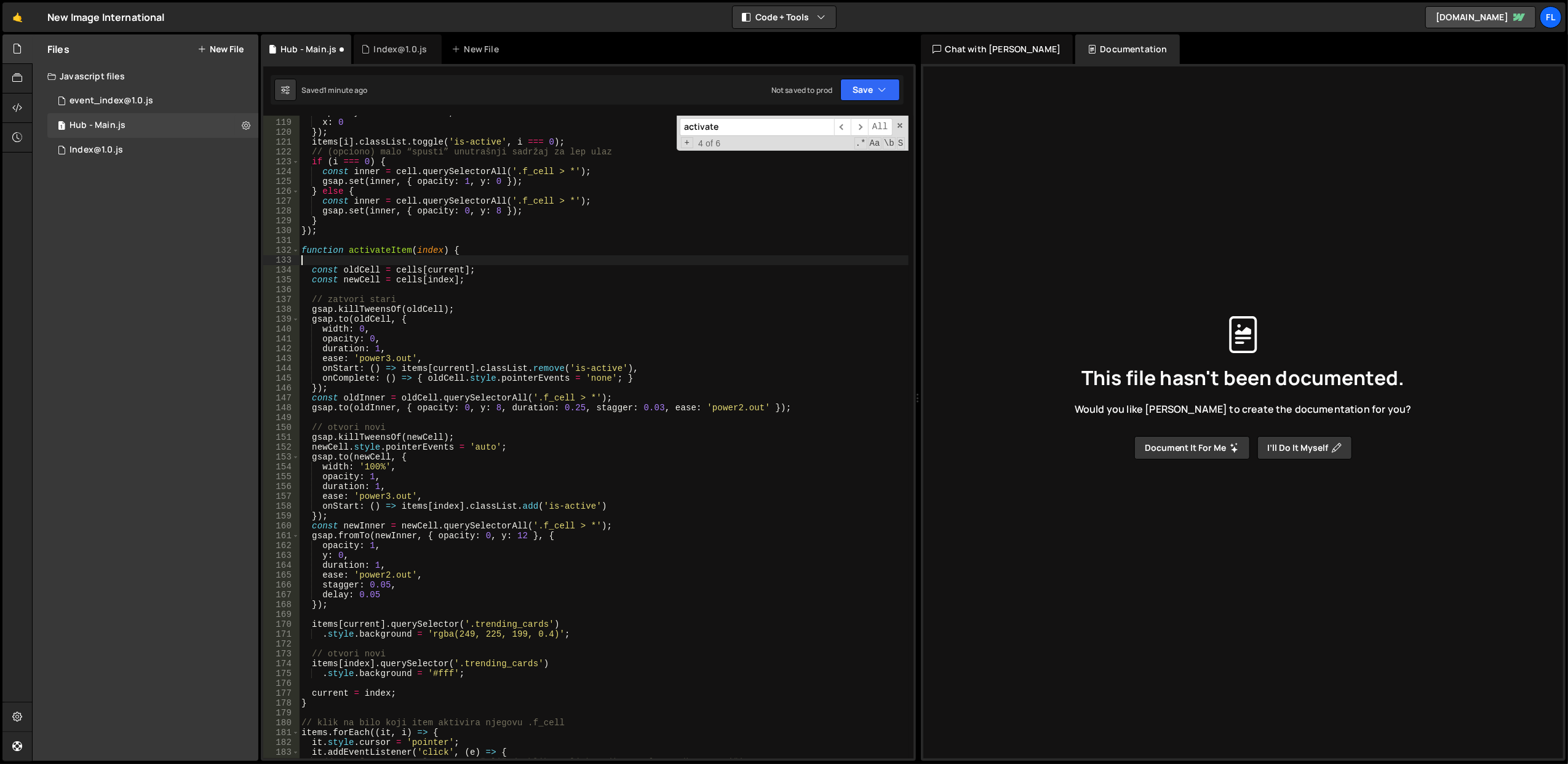
type textarea "if (index === current || index < 0 || index >= items.length) return;"
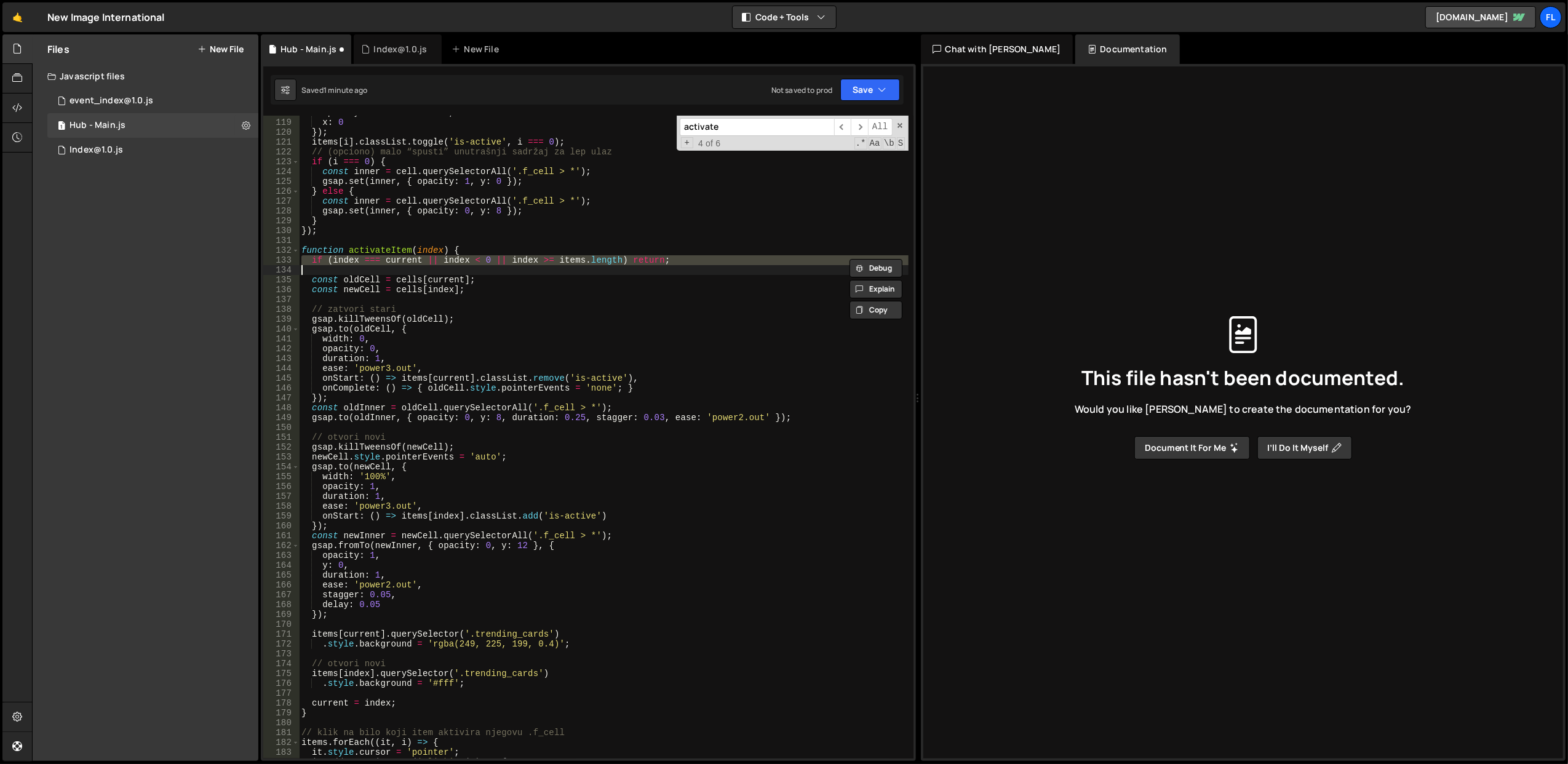
click at [571, 245] on div "opacity : i === 0 ? 1 : 0 , x : 0 }) ; items [ i ] . classList . toggle ( 'is-a…" at bounding box center [604, 439] width 610 height 663
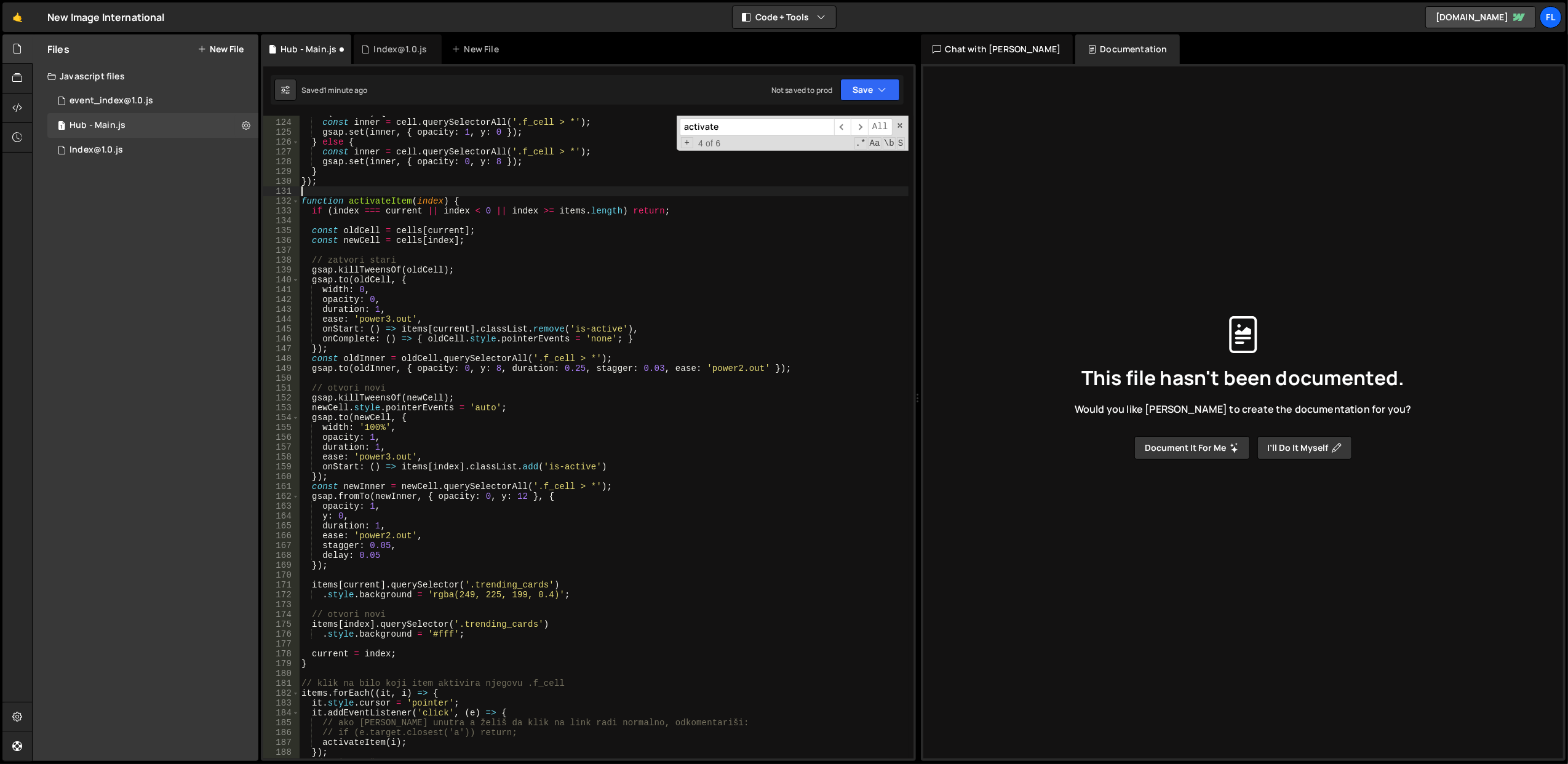
scroll to position [1258, 0]
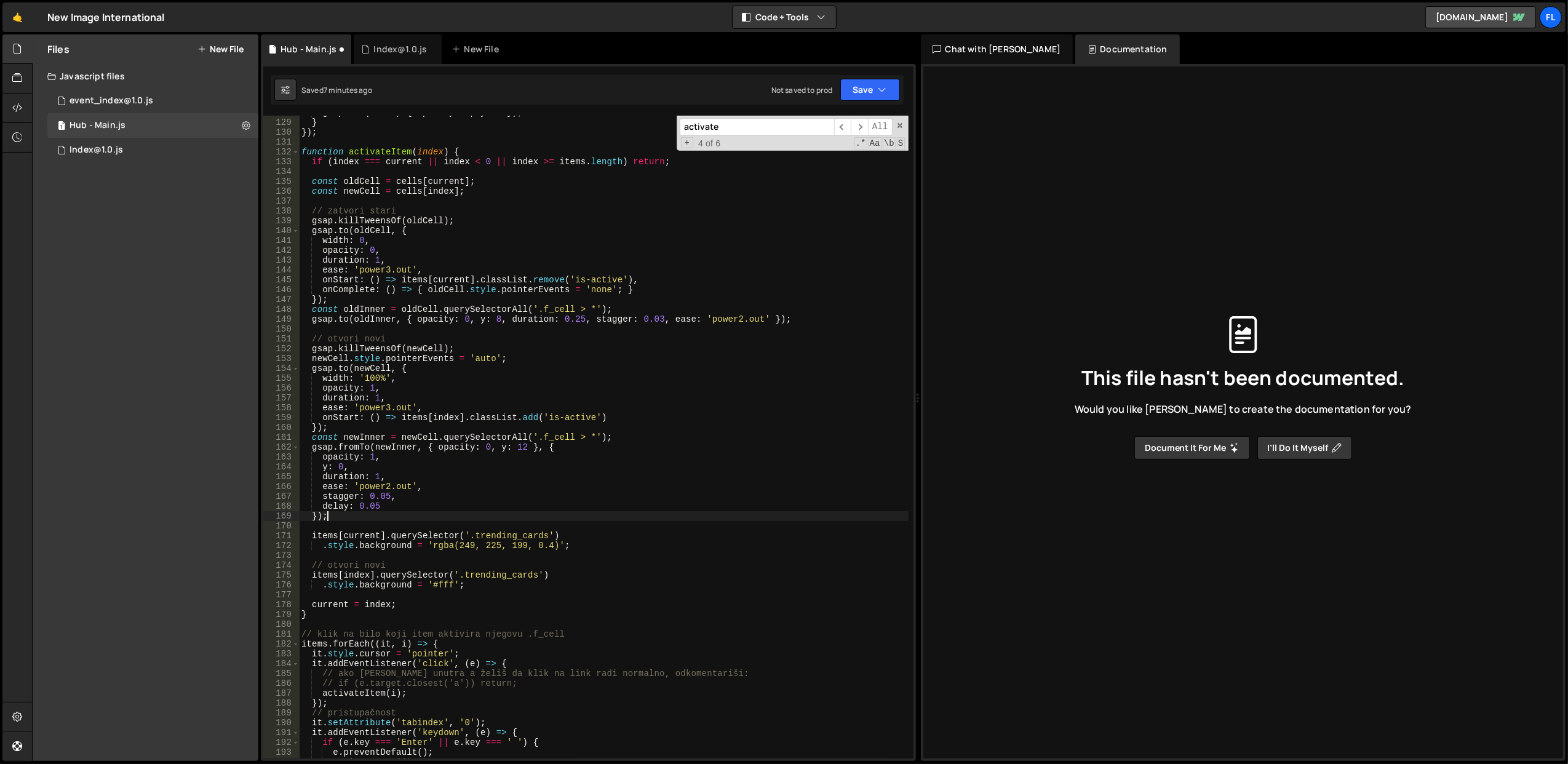
click at [426, 518] on div "gsap . set ( inner , { opacity : 0 , y : 8 }) ; } }) ; function activateItem ( …" at bounding box center [604, 439] width 610 height 663
click at [439, 535] on div "gsap . set ( inner , { opacity : 0 , y : 8 }) ; } }) ; function activateItem ( …" at bounding box center [604, 439] width 610 height 663
type textarea "items[current].querySelector('.trending_cards')"
click at [439, 527] on div "gsap . set ( inner , { opacity : 0 , y : 8 }) ; } }) ; function activateItem ( …" at bounding box center [604, 439] width 610 height 663
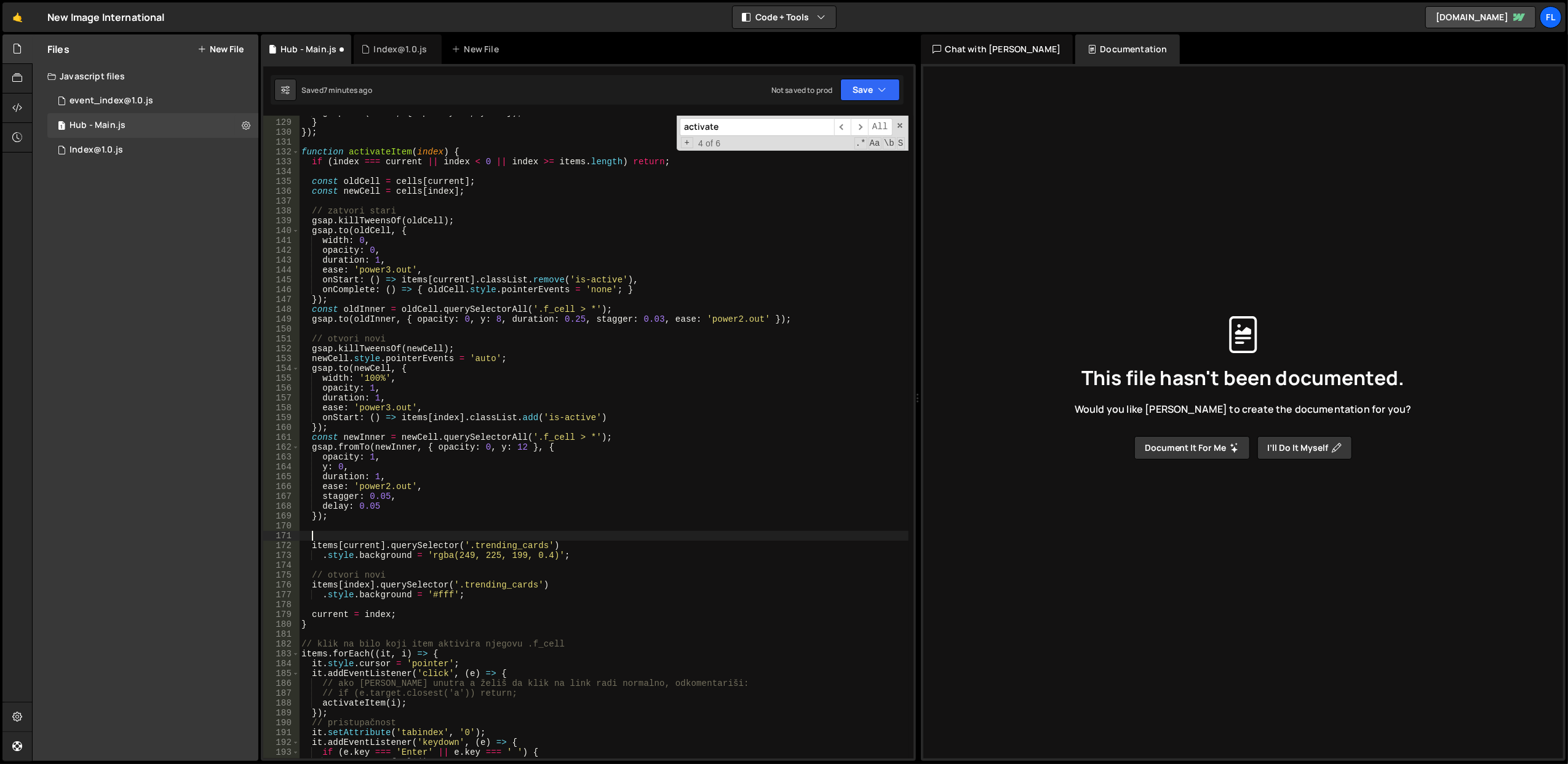
scroll to position [0, 1]
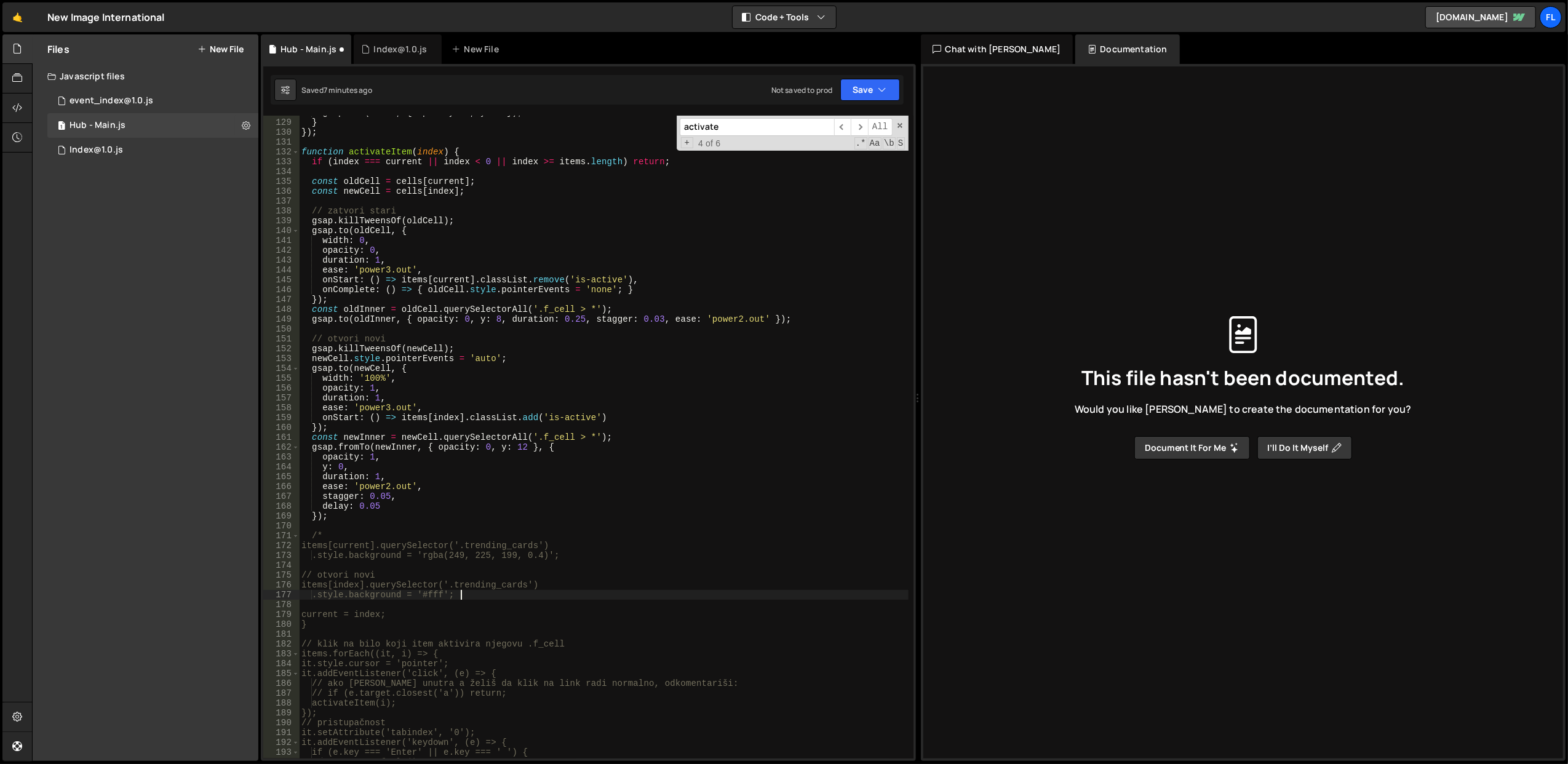
click at [530, 594] on div "gsap . set ( inner , { opacity : 0 , y : 8 }) ; } }) ; function activateItem ( …" at bounding box center [604, 439] width 610 height 663
click at [534, 546] on div "gsap . set ( inner , { opacity : 0 , y : 8 }) ; } }) ; function activateItem ( …" at bounding box center [604, 439] width 610 height 663
click at [488, 518] on div "gsap . set ( inner , { opacity : 0 , y : 8 }) ; } }) ; function activateItem ( …" at bounding box center [604, 439] width 610 height 663
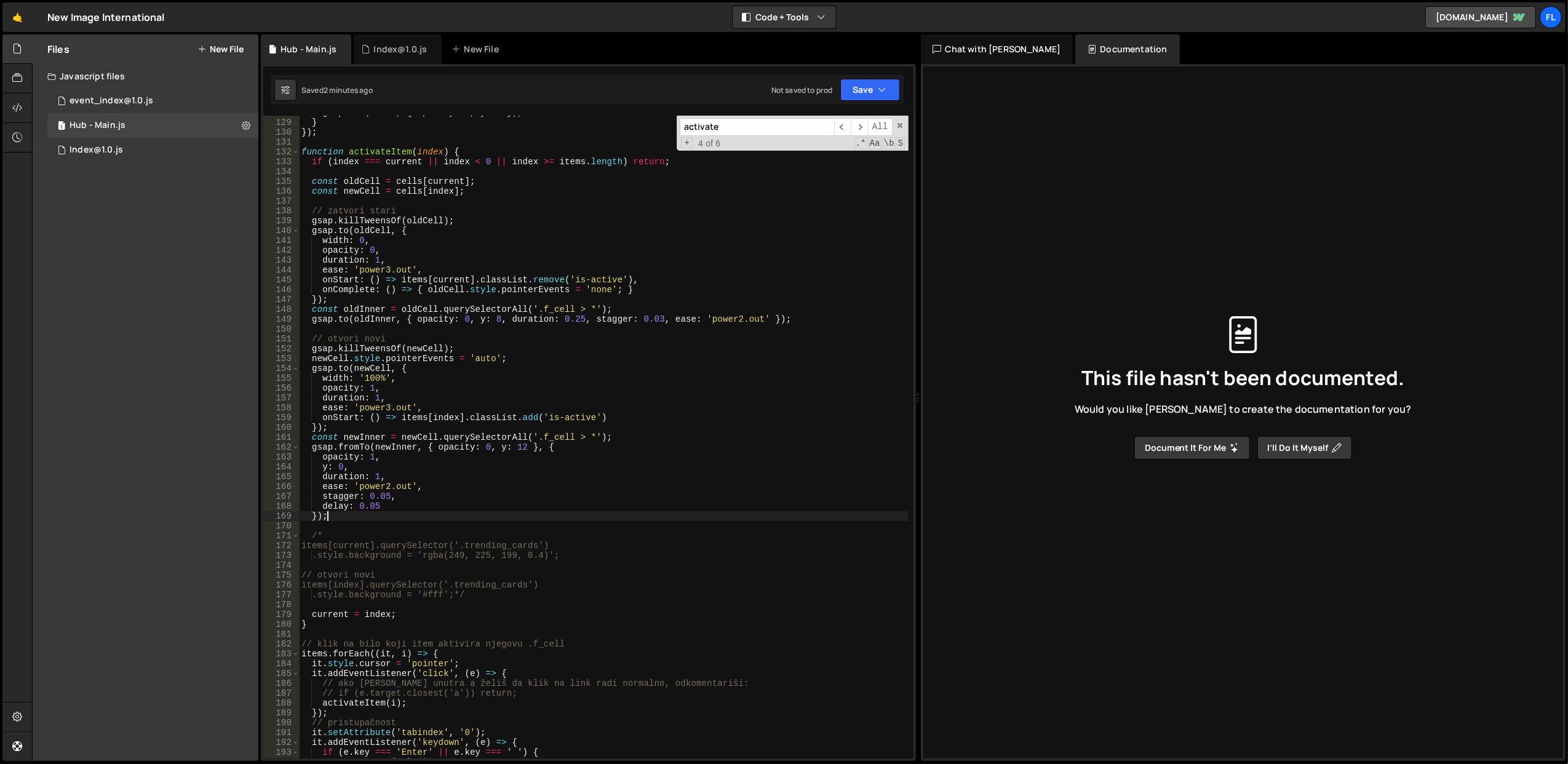
click at [488, 518] on div "gsap . set ( inner , { opacity : 0 , y : 8 }) ; } }) ; function activateItem ( …" at bounding box center [604, 439] width 610 height 663
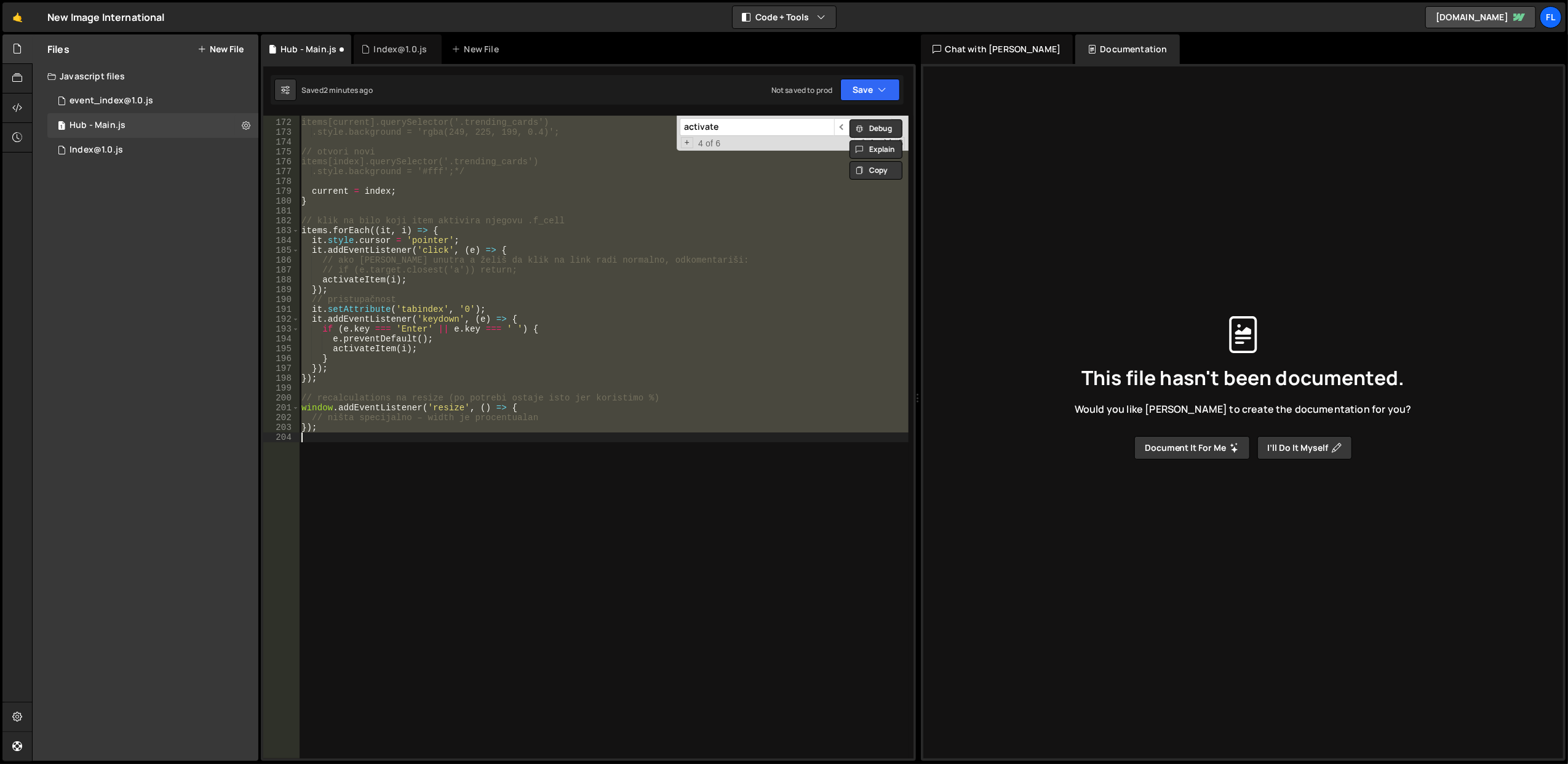
scroll to position [0, 0]
type textarea ".style.background = '#fff';"
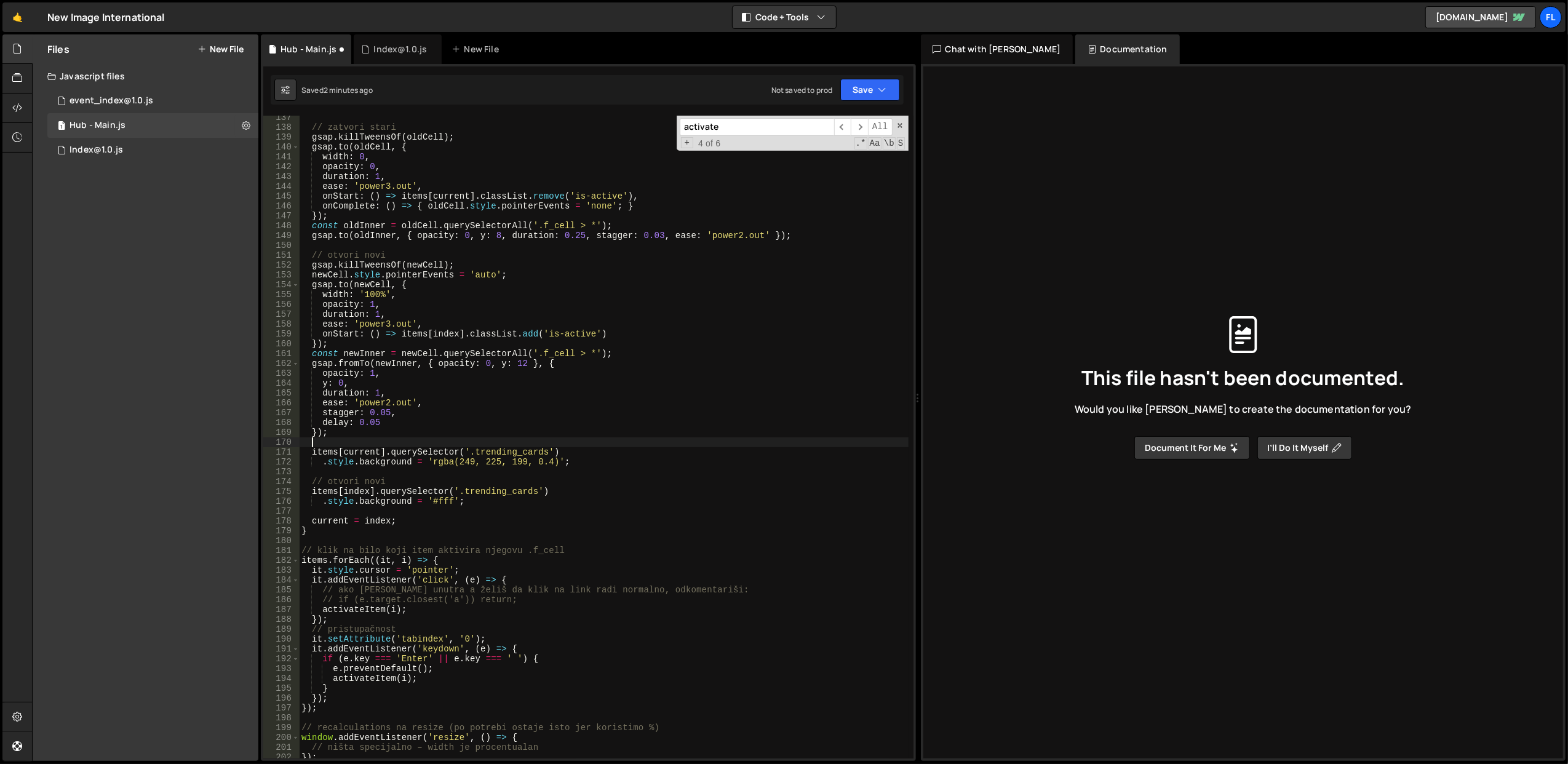
scroll to position [1342, 0]
type textarea "});"
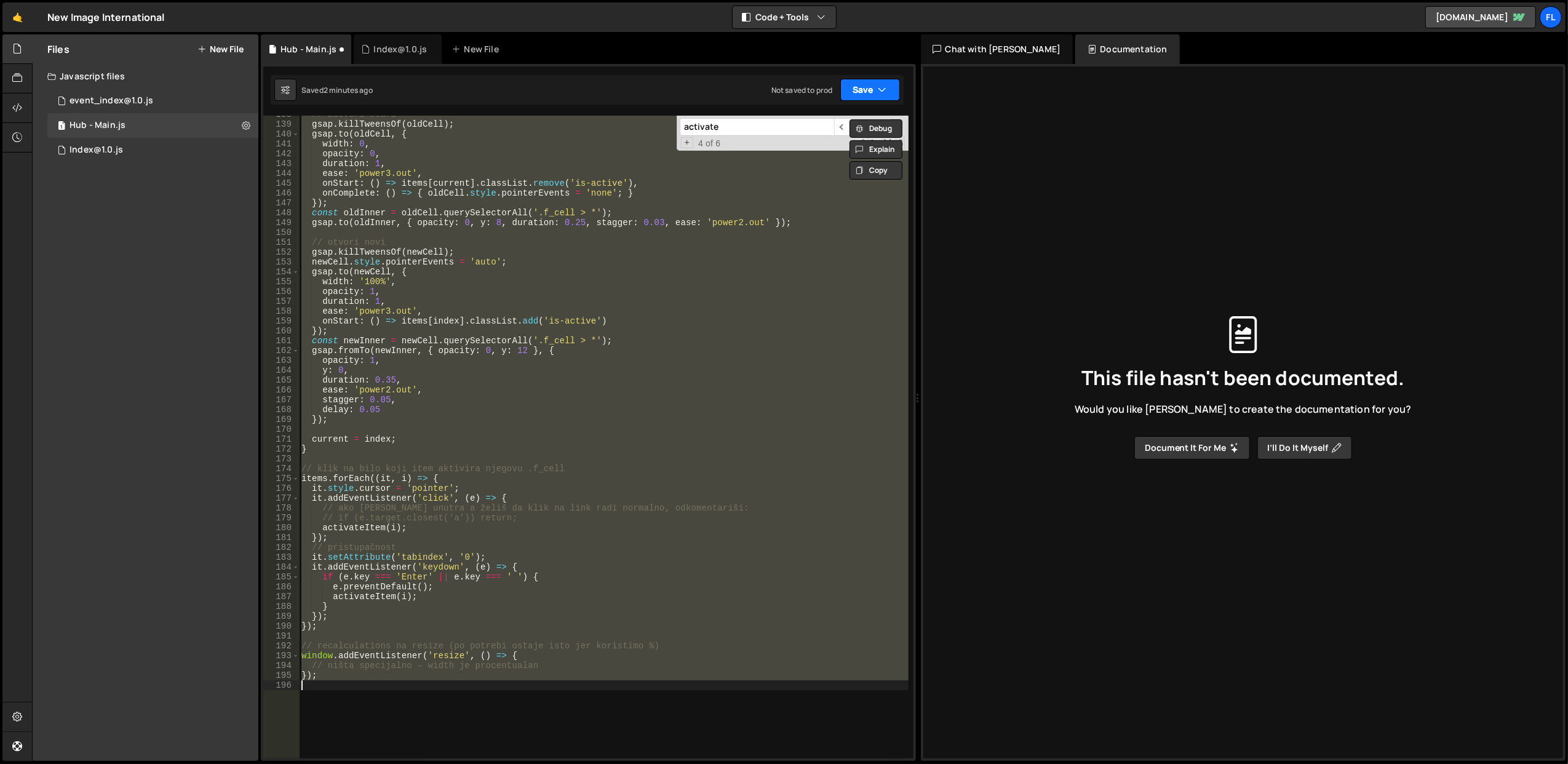
click at [847, 92] on button "Save" at bounding box center [870, 89] width 60 height 22
click at [822, 127] on div "Saved 2 minutes ago" at bounding box center [829, 134] width 128 height 14
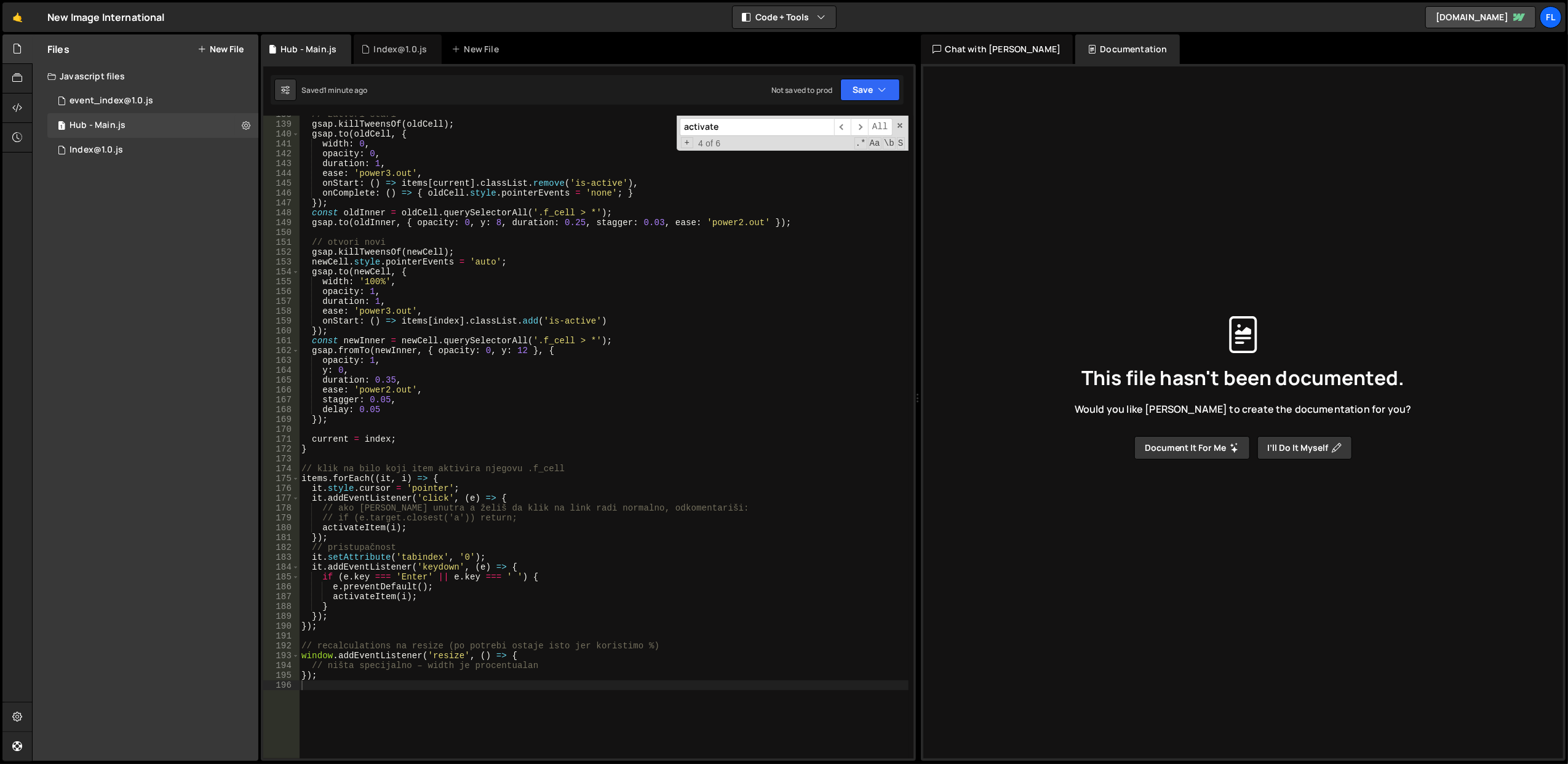
click at [502, 453] on div "// zatvori stari gsap . killTweensOf ( oldCell ) ; gsap . to ( oldCell , { widt…" at bounding box center [604, 441] width 610 height 663
click at [429, 423] on div "// zatvori stari gsap . killTweensOf ( oldCell ) ; gsap . to ( oldCell , { widt…" at bounding box center [604, 441] width 610 height 663
type textarea "});"
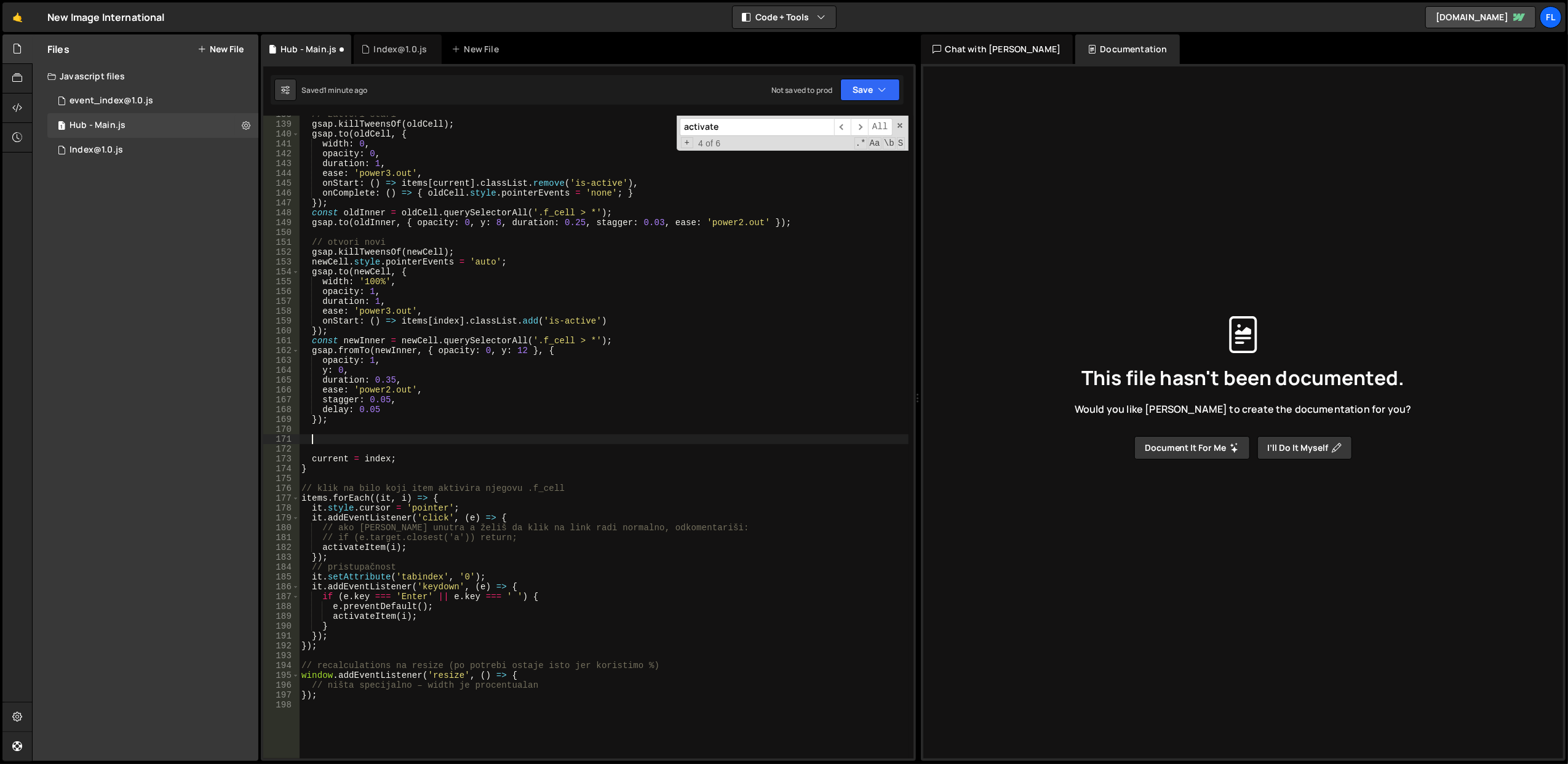
paste textarea ".style.background = '#fff';"
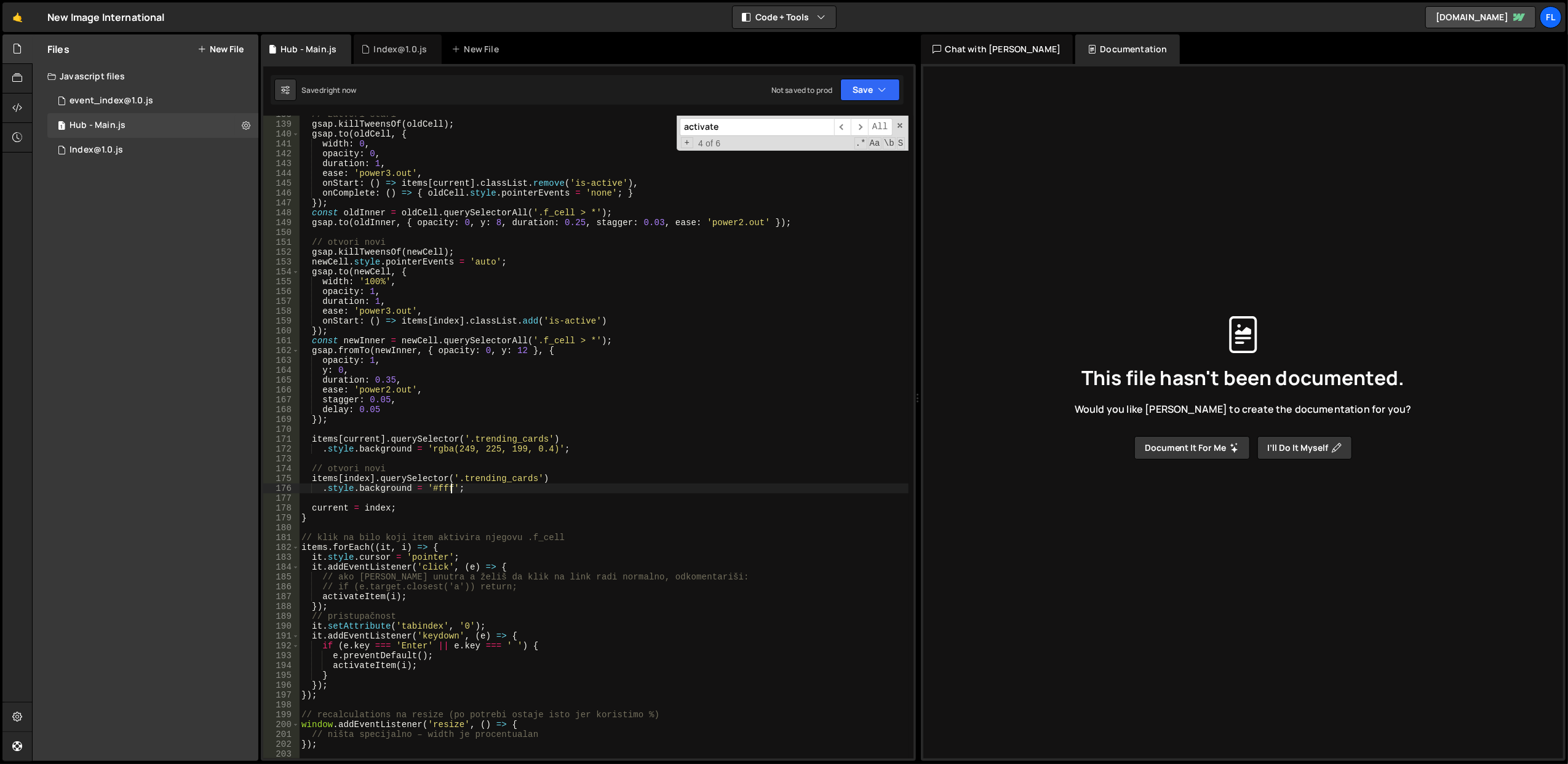
type textarea ".style.background = '#fff';"
